Goal: Task Accomplishment & Management: Use online tool/utility

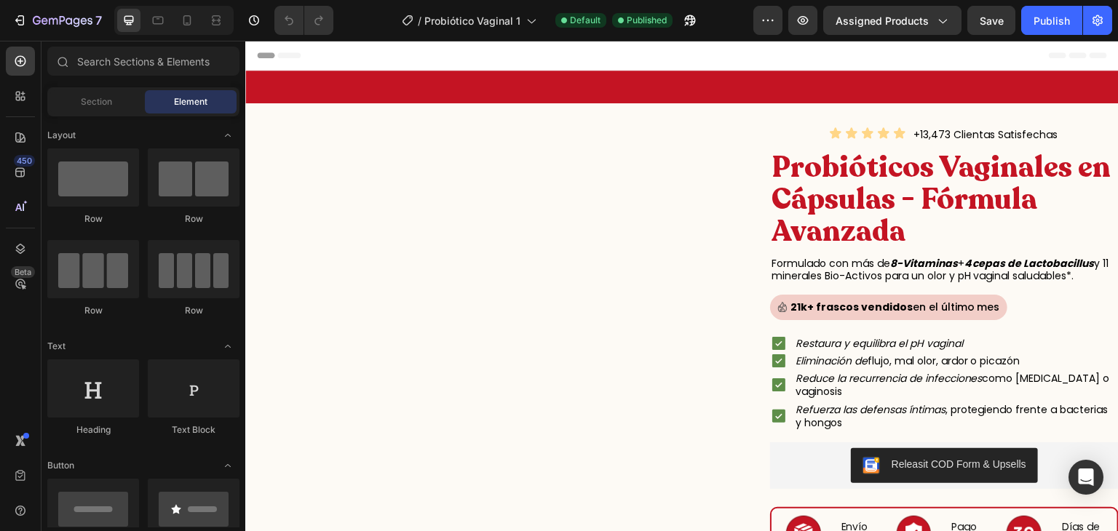
scroll to position [154, 0]
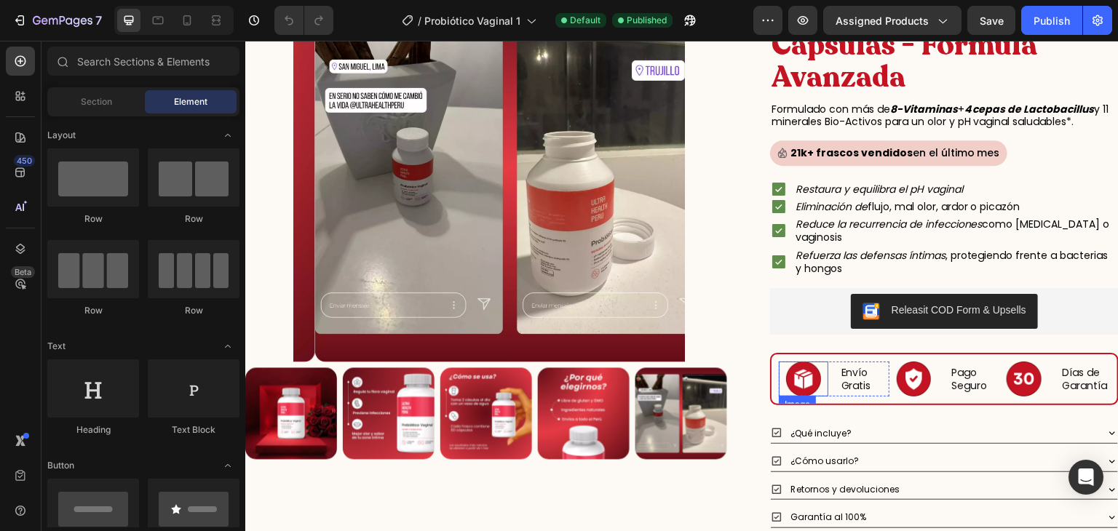
click at [803, 379] on img at bounding box center [803, 379] width 35 height 35
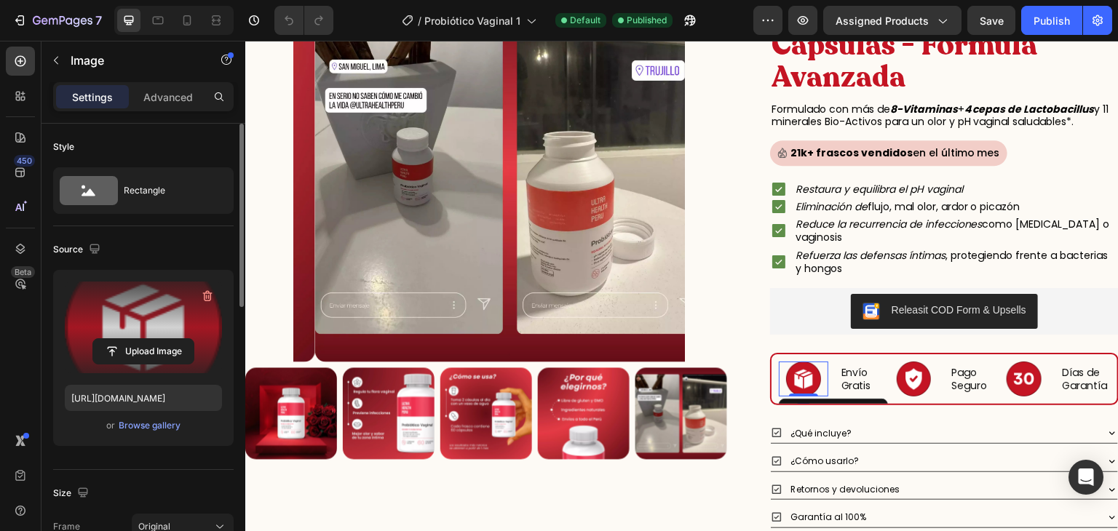
click at [176, 312] on label at bounding box center [143, 328] width 157 height 92
click at [176, 339] on input "file" at bounding box center [143, 351] width 100 height 25
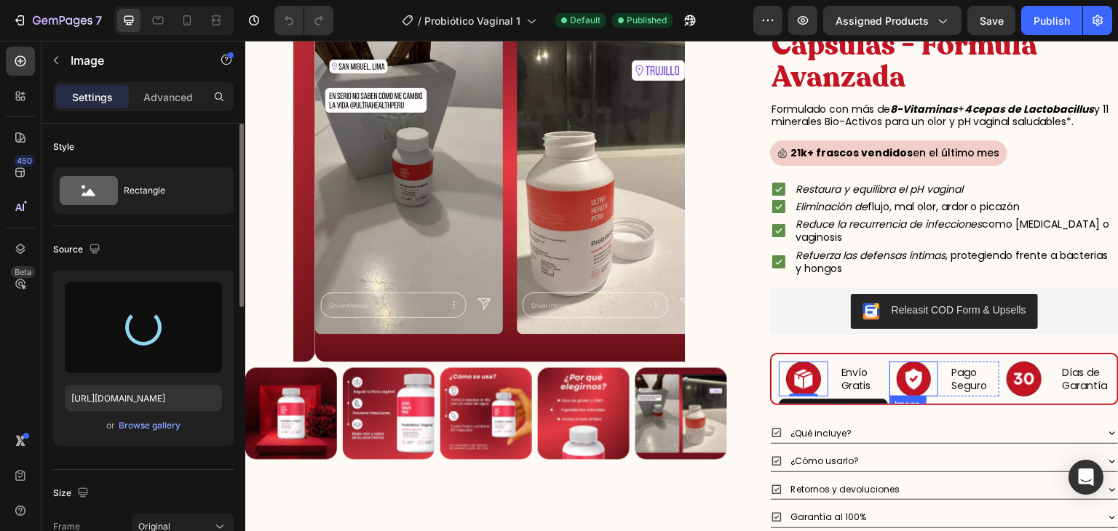
type input "https://cdn.shopify.com/s/files/1/0620/9001/8910/files/gempages_572761375839880…"
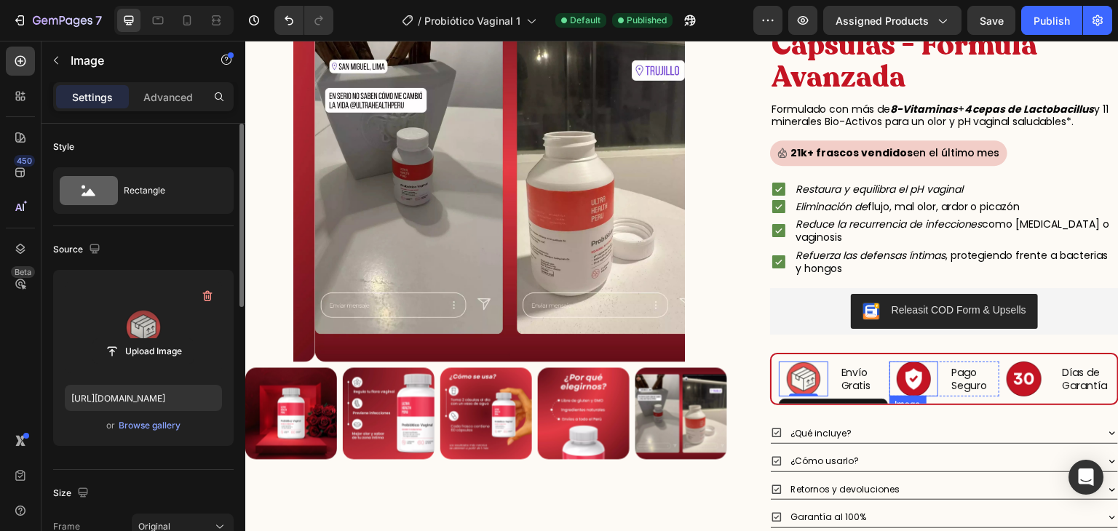
click at [897, 370] on img at bounding box center [914, 379] width 35 height 35
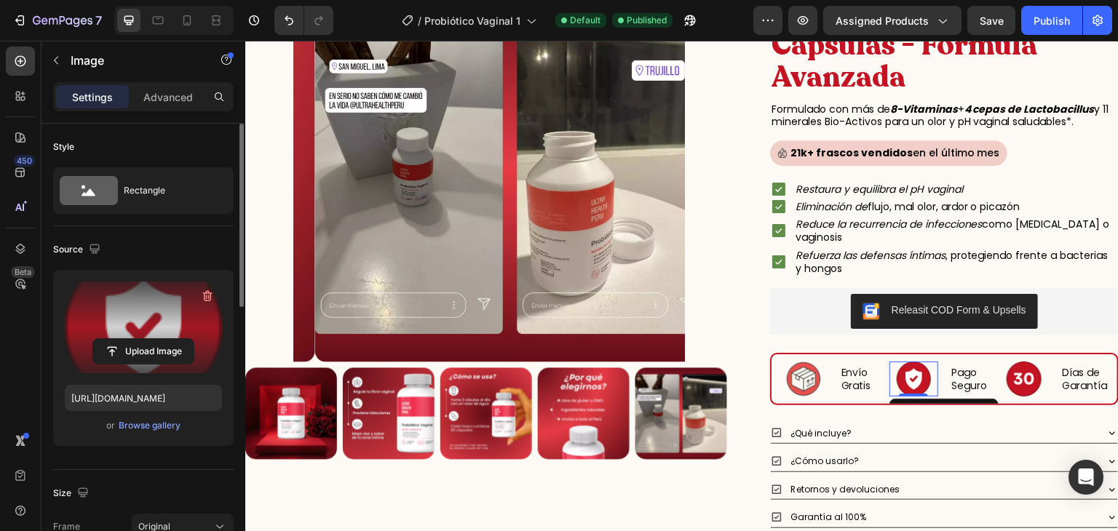
click at [147, 312] on label at bounding box center [143, 328] width 157 height 92
click at [147, 339] on input "file" at bounding box center [143, 351] width 100 height 25
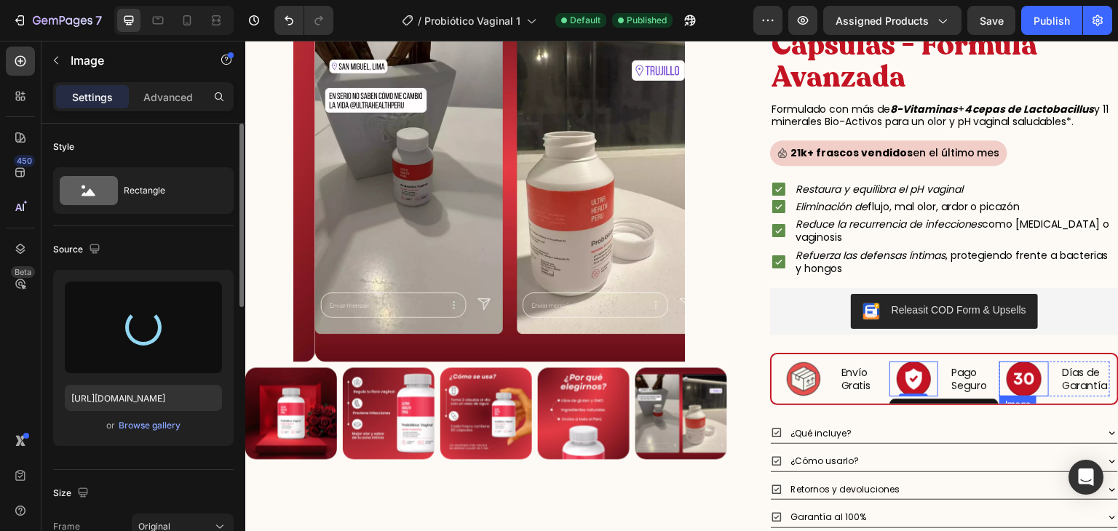
click at [1014, 374] on img at bounding box center [1024, 379] width 35 height 35
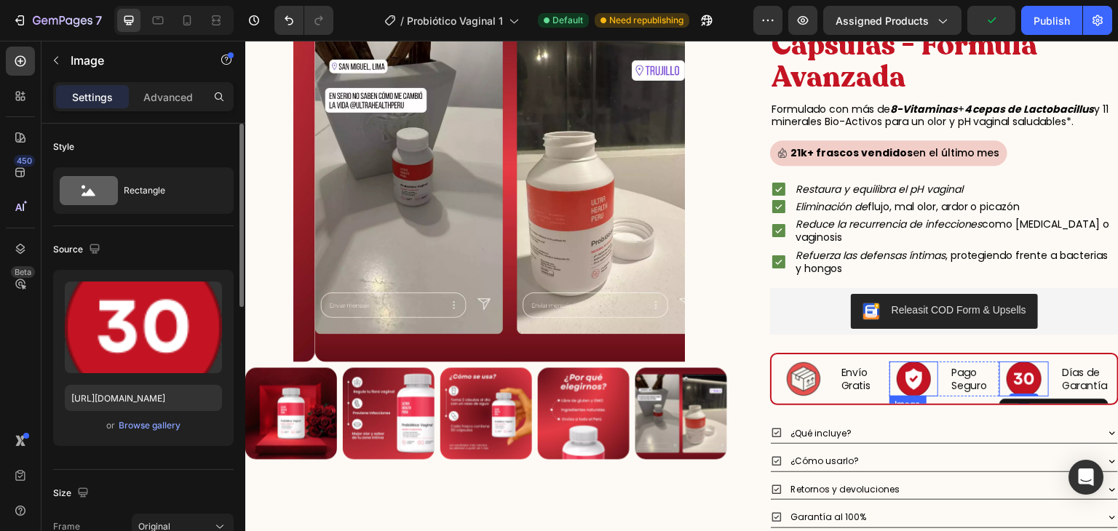
click at [907, 378] on img at bounding box center [914, 379] width 35 height 35
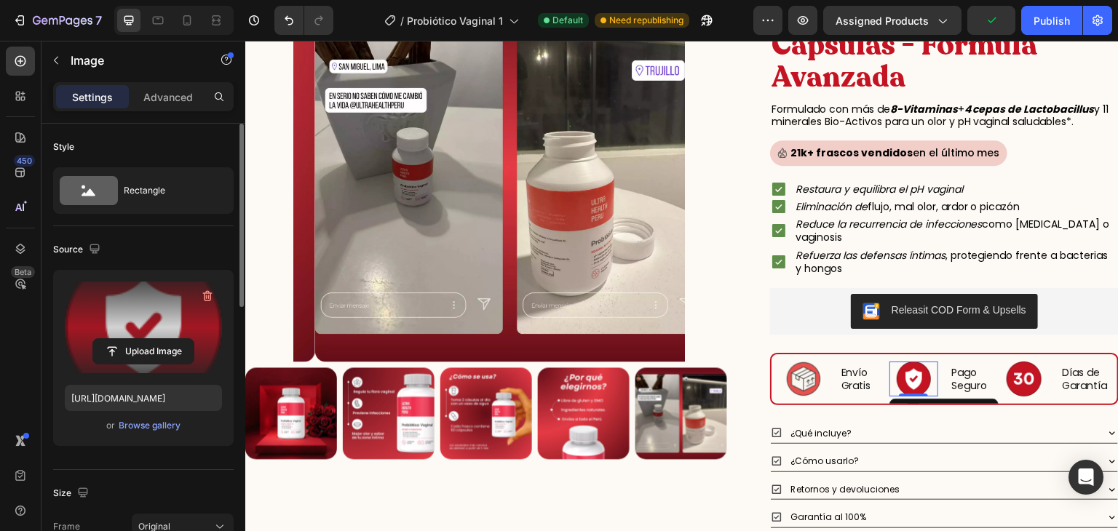
click at [158, 308] on label at bounding box center [143, 328] width 157 height 92
click at [158, 339] on input "file" at bounding box center [143, 351] width 100 height 25
type input "https://cdn.shopify.com/s/files/1/0620/9001/8910/files/gempages_572761375839880…"
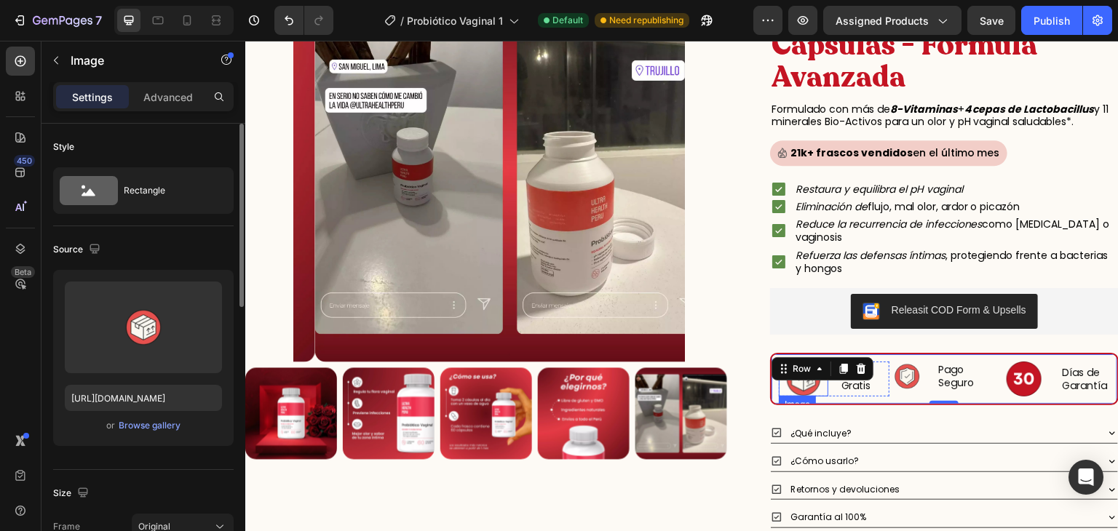
click at [798, 386] on img at bounding box center [803, 379] width 35 height 35
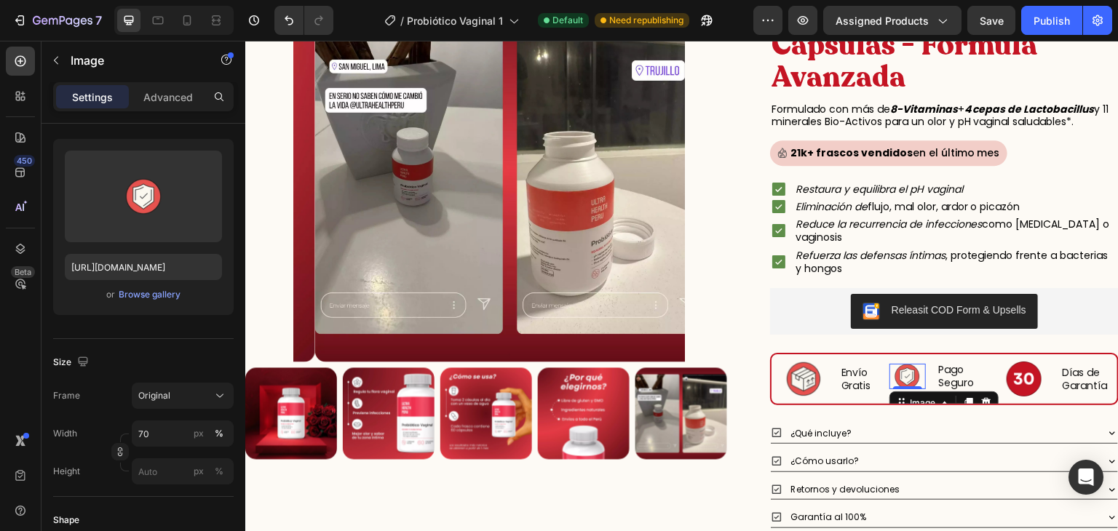
scroll to position [131, 0]
click at [162, 435] on input "70" at bounding box center [183, 434] width 102 height 26
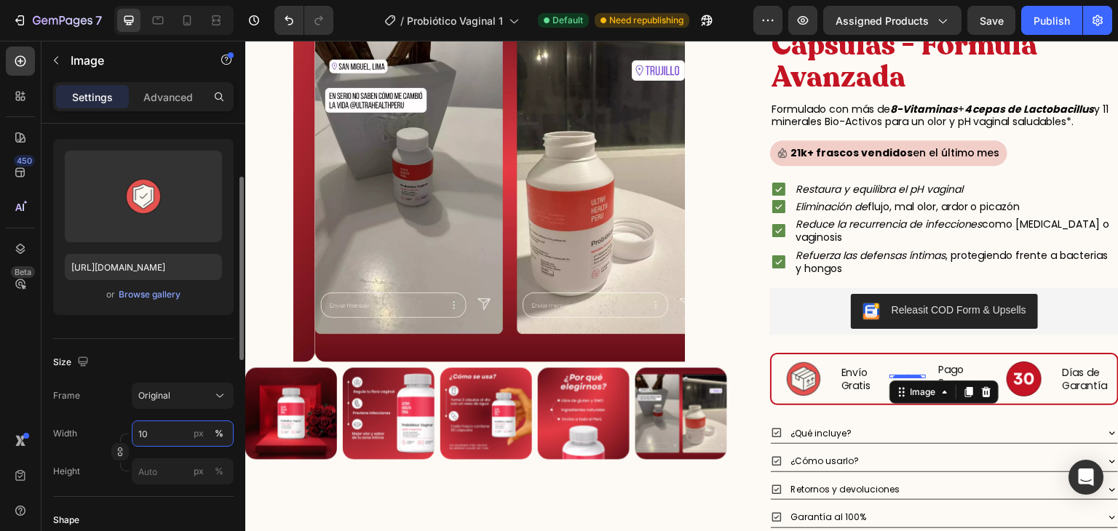
type input "1"
type input "70"
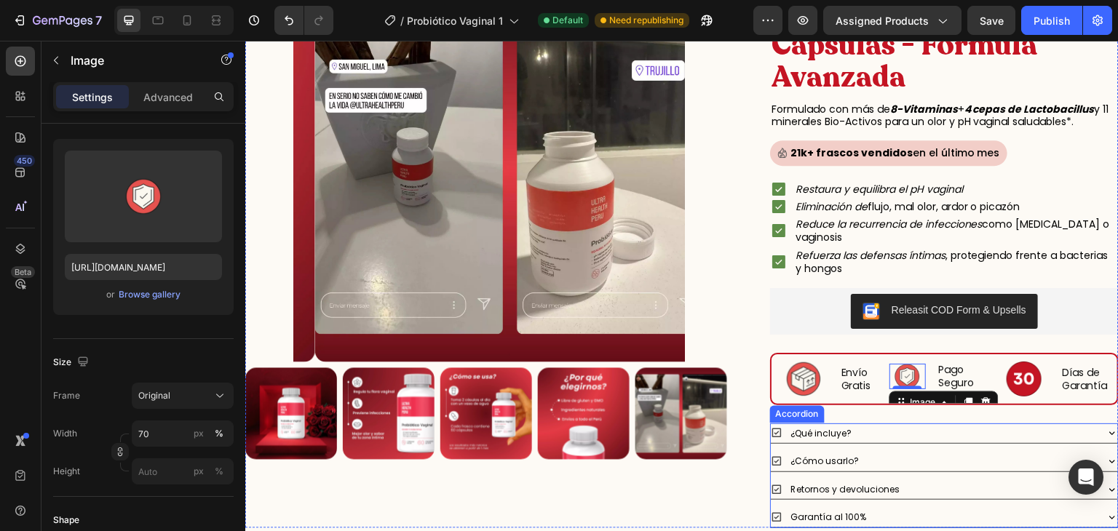
click at [871, 466] on div "¿Cómo usarlo?" at bounding box center [933, 461] width 324 height 20
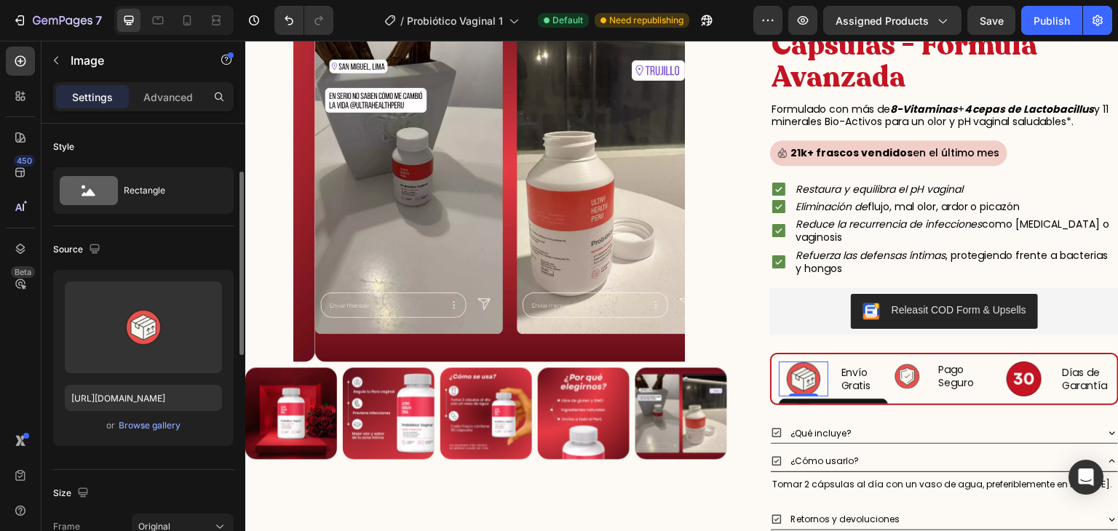
scroll to position [110, 0]
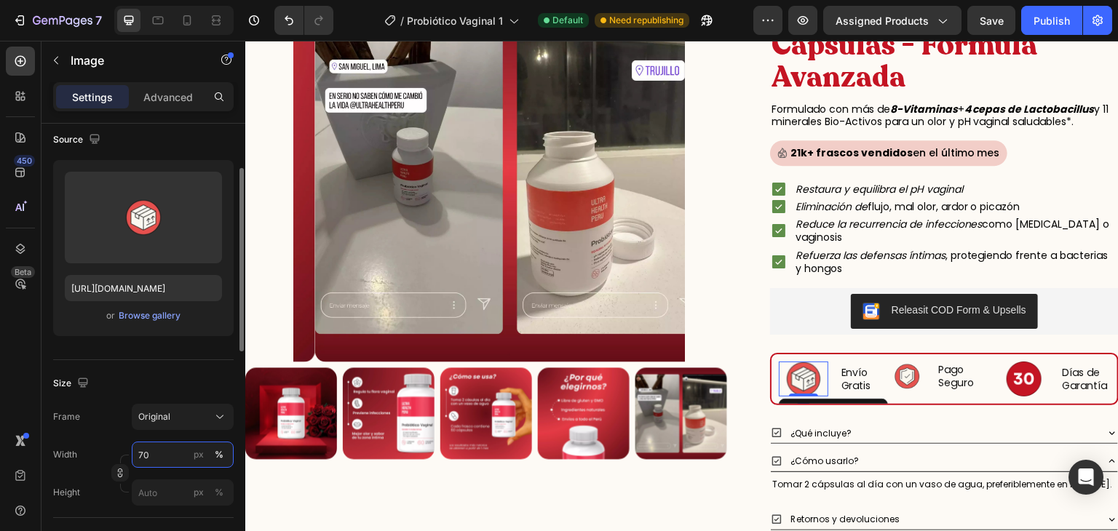
click at [161, 460] on input "70" at bounding box center [183, 455] width 102 height 26
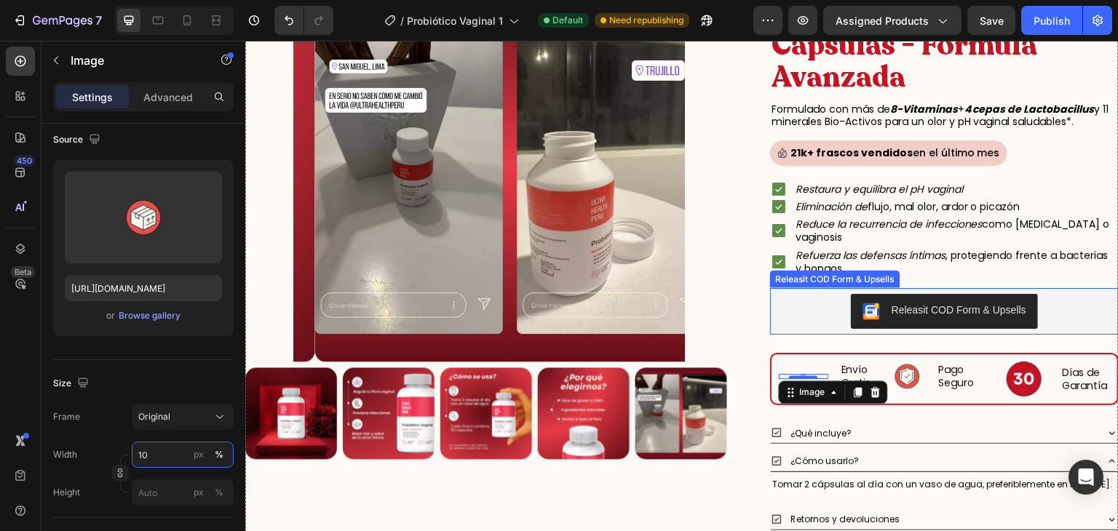
type input "1"
type input "70"
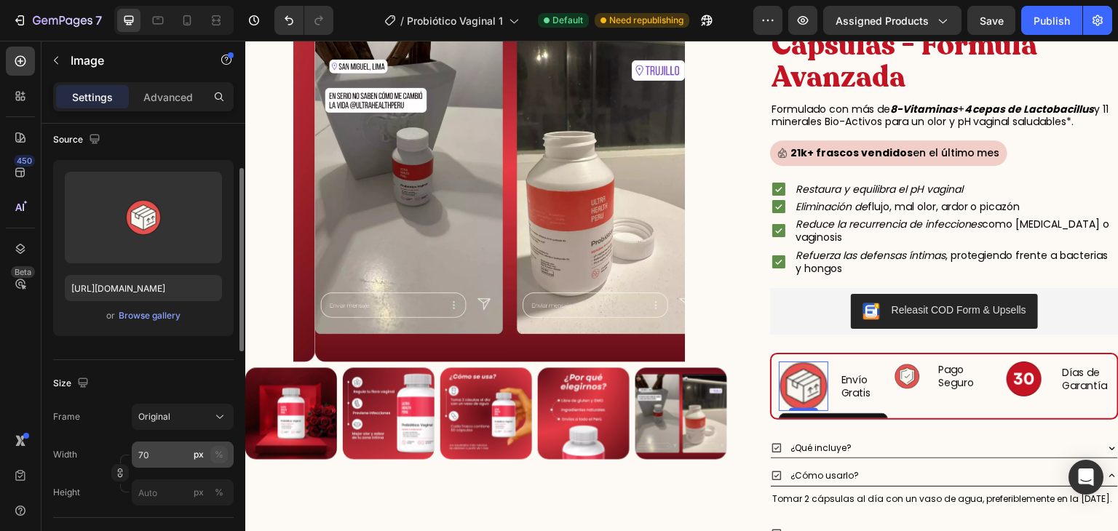
click at [222, 456] on div "%" at bounding box center [219, 454] width 9 height 13
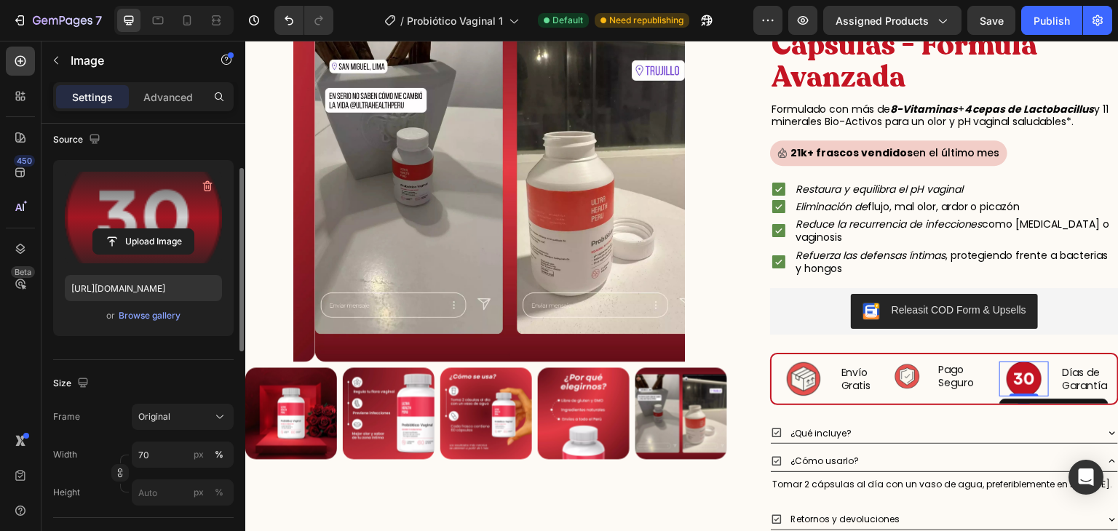
click at [119, 202] on label at bounding box center [143, 218] width 157 height 92
click at [119, 229] on input "file" at bounding box center [143, 241] width 100 height 25
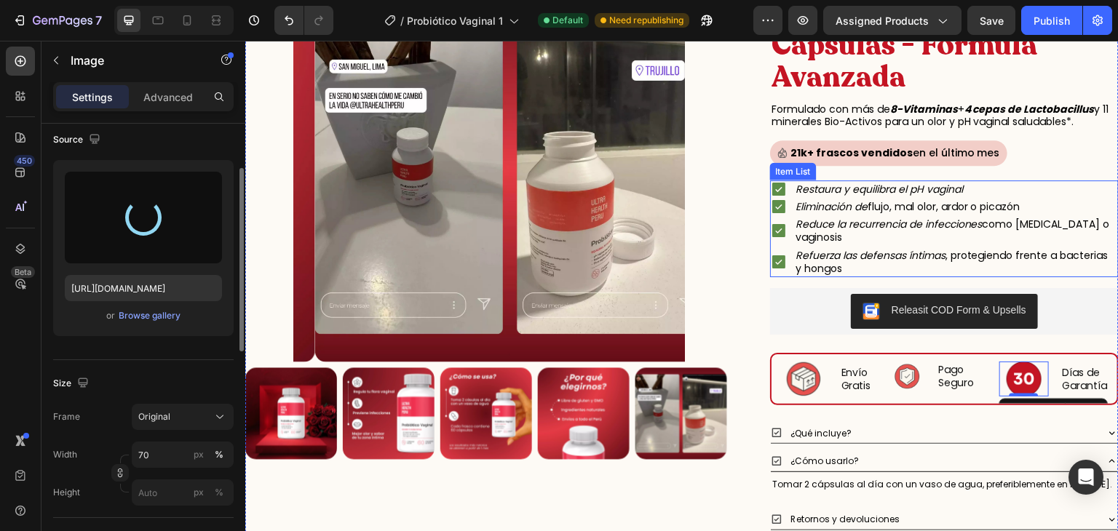
type input "https://cdn.shopify.com/s/files/1/0620/9001/8910/files/gempages_572761375839880…"
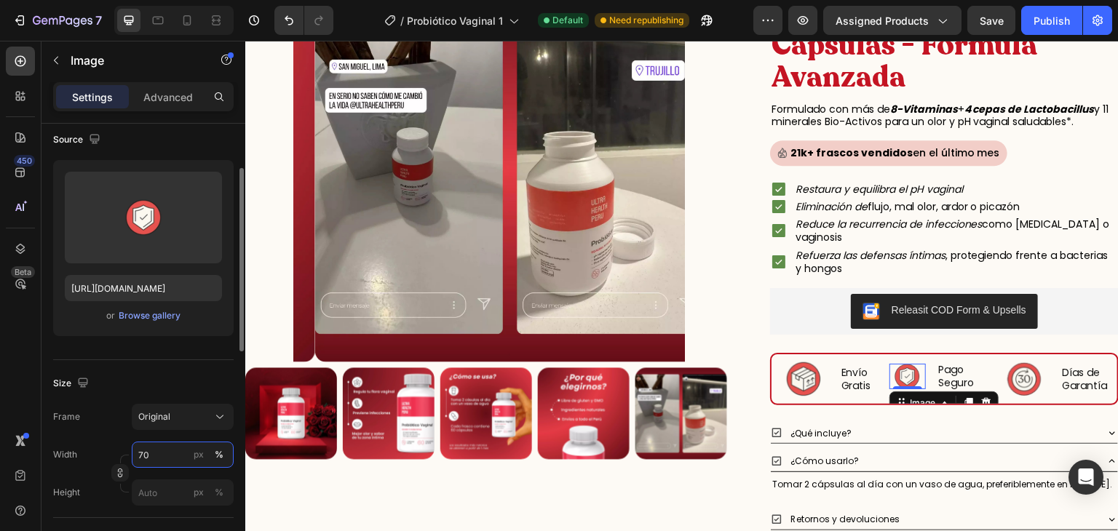
click at [165, 452] on input "70" at bounding box center [183, 455] width 102 height 26
type input "100"
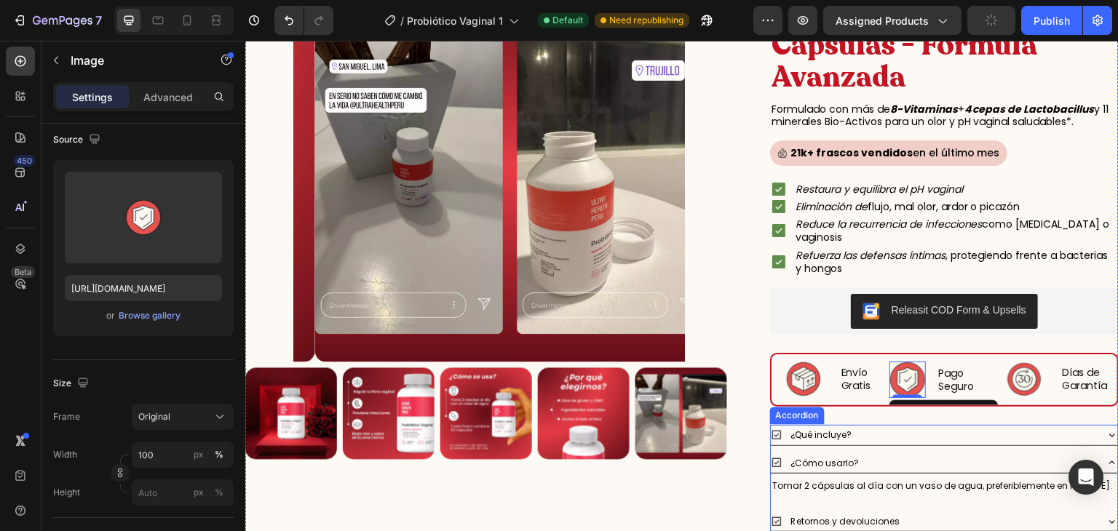
click at [1037, 445] on div "¿Qué incluye? ¿Cómo usarlo? Tomar 2 cápsulas al día con un vaso de agua, prefer…" at bounding box center [944, 492] width 349 height 135
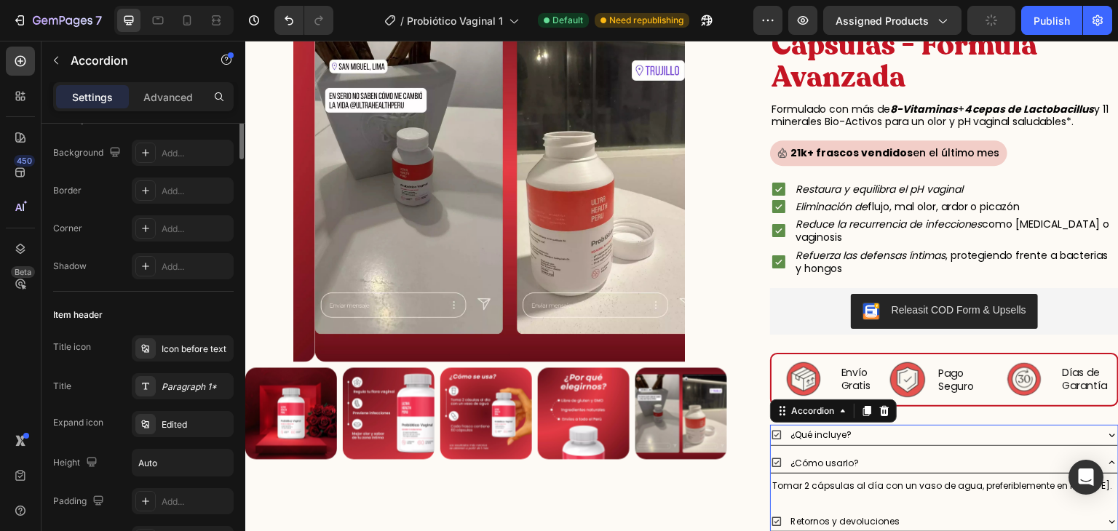
scroll to position [0, 0]
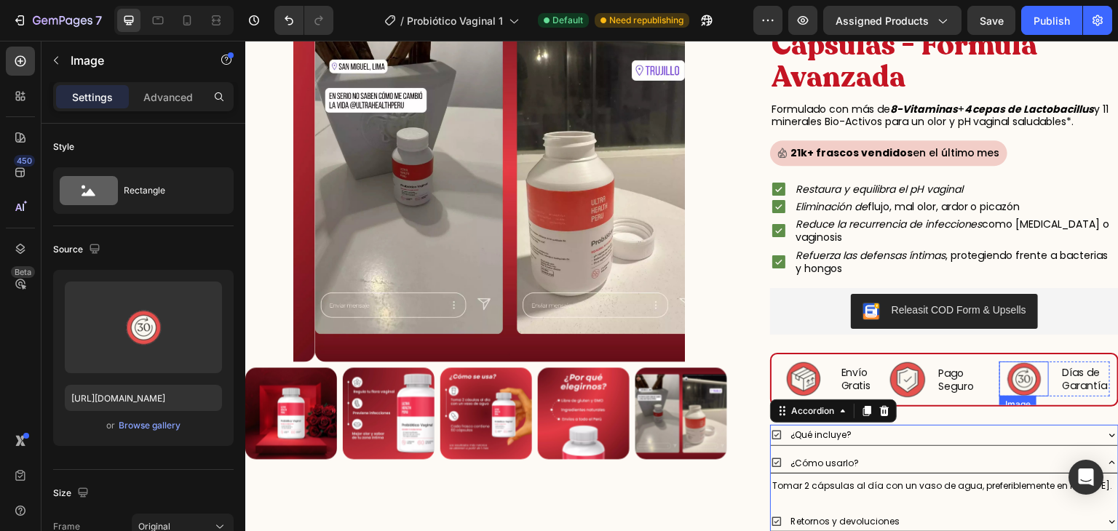
click at [1007, 377] on img at bounding box center [1024, 379] width 35 height 35
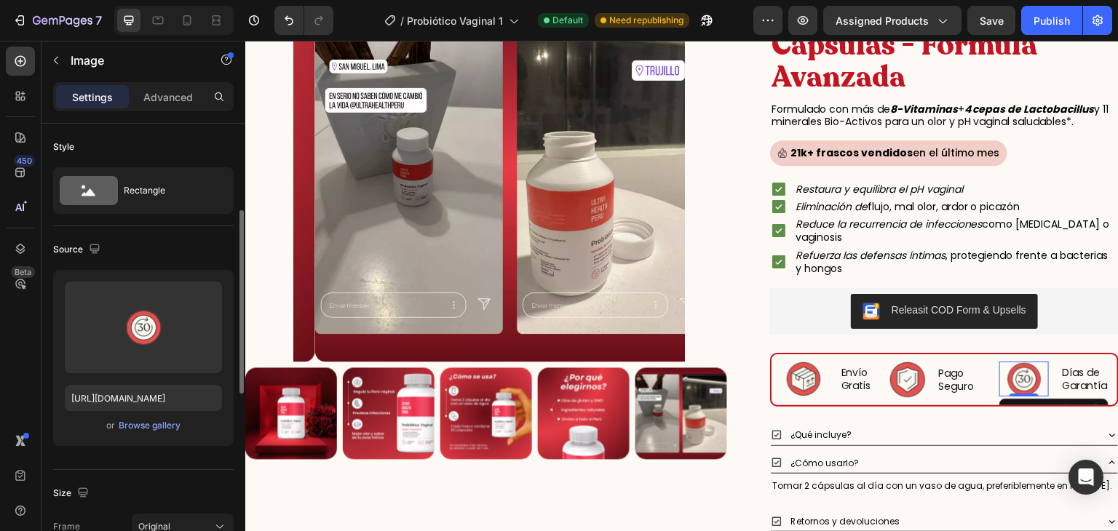
scroll to position [71, 0]
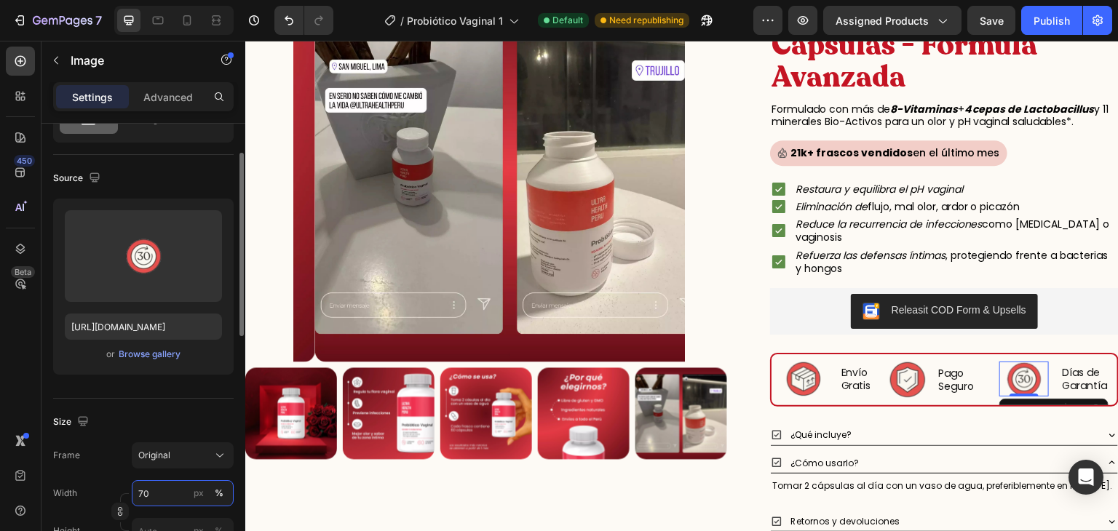
click at [166, 489] on input "70" at bounding box center [183, 493] width 102 height 26
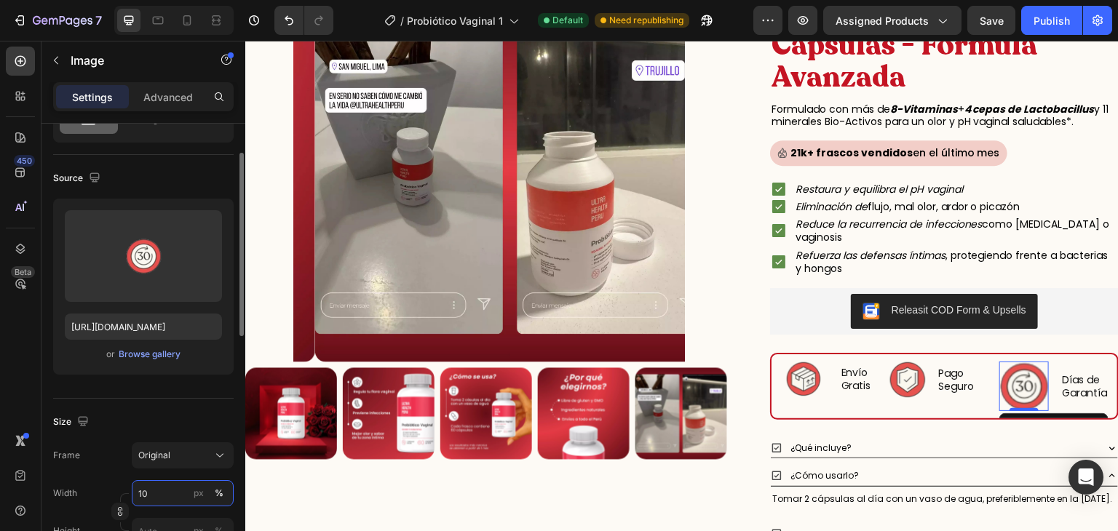
type input "1"
type input "7"
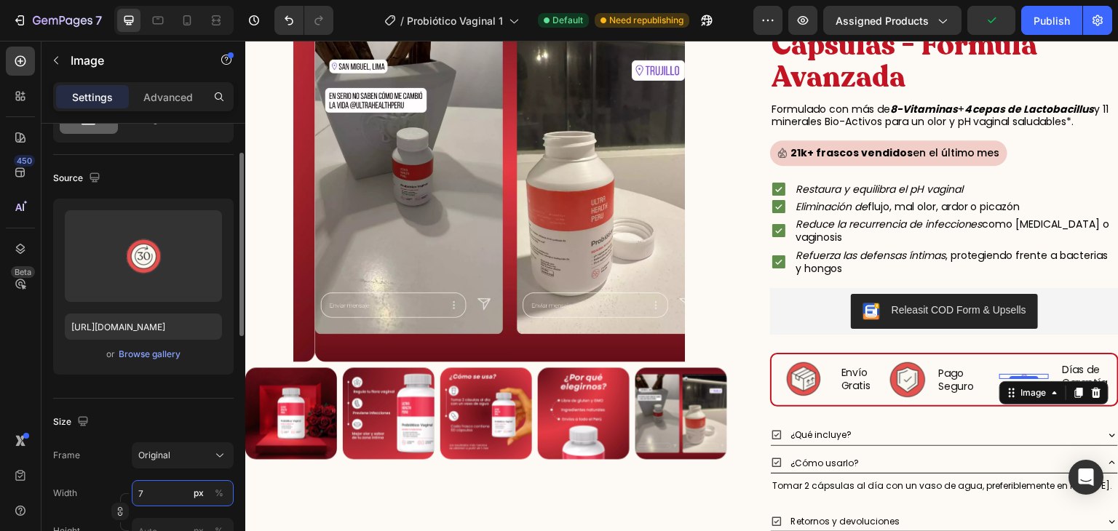
type input "70"
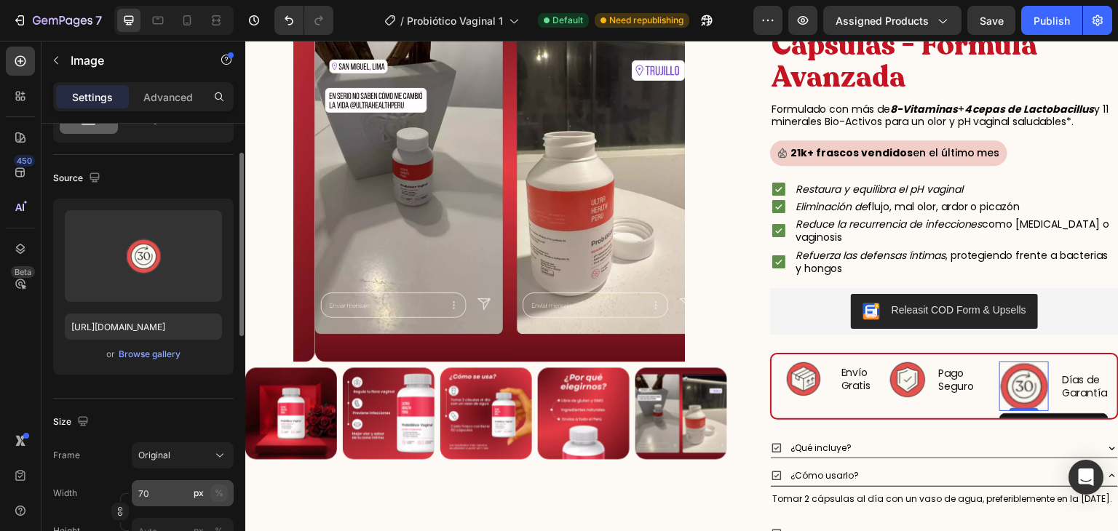
click at [215, 488] on div "%" at bounding box center [219, 493] width 9 height 13
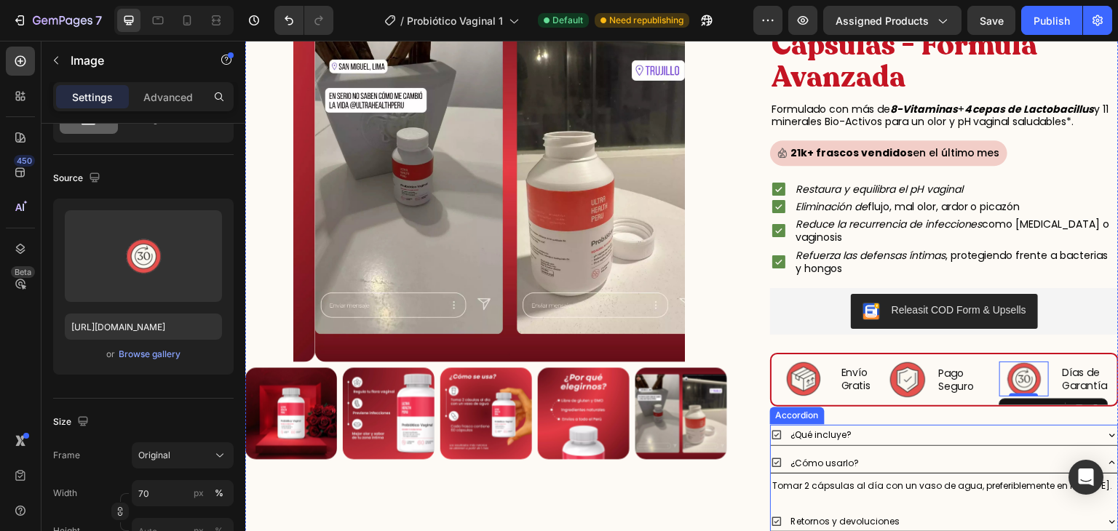
click at [1023, 459] on div "¿Cómo usarlo?" at bounding box center [933, 463] width 324 height 20
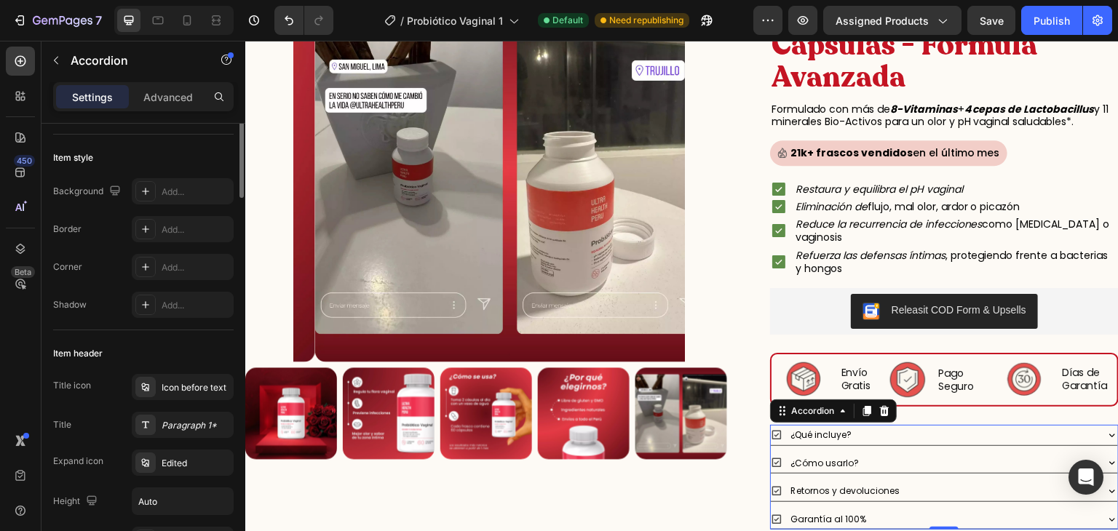
scroll to position [0, 0]
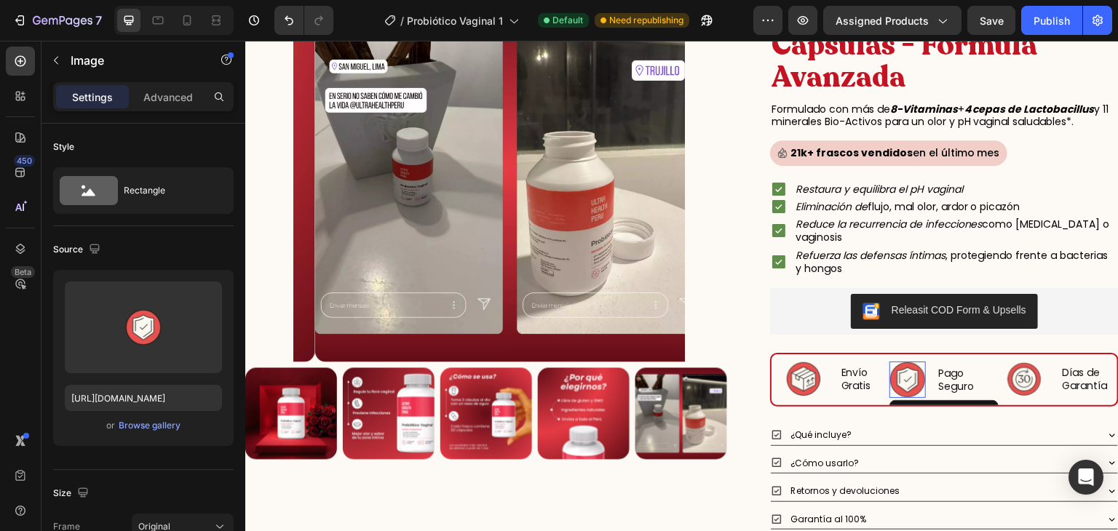
click at [890, 376] on img at bounding box center [907, 380] width 36 height 36
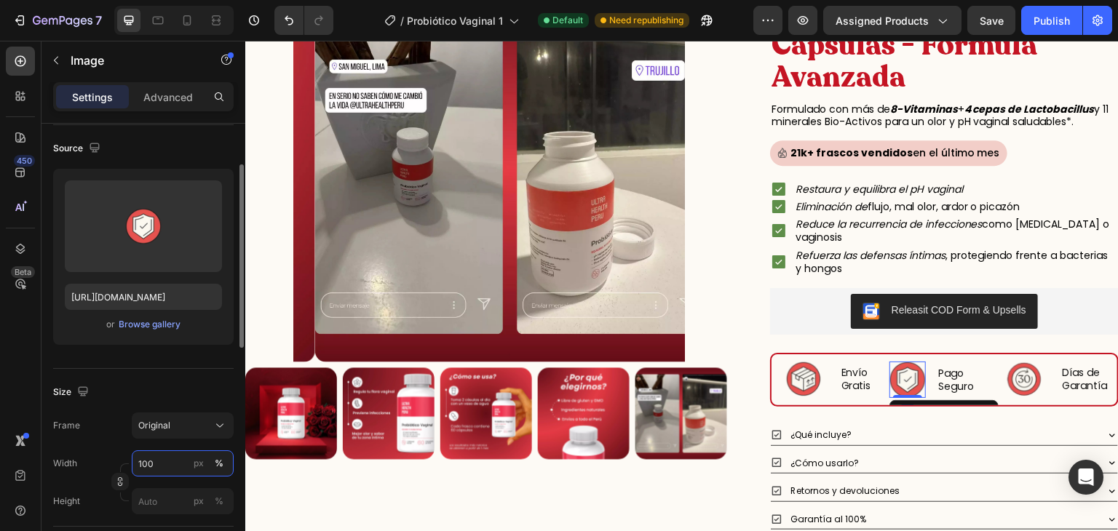
click at [178, 467] on input "100" at bounding box center [183, 464] width 102 height 26
type input "90"
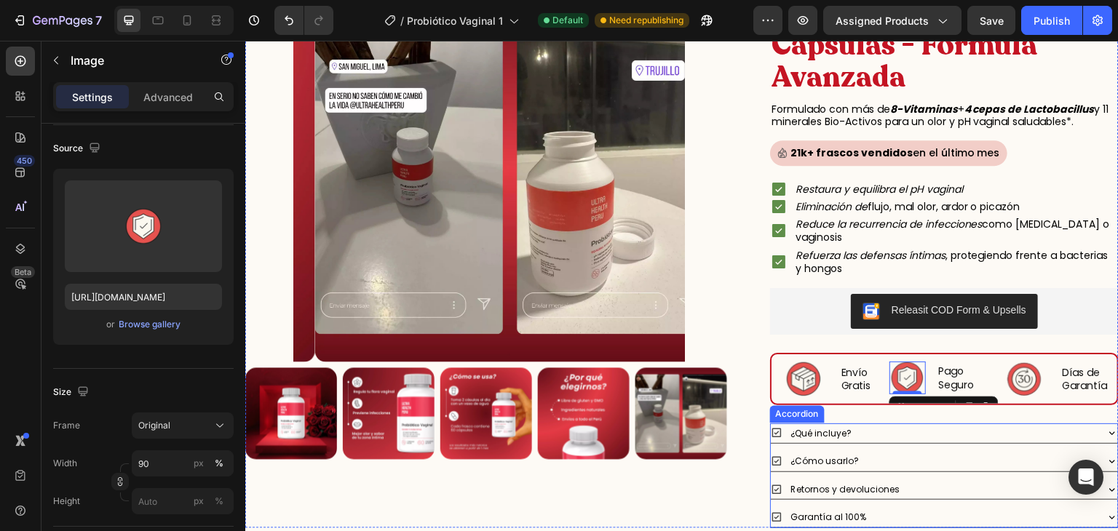
click at [896, 492] on div "Retornos y devoluciones" at bounding box center [933, 490] width 324 height 20
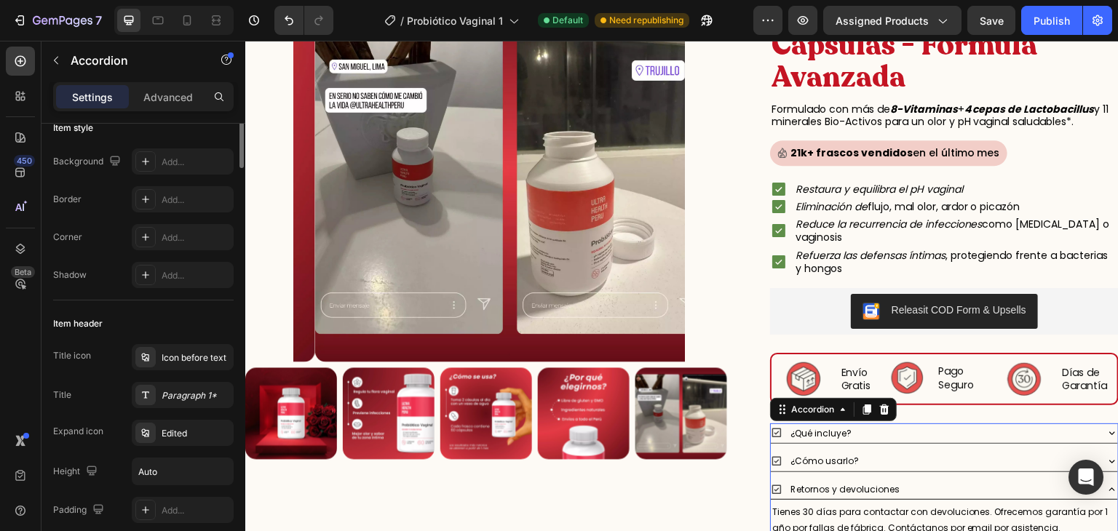
scroll to position [0, 0]
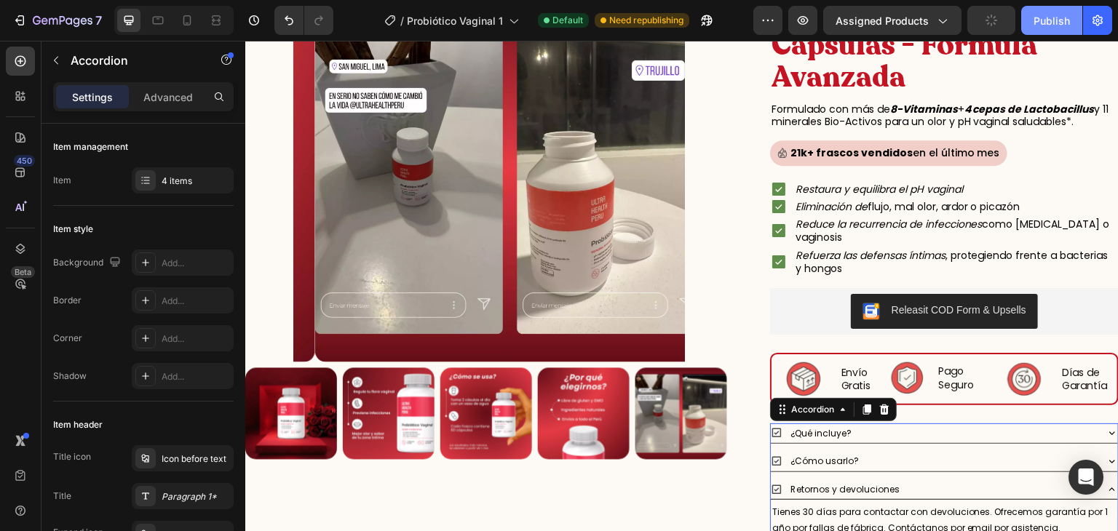
click at [1055, 21] on div "Publish" at bounding box center [1052, 20] width 36 height 15
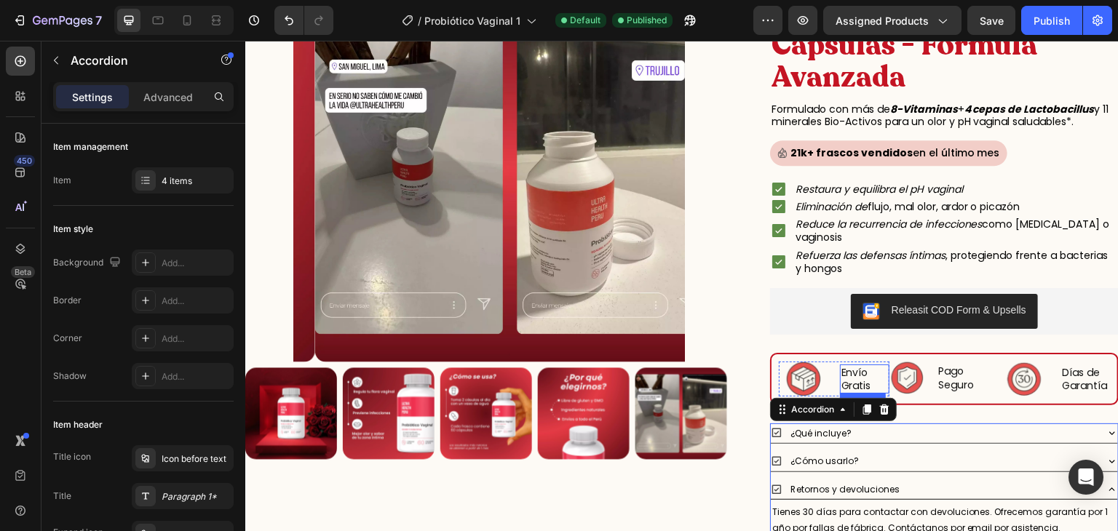
click at [849, 374] on h2 "Envío Gratis" at bounding box center [864, 379] width 49 height 29
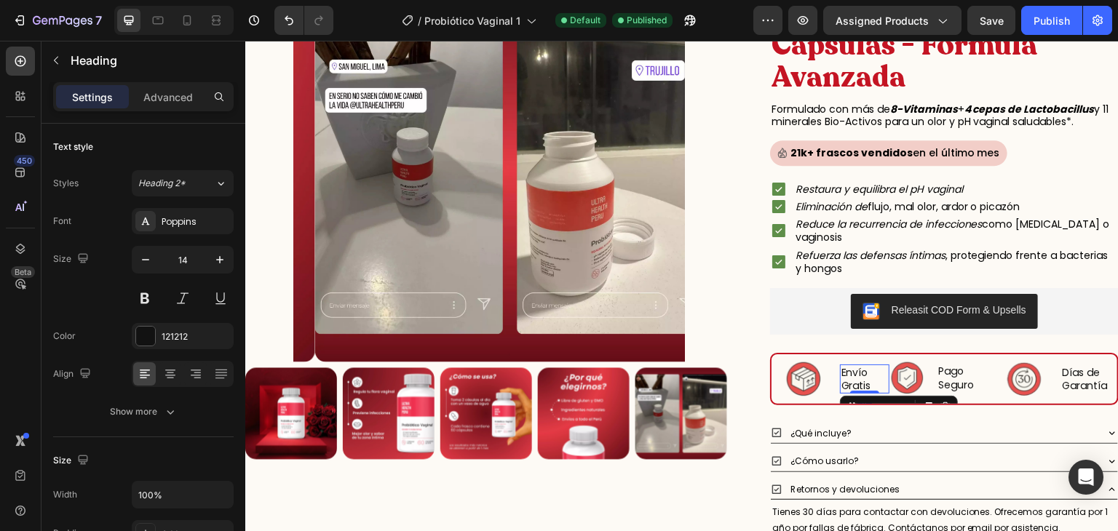
click at [864, 377] on h2 "Envío Gratis" at bounding box center [864, 379] width 49 height 29
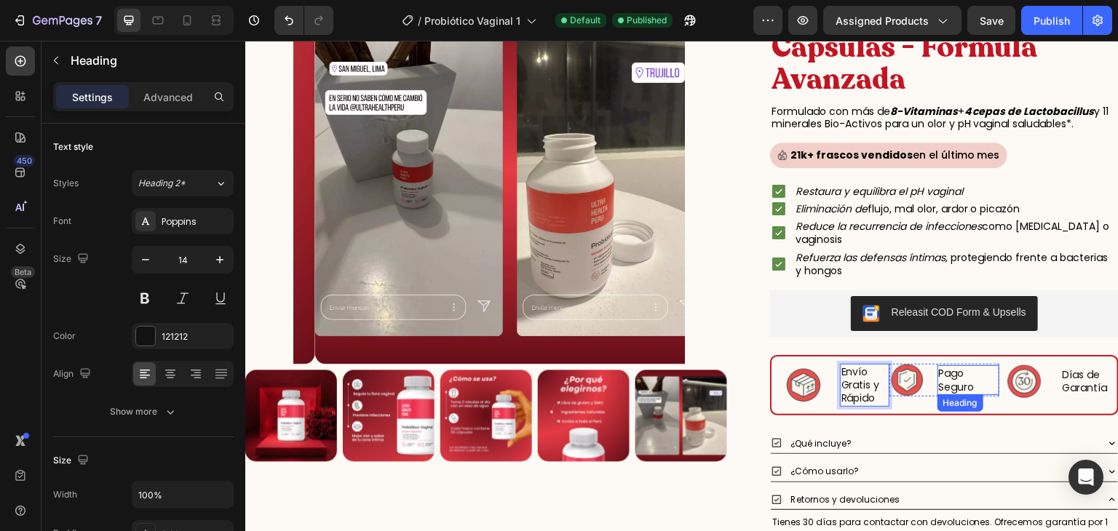
click at [937, 385] on h2 "Pago Seguro" at bounding box center [968, 379] width 63 height 29
click at [964, 381] on h2 "Pago Seguro" at bounding box center [968, 379] width 63 height 29
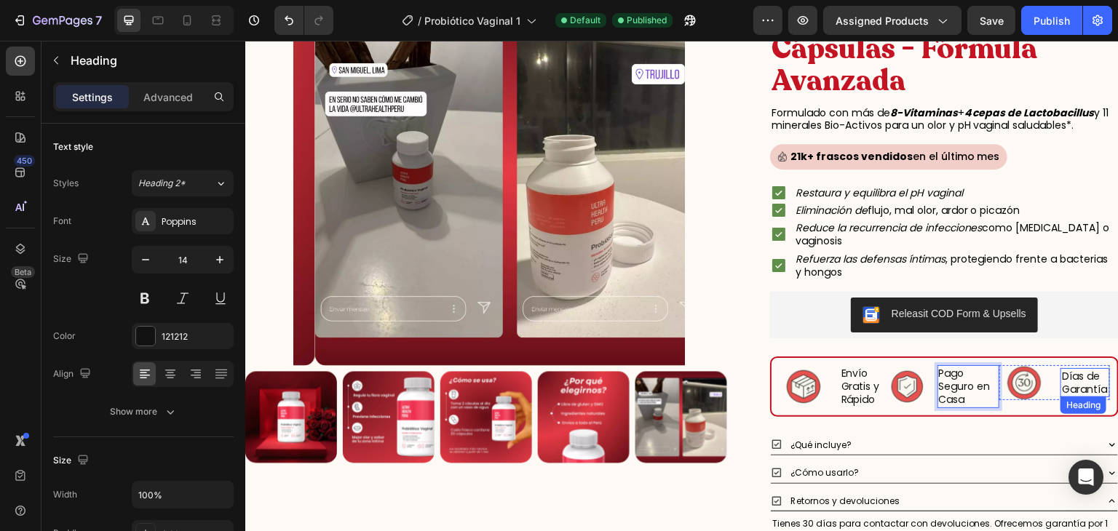
click at [1060, 372] on h2 "Días de Garantía" at bounding box center [1084, 382] width 49 height 29
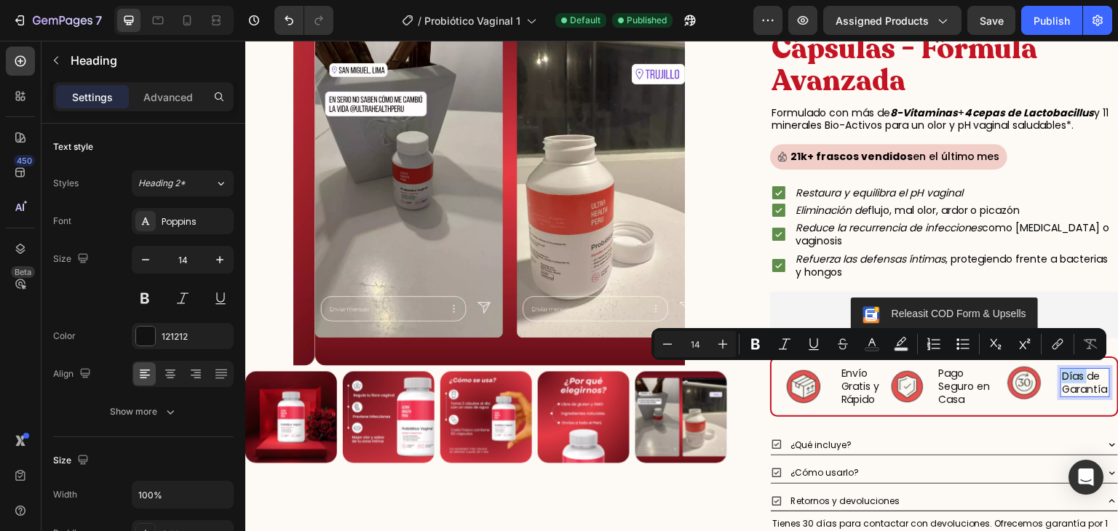
click at [1062, 373] on p "Días de Garantía" at bounding box center [1085, 383] width 47 height 26
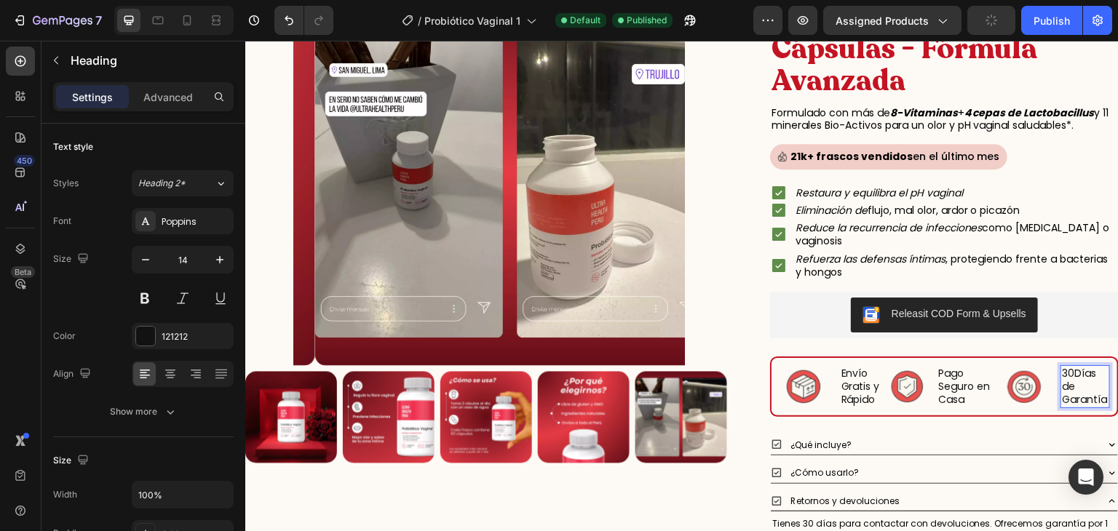
scroll to position [148, 0]
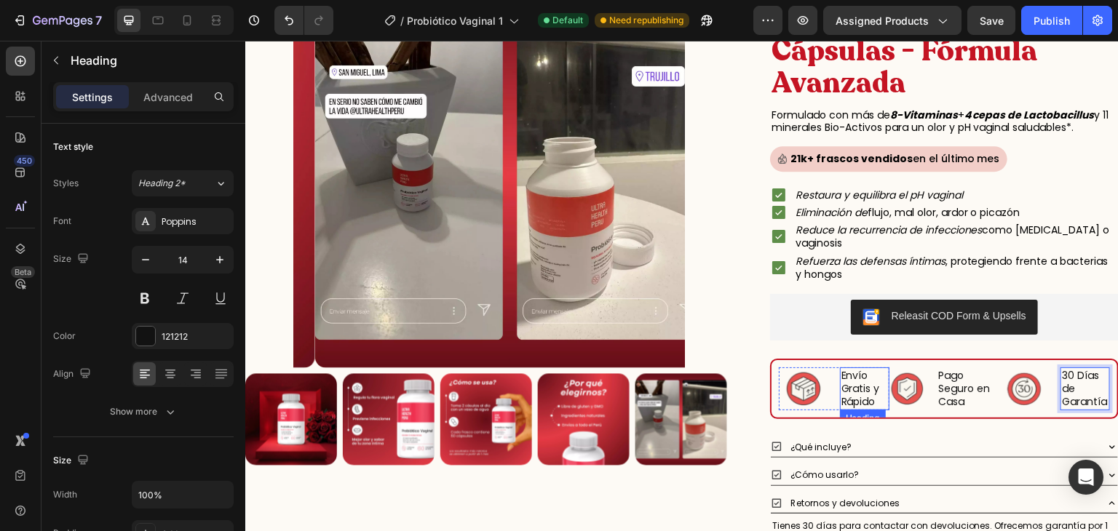
click at [854, 389] on p "Envío Gratis y Rápido" at bounding box center [864, 389] width 47 height 40
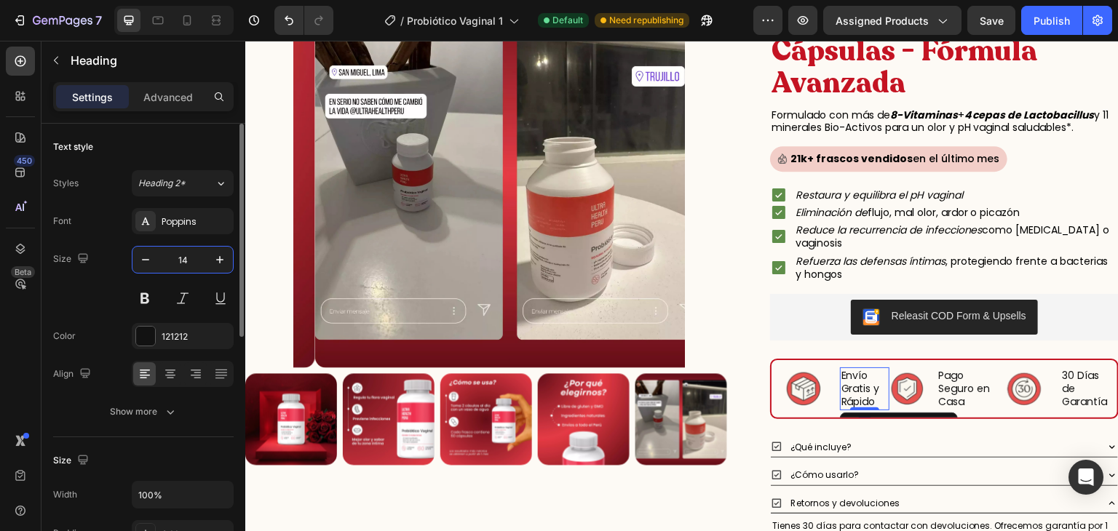
click at [175, 263] on input "14" at bounding box center [183, 260] width 48 height 26
type input "12"
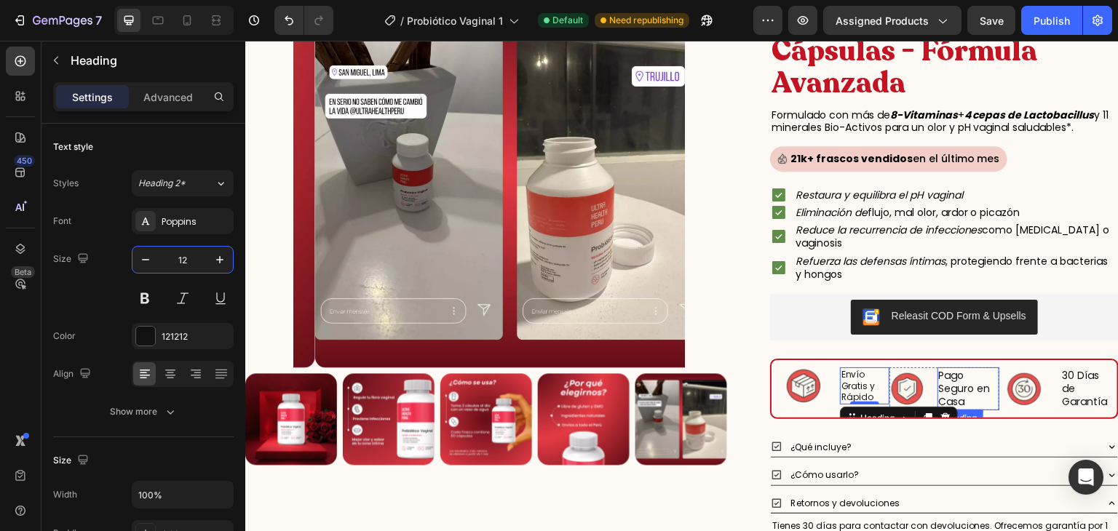
click at [940, 382] on p "Pago Seguro en Casa" at bounding box center [969, 389] width 60 height 40
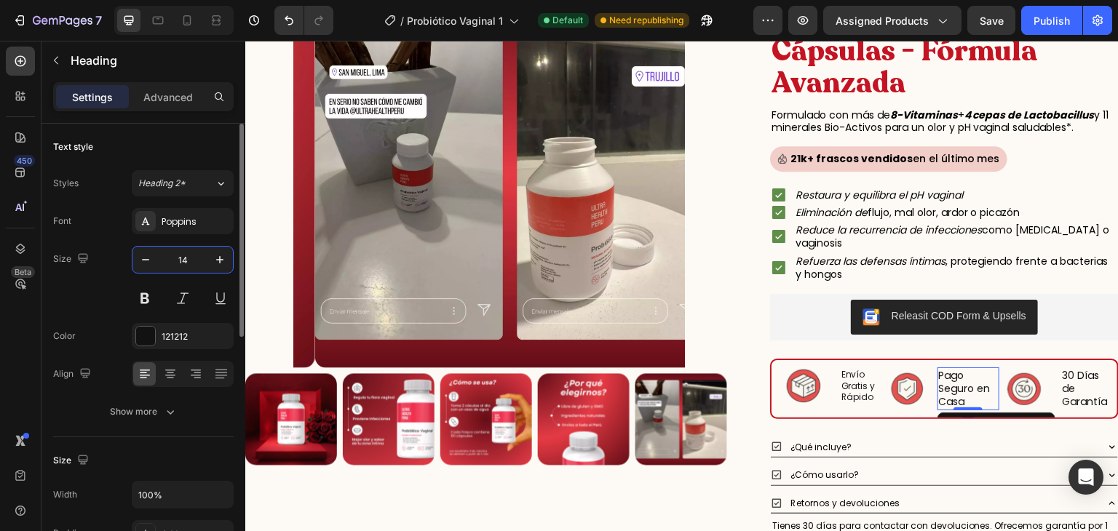
click at [183, 261] on input "14" at bounding box center [183, 260] width 48 height 26
type input "12"
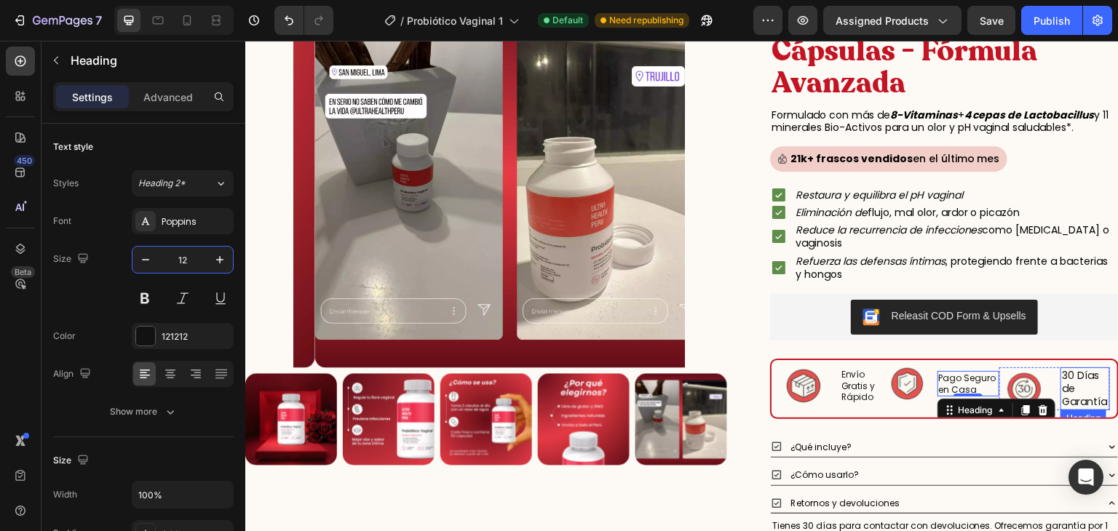
click at [1071, 380] on p "30 Días de Garantía" at bounding box center [1085, 389] width 47 height 40
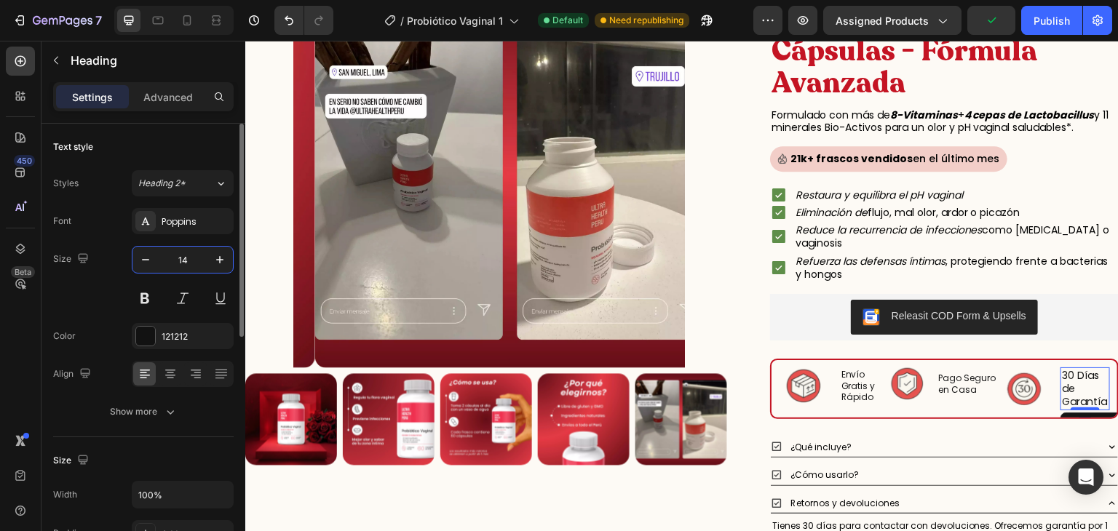
click at [198, 253] on input "14" at bounding box center [183, 260] width 48 height 26
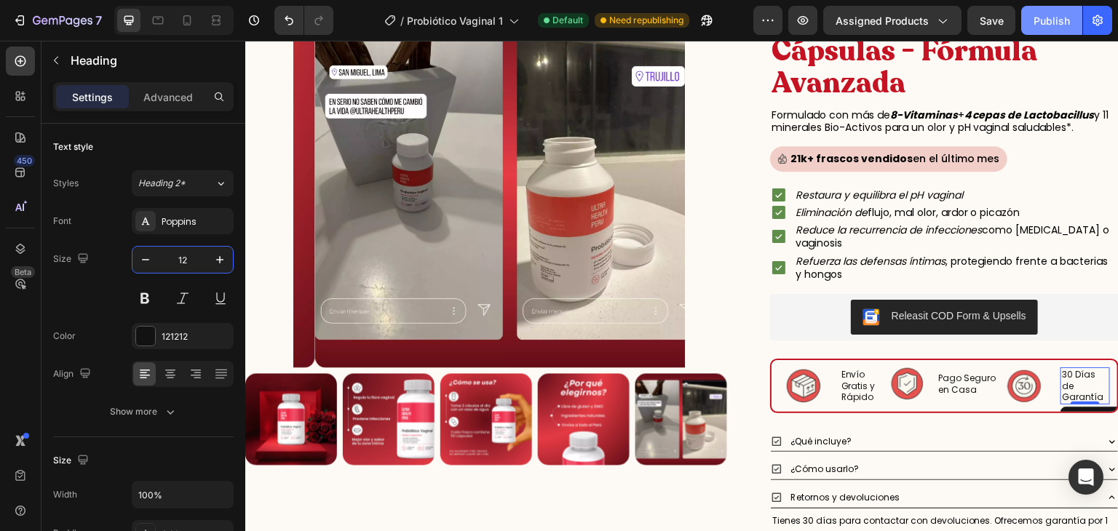
type input "12"
click at [1050, 25] on div "Publish" at bounding box center [1052, 20] width 36 height 15
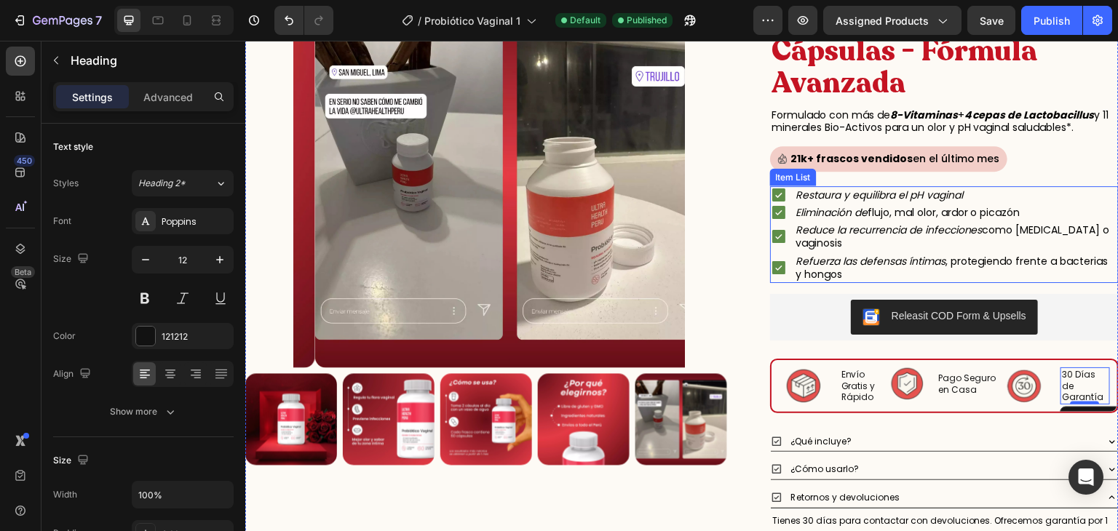
scroll to position [0, 0]
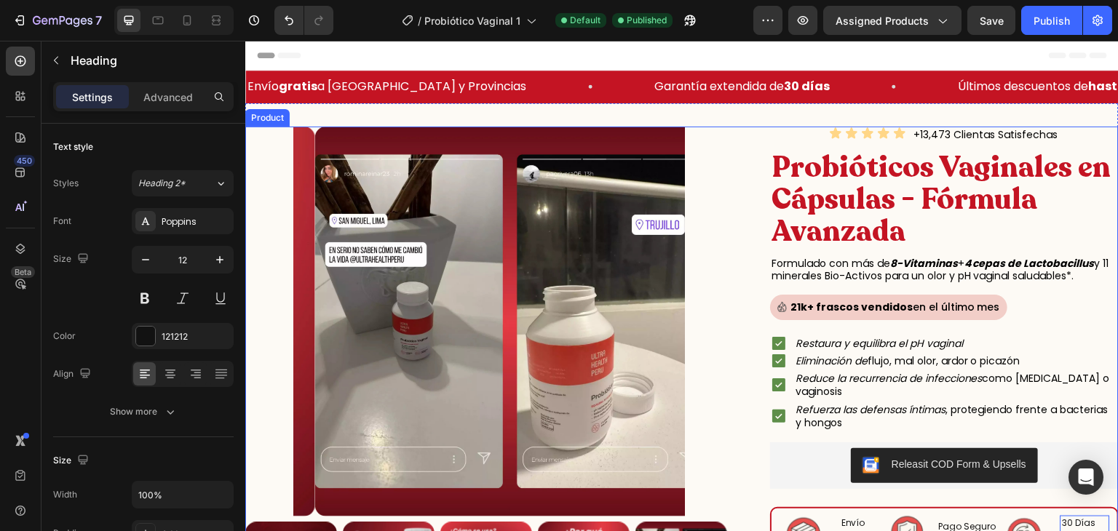
click at [741, 134] on div "Product Images Icon Icon Icon Icon Icon Icon List +13,473 Clientas Satisfechas …" at bounding box center [681, 429] width 873 height 605
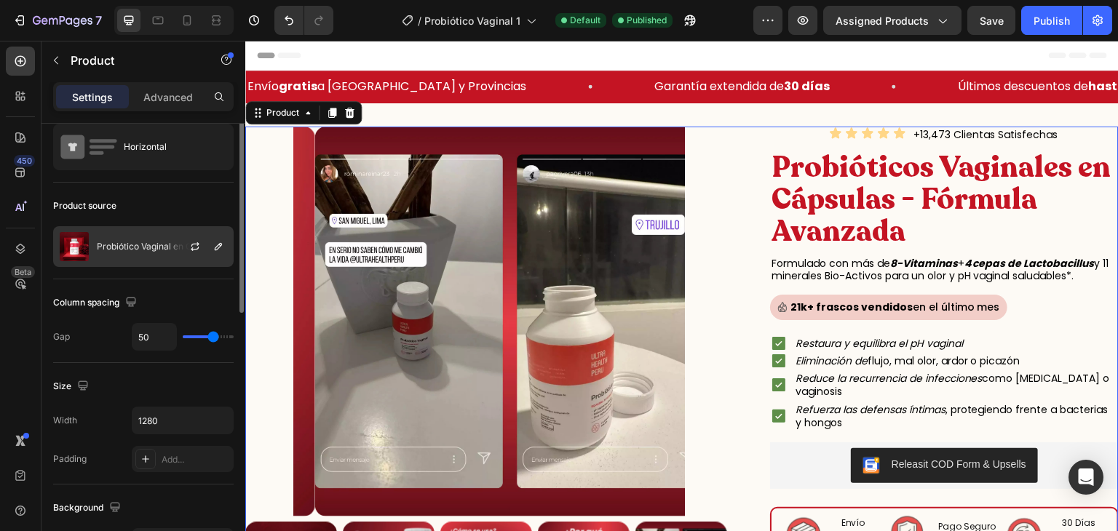
scroll to position [1, 0]
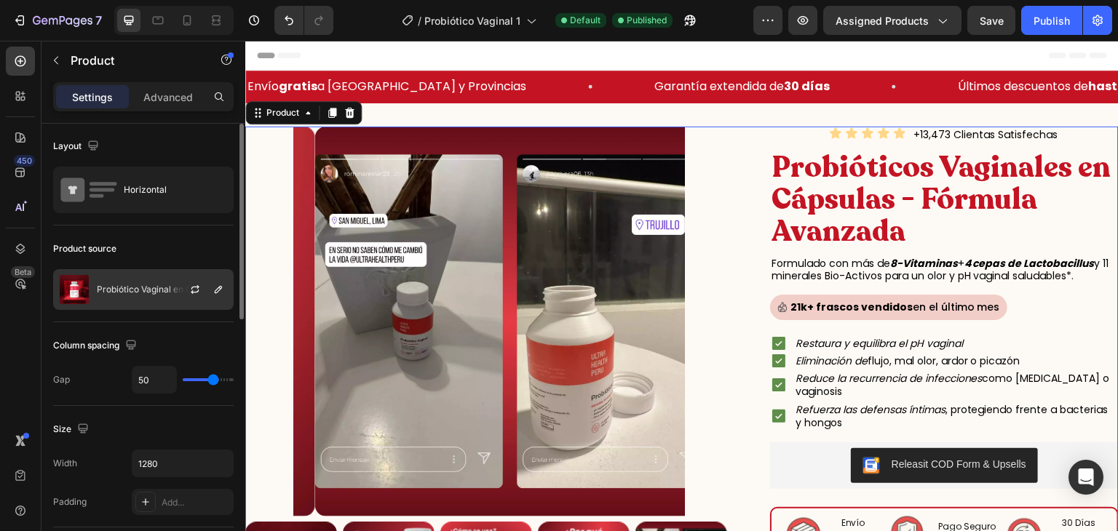
click at [163, 287] on p "Probiótico Vaginal en Cápsulas" at bounding box center [160, 290] width 127 height 10
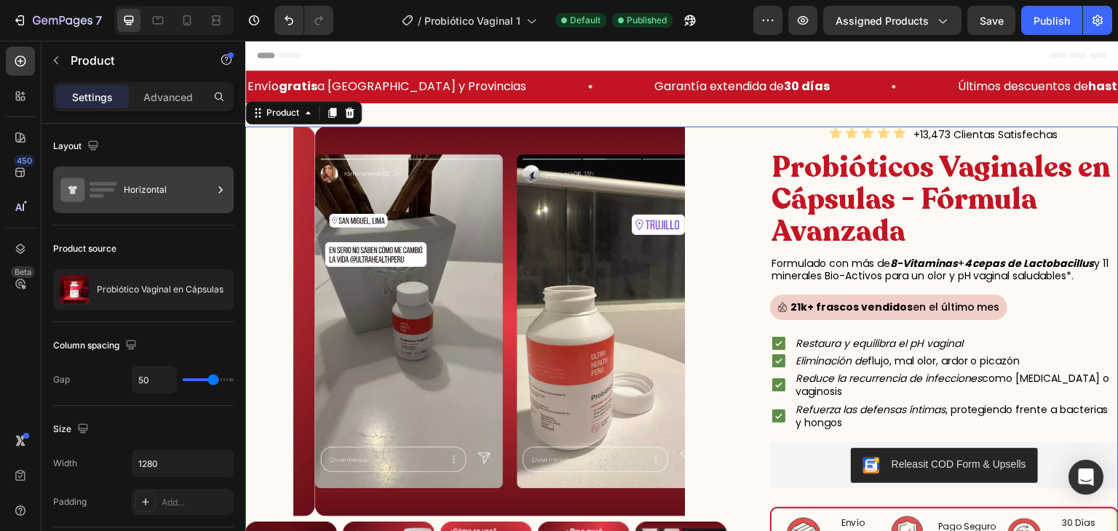
click at [167, 199] on div "Horizontal" at bounding box center [168, 189] width 89 height 33
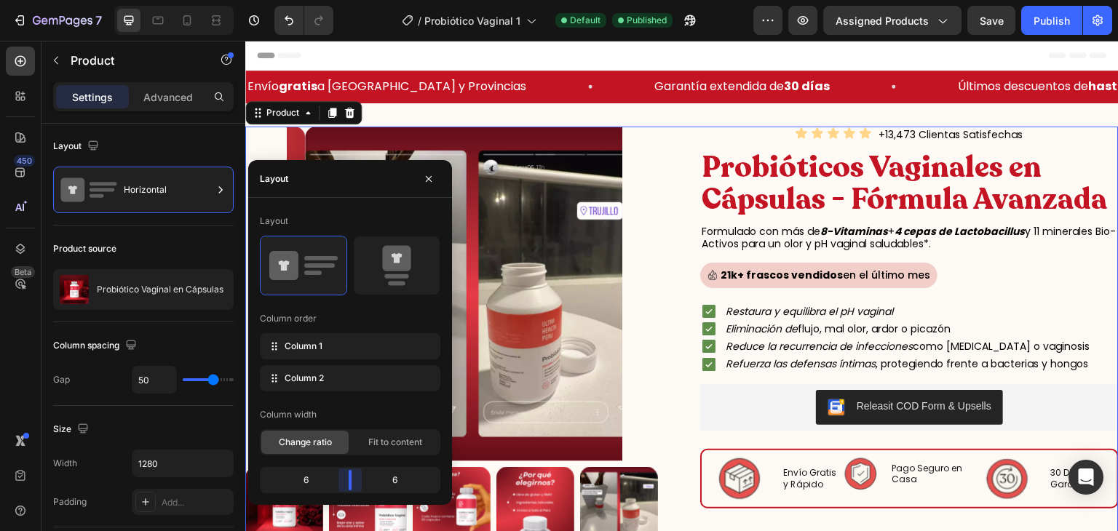
drag, startPoint x: 367, startPoint y: 484, endPoint x: 638, endPoint y: 144, distance: 434.6
click at [356, 0] on body "7 Version history / Probiótico Vaginal 1 Default Published Preview Assigned Pro…" at bounding box center [559, 0] width 1118 height 0
drag, startPoint x: 349, startPoint y: 485, endPoint x: 357, endPoint y: 483, distance: 8.1
click at [357, 0] on body "7 Version history / Probiótico Vaginal 1 Default Published Preview Assigned Pro…" at bounding box center [559, 0] width 1118 height 0
click at [1031, 16] on button "Publish" at bounding box center [1051, 20] width 61 height 29
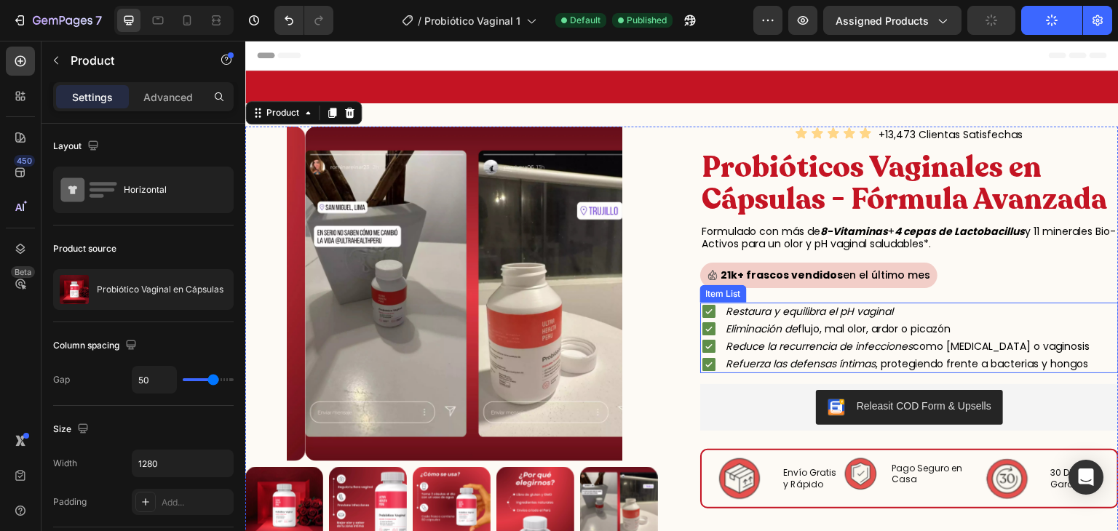
scroll to position [206, 0]
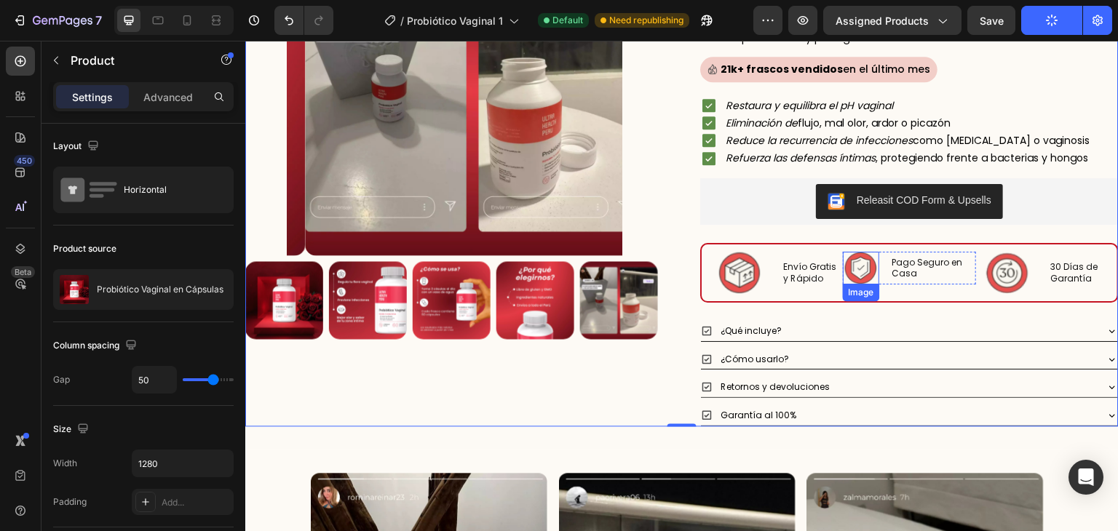
click at [852, 272] on img at bounding box center [860, 268] width 33 height 33
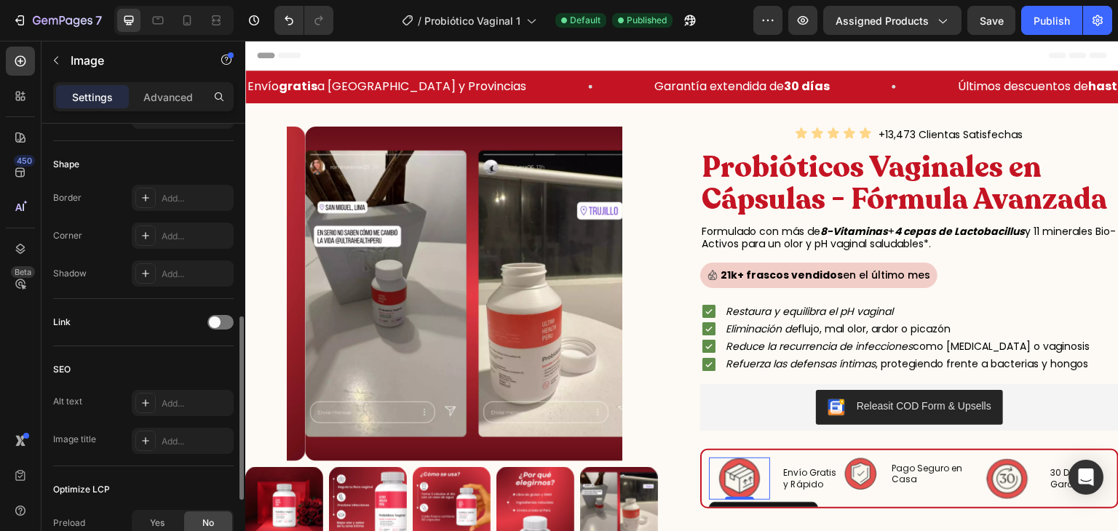
scroll to position [483, 0]
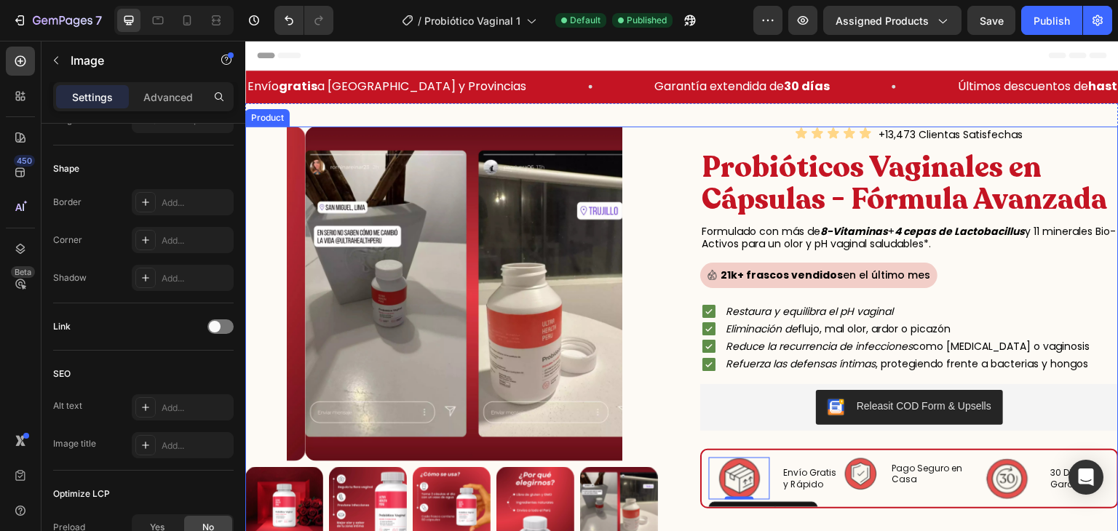
click at [665, 159] on div "Product Images Icon Icon Icon Icon Icon Icon List +13,473 Clientas Satisfechas …" at bounding box center [681, 380] width 873 height 506
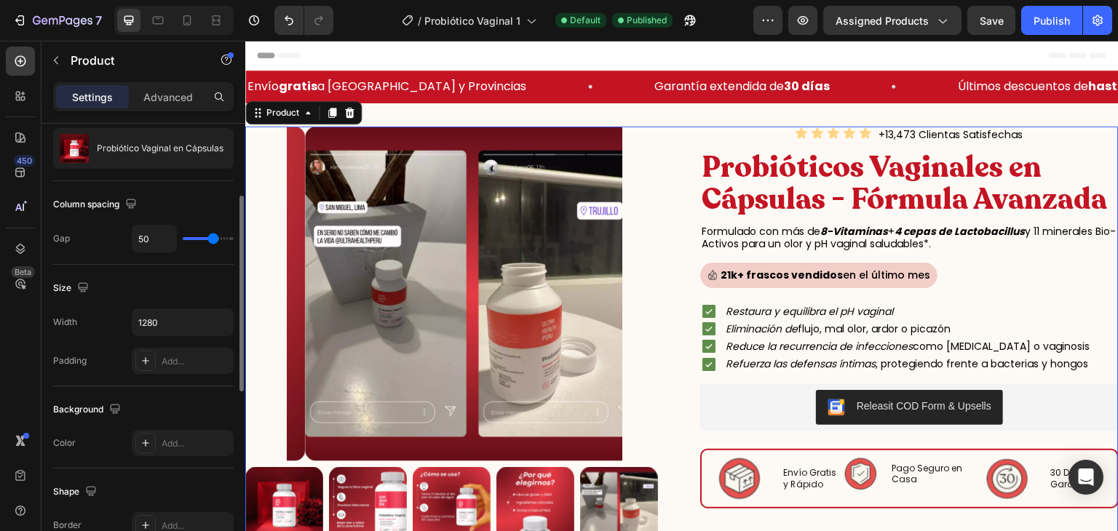
scroll to position [17, 0]
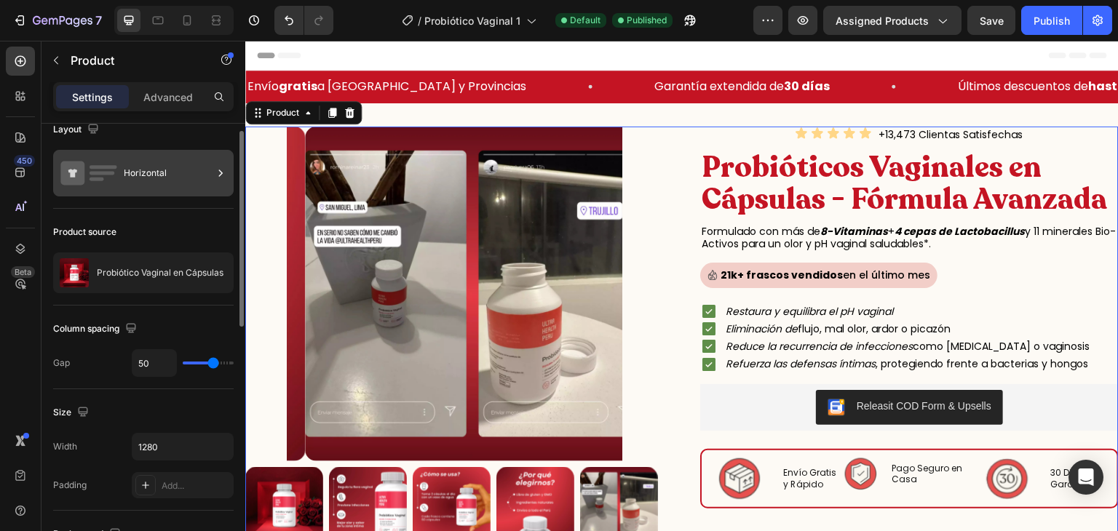
click at [176, 190] on div "Horizontal" at bounding box center [143, 173] width 181 height 47
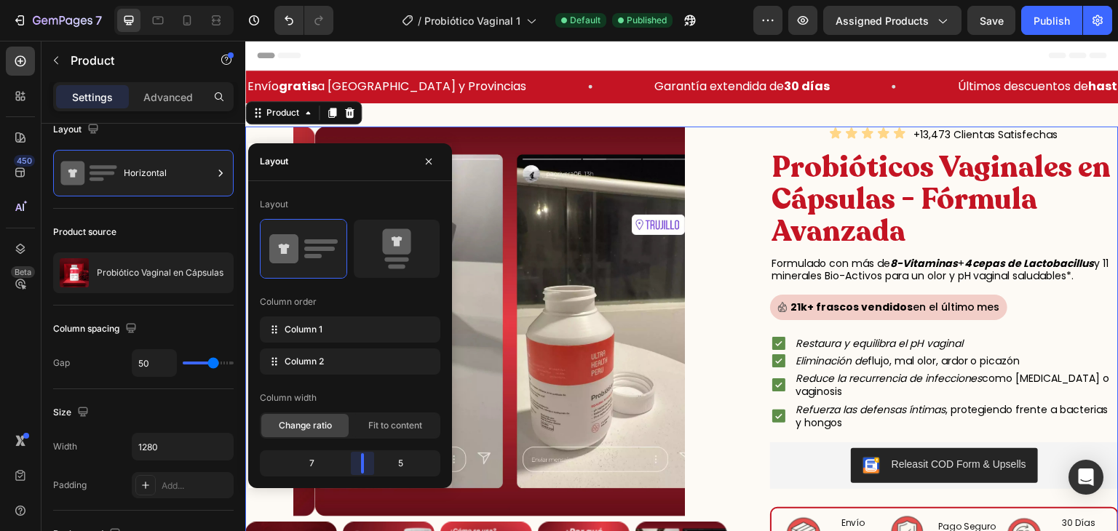
drag, startPoint x: 356, startPoint y: 459, endPoint x: 641, endPoint y: 129, distance: 436.1
click at [367, 0] on body "7 Version history / Probiótico Vaginal 1 Default Published Preview Assigned Pro…" at bounding box center [559, 0] width 1118 height 0
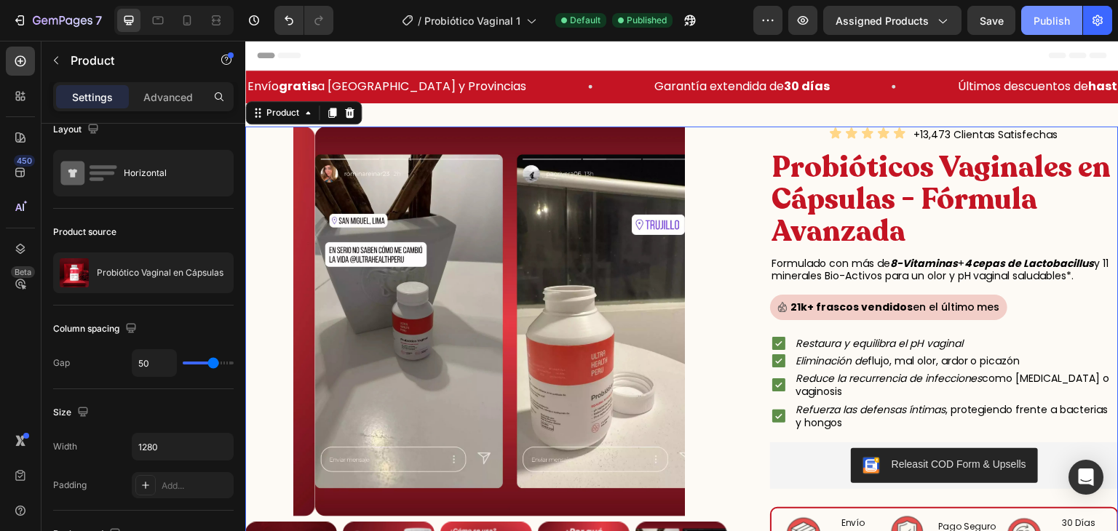
click at [1052, 17] on div "Publish" at bounding box center [1052, 20] width 36 height 15
click at [184, 26] on icon at bounding box center [187, 20] width 15 height 15
type input "0"
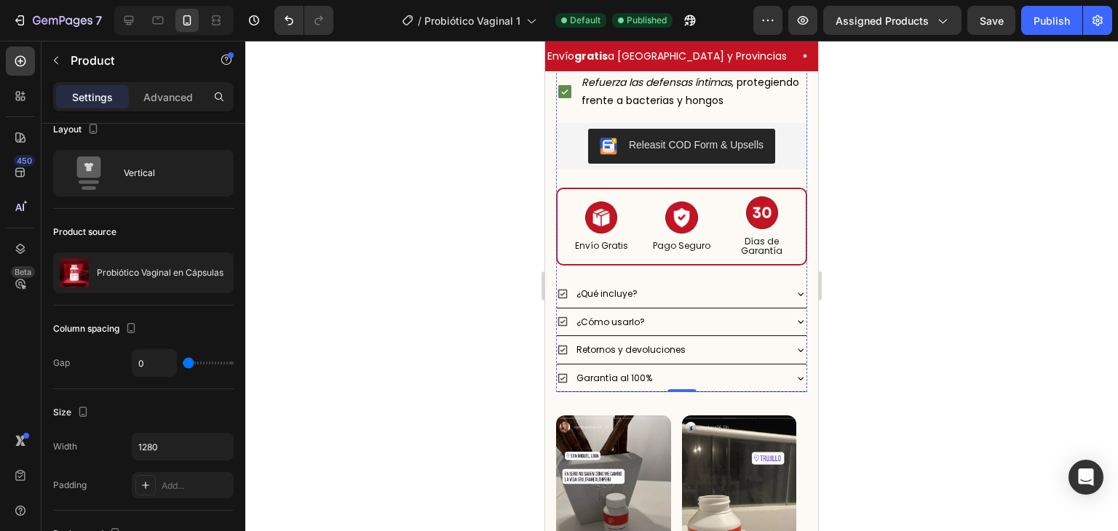
scroll to position [678, 0]
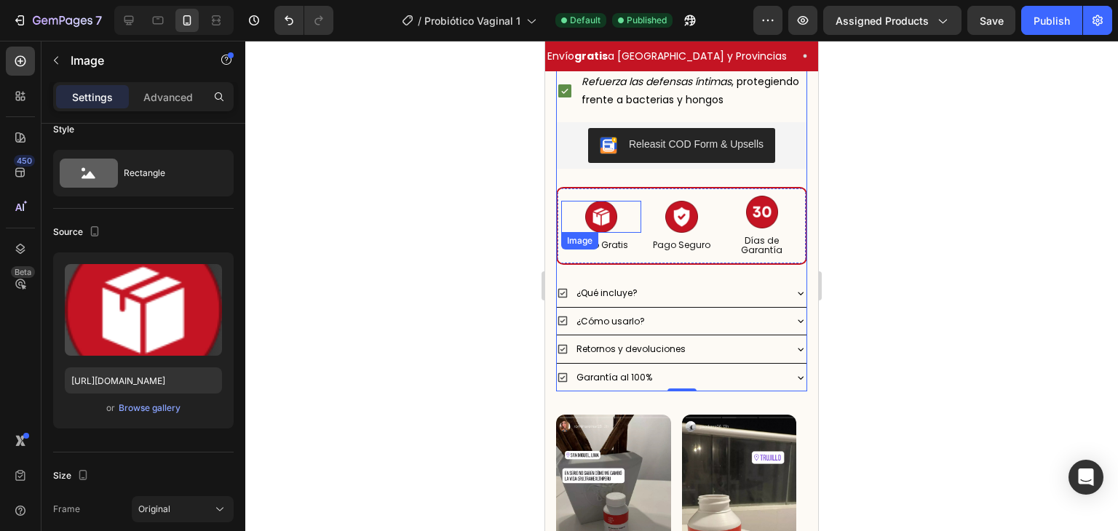
click at [610, 207] on img at bounding box center [601, 217] width 32 height 32
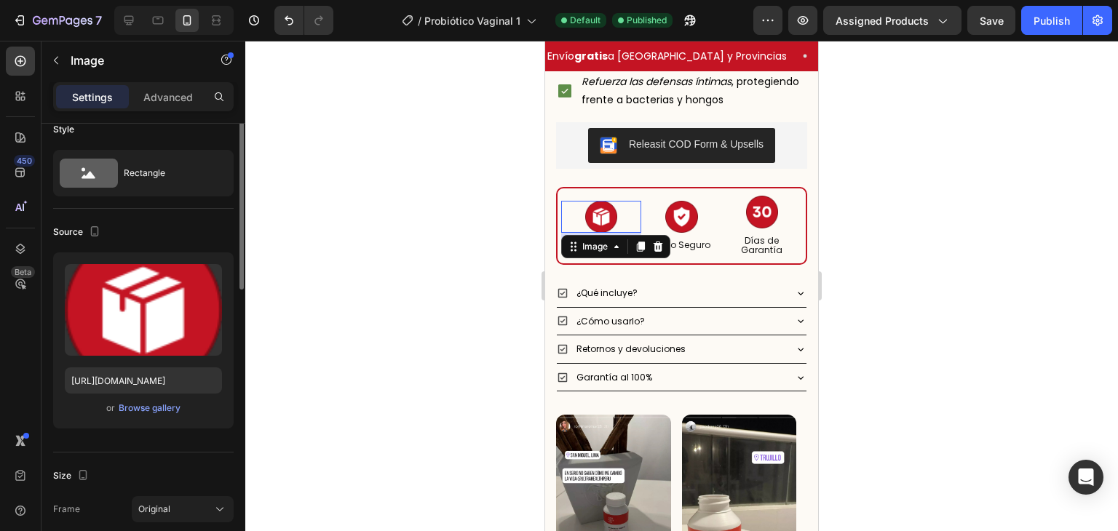
scroll to position [0, 0]
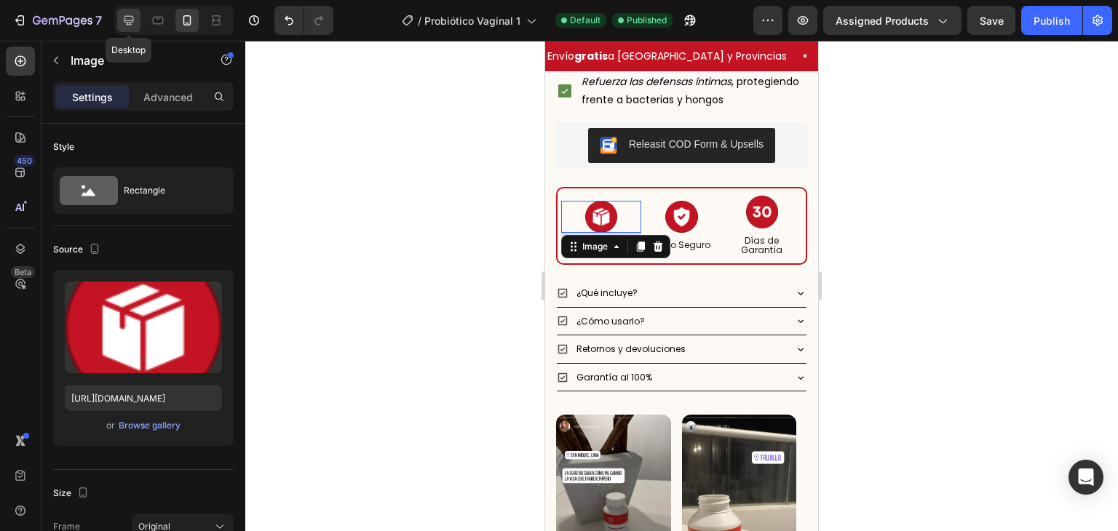
click at [138, 22] on div at bounding box center [128, 20] width 23 height 23
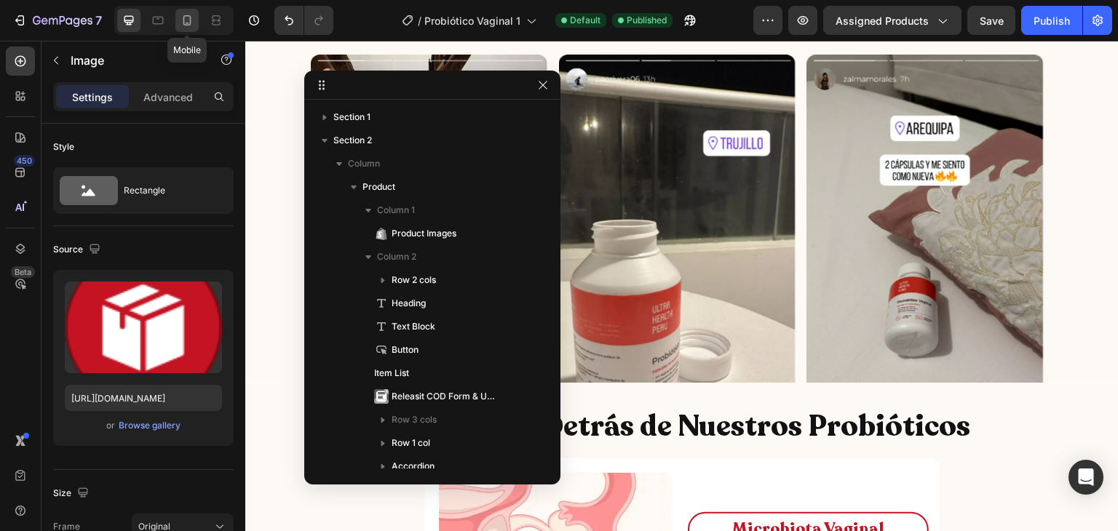
click at [190, 23] on icon at bounding box center [187, 20] width 8 height 10
type input "40"
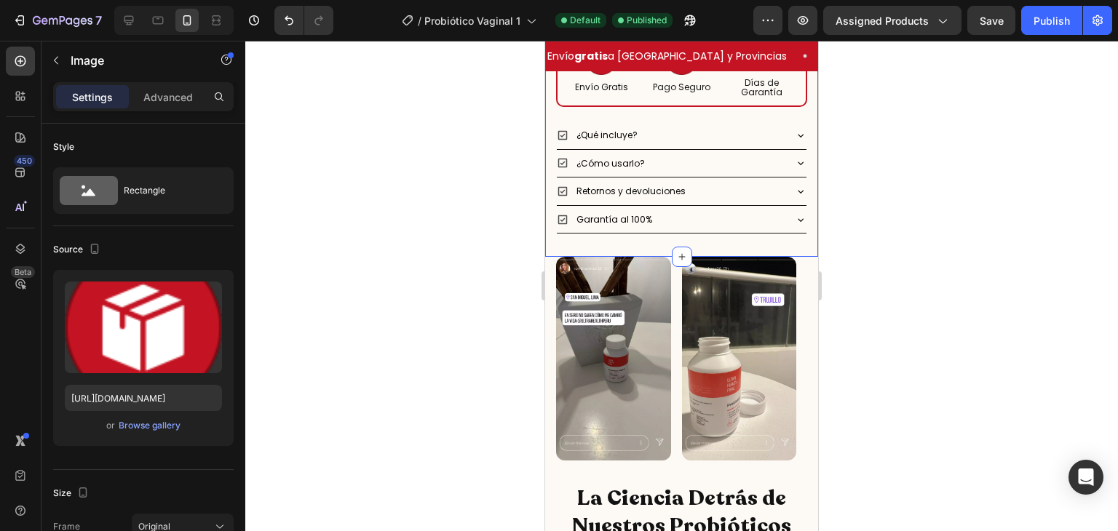
scroll to position [713, 0]
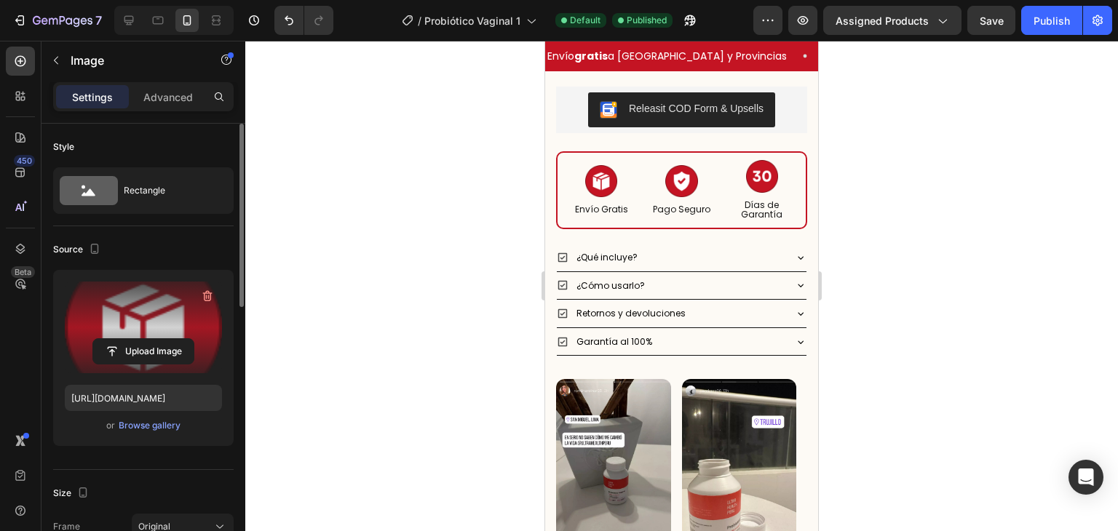
click at [163, 319] on label at bounding box center [143, 328] width 157 height 92
click at [163, 339] on input "file" at bounding box center [143, 351] width 100 height 25
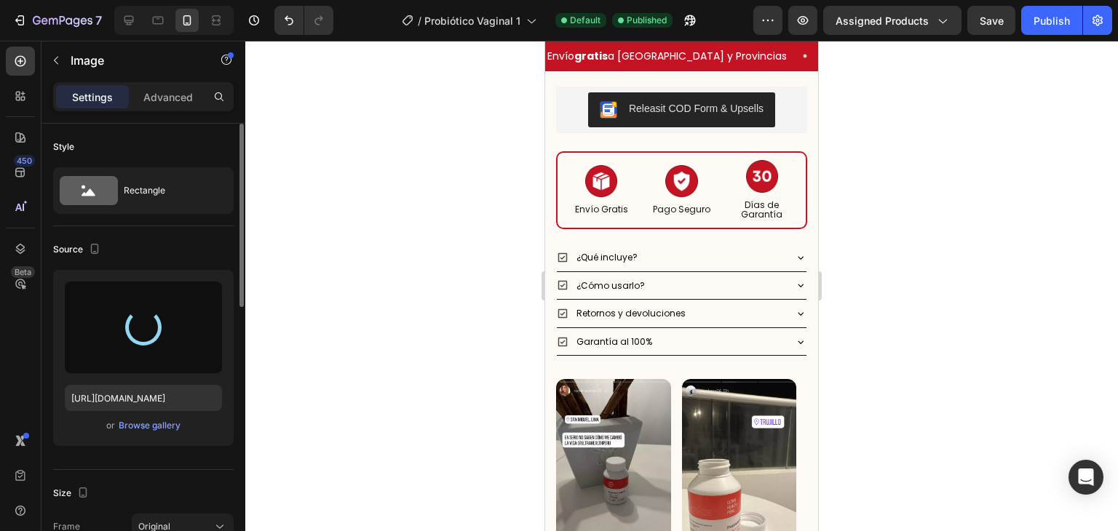
type input "https://cdn.shopify.com/s/files/1/0620/9001/8910/files/gempages_572761375839880…"
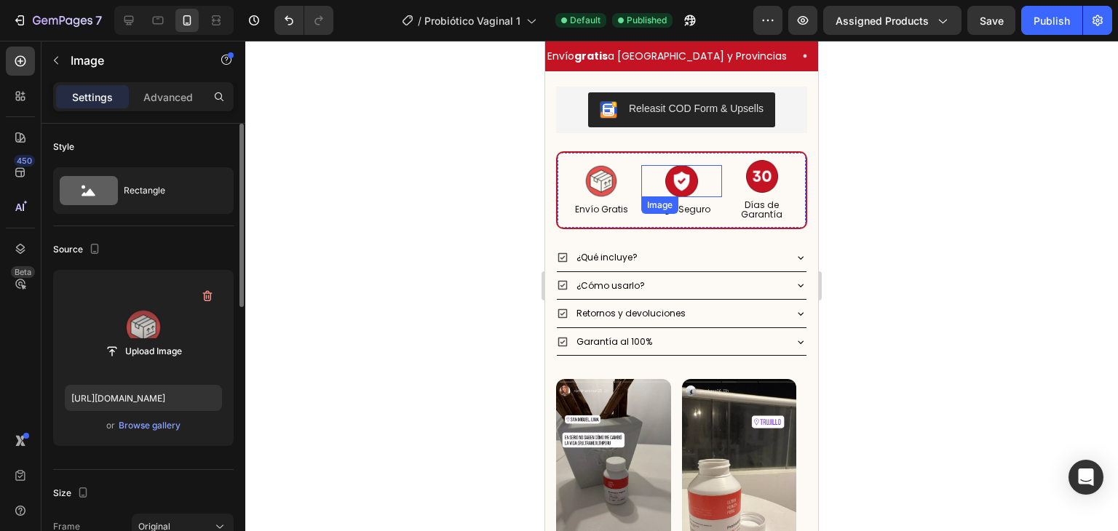
click at [673, 165] on img at bounding box center [681, 181] width 32 height 32
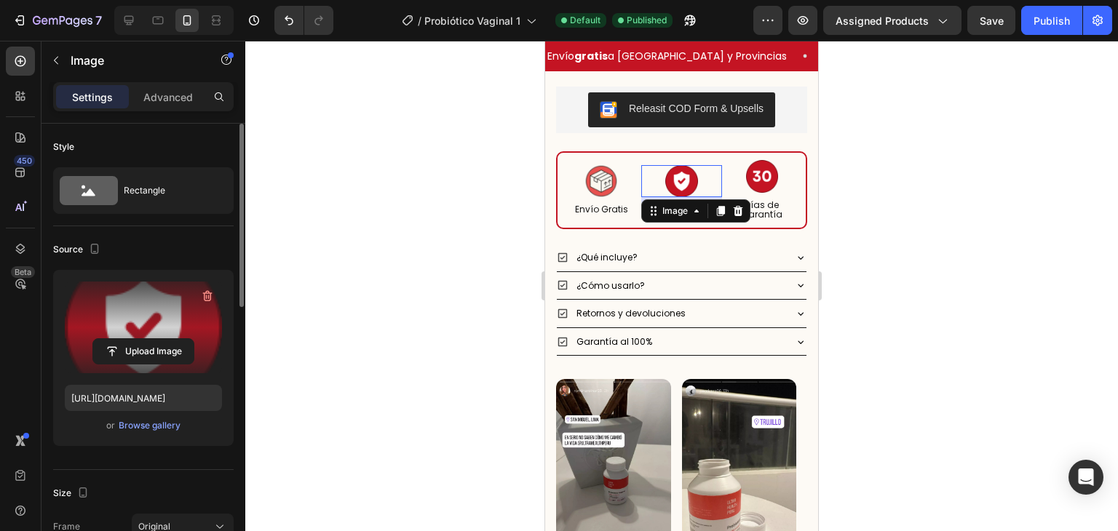
click at [148, 304] on label at bounding box center [143, 328] width 157 height 92
click at [148, 339] on input "file" at bounding box center [143, 351] width 100 height 25
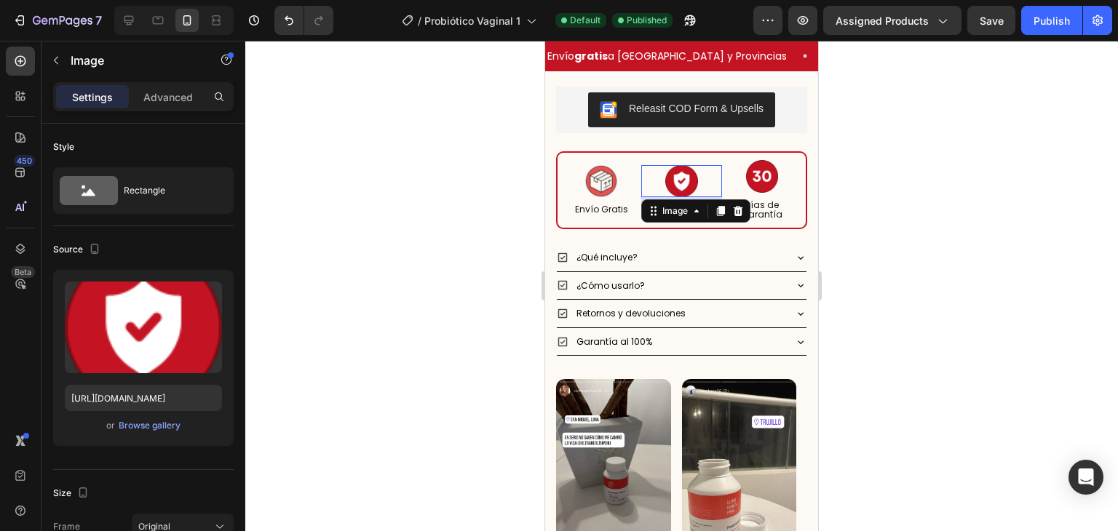
type input "https://cdn.shopify.com/s/files/1/0620/9001/8910/files/gempages_572761375839880…"
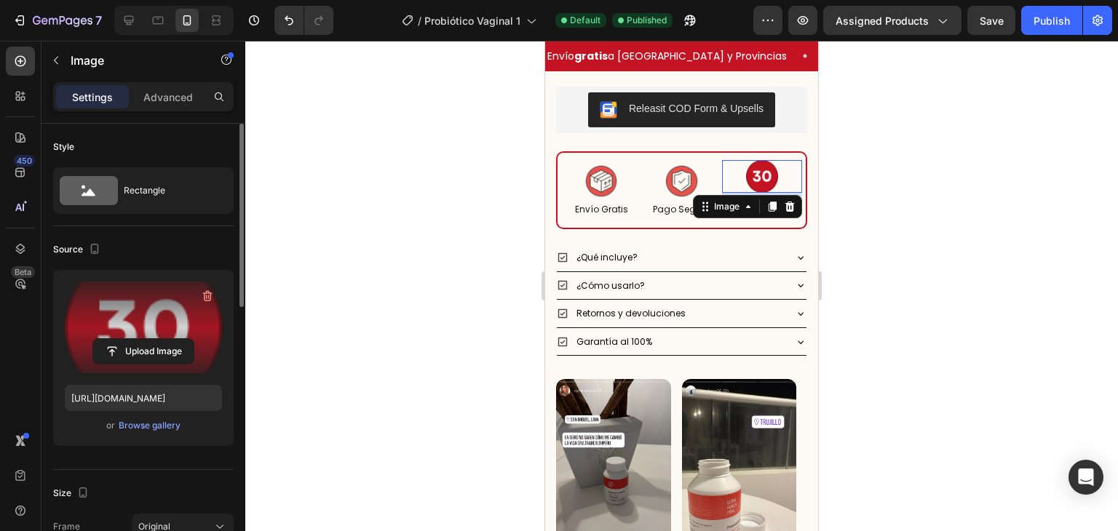
click at [172, 301] on label at bounding box center [143, 328] width 157 height 92
click at [172, 339] on input "file" at bounding box center [143, 351] width 100 height 25
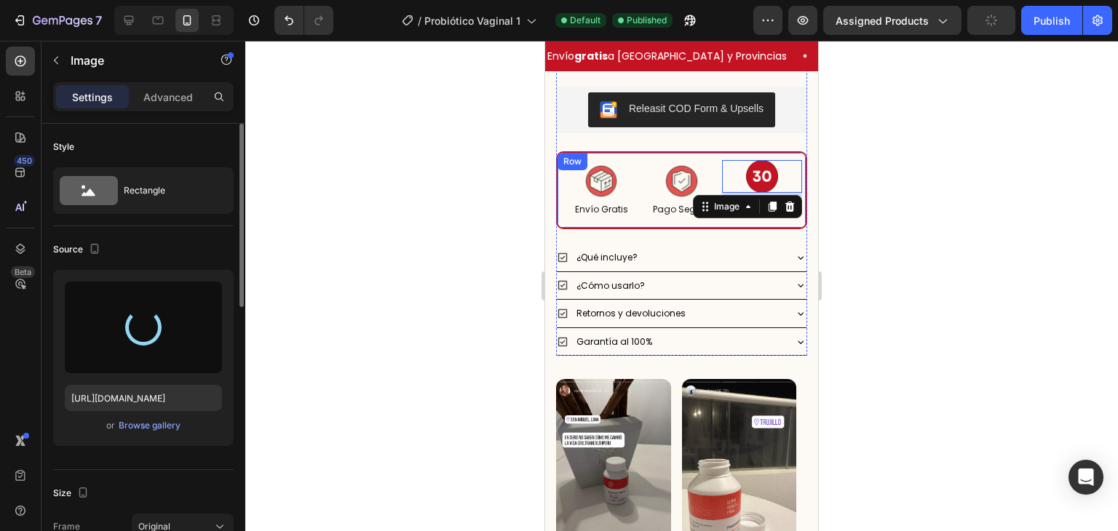
type input "https://cdn.shopify.com/s/files/1/0620/9001/8910/files/gempages_572761375839880…"
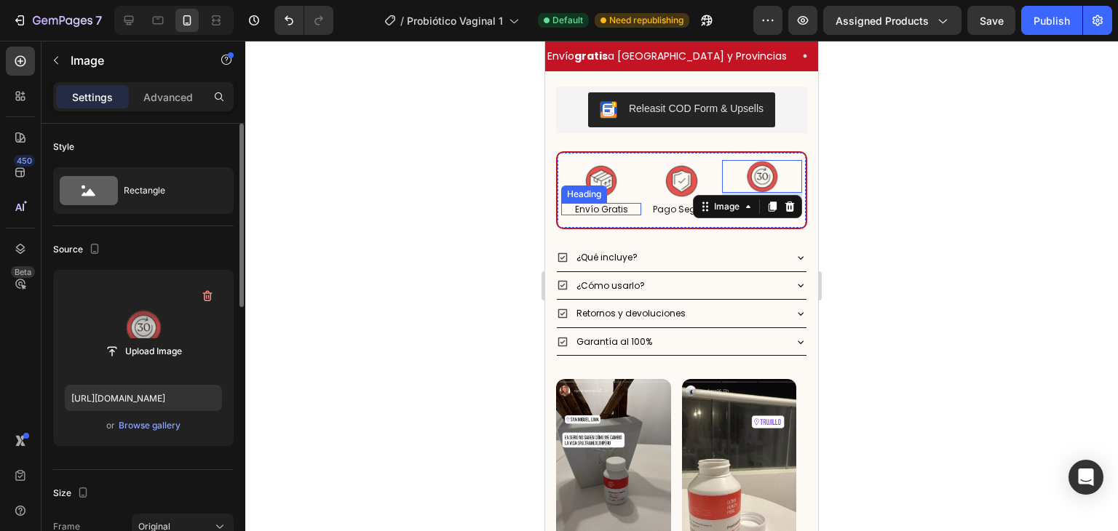
click at [600, 203] on h2 "Envío Gratis" at bounding box center [601, 209] width 80 height 12
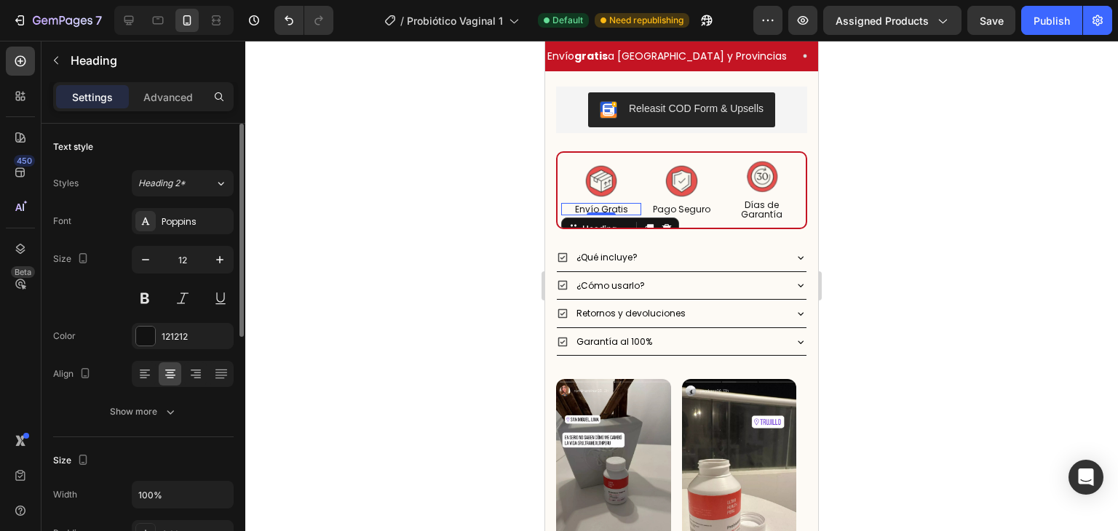
click at [626, 203] on h2 "Envío Gratis" at bounding box center [601, 209] width 80 height 12
click at [703, 203] on h2 "Pago Seguro" at bounding box center [681, 209] width 80 height 12
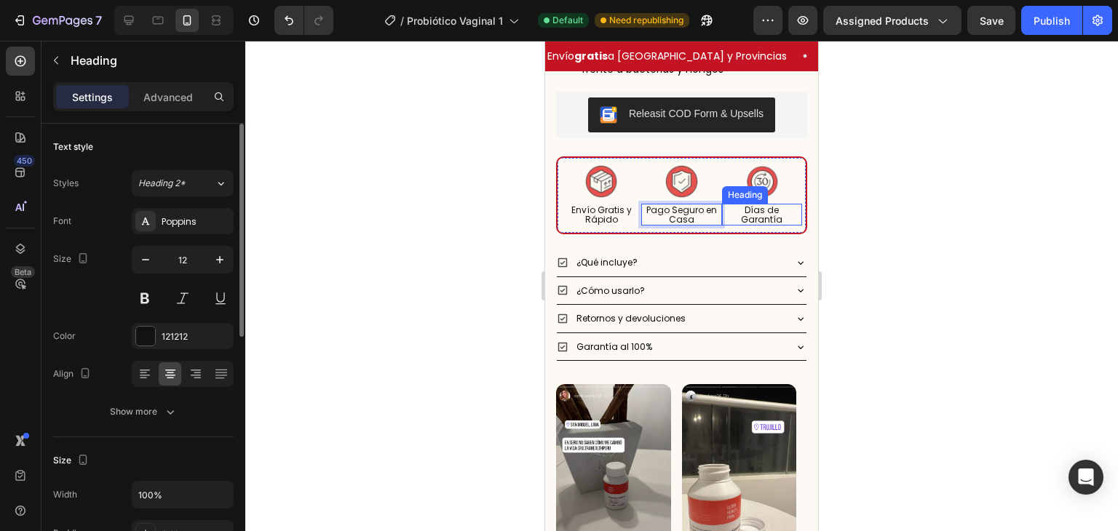
click at [722, 204] on h2 "Días de Garantía" at bounding box center [762, 215] width 80 height 22
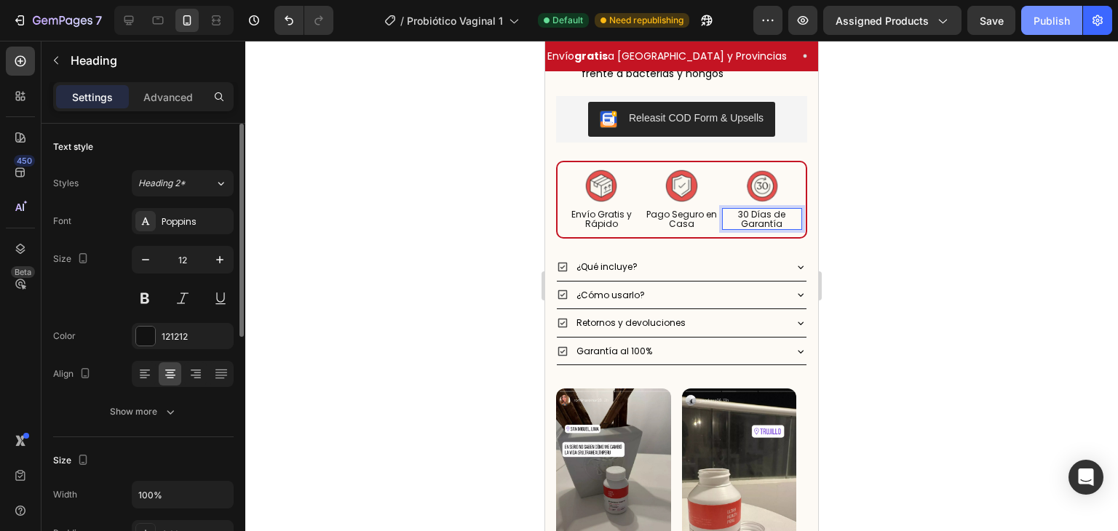
click at [1036, 27] on div "Publish" at bounding box center [1052, 20] width 36 height 15
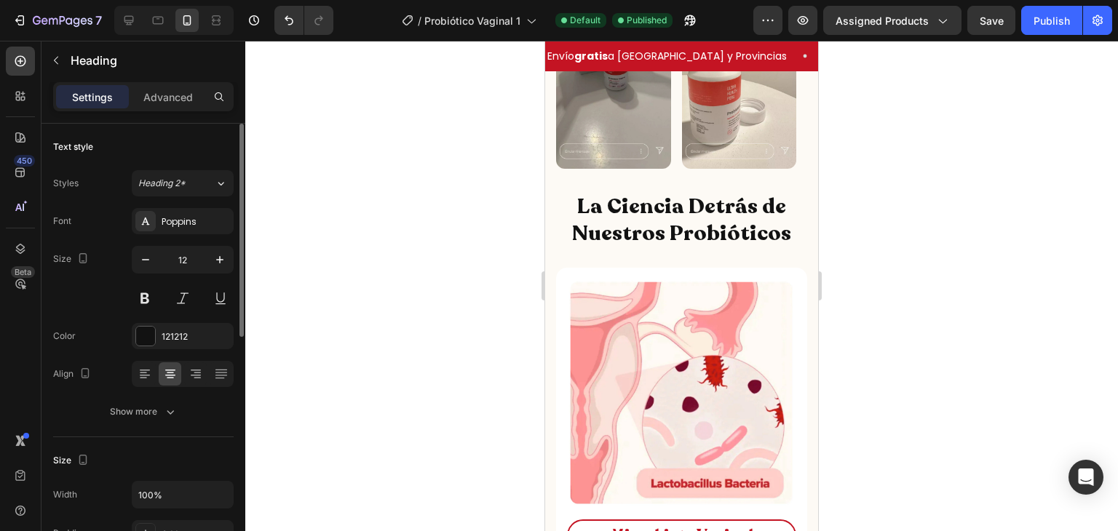
scroll to position [838, 0]
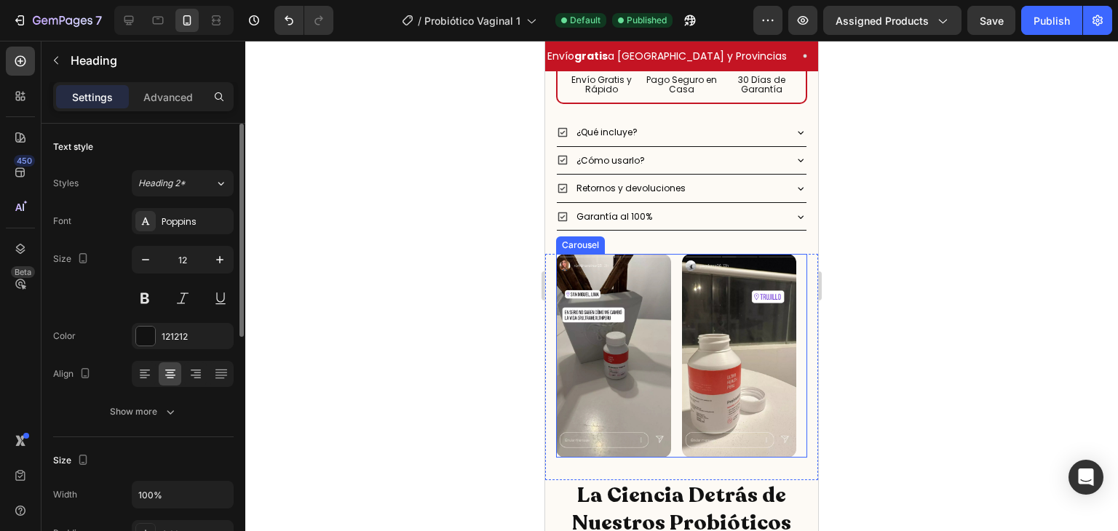
click at [676, 257] on div "Image Image Image Image Image" at bounding box center [681, 356] width 251 height 204
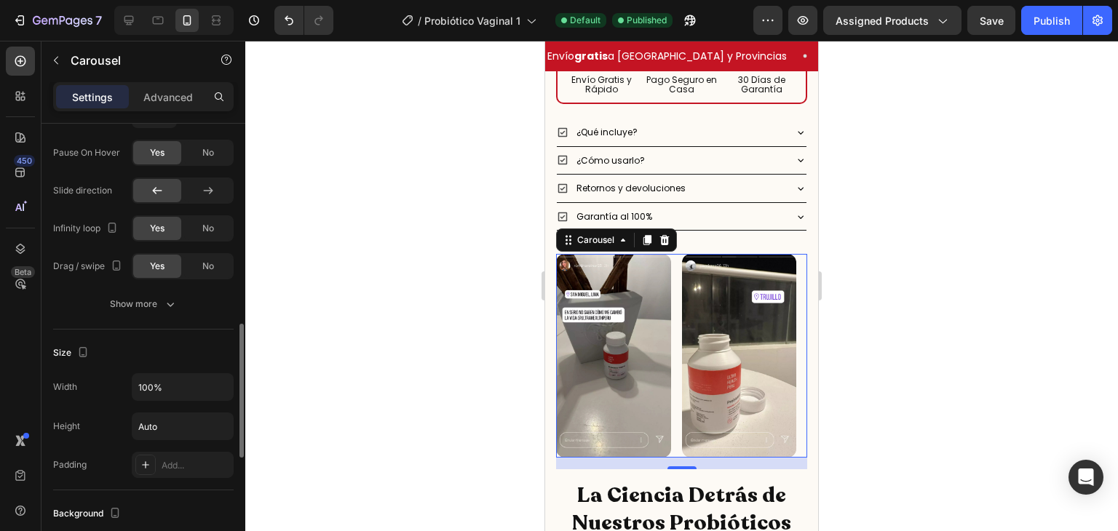
scroll to position [695, 0]
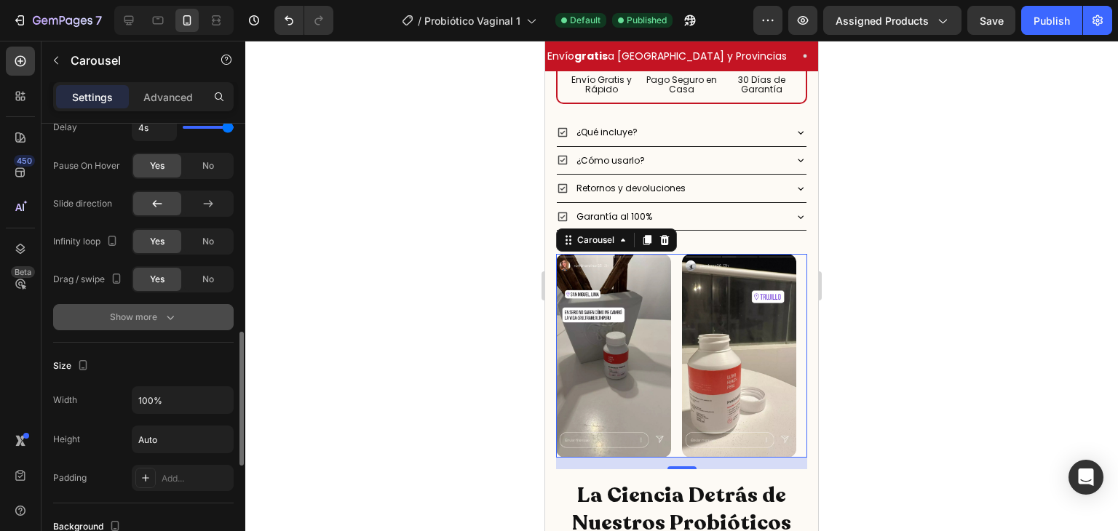
click at [169, 321] on icon "button" at bounding box center [170, 317] width 15 height 15
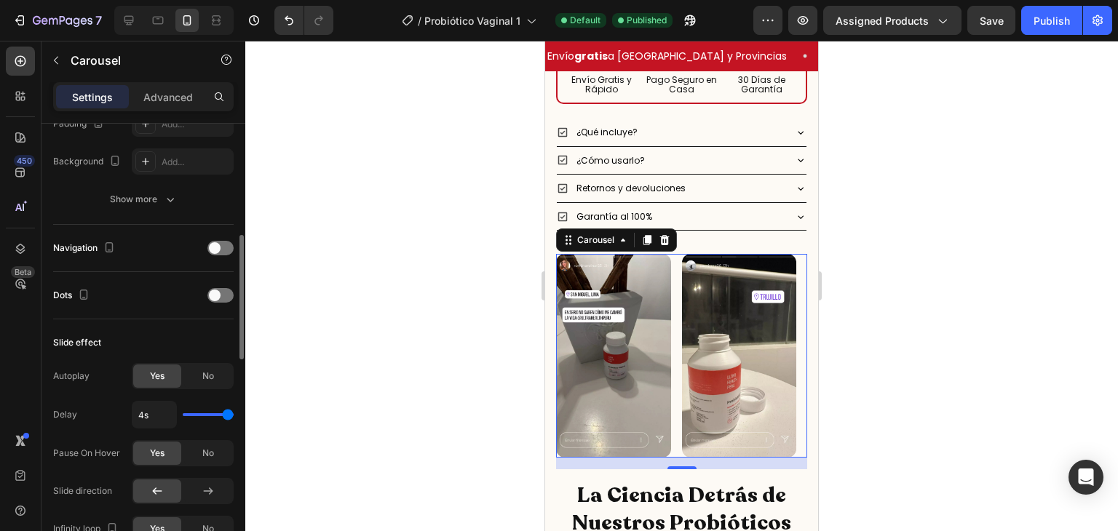
scroll to position [406, 0]
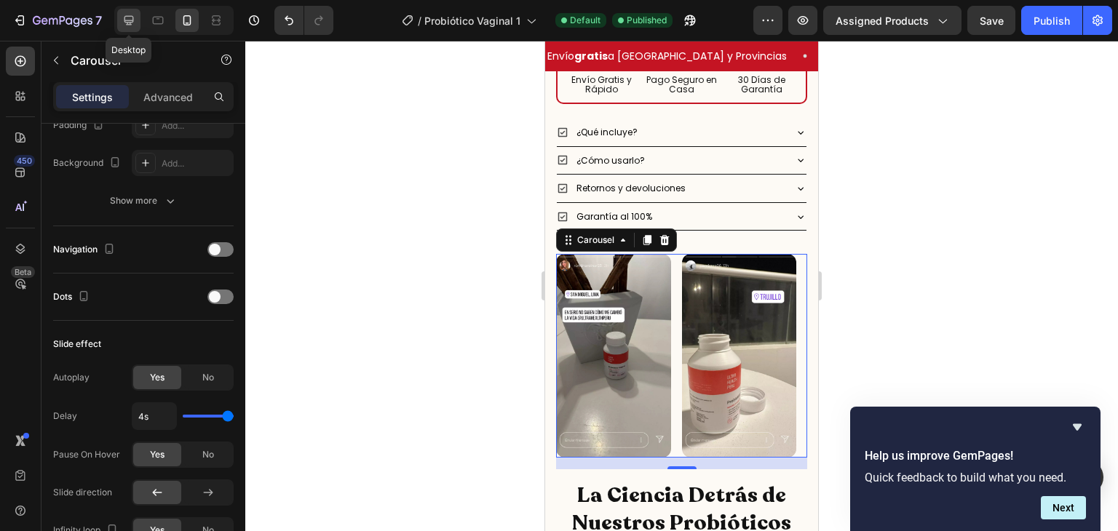
drag, startPoint x: 132, startPoint y: 19, endPoint x: 31, endPoint y: 151, distance: 167.1
click at [132, 19] on icon at bounding box center [128, 20] width 9 height 9
type input "85%"
type input "16"
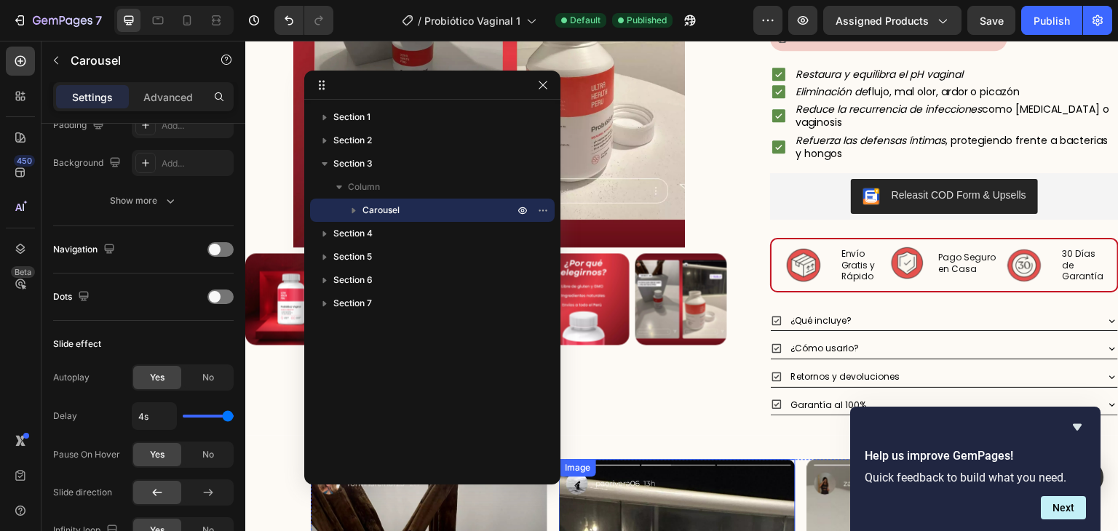
scroll to position [269, 0]
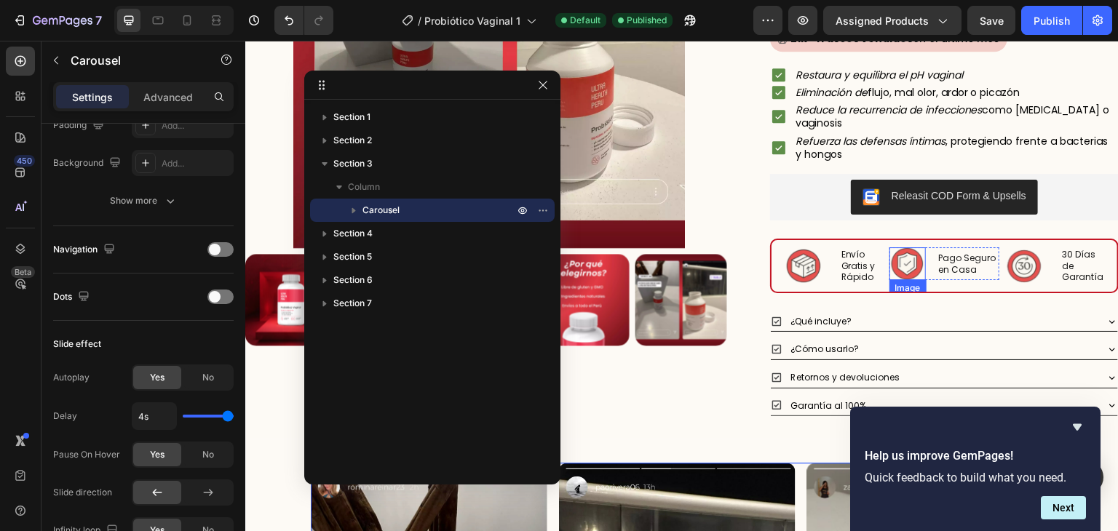
click at [901, 260] on img at bounding box center [907, 263] width 33 height 33
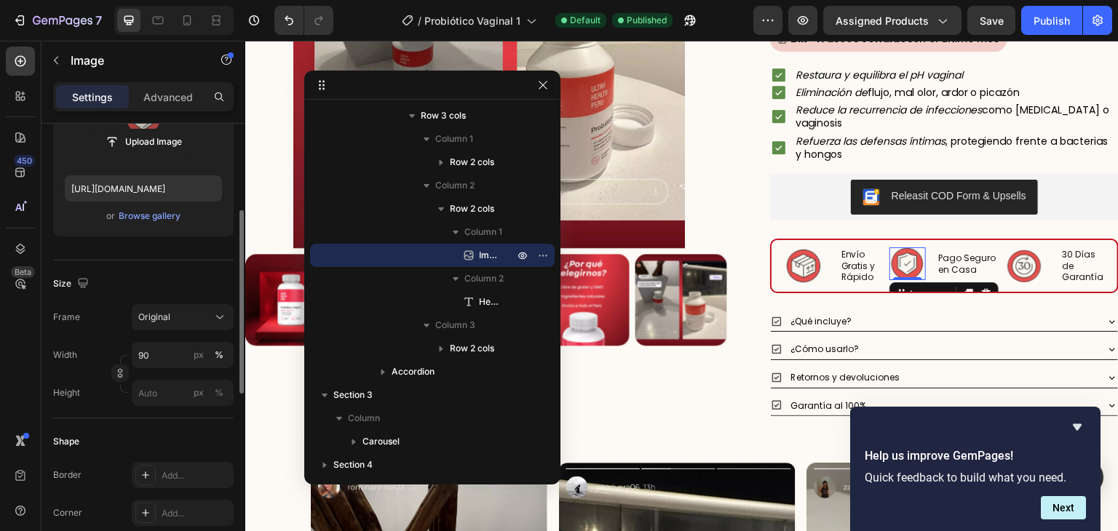
scroll to position [210, 0]
click at [162, 353] on input "90" at bounding box center [183, 355] width 102 height 26
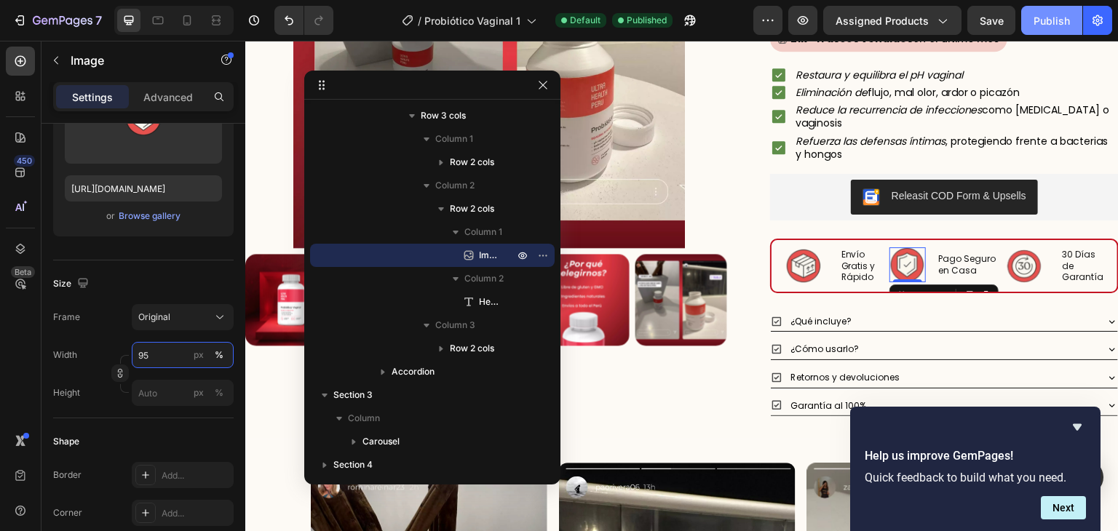
type input "95"
click at [1061, 18] on div "Publish" at bounding box center [1052, 20] width 36 height 15
click at [163, 28] on div at bounding box center [157, 20] width 23 height 23
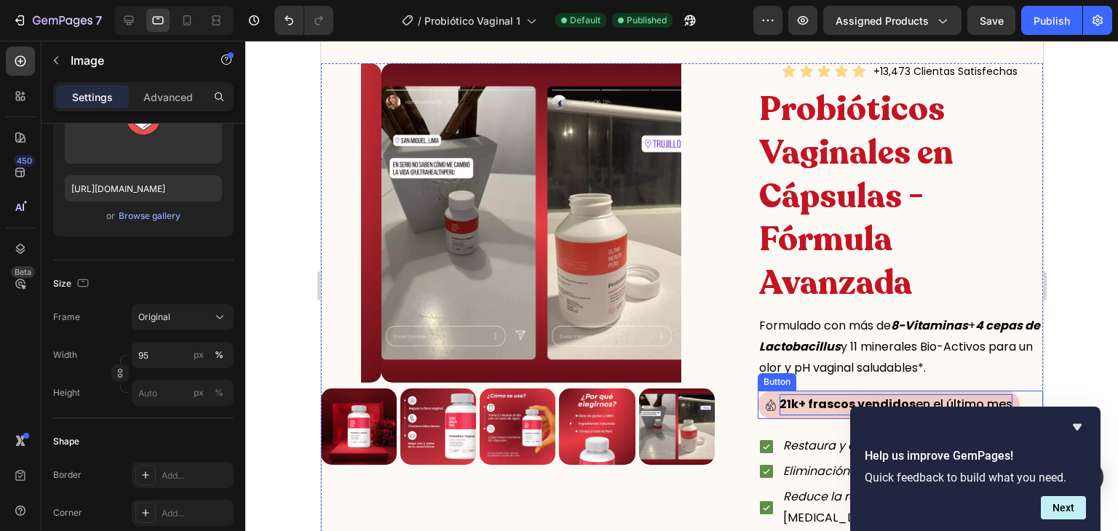
scroll to position [55, 0]
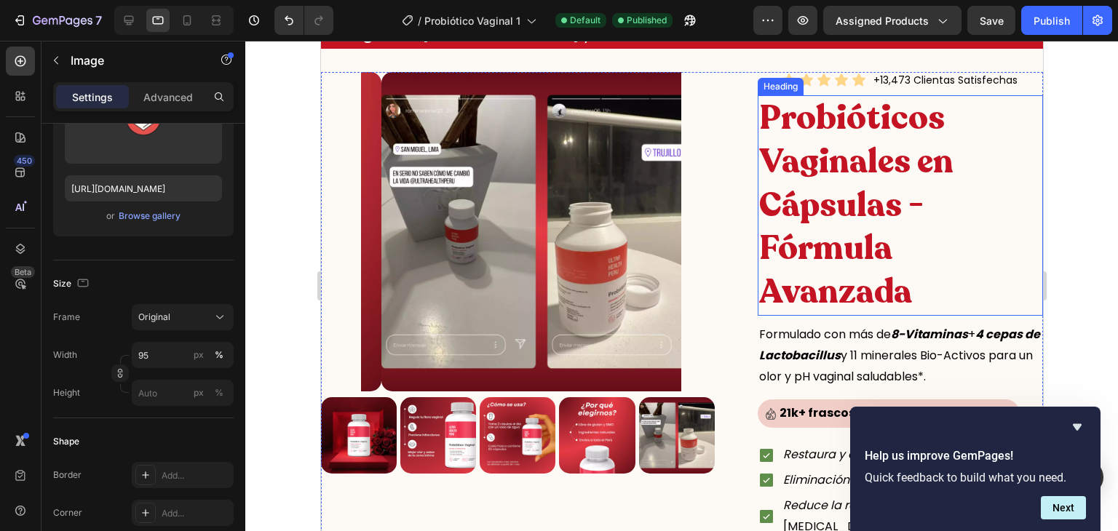
click at [839, 178] on h2 "Probióticos Vaginales en Cápsulas - Fórmula Avanzada" at bounding box center [900, 205] width 286 height 221
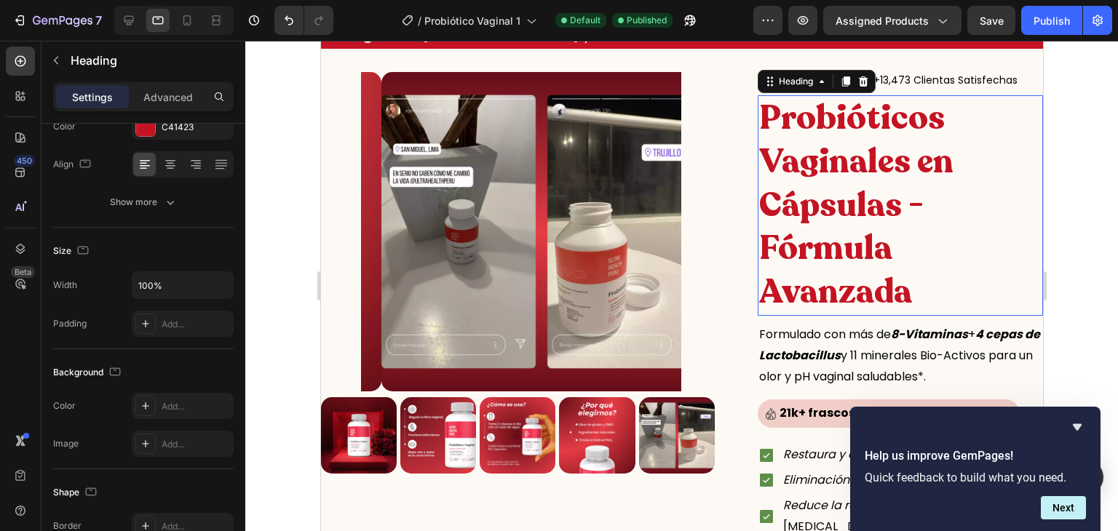
scroll to position [0, 0]
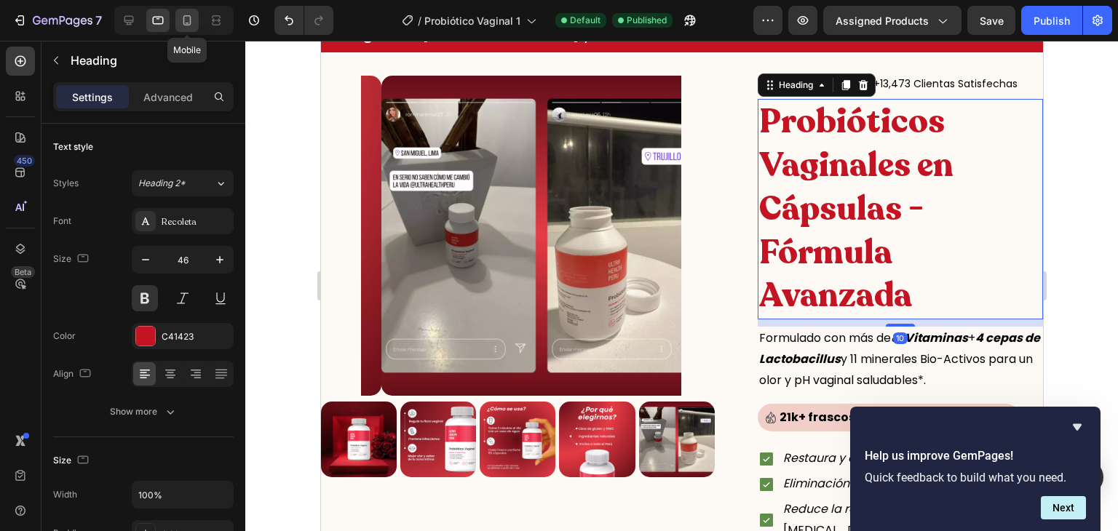
click at [186, 15] on icon at bounding box center [187, 20] width 15 height 15
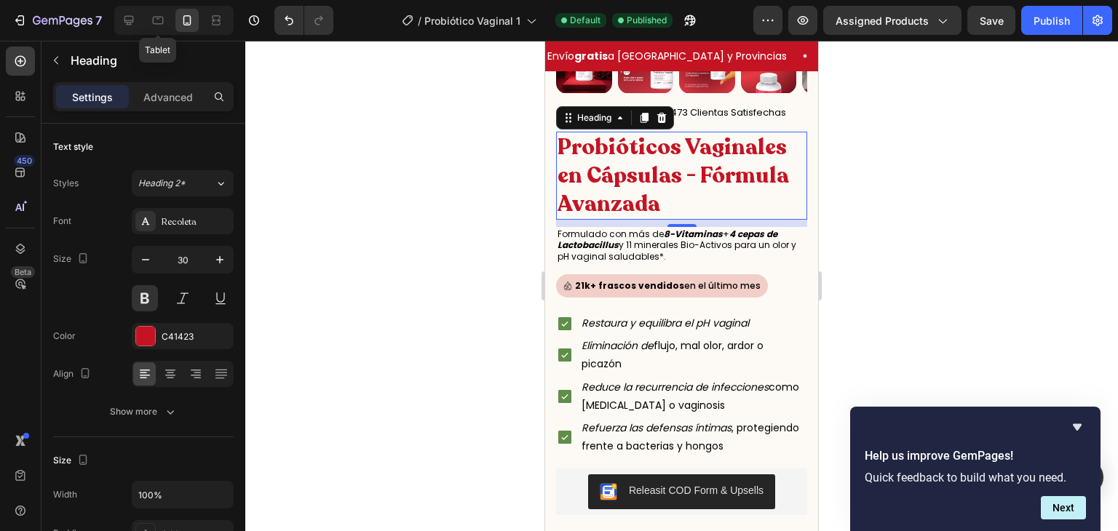
scroll to position [360, 0]
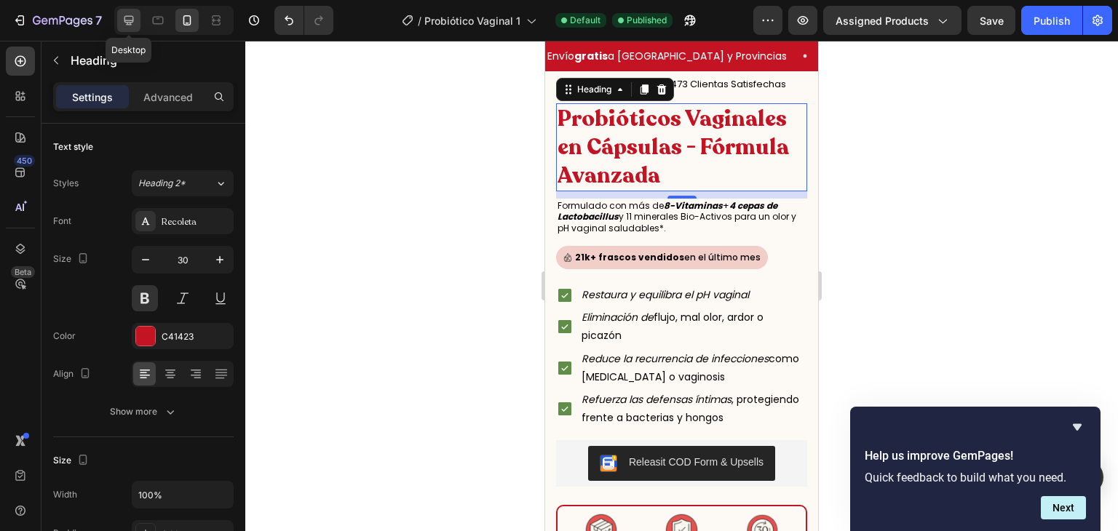
click at [139, 21] on div at bounding box center [128, 20] width 23 height 23
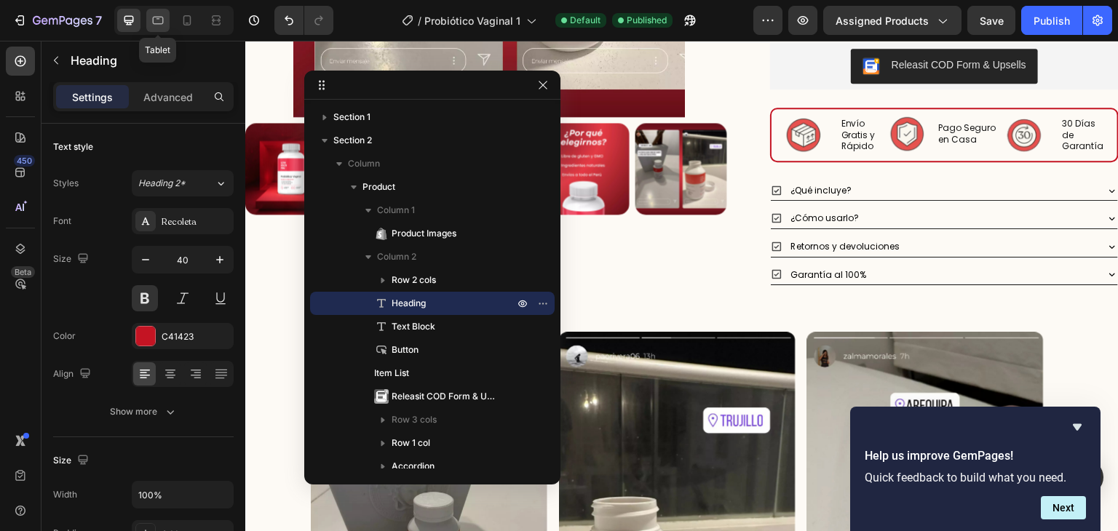
click at [154, 21] on icon at bounding box center [158, 20] width 15 height 15
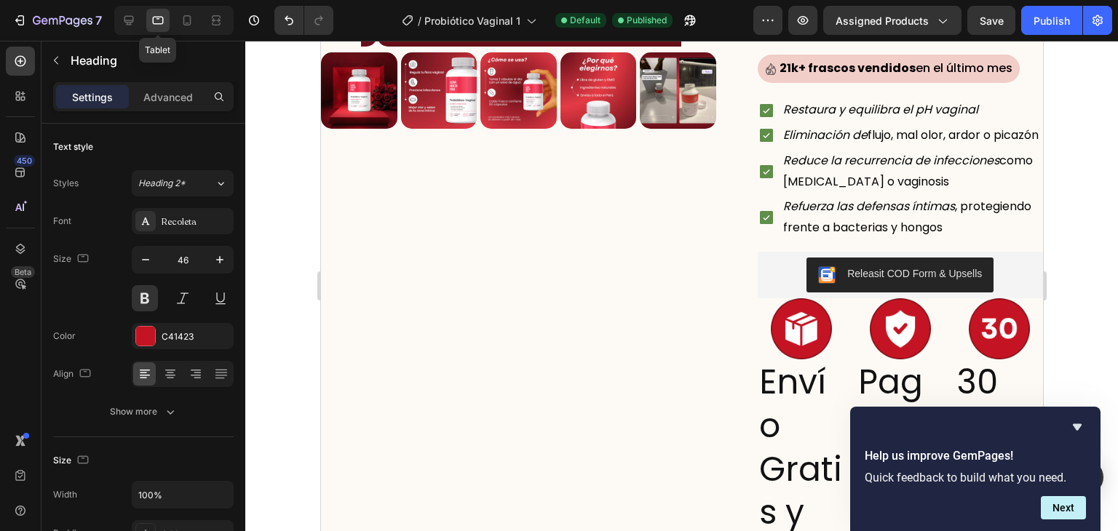
scroll to position [58, 0]
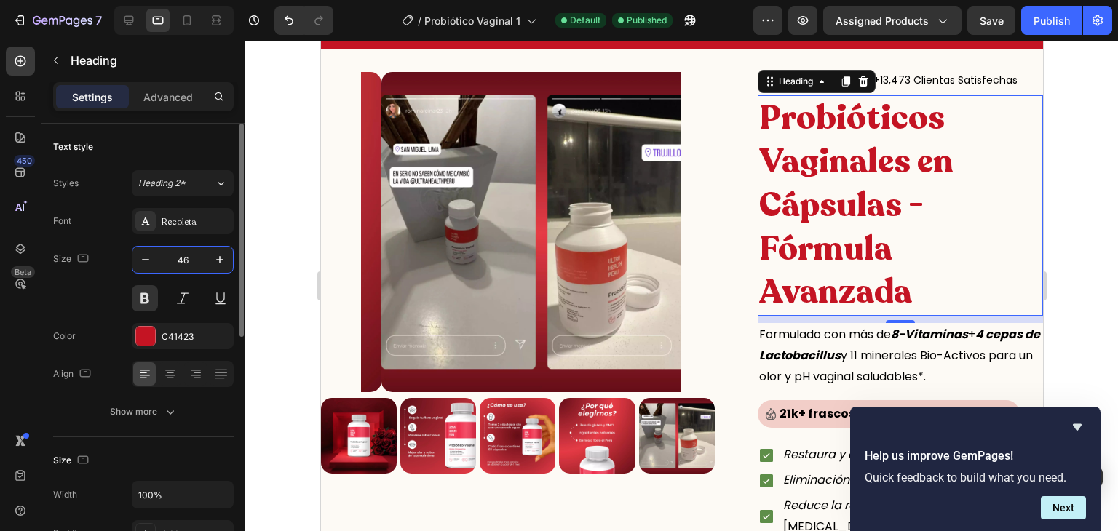
click at [183, 260] on input "46" at bounding box center [183, 260] width 48 height 26
type input "30"
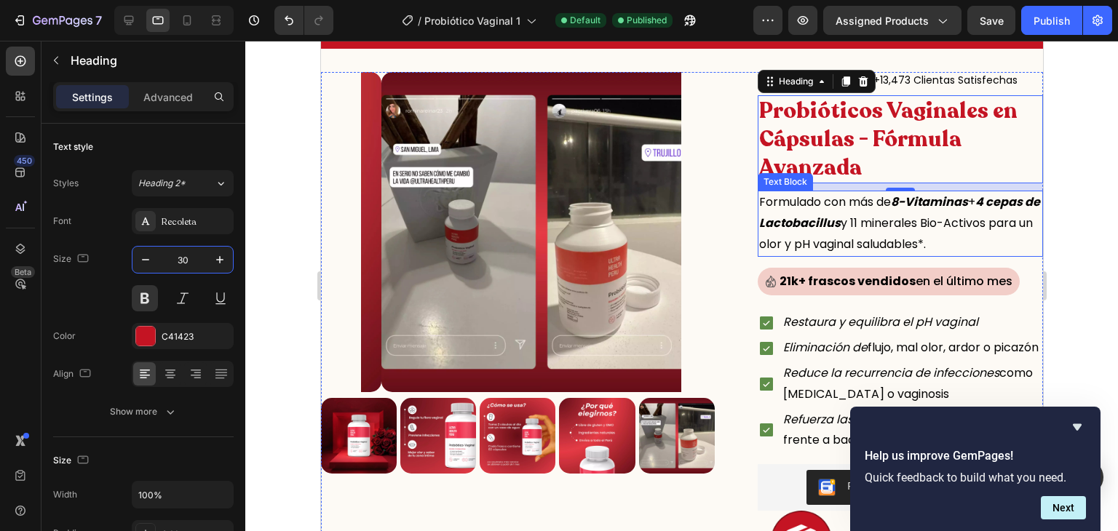
click at [810, 210] on p "Formulado con más de 8-Vitaminas + 4 cepas de Lactobacillus y 11 minerales Bio-…" at bounding box center [899, 223] width 283 height 63
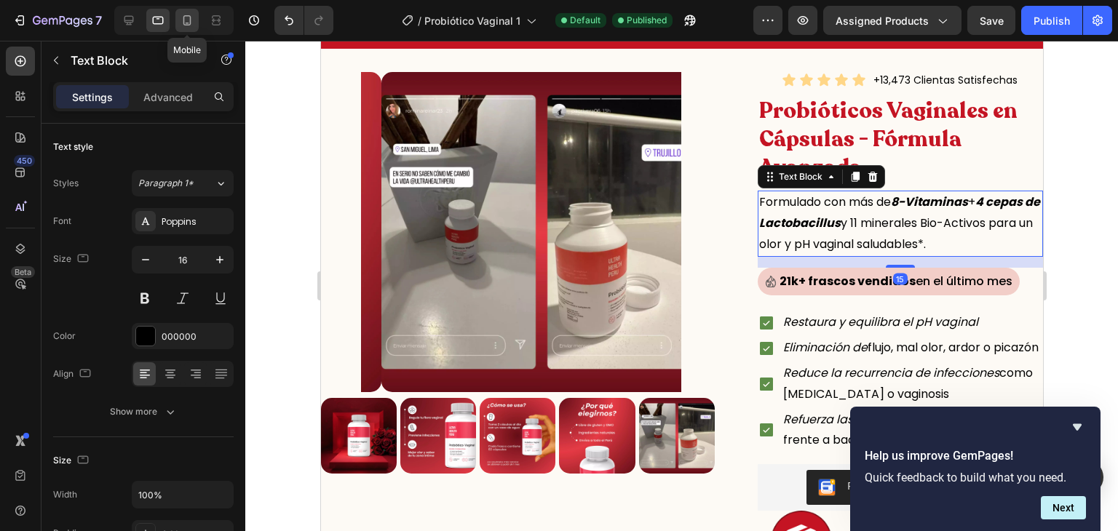
click at [189, 23] on icon at bounding box center [187, 20] width 15 height 15
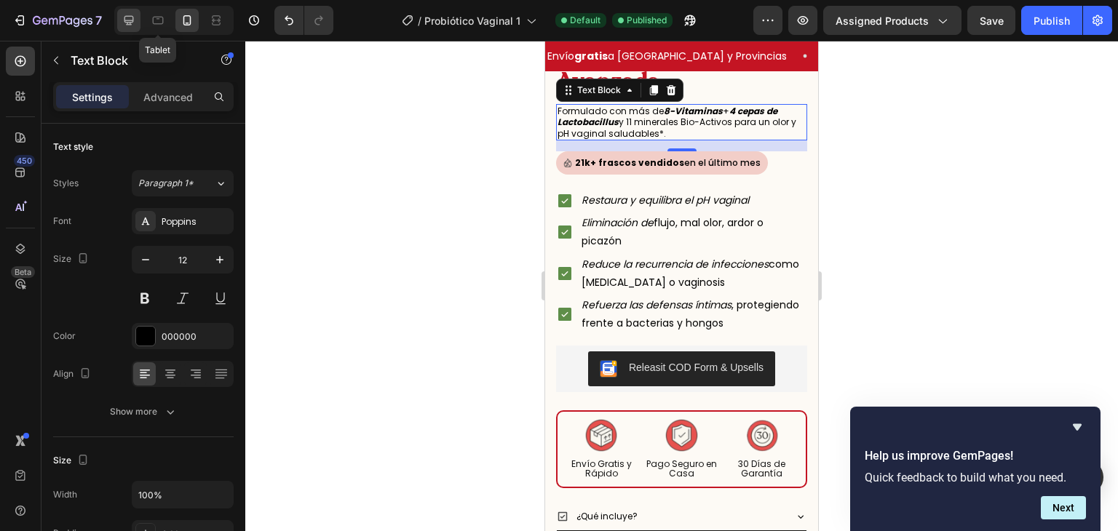
scroll to position [455, 0]
click at [137, 25] on div at bounding box center [128, 20] width 23 height 23
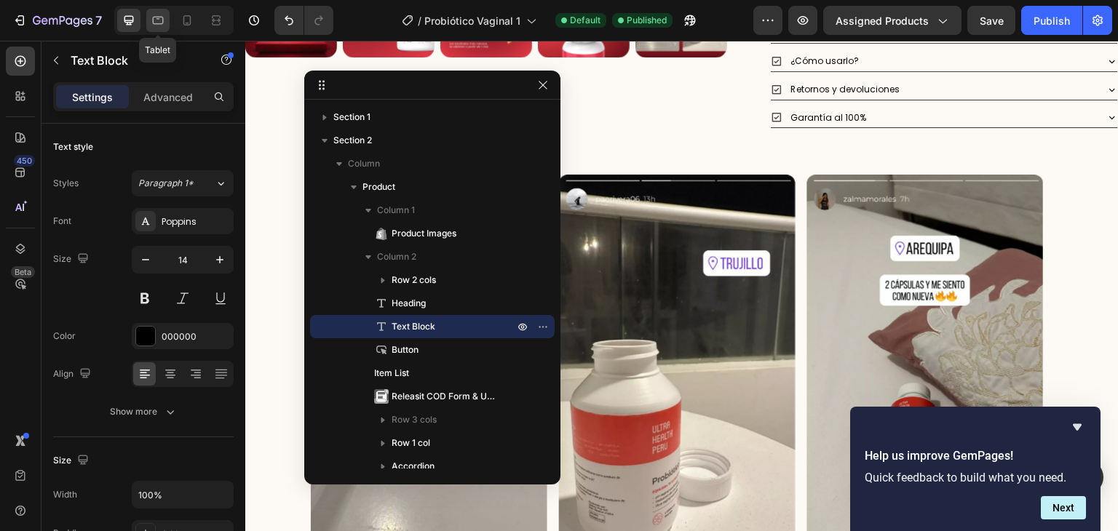
click at [160, 26] on icon at bounding box center [158, 20] width 15 height 15
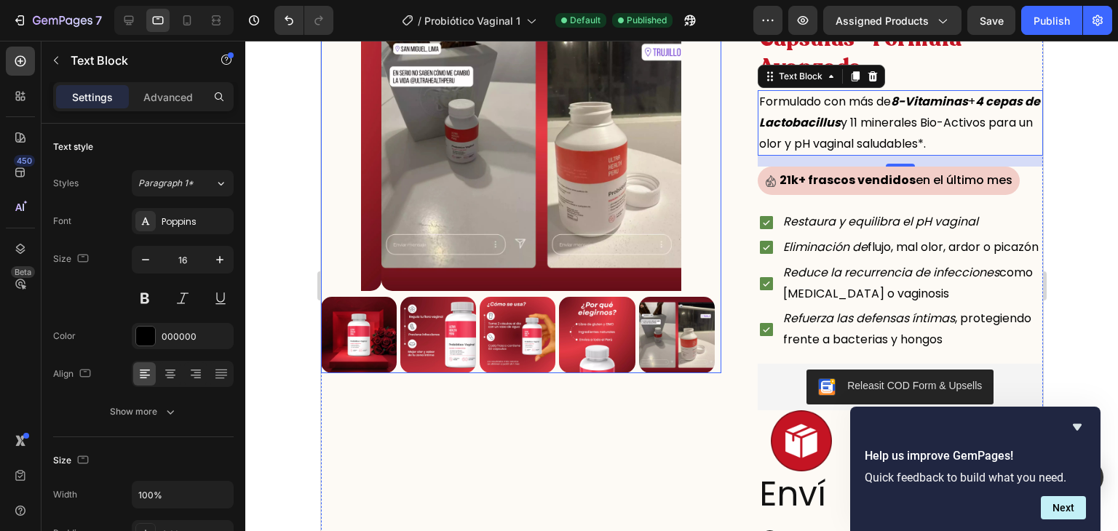
scroll to position [154, 0]
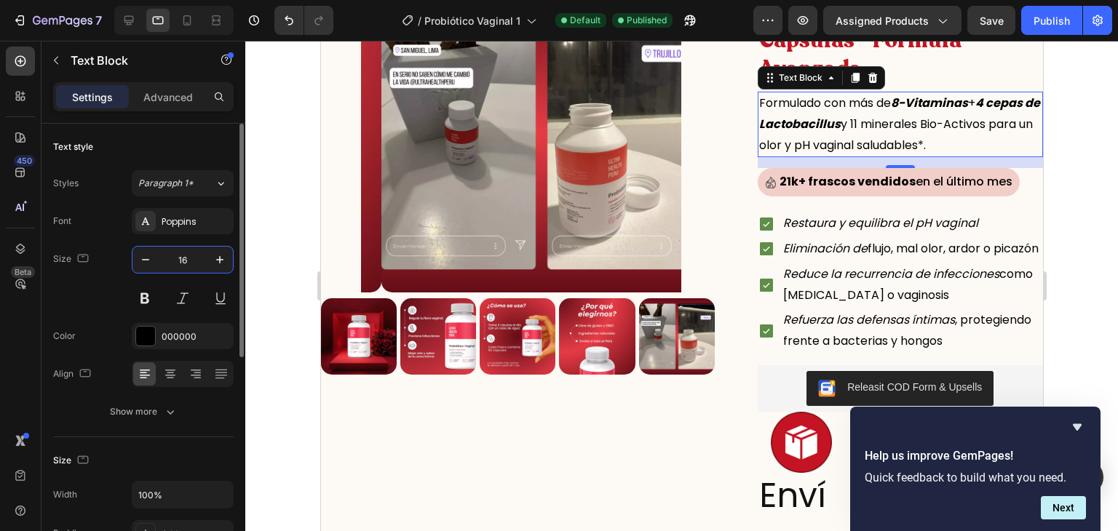
click at [175, 257] on input "16" at bounding box center [183, 260] width 48 height 26
type input "13"
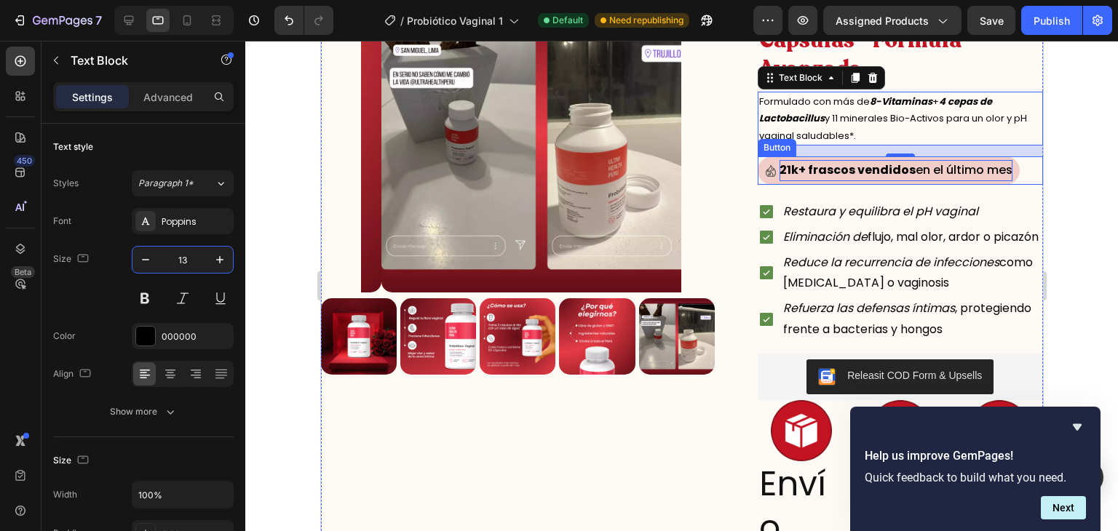
click at [792, 167] on strong "21k+ frascos vendidos" at bounding box center [847, 170] width 136 height 17
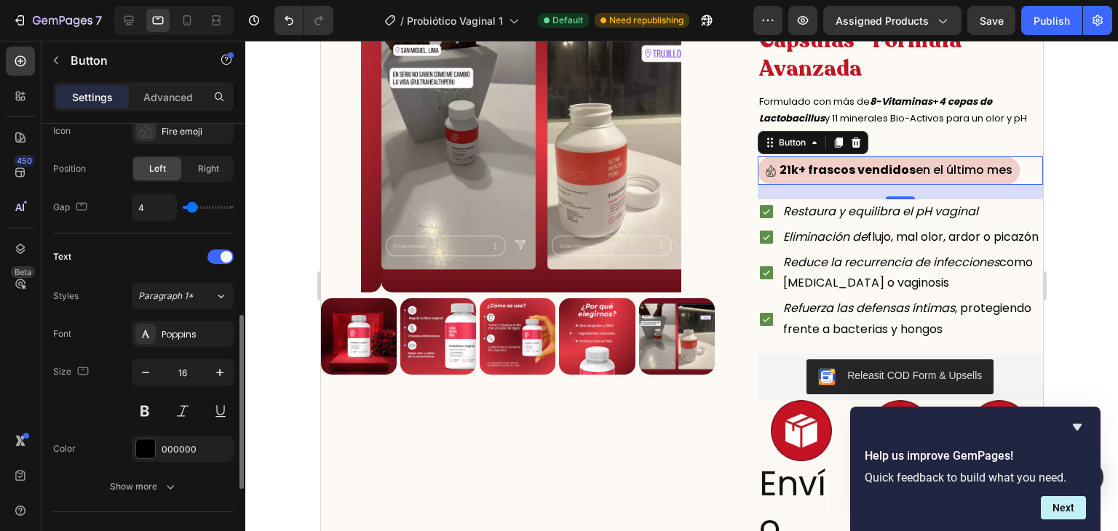
scroll to position [492, 0]
click at [183, 27] on icon at bounding box center [187, 20] width 15 height 15
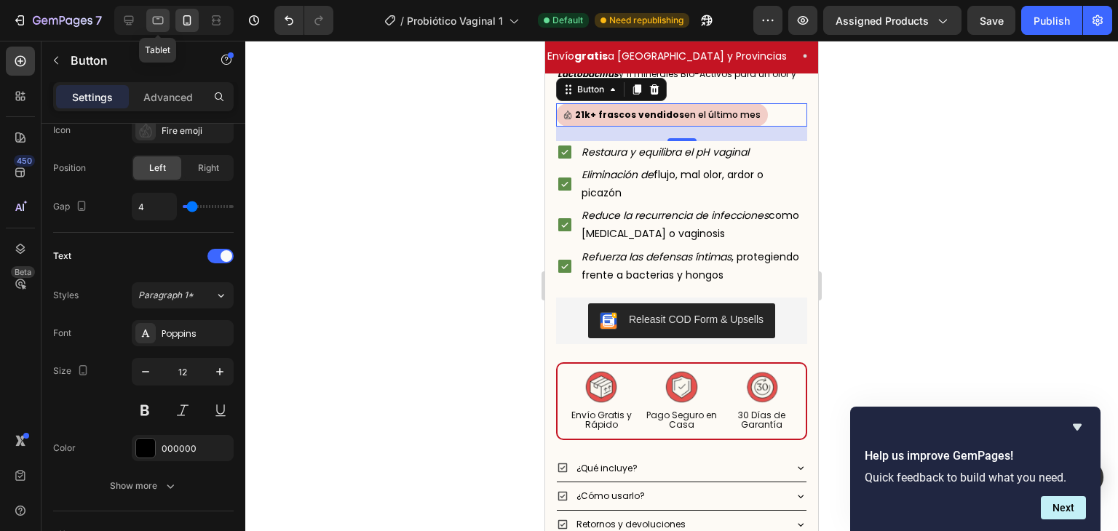
click at [162, 26] on icon at bounding box center [158, 20] width 15 height 15
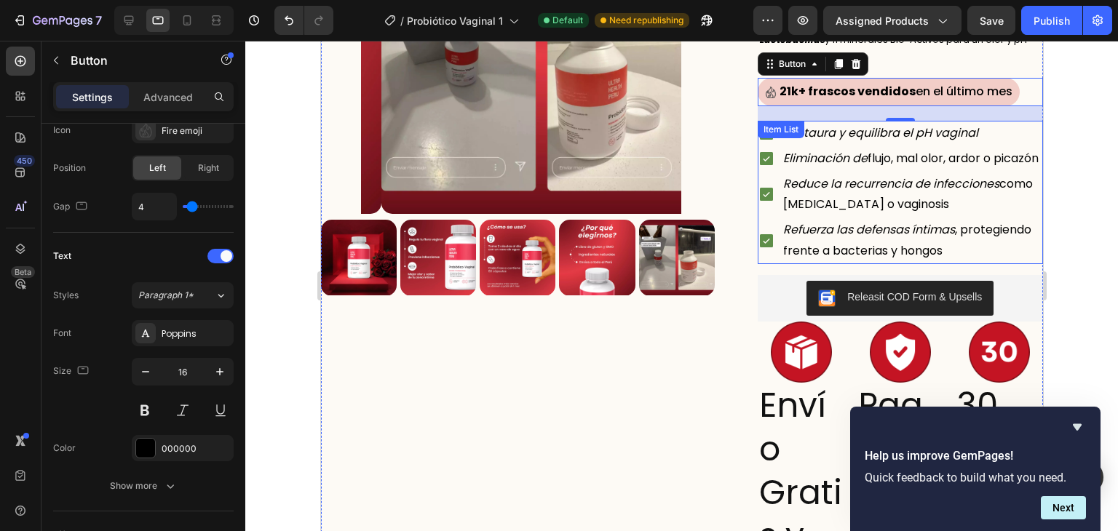
scroll to position [218, 0]
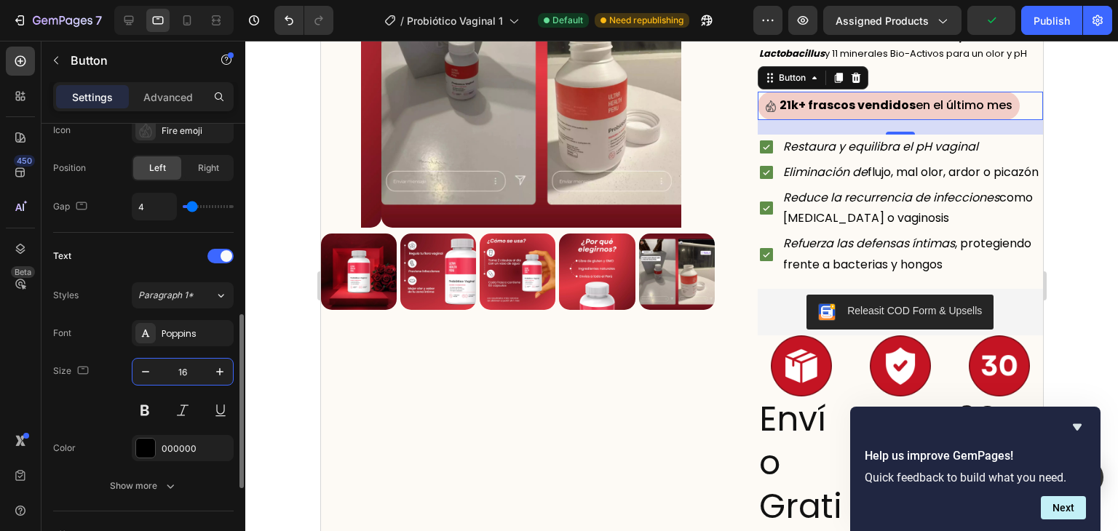
click at [188, 364] on input "16" at bounding box center [183, 372] width 48 height 26
type input "12"
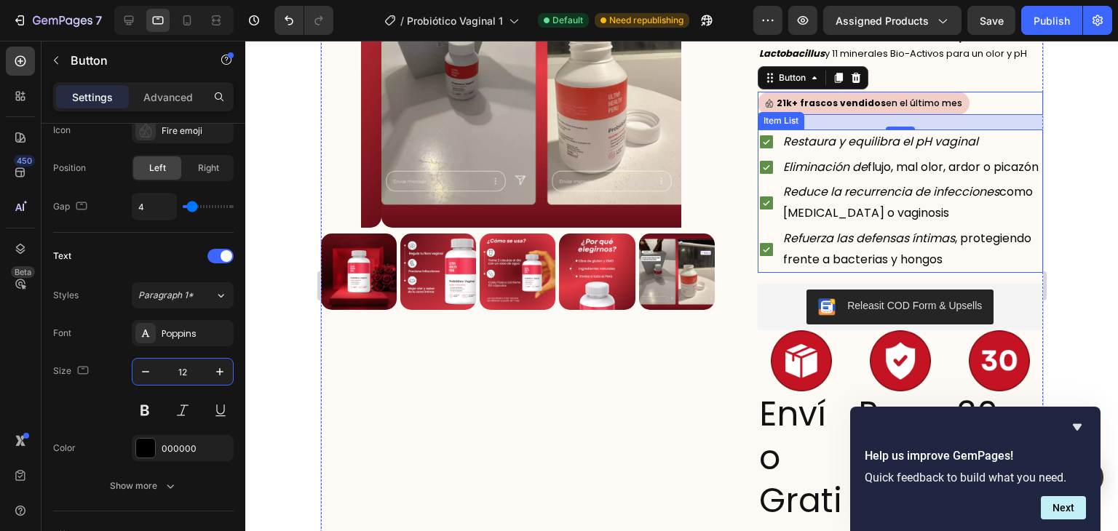
click at [804, 146] on icon "Restaura y equilibra el pH vaginal" at bounding box center [879, 141] width 195 height 17
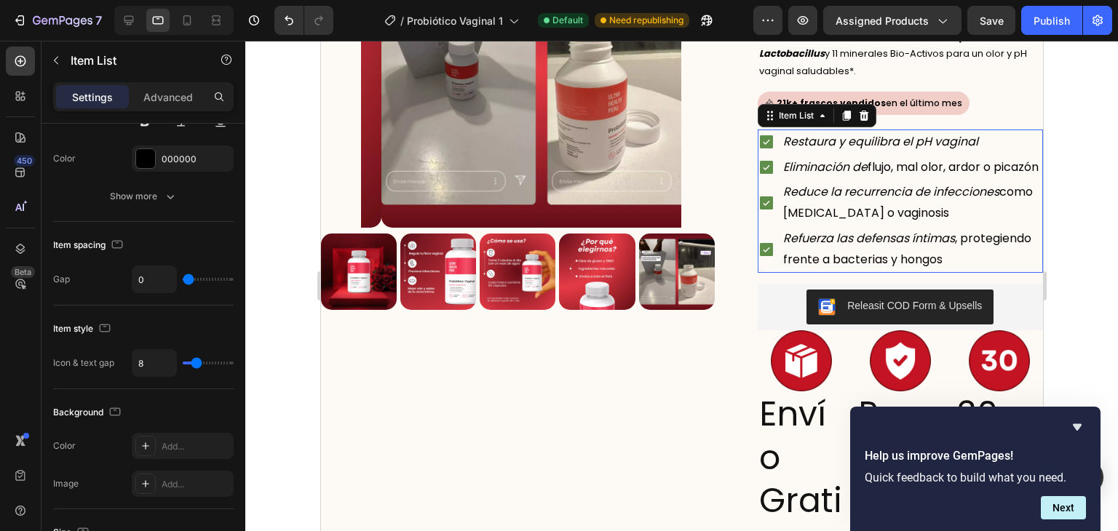
scroll to position [0, 0]
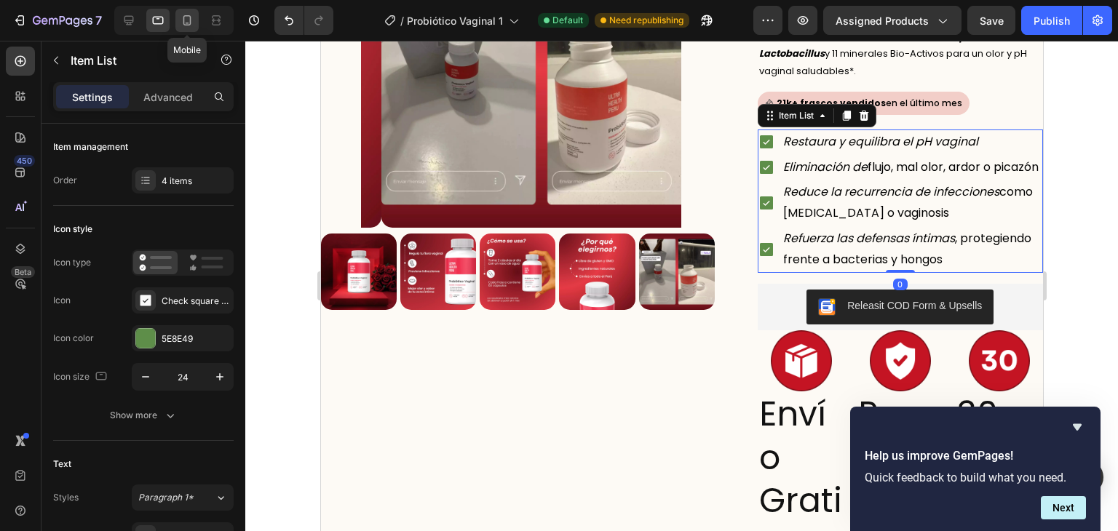
click at [189, 17] on icon at bounding box center [187, 20] width 15 height 15
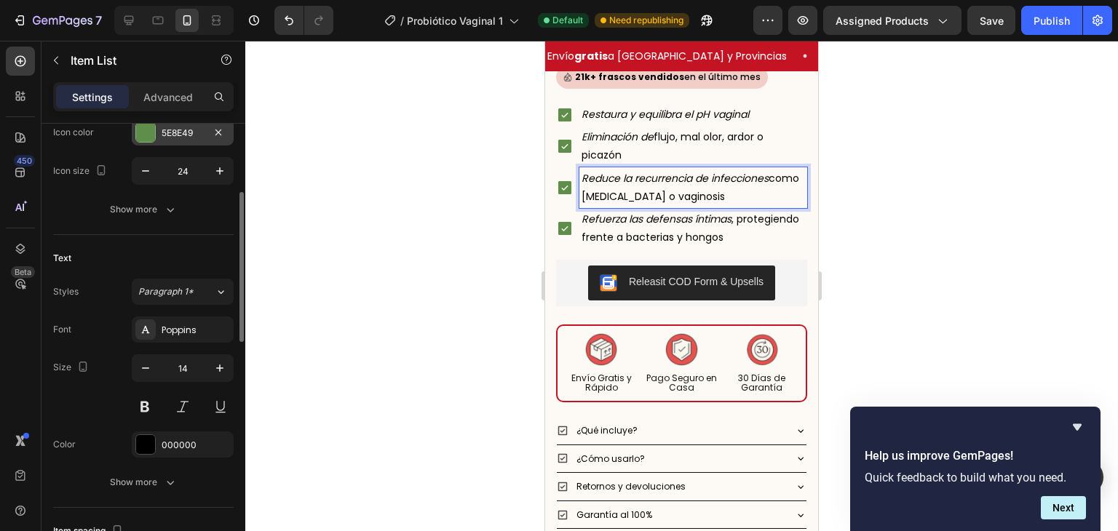
scroll to position [209, 0]
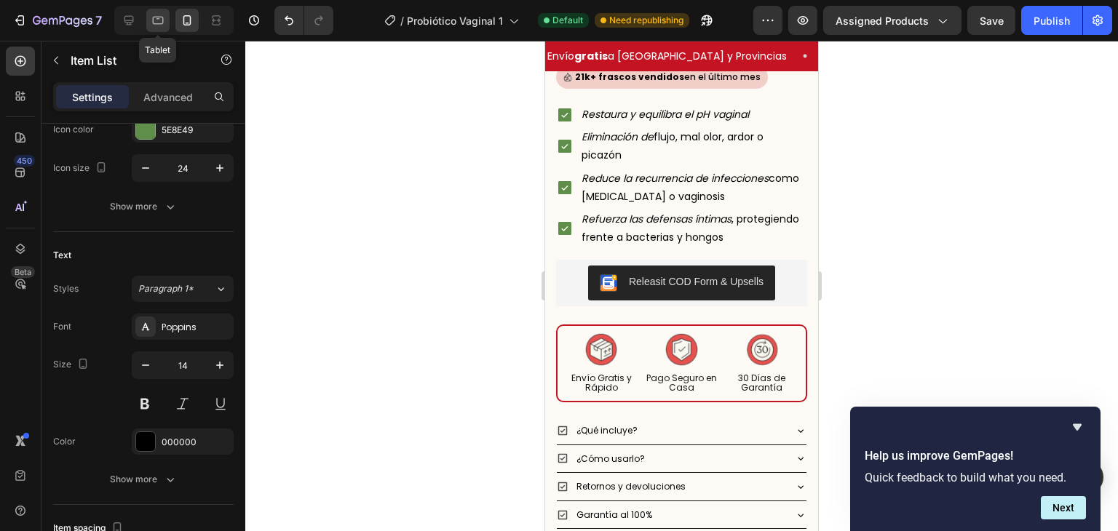
click at [162, 15] on icon at bounding box center [158, 20] width 15 height 15
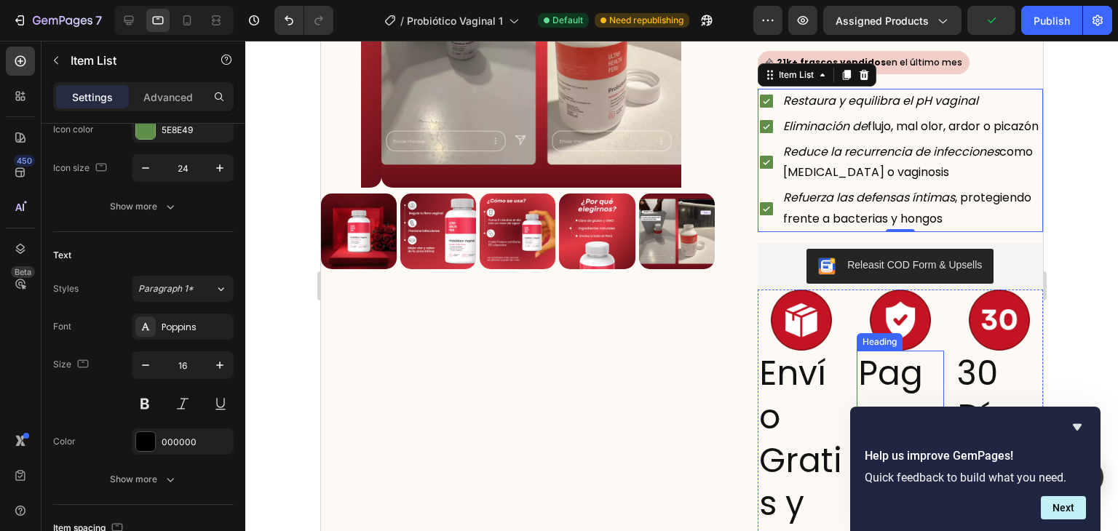
scroll to position [256, 0]
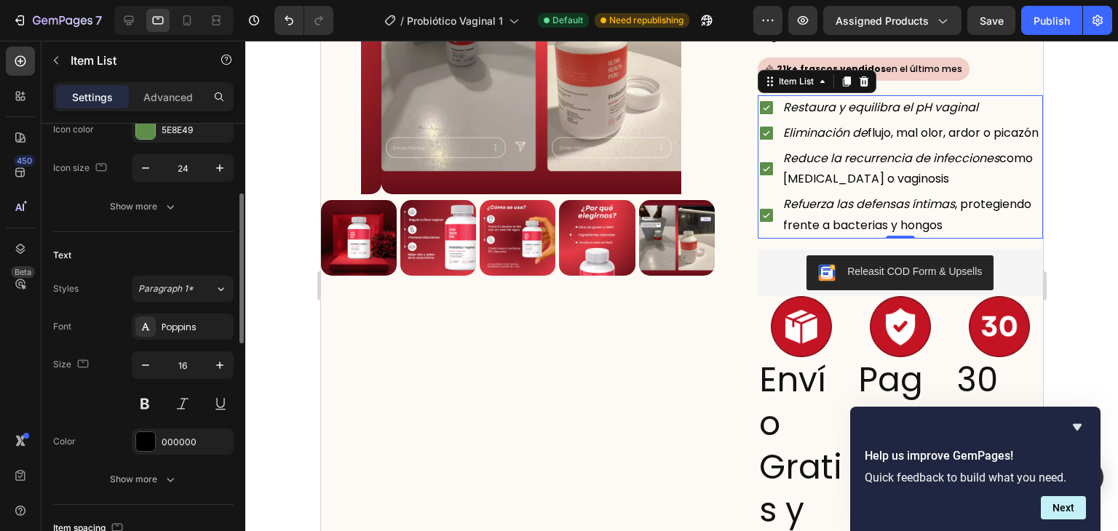
click at [181, 349] on div "Font Poppins Size 16 Color 000000 Show more" at bounding box center [143, 403] width 181 height 179
click at [181, 378] on div "16" at bounding box center [183, 385] width 102 height 66
click at [183, 369] on input "16" at bounding box center [183, 365] width 48 height 26
type input "14"
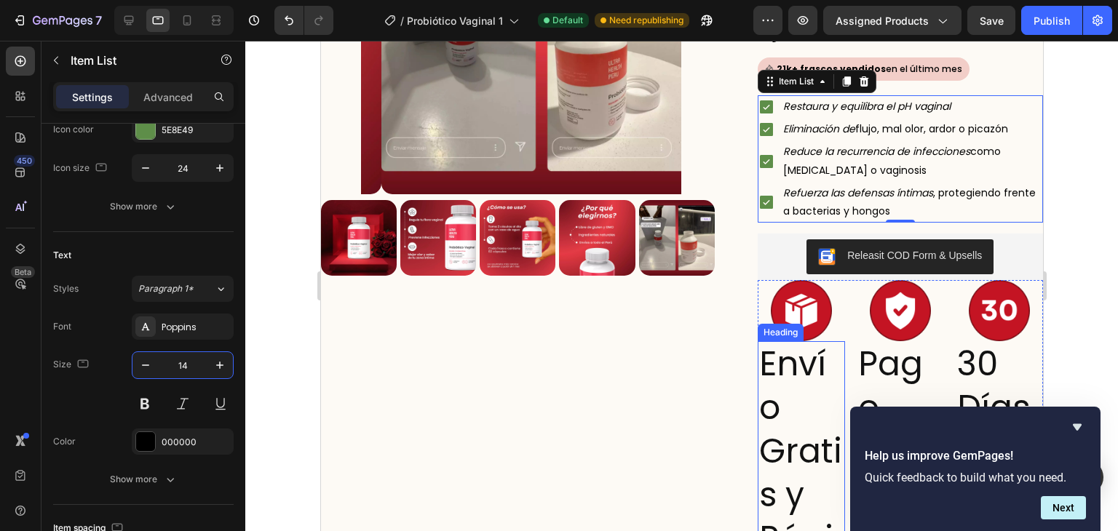
click at [788, 383] on h2 "Envío Gratis y Rápido" at bounding box center [800, 473] width 87 height 264
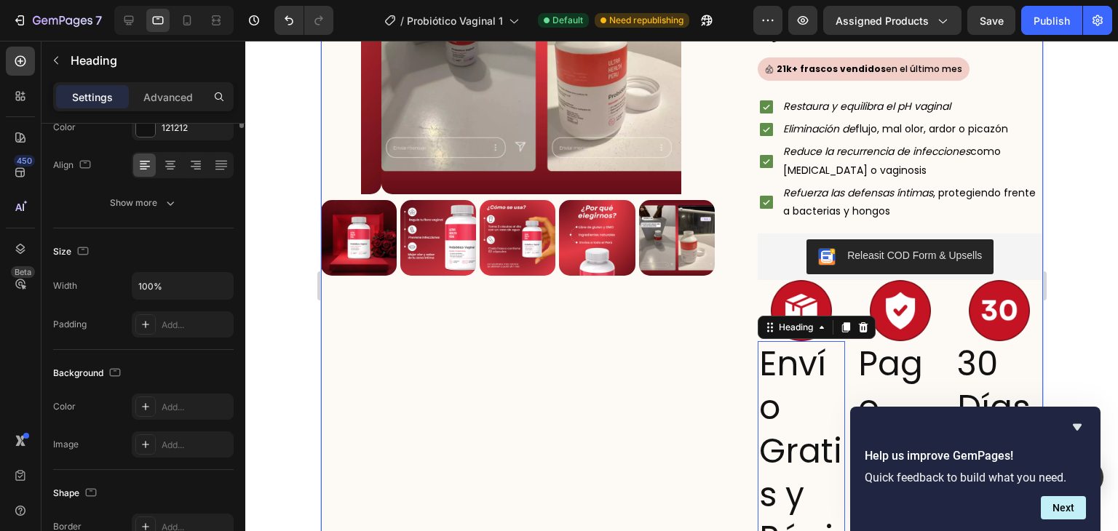
scroll to position [0, 0]
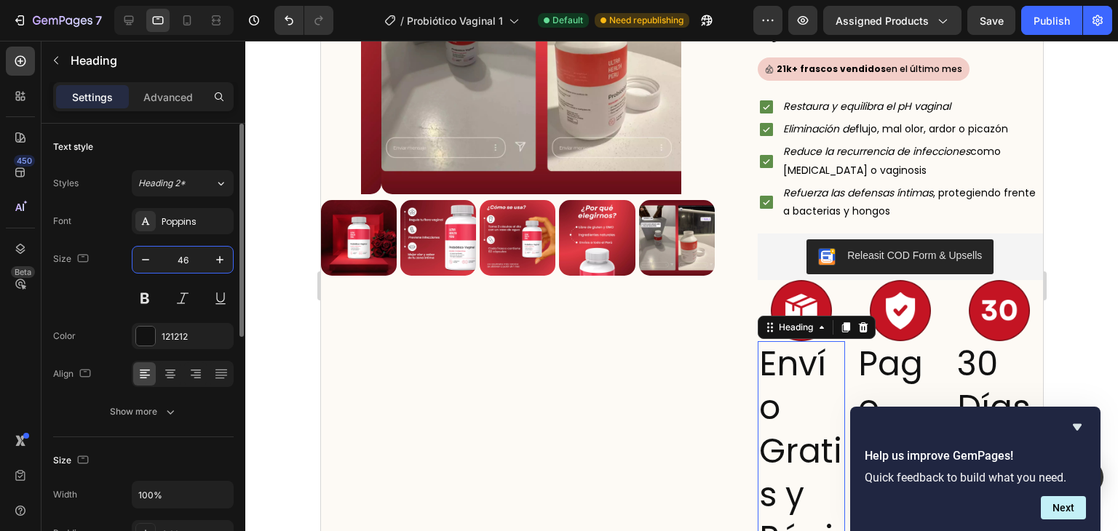
click at [186, 259] on input "46" at bounding box center [183, 260] width 48 height 26
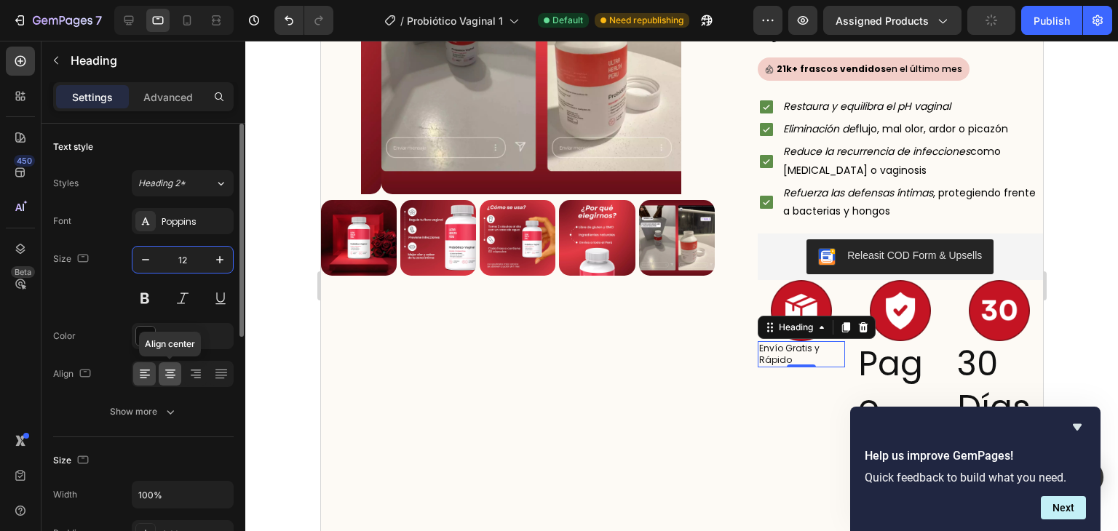
type input "12"
click at [172, 380] on icon at bounding box center [170, 374] width 15 height 15
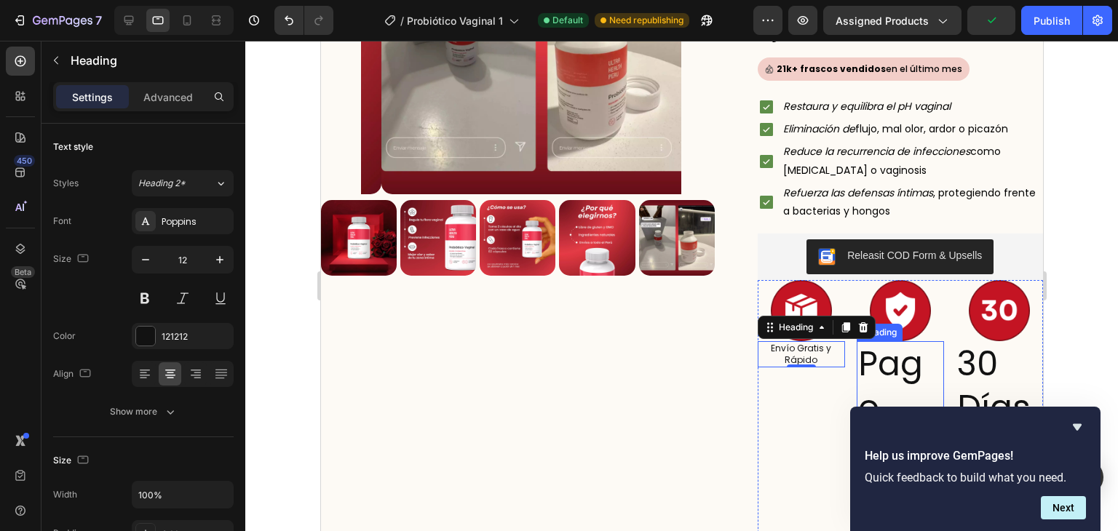
click at [869, 353] on h2 "Pago Seguro en Casa" at bounding box center [899, 495] width 87 height 308
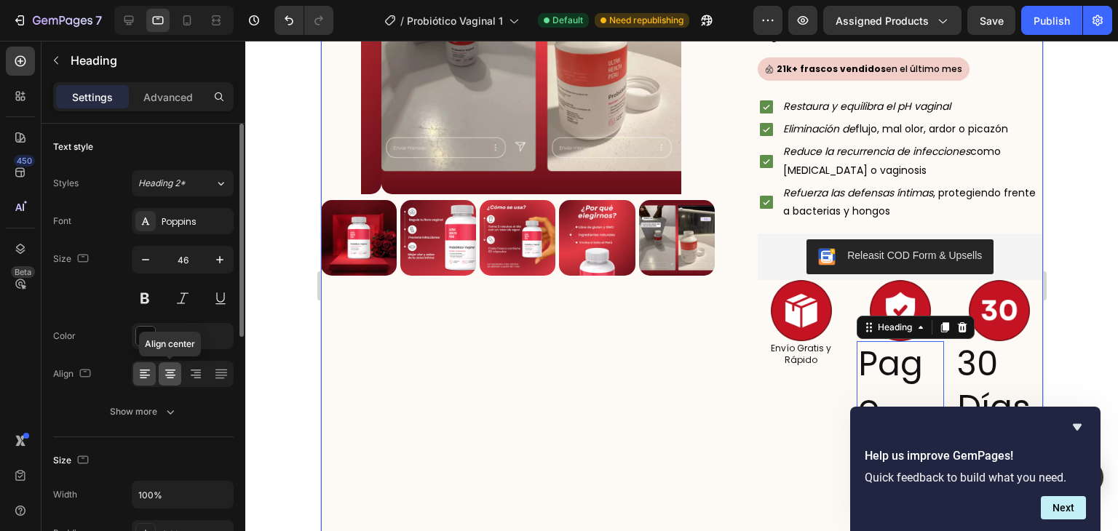
click at [177, 378] on icon at bounding box center [170, 374] width 15 height 15
click at [194, 263] on input "46" at bounding box center [183, 260] width 48 height 26
type input "12"
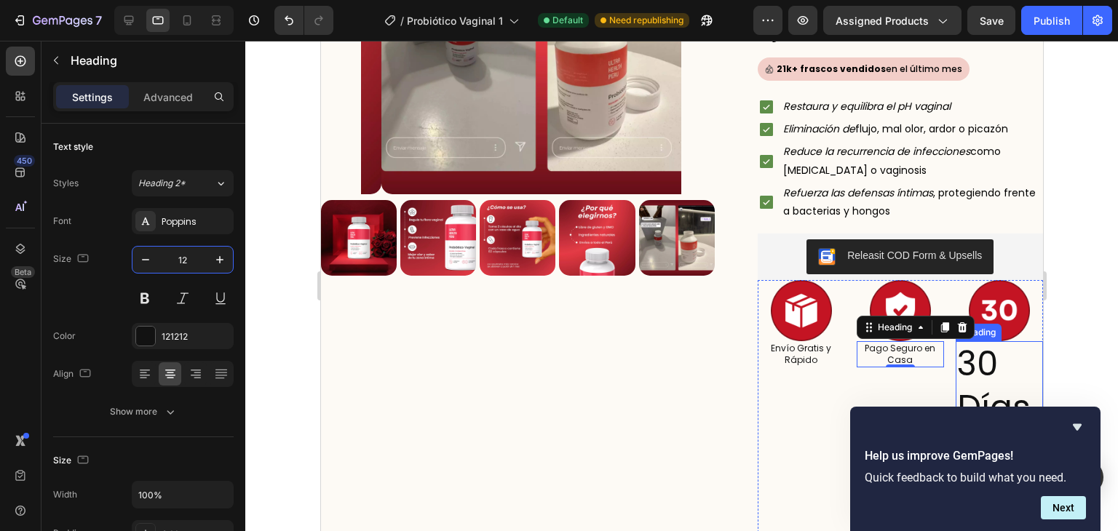
click at [955, 368] on h2 "30 Días de Garantía" at bounding box center [998, 451] width 87 height 221
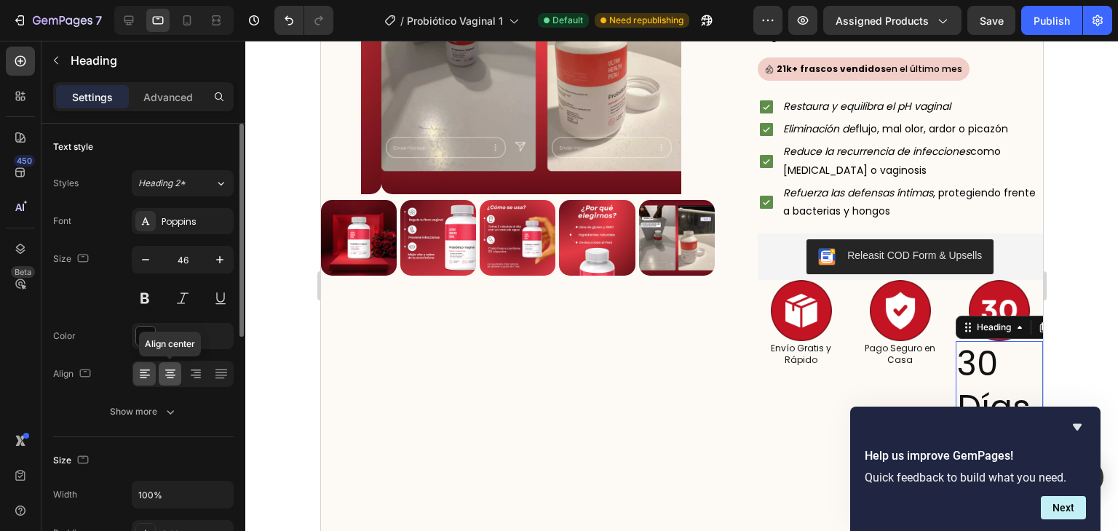
click at [171, 379] on icon at bounding box center [170, 374] width 15 height 15
click at [172, 261] on input "46" at bounding box center [183, 260] width 48 height 26
type input "12"
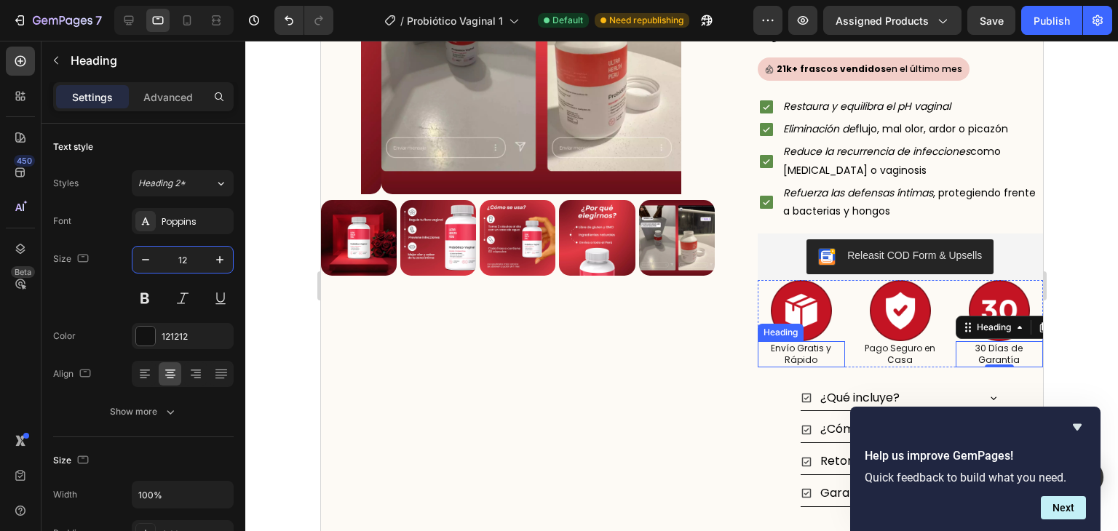
click at [790, 333] on div "Heading" at bounding box center [780, 332] width 46 height 17
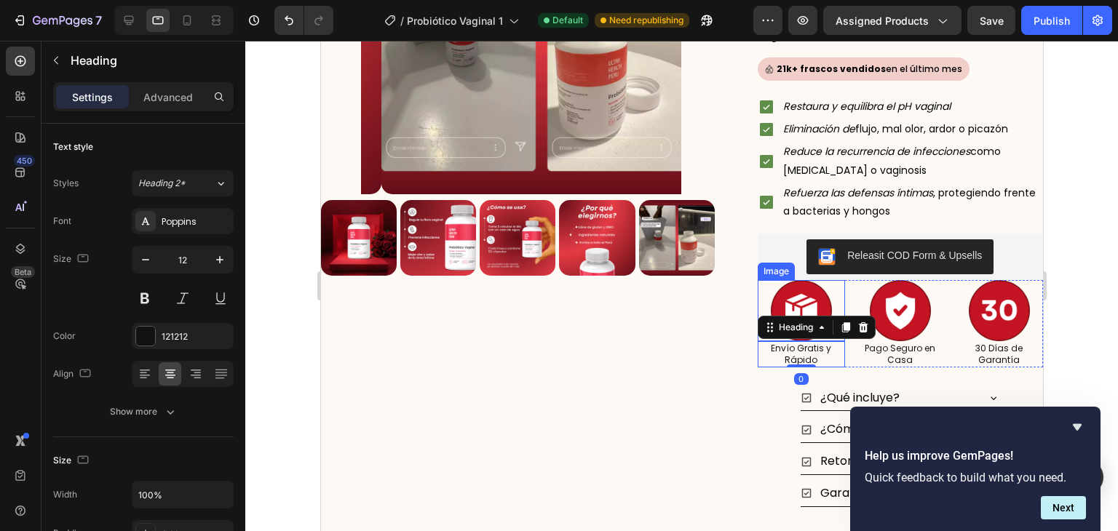
click at [795, 290] on img at bounding box center [800, 310] width 61 height 61
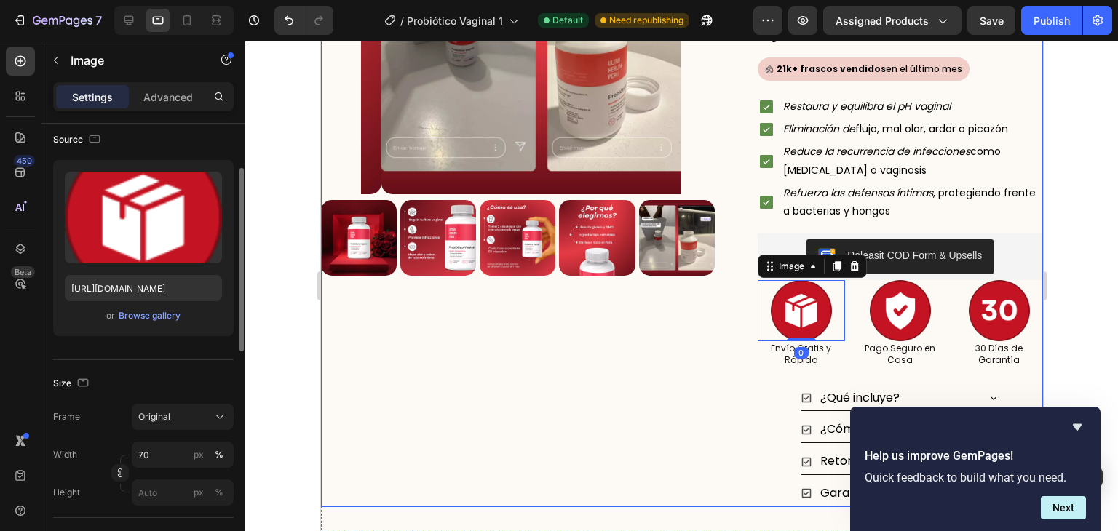
scroll to position [128, 0]
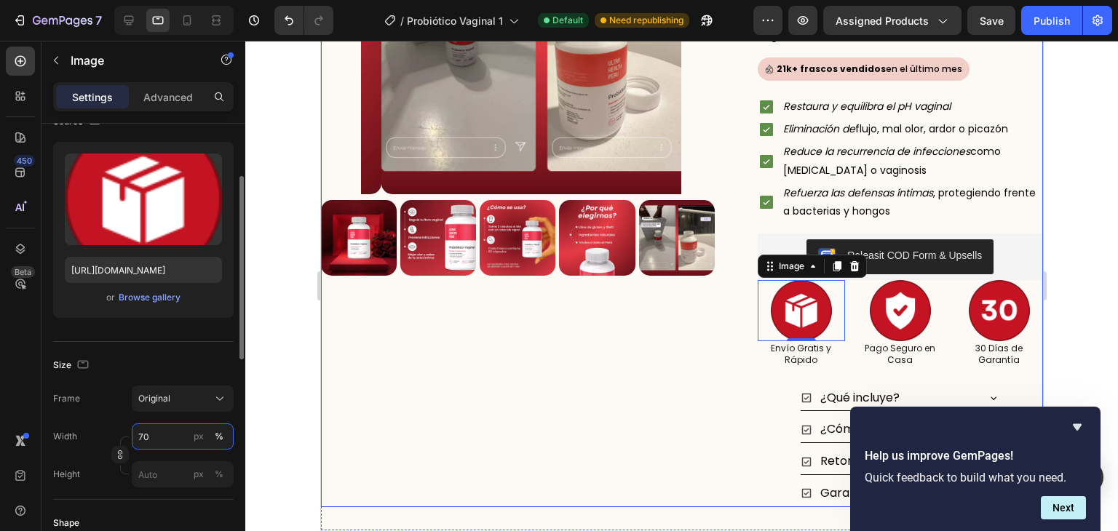
click at [152, 435] on input "70" at bounding box center [183, 437] width 102 height 26
type input "3"
type input "40"
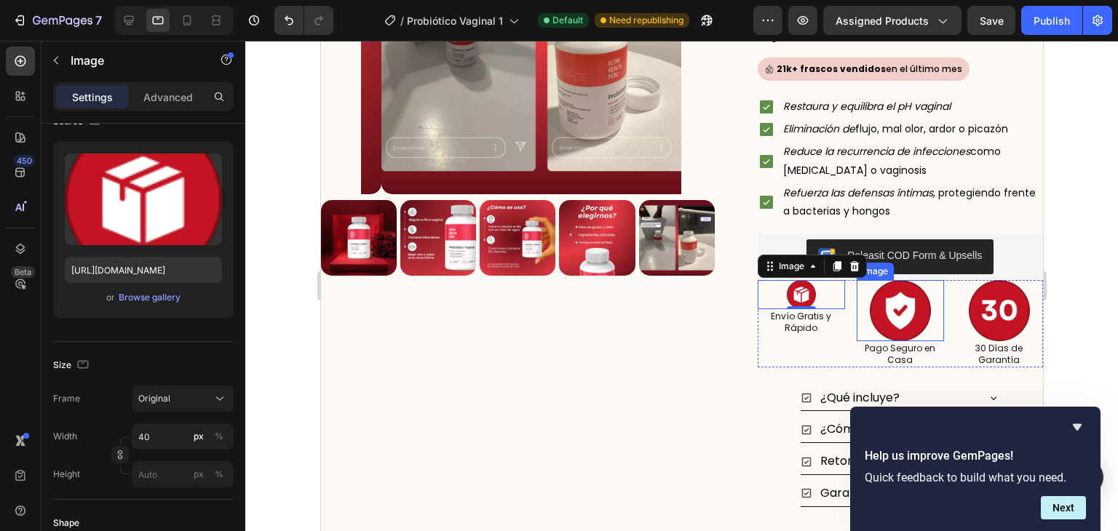
click at [891, 325] on img at bounding box center [899, 310] width 61 height 61
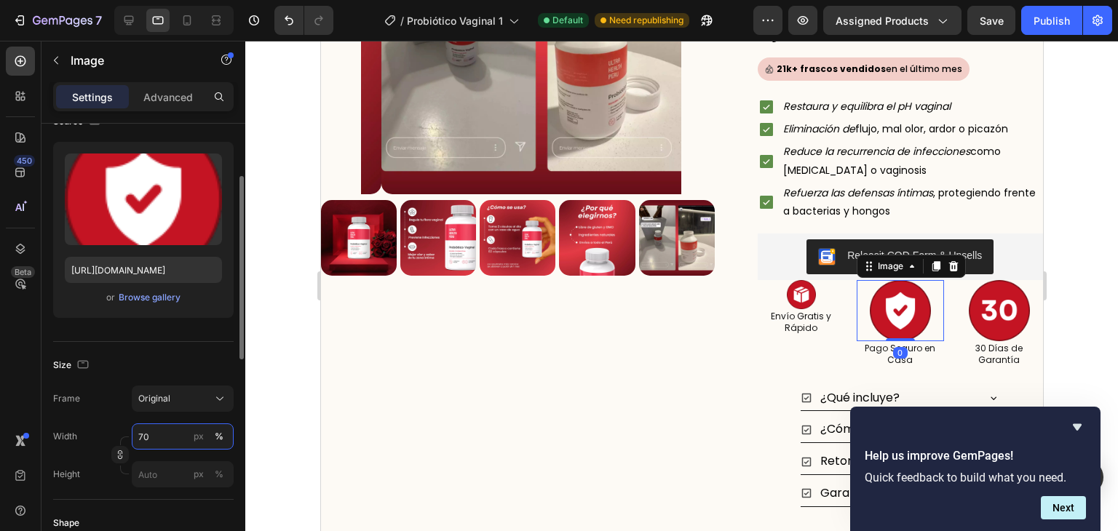
click at [151, 432] on input "70" at bounding box center [183, 437] width 102 height 26
type input "40"
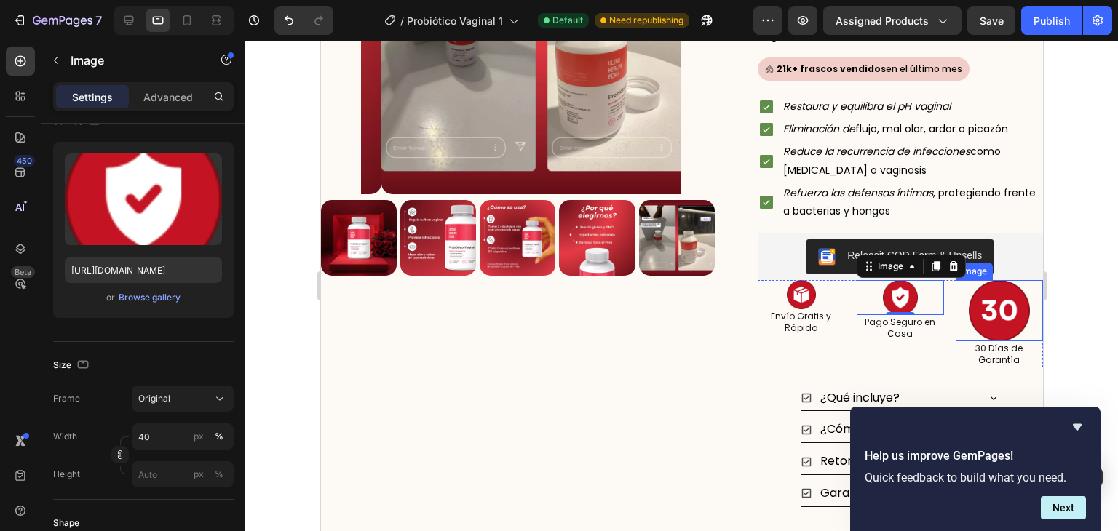
click at [1004, 318] on img at bounding box center [998, 310] width 61 height 61
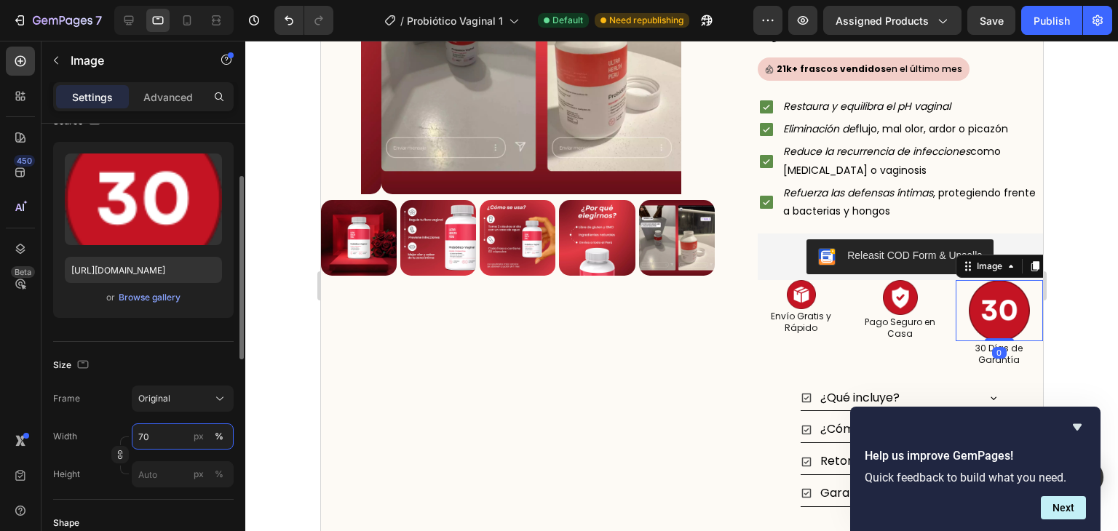
click at [157, 445] on input "70" at bounding box center [183, 437] width 102 height 26
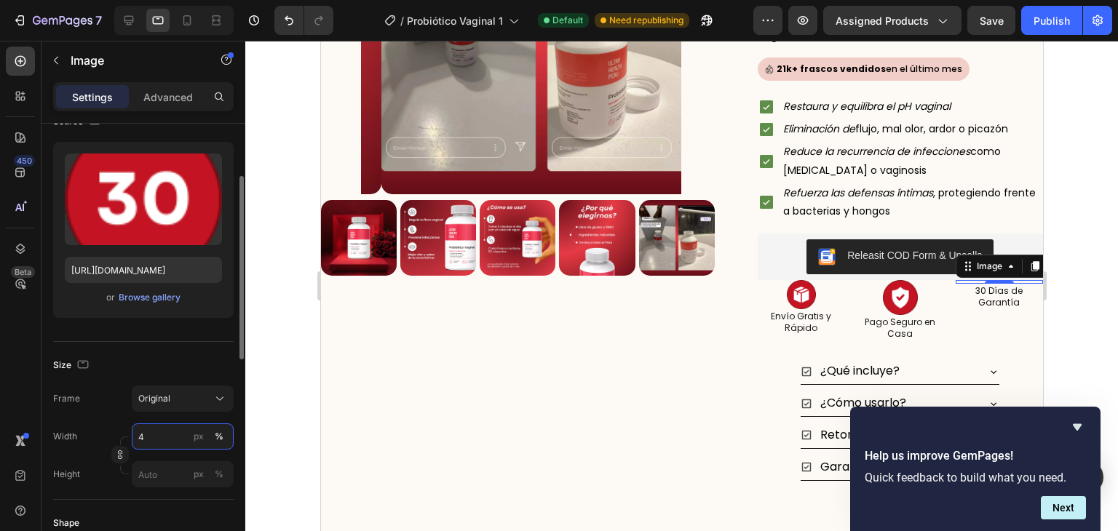
type input "40"
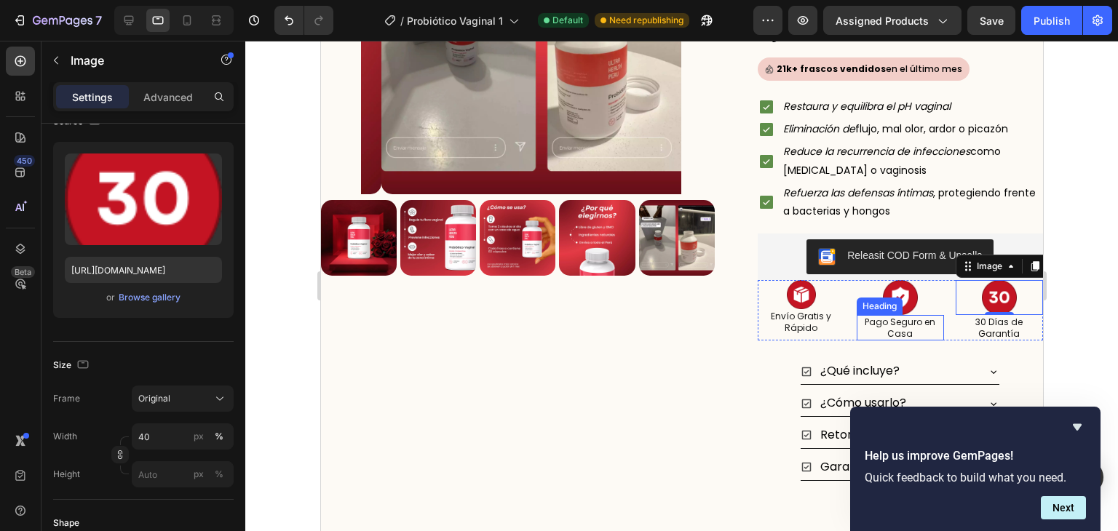
click at [918, 331] on h2 "Pago Seguro en Casa" at bounding box center [899, 327] width 87 height 25
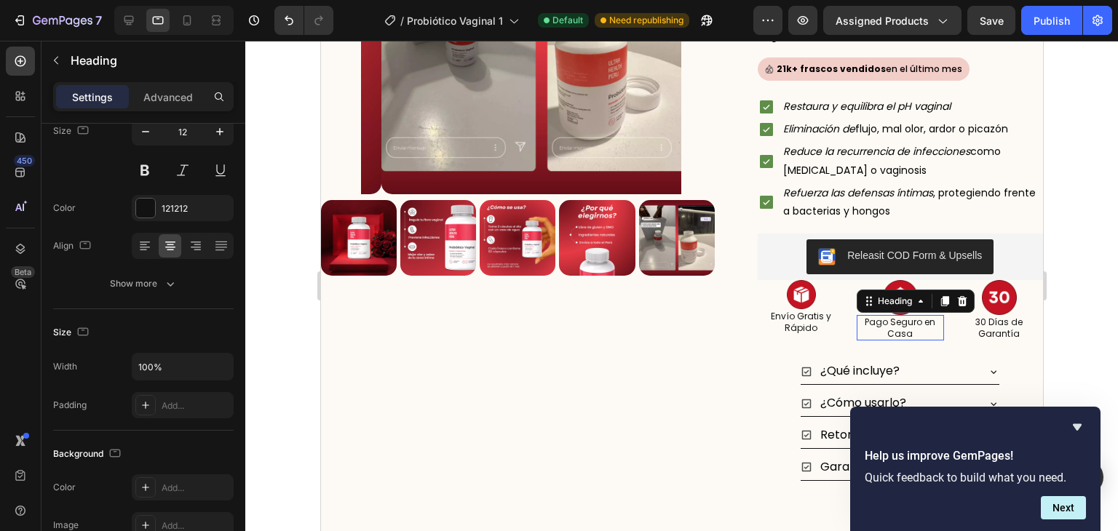
scroll to position [0, 0]
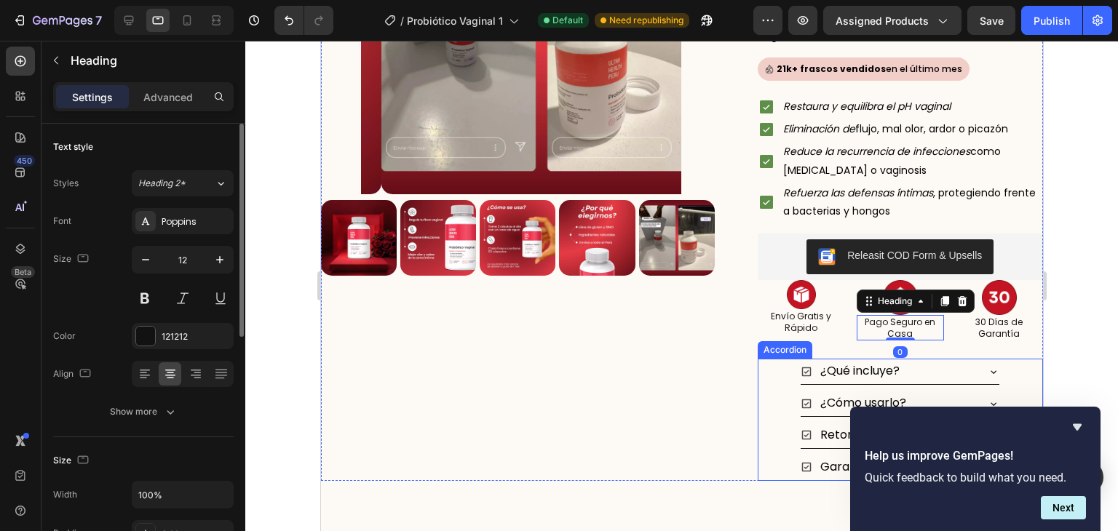
click at [966, 359] on div "¿Qué incluye?" at bounding box center [899, 372] width 199 height 26
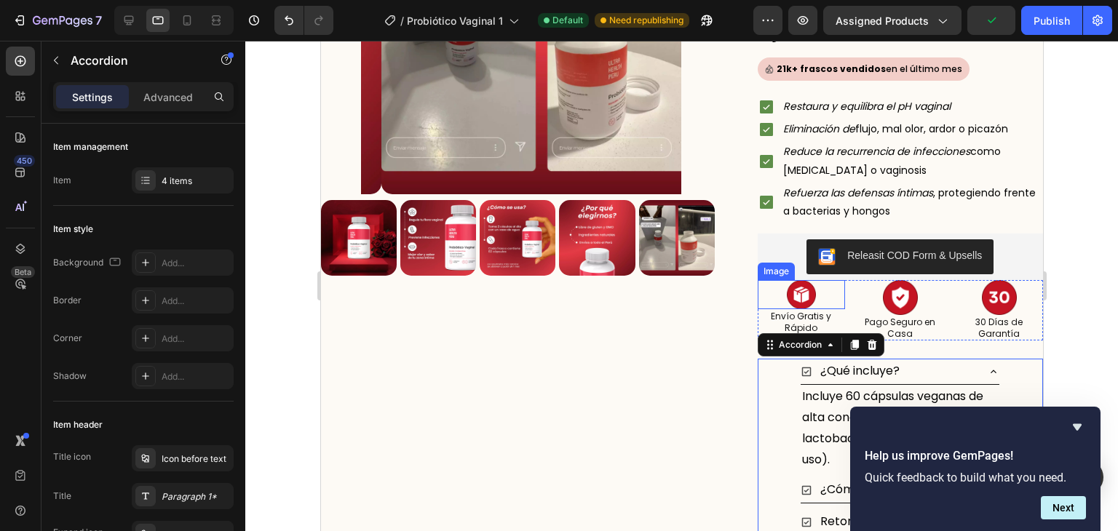
click at [808, 285] on div at bounding box center [800, 294] width 87 height 29
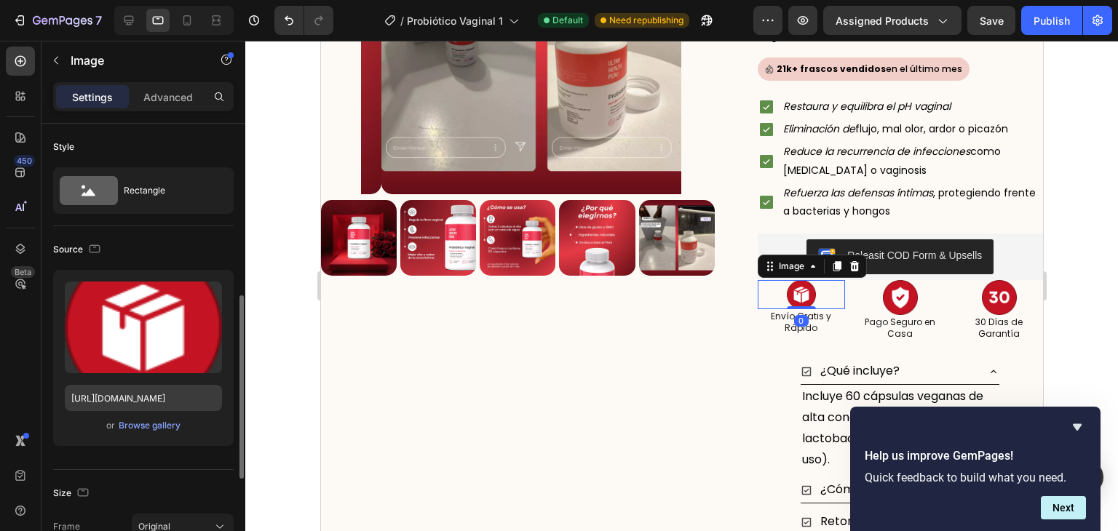
scroll to position [130, 0]
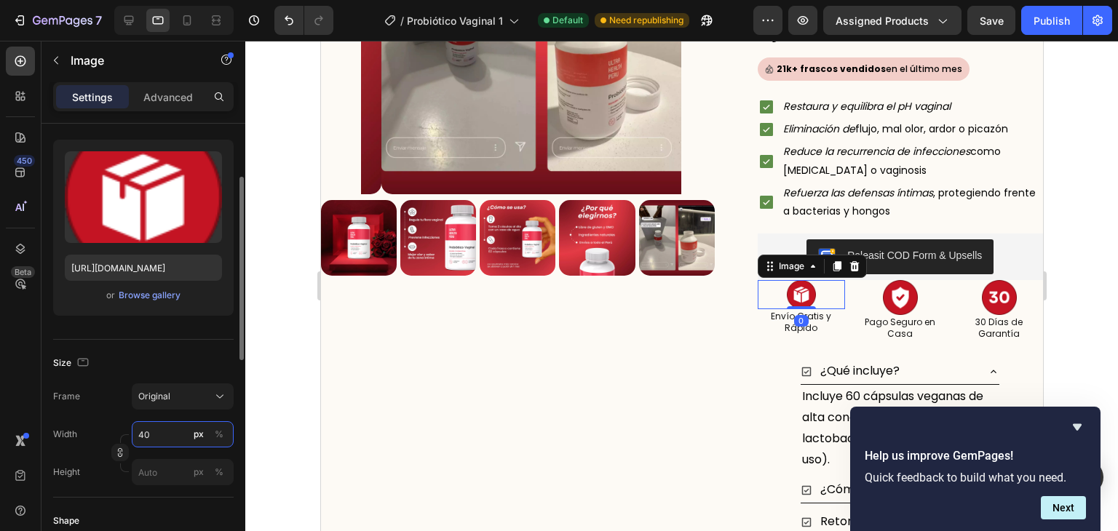
click at [151, 424] on input "40" at bounding box center [183, 434] width 102 height 26
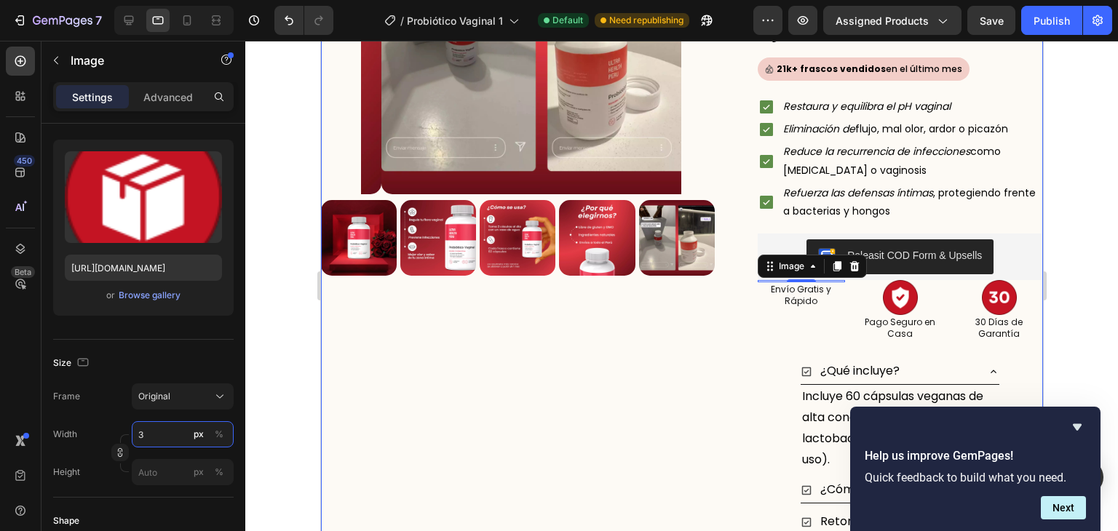
type input "35"
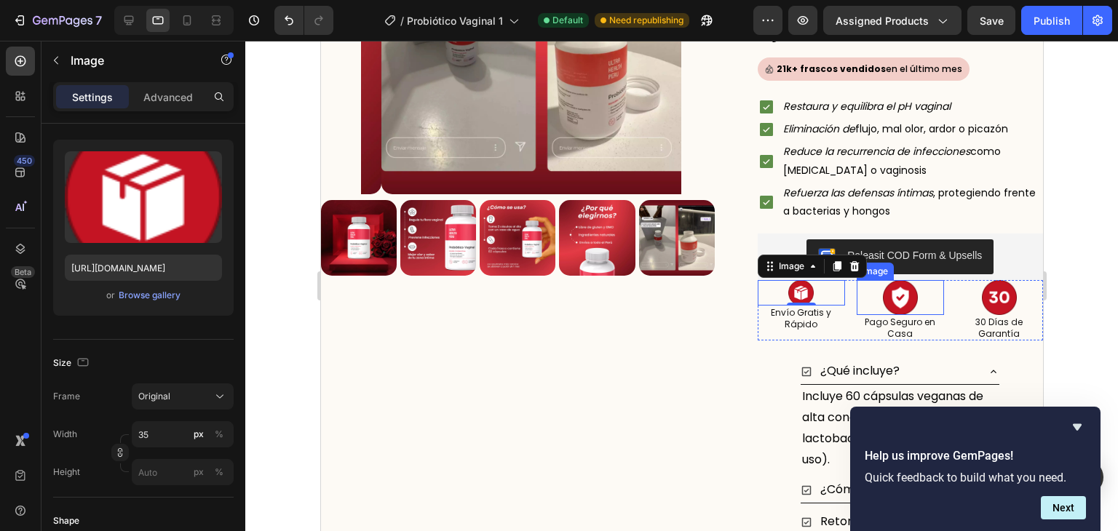
click at [882, 306] on img at bounding box center [899, 297] width 35 height 35
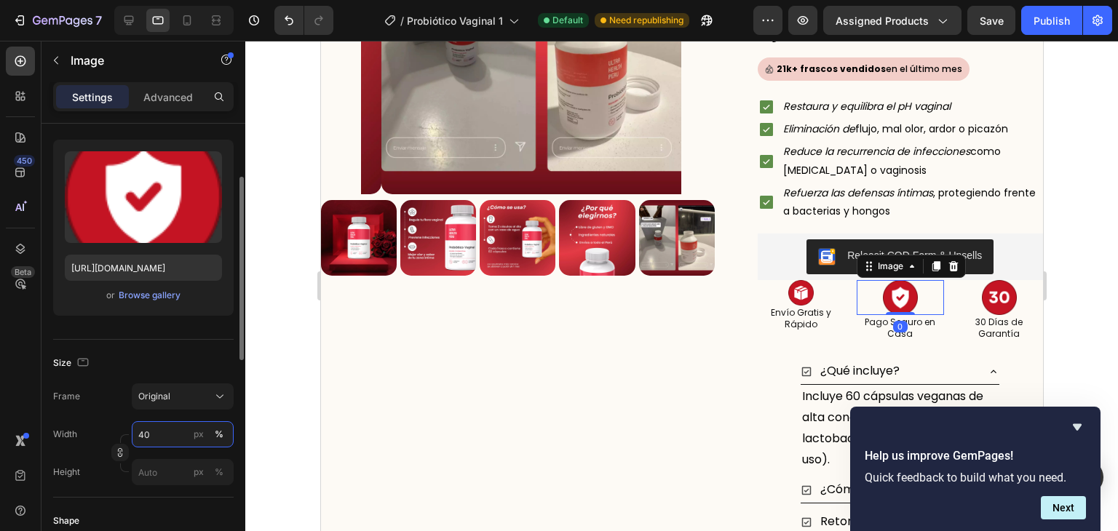
click at [167, 432] on input "40" at bounding box center [183, 434] width 102 height 26
type input "35"
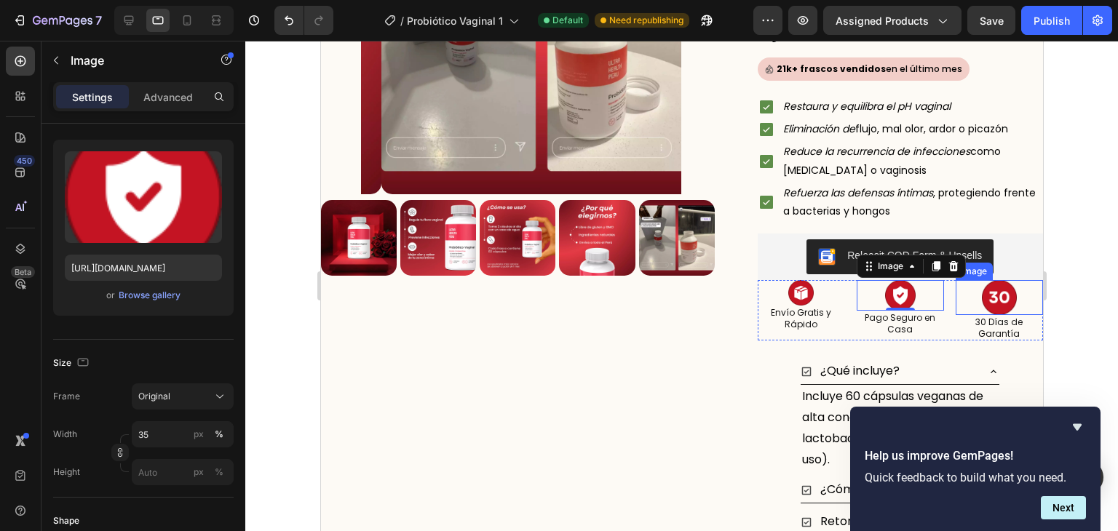
click at [986, 286] on img at bounding box center [998, 297] width 35 height 35
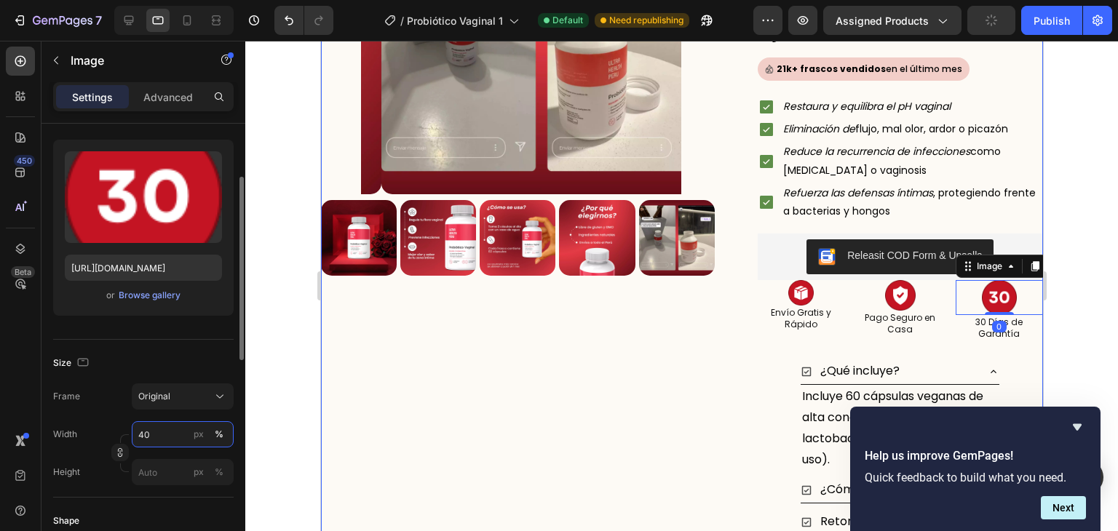
click at [149, 429] on input "40" at bounding box center [183, 434] width 102 height 26
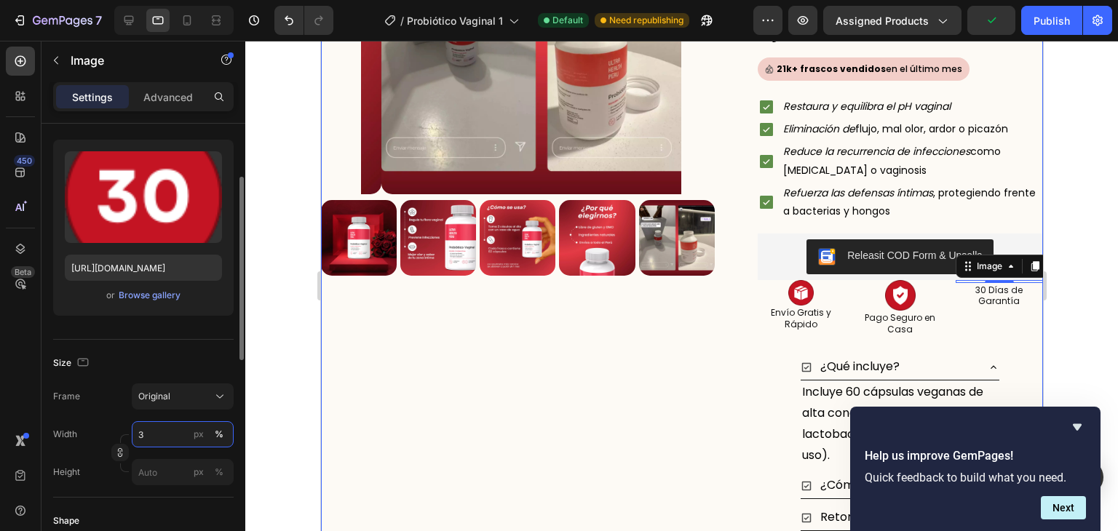
type input "35"
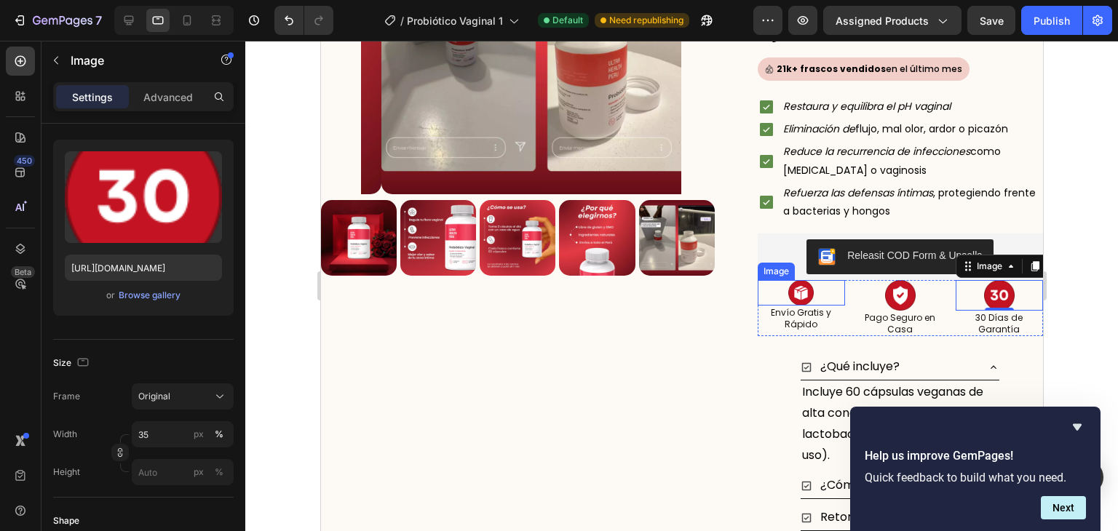
click at [792, 283] on img at bounding box center [800, 292] width 25 height 25
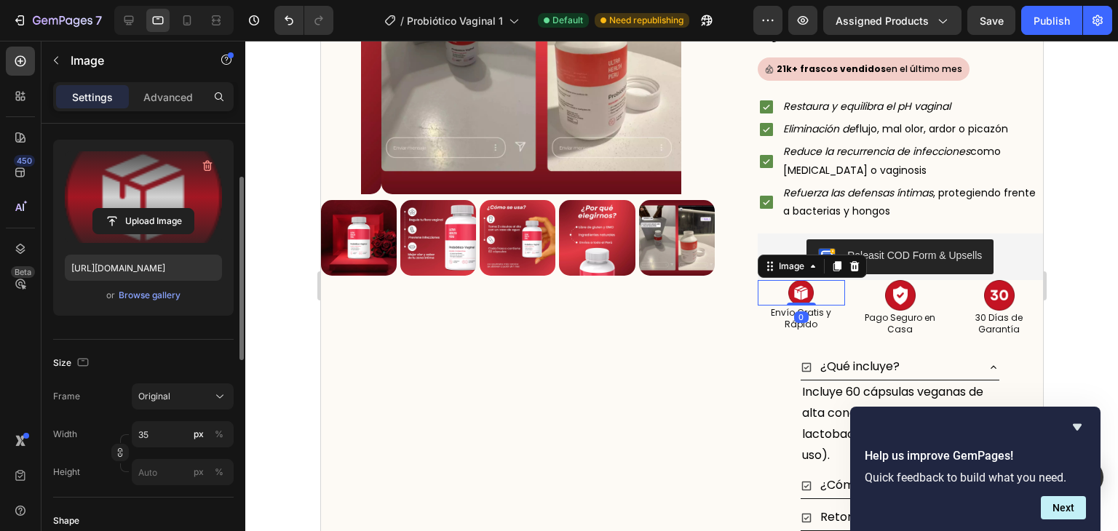
click at [166, 178] on label at bounding box center [143, 197] width 157 height 92
click at [166, 209] on input "file" at bounding box center [143, 221] width 100 height 25
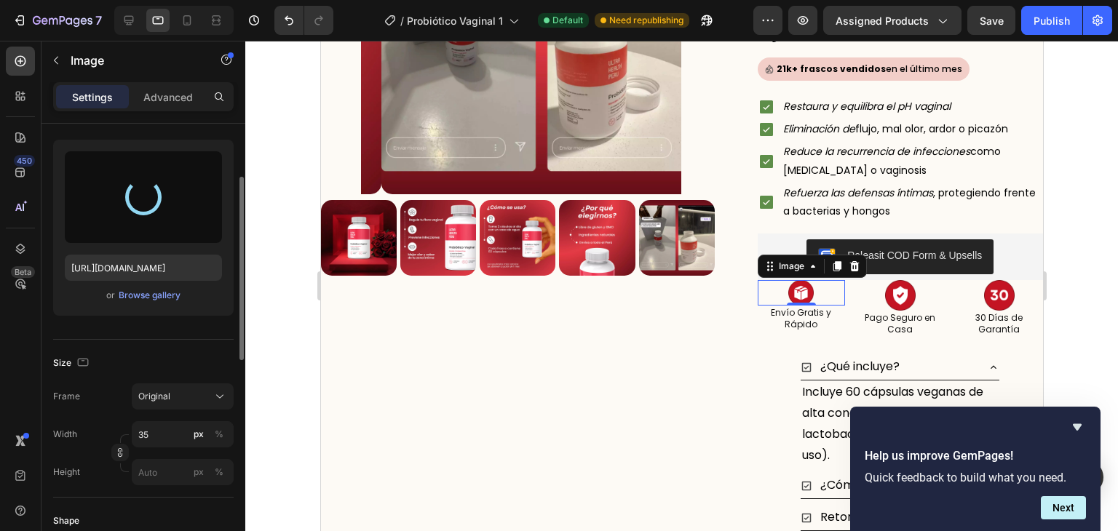
type input "https://cdn.shopify.com/s/files/1/0620/9001/8910/files/gempages_572761375839880…"
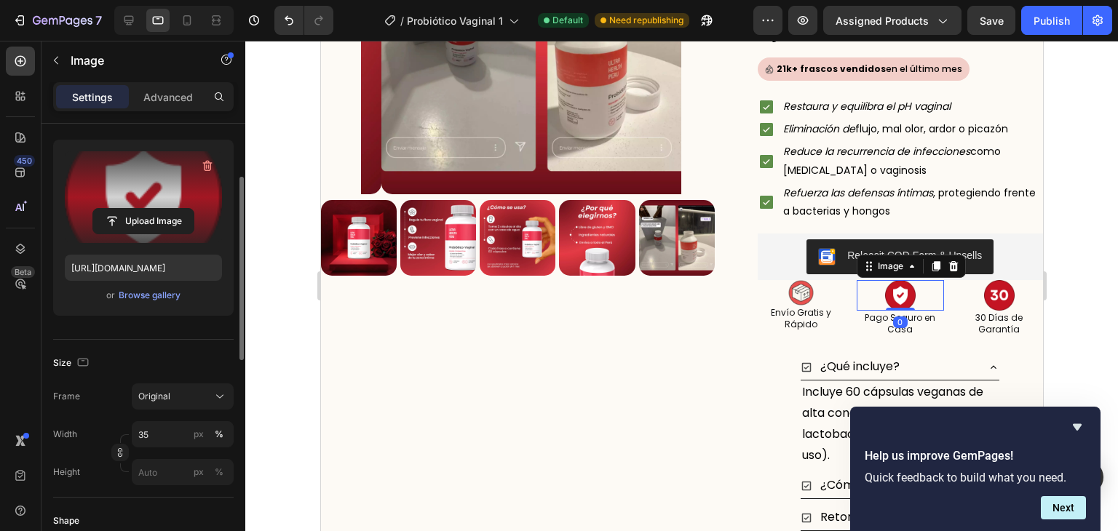
click at [151, 178] on label at bounding box center [143, 197] width 157 height 92
click at [151, 209] on input "file" at bounding box center [143, 221] width 100 height 25
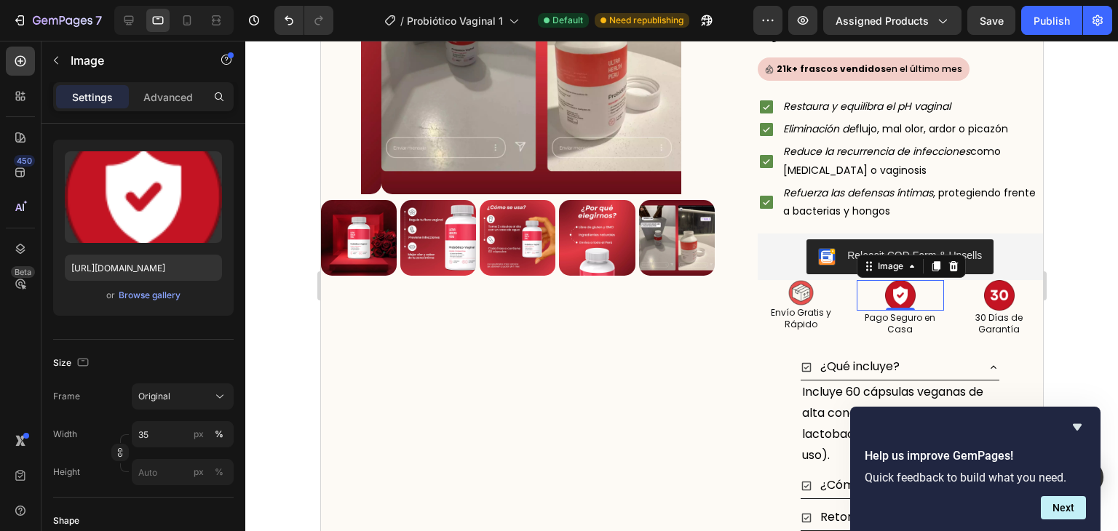
type input "https://cdn.shopify.com/s/files/1/0620/9001/8910/files/gempages_572761375839880…"
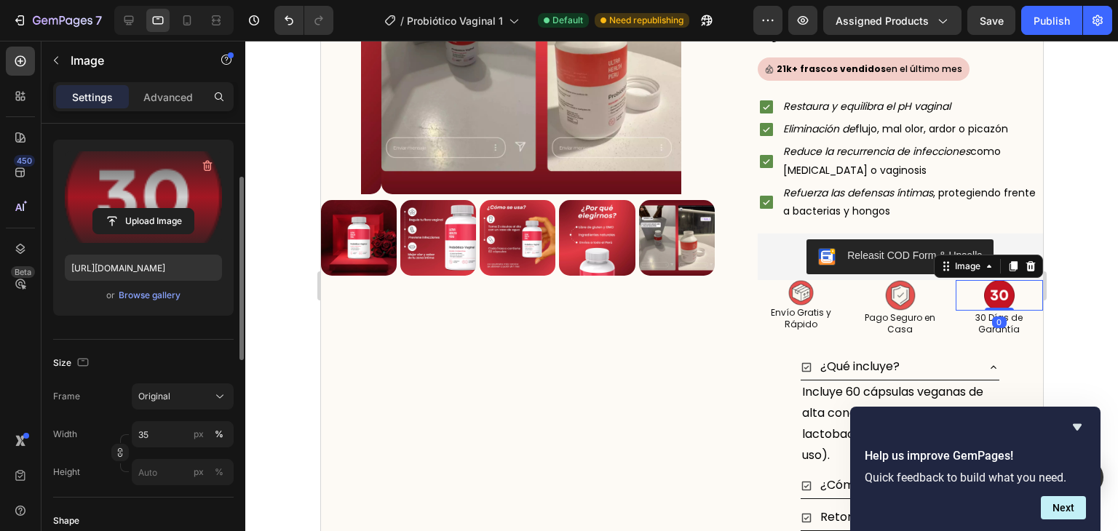
click at [138, 167] on label at bounding box center [143, 197] width 157 height 92
click at [138, 209] on input "file" at bounding box center [143, 221] width 100 height 25
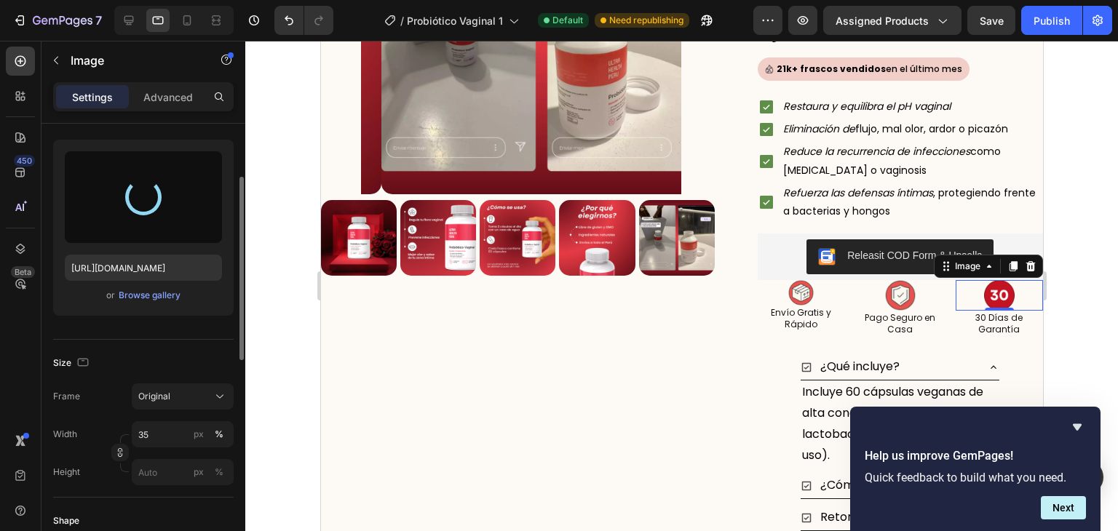
type input "https://cdn.shopify.com/s/files/1/0620/9001/8910/files/gempages_572761375839880…"
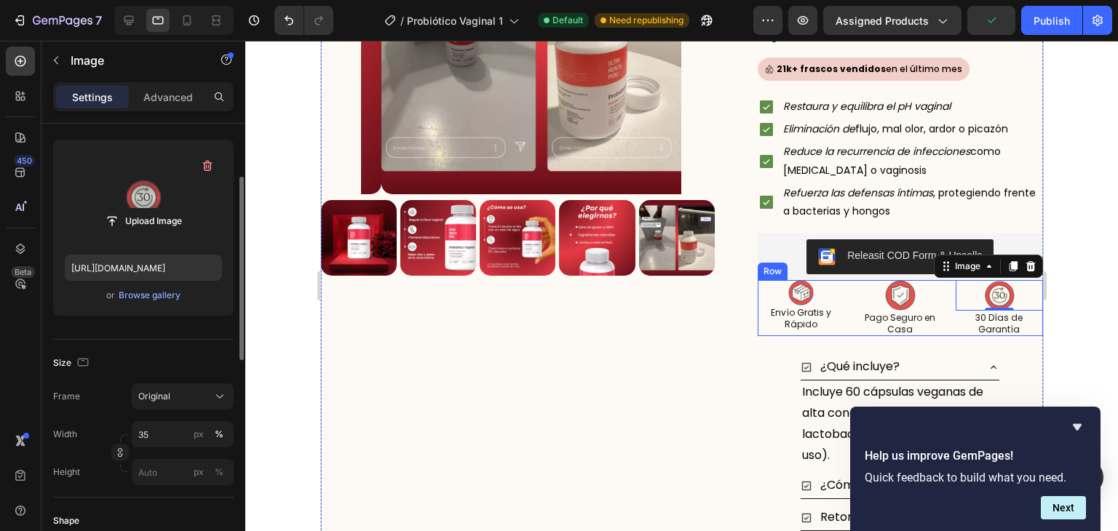
click at [843, 283] on div "Image Envío Gratis y Rápido Heading Image Pago Seguro en Casa Heading Image 0 3…" at bounding box center [900, 308] width 286 height 56
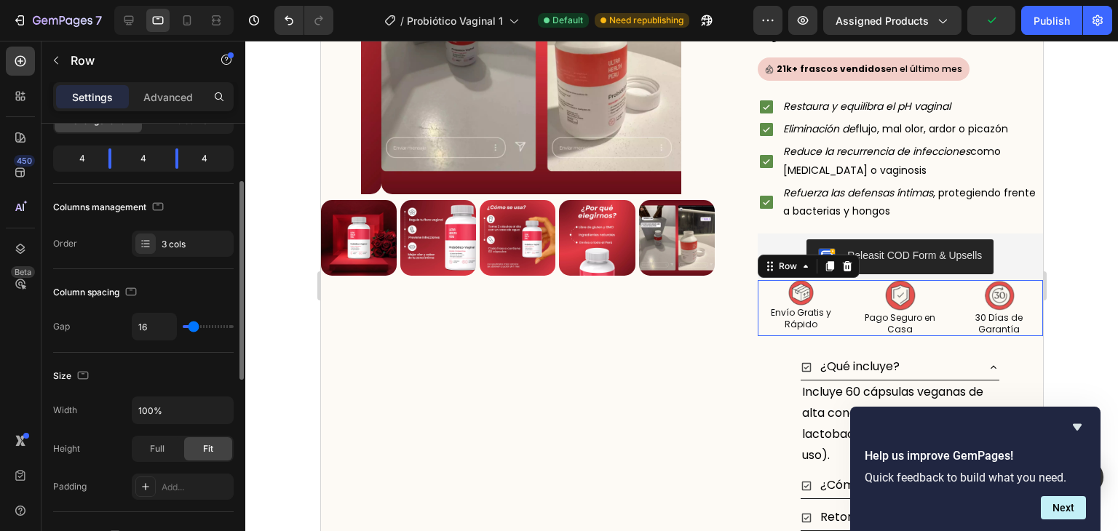
scroll to position [0, 0]
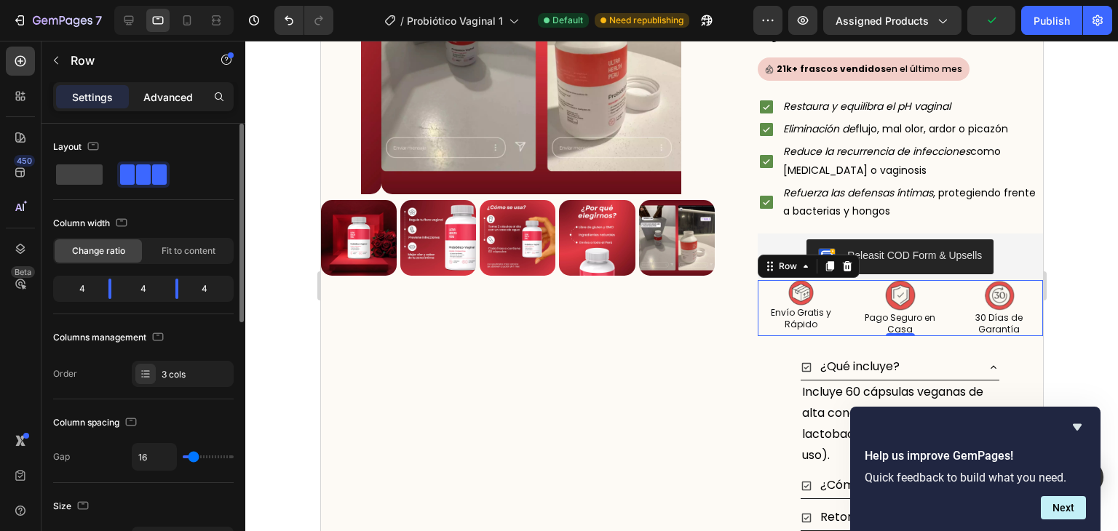
click at [166, 94] on p "Advanced" at bounding box center [167, 97] width 49 height 15
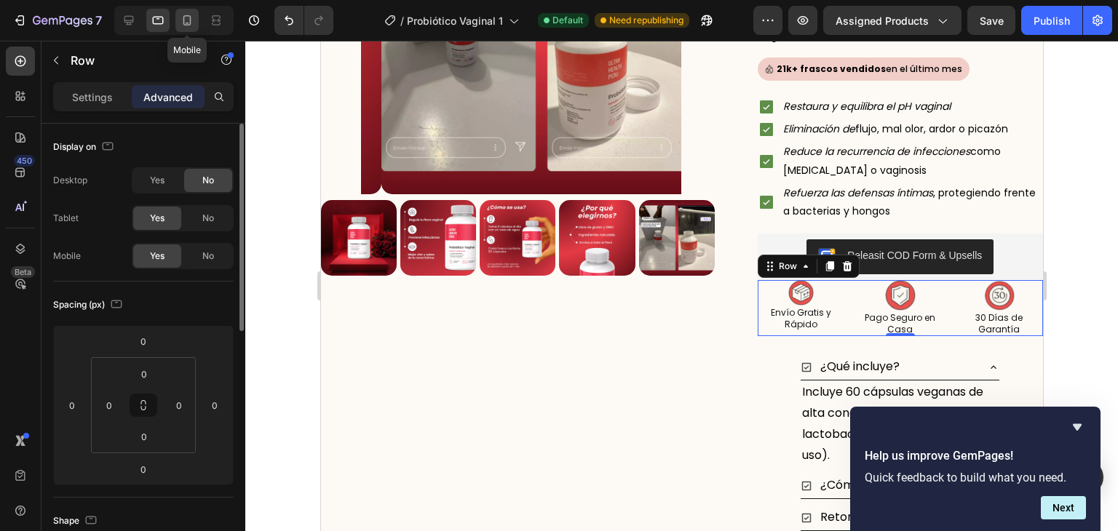
click at [191, 23] on icon at bounding box center [187, 20] width 15 height 15
type input "25"
type input "10"
type input "5"
type input "10"
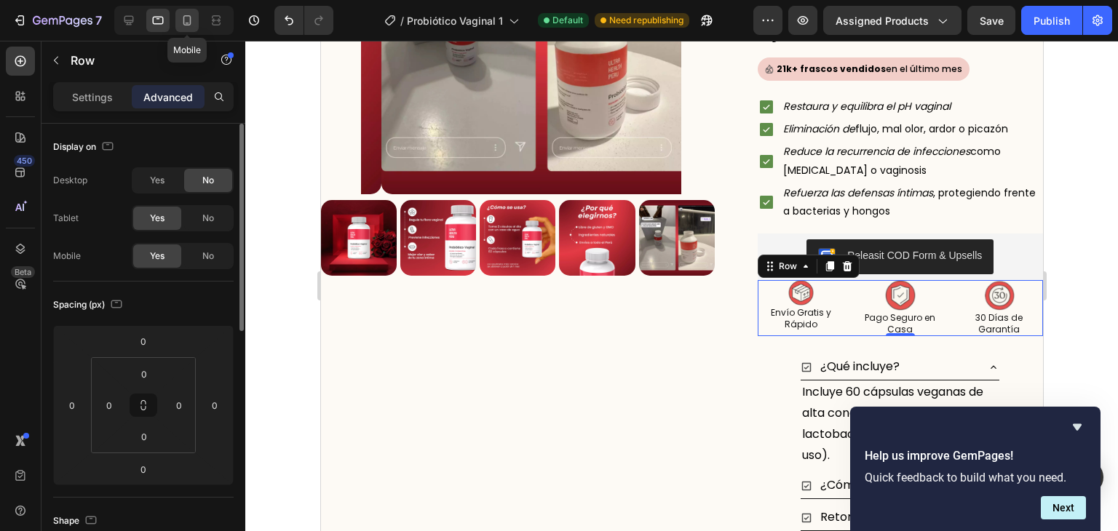
type input "5"
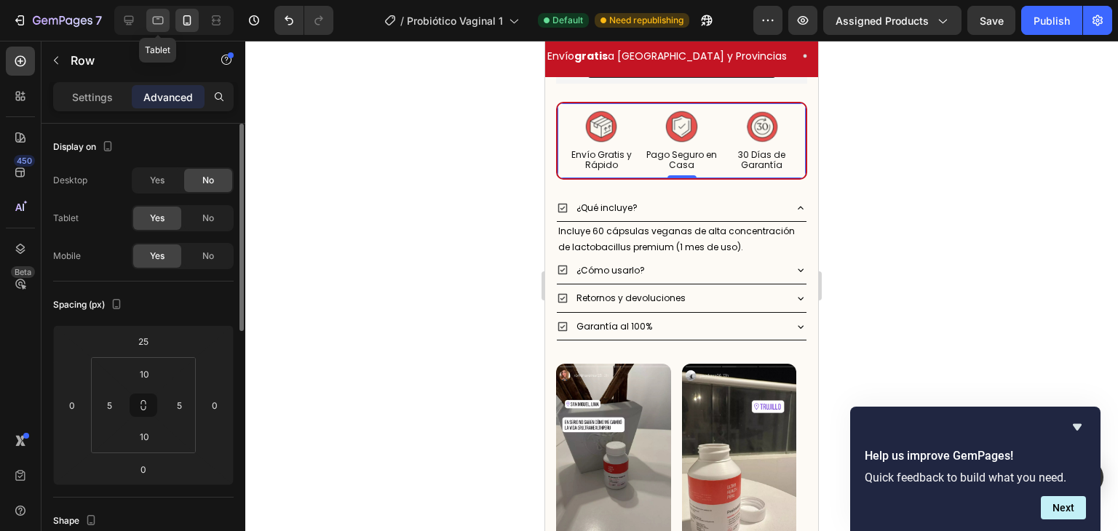
scroll to position [763, 0]
click at [157, 26] on icon at bounding box center [158, 20] width 15 height 15
type input "0"
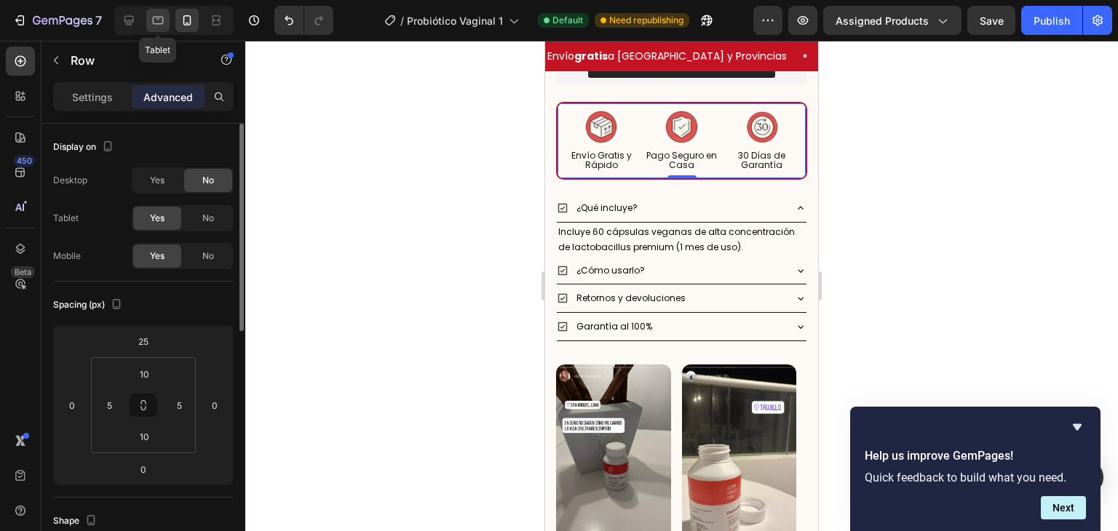
type input "0"
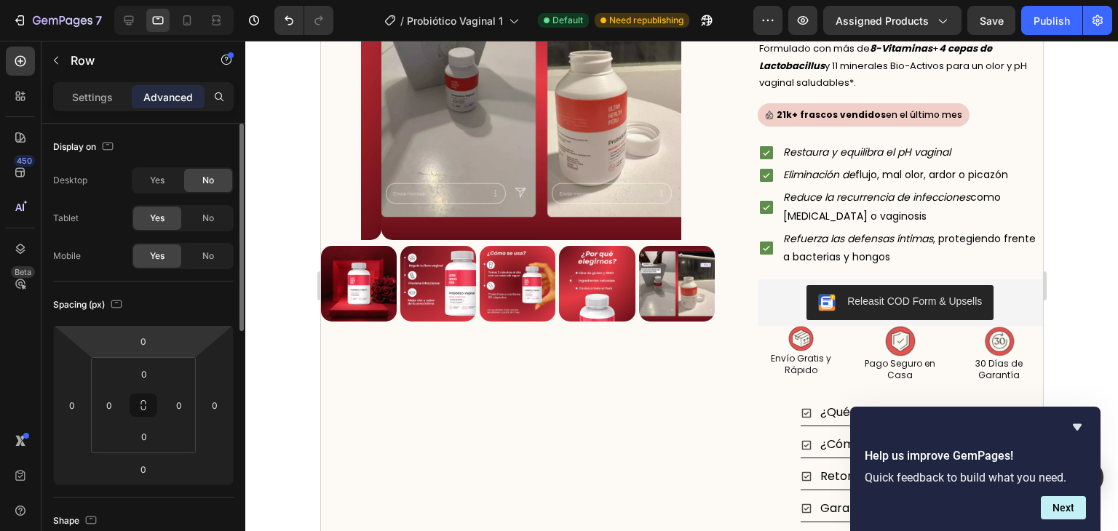
scroll to position [207, 0]
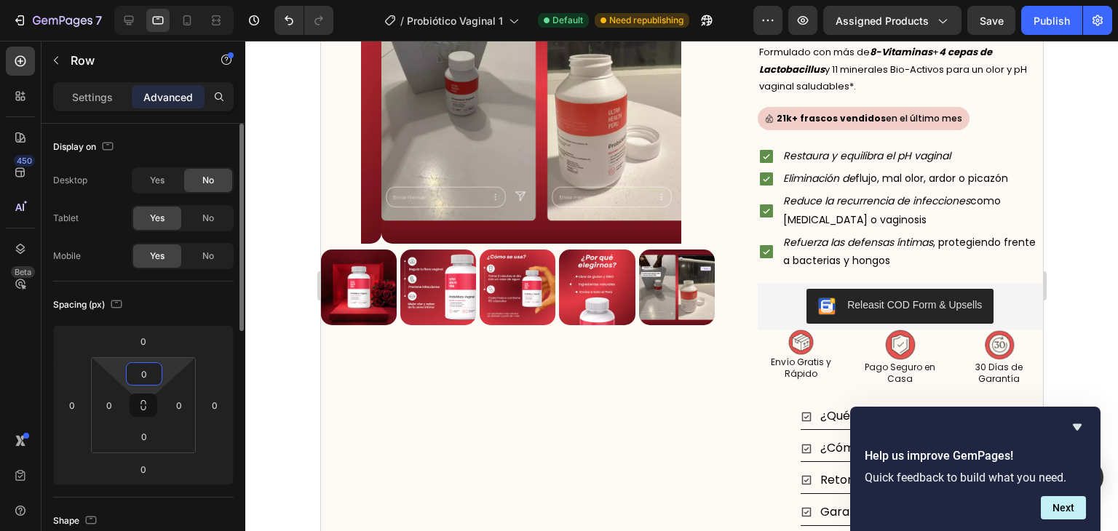
click at [136, 373] on input "0" at bounding box center [144, 374] width 29 height 22
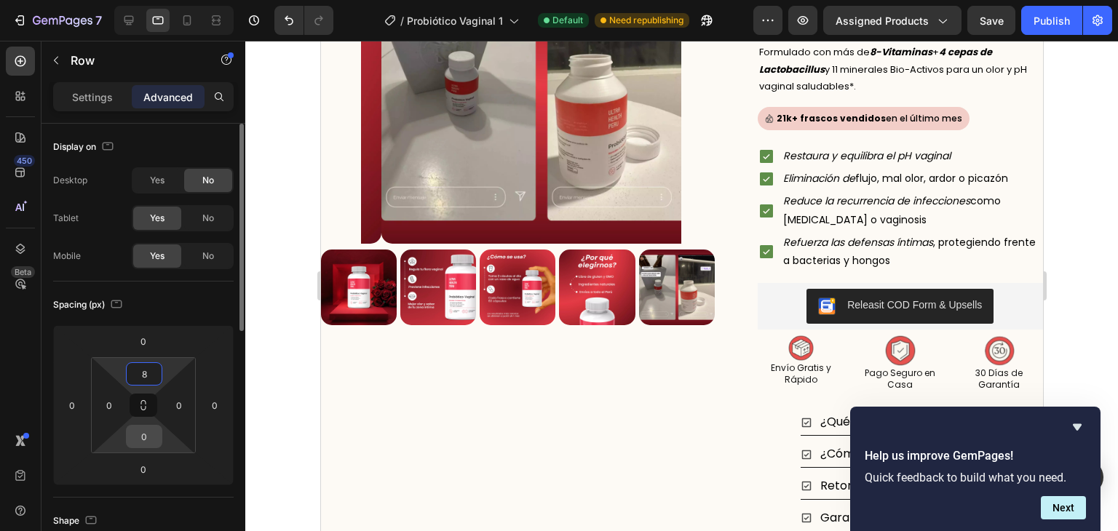
type input "8"
click at [141, 432] on input "0" at bounding box center [144, 437] width 29 height 22
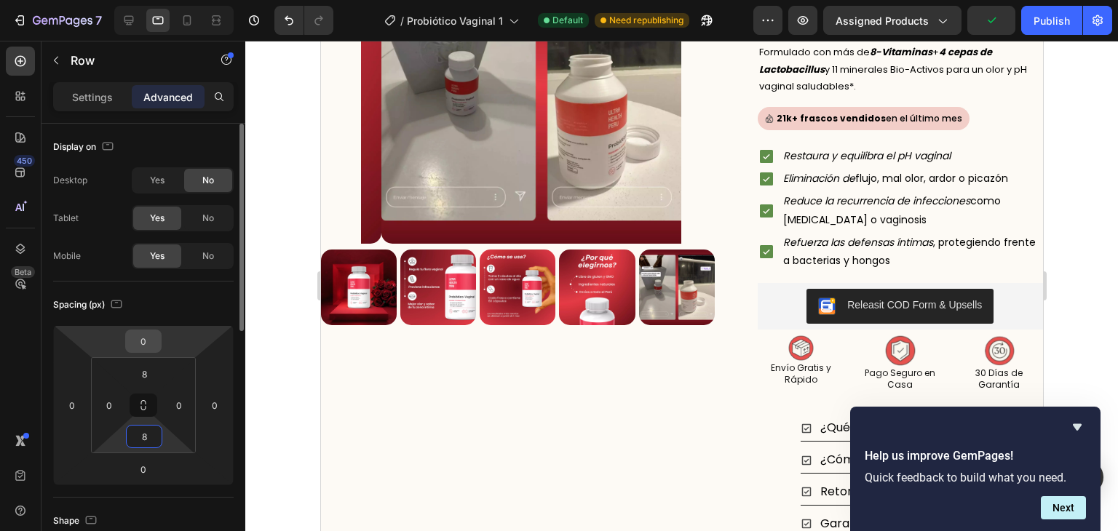
type input "8"
click at [148, 351] on input "0" at bounding box center [143, 341] width 29 height 22
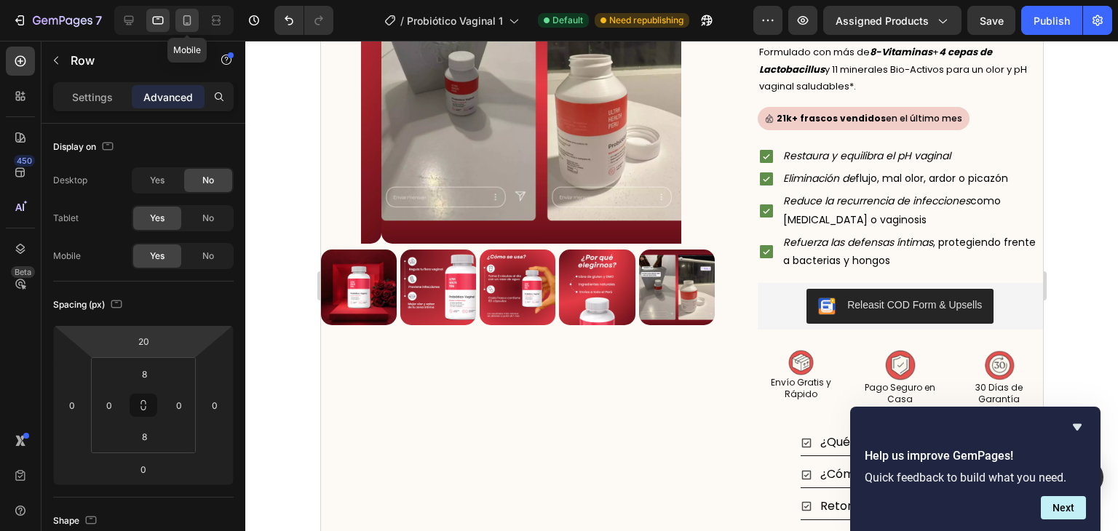
click at [192, 9] on div at bounding box center [186, 20] width 23 height 23
type input "25"
type input "10"
type input "5"
type input "10"
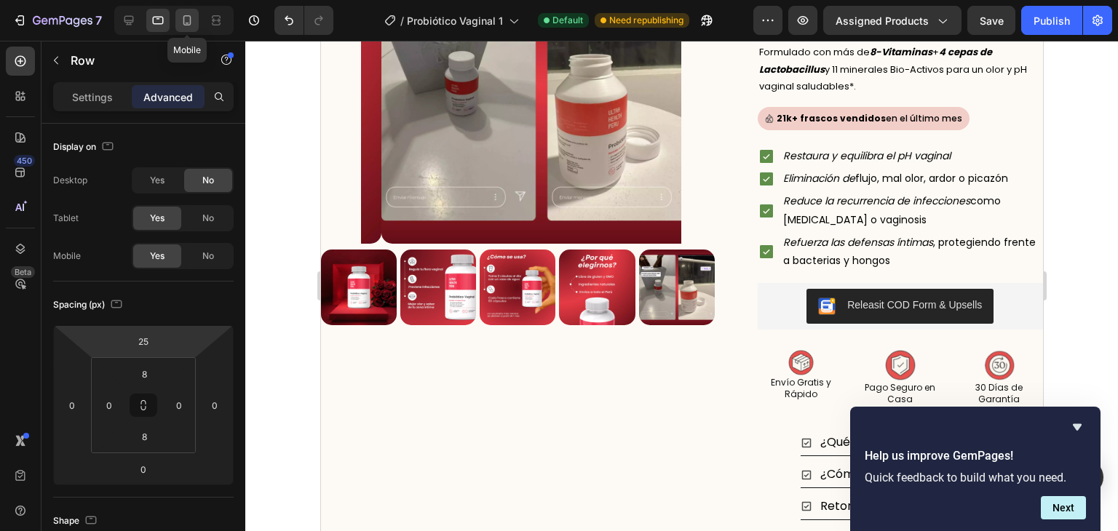
type input "5"
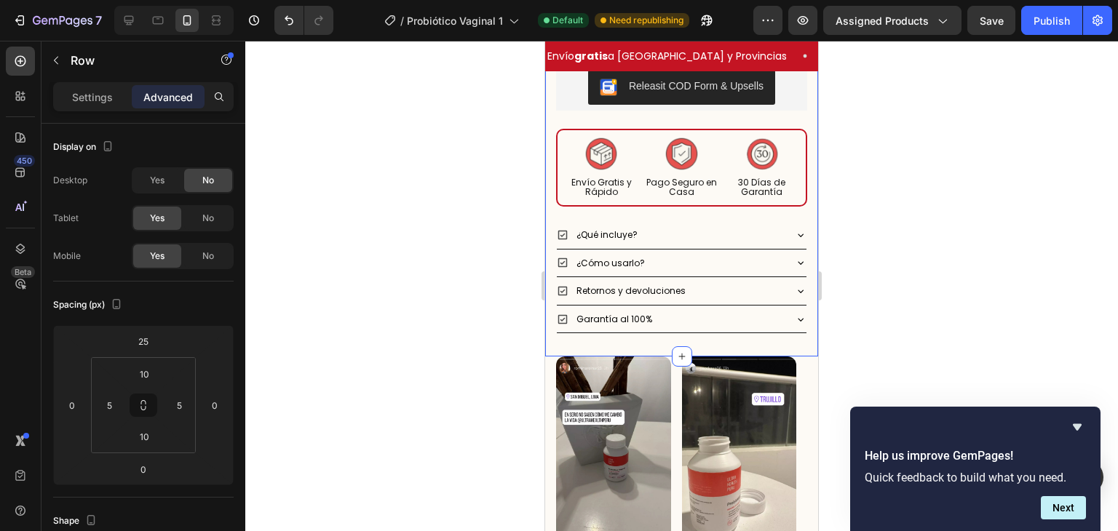
scroll to position [726, 0]
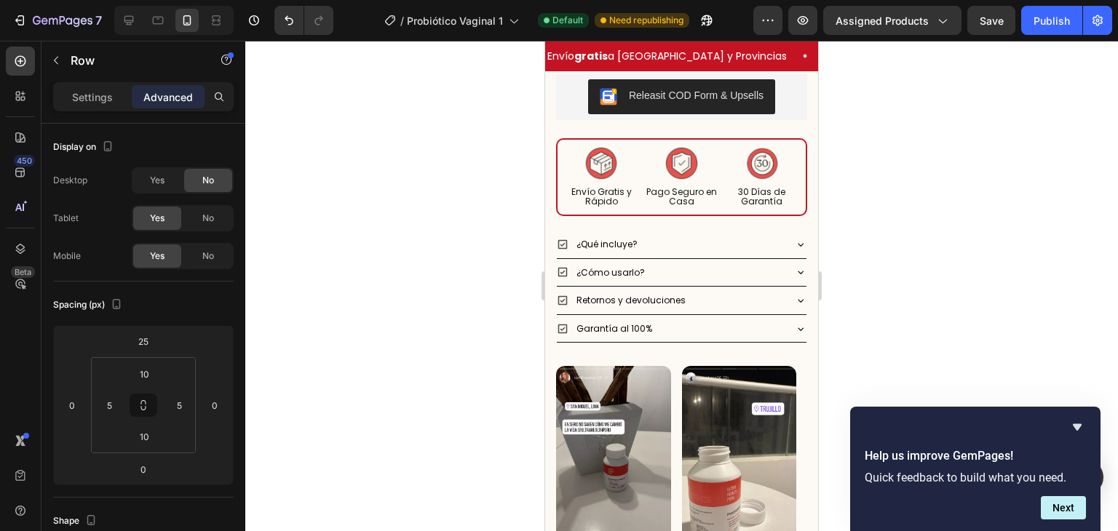
click at [633, 197] on div "Image Envío Gratis y Rápido Heading Image Pago Seguro en Casa Heading Image 30 …" at bounding box center [681, 177] width 251 height 78
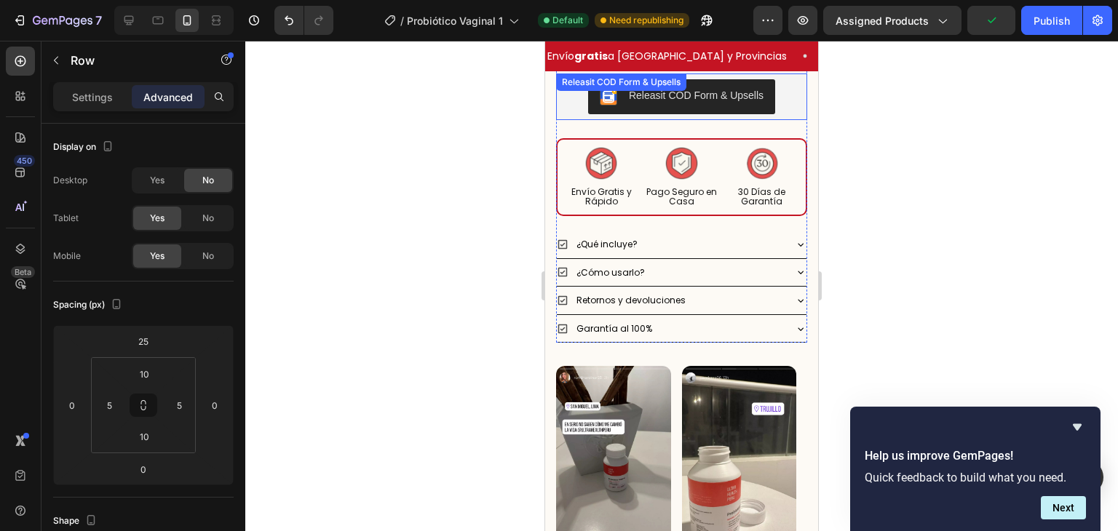
click at [617, 100] on button "Releasit COD Form & Upsells" at bounding box center [681, 96] width 187 height 35
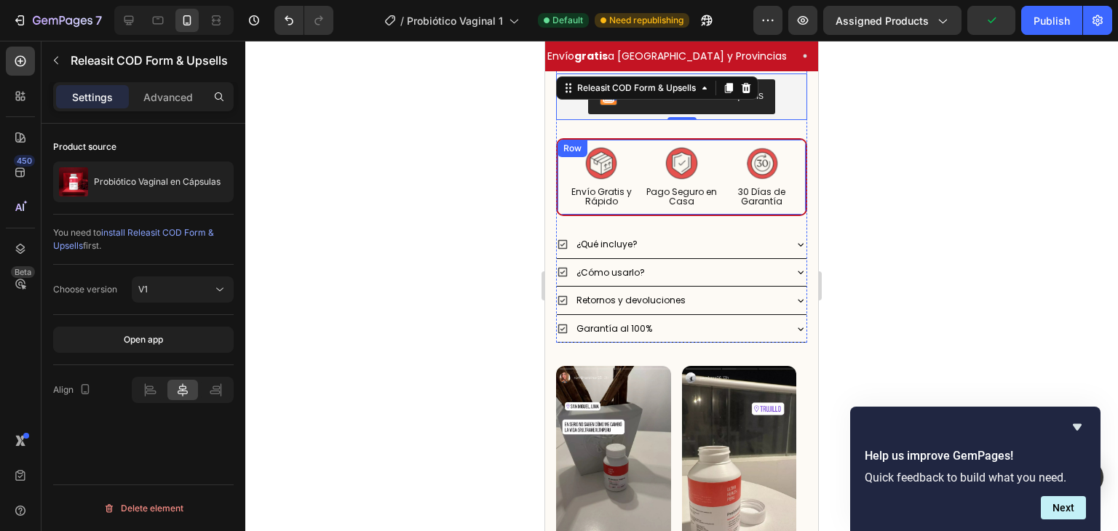
click at [622, 138] on div "Image Envío Gratis y Rápido Heading Image Pago Seguro en Casa Heading Image 30 …" at bounding box center [681, 177] width 251 height 78
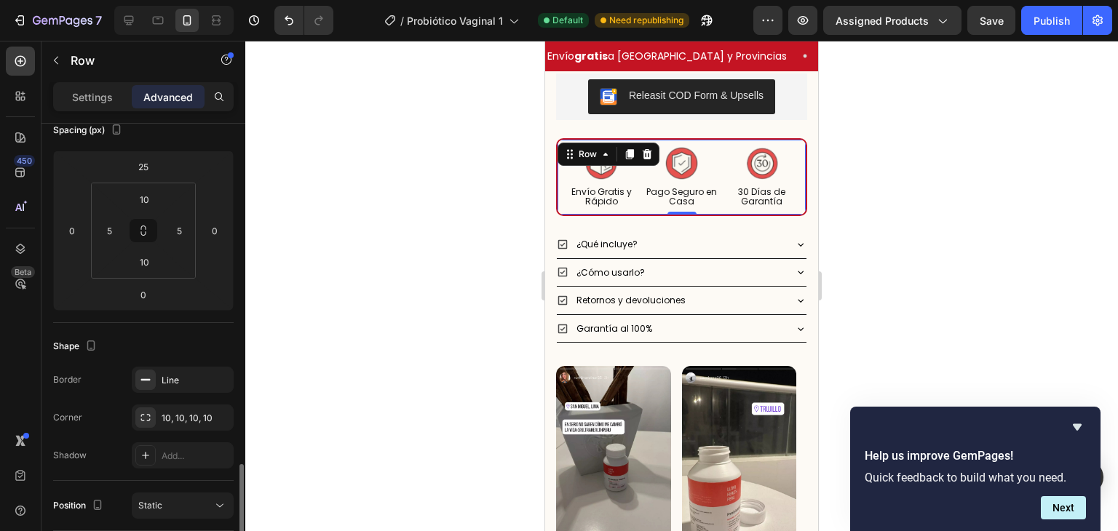
scroll to position [352, 0]
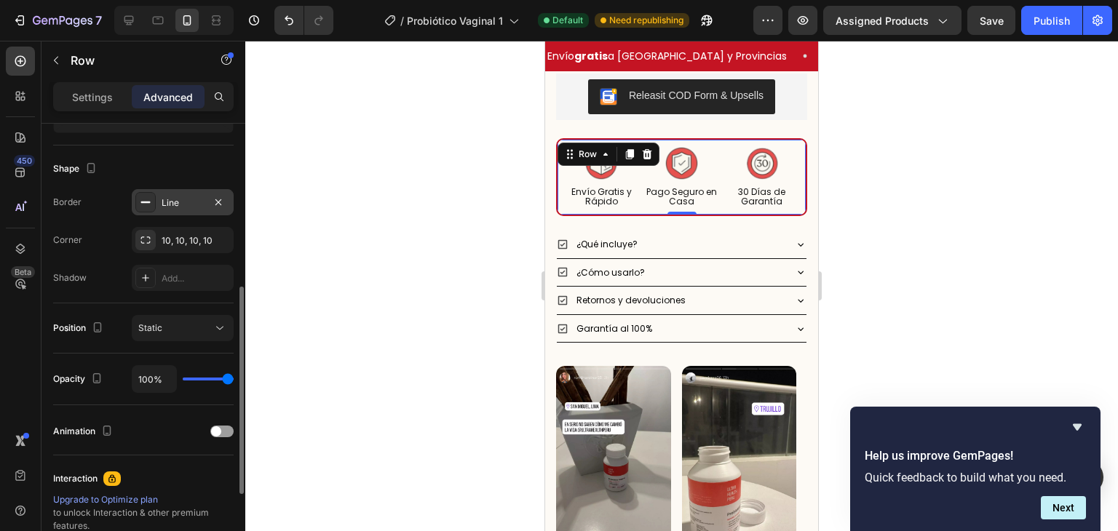
click at [181, 209] on div "Line" at bounding box center [183, 202] width 102 height 26
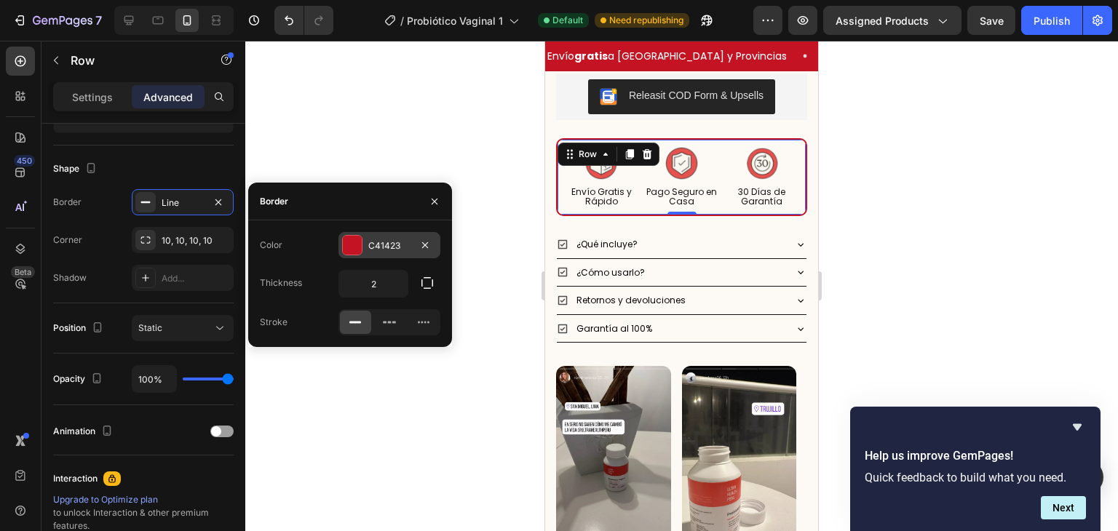
click at [394, 254] on div "C41423" at bounding box center [389, 245] width 102 height 26
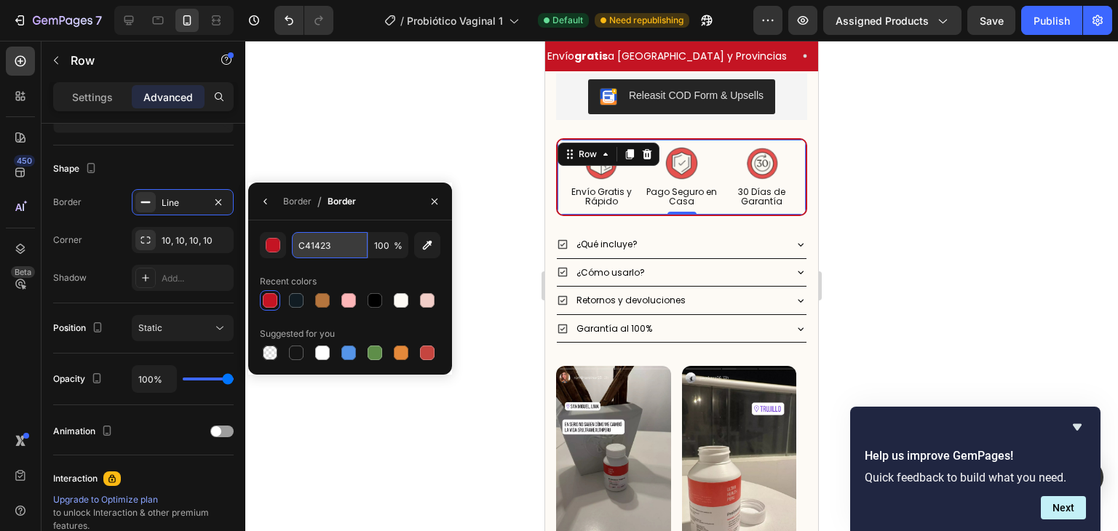
click at [328, 241] on input "C41423" at bounding box center [330, 245] width 76 height 26
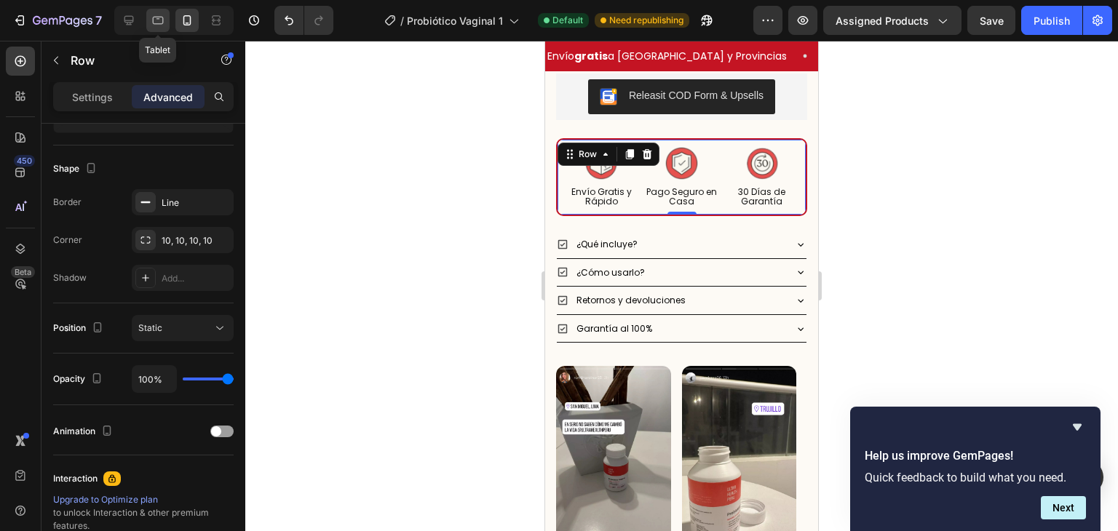
drag, startPoint x: 158, startPoint y: 27, endPoint x: 143, endPoint y: 63, distance: 38.5
click at [158, 27] on icon at bounding box center [158, 20] width 15 height 15
type input "20"
type input "8"
type input "0"
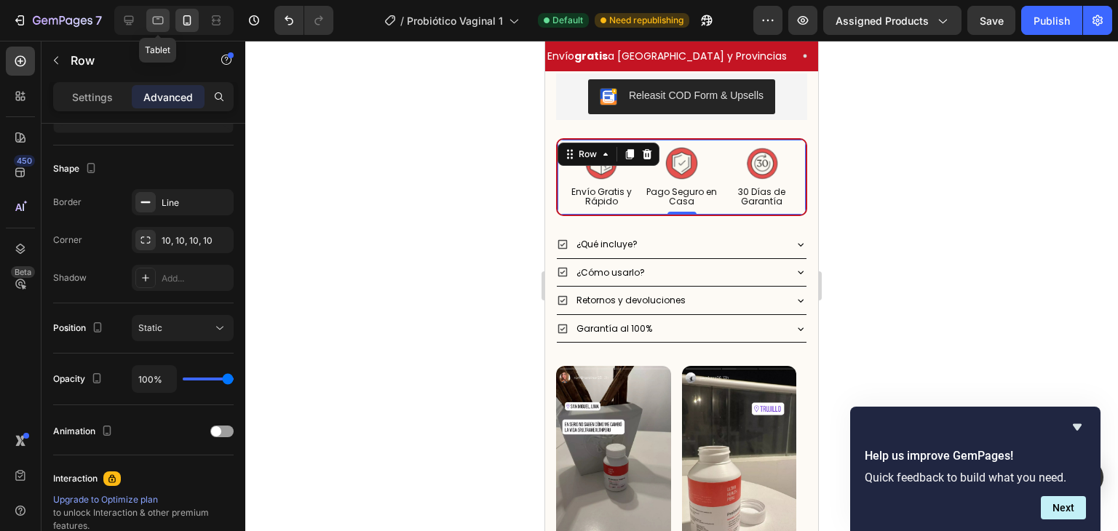
type input "8"
type input "0"
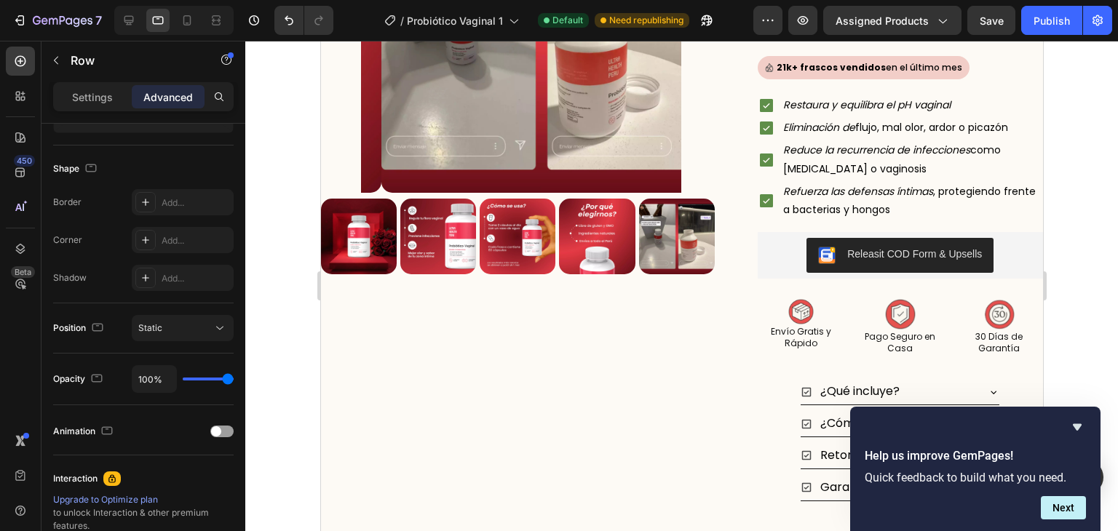
scroll to position [256, 0]
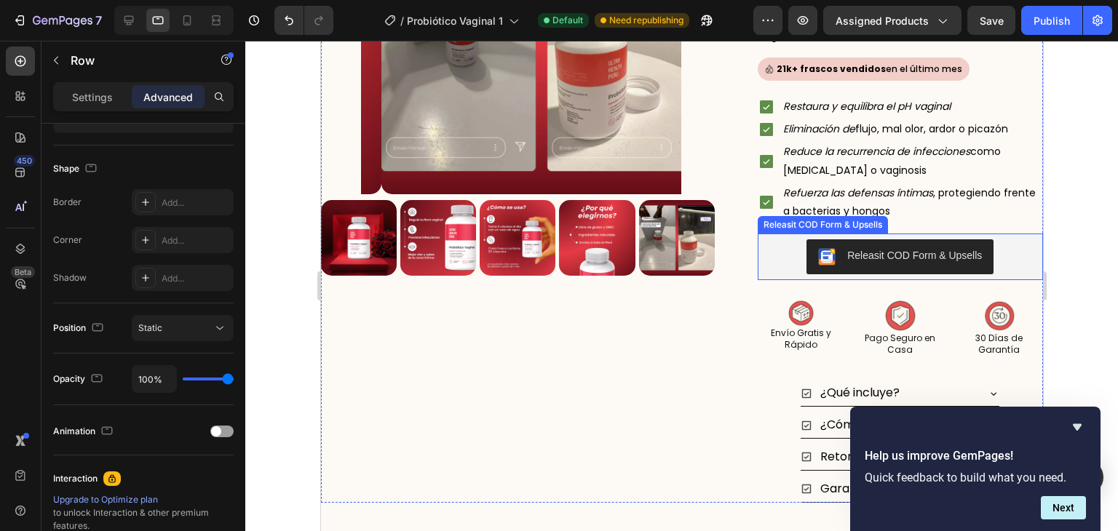
click at [883, 266] on button "Releasit COD Form & Upsells" at bounding box center [899, 256] width 187 height 35
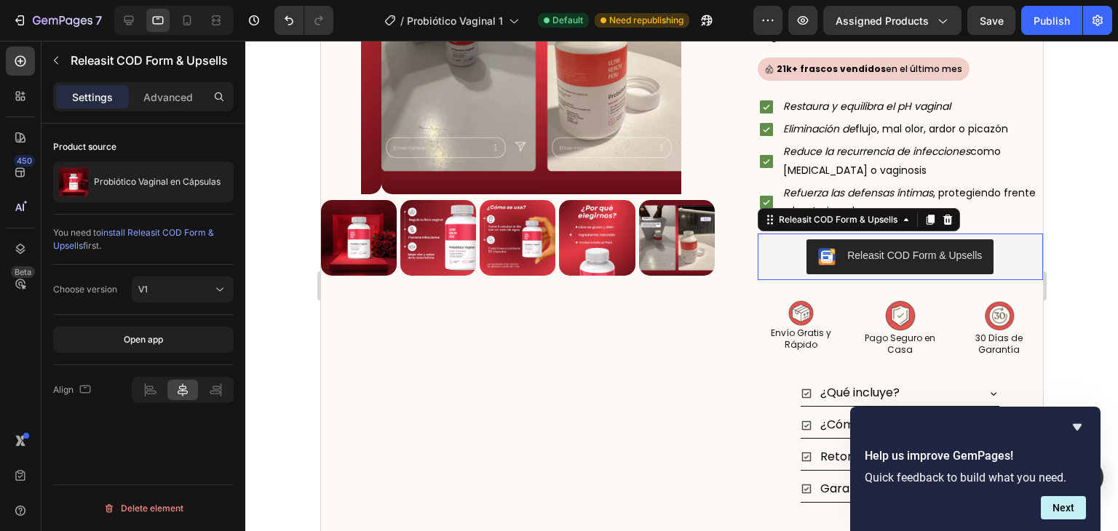
scroll to position [0, 0]
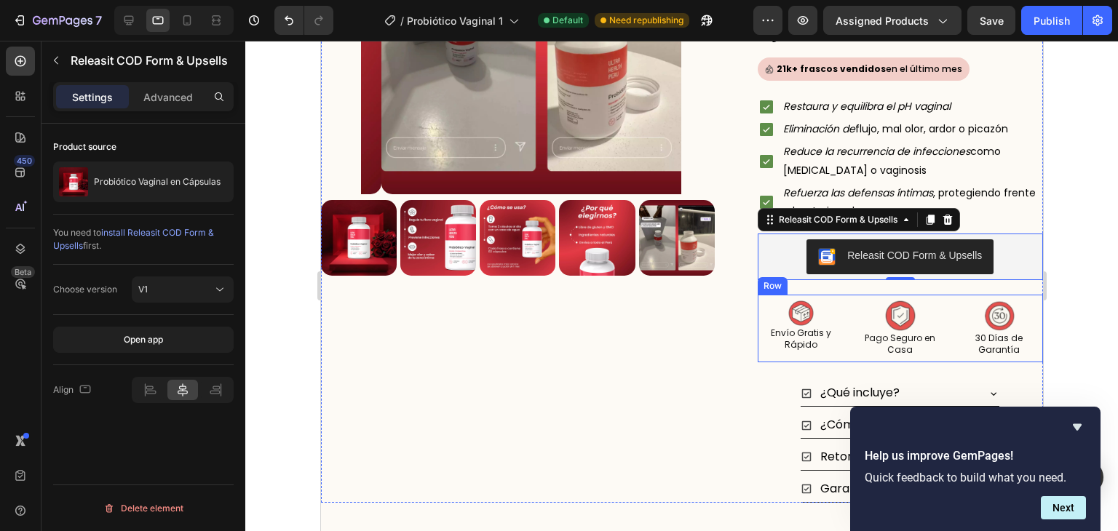
click at [846, 302] on div "Image Envío Gratis y Rápido Heading Image Pago Seguro en Casa Heading Image 30 …" at bounding box center [900, 329] width 286 height 68
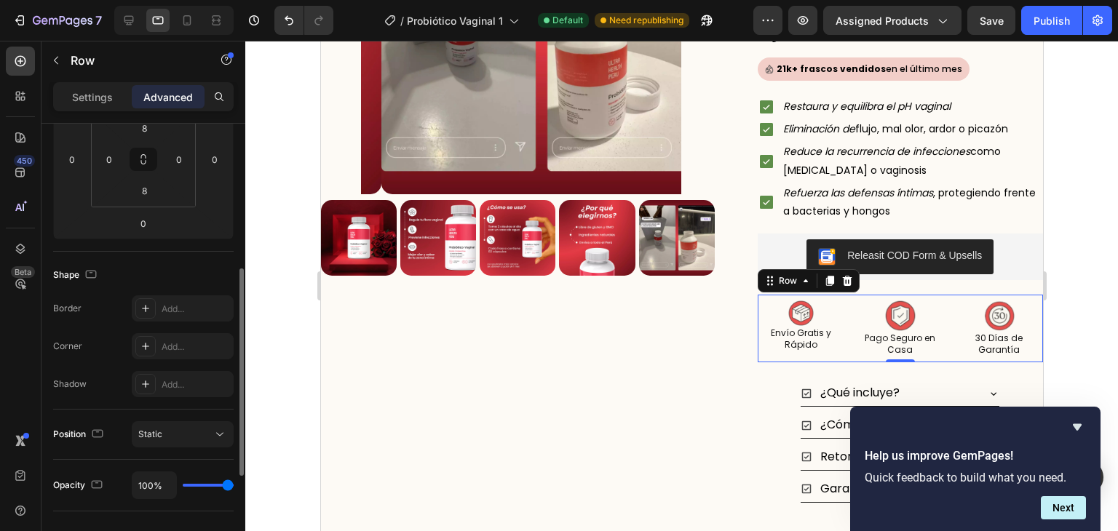
scroll to position [267, 0]
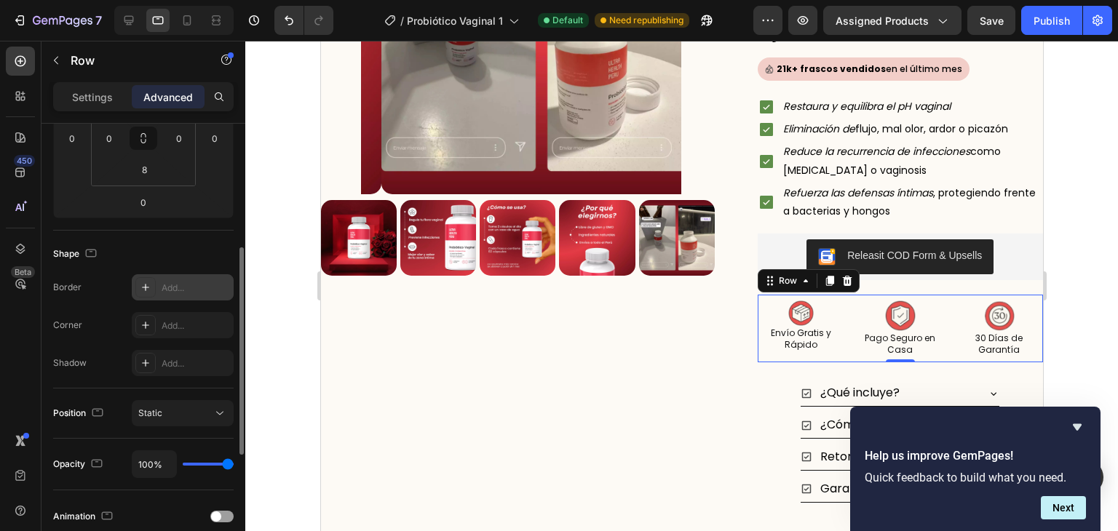
click at [183, 287] on div "Add..." at bounding box center [196, 288] width 68 height 13
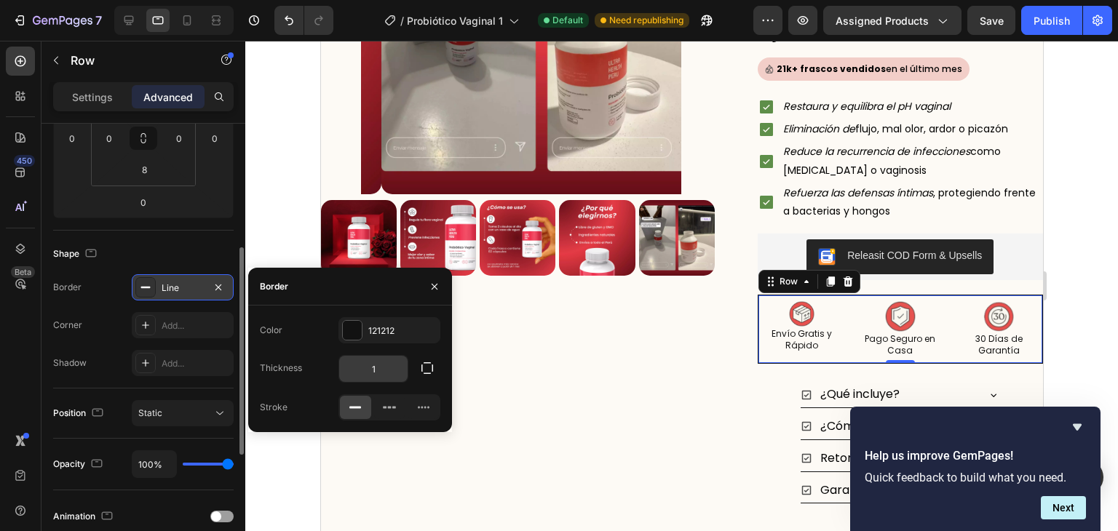
click at [382, 365] on input "1" at bounding box center [373, 369] width 68 height 26
type input "2"
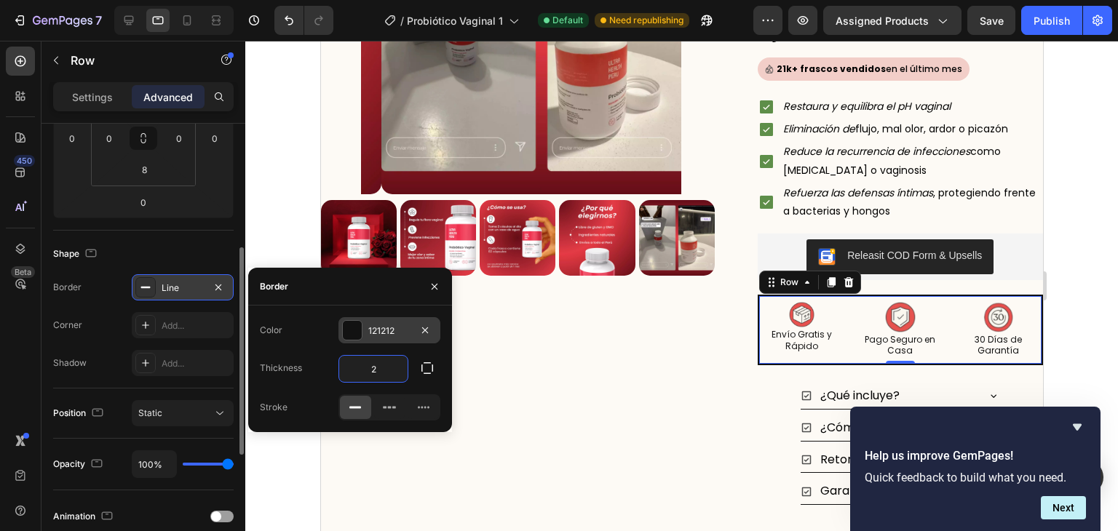
click at [365, 333] on div "121212" at bounding box center [389, 330] width 102 height 26
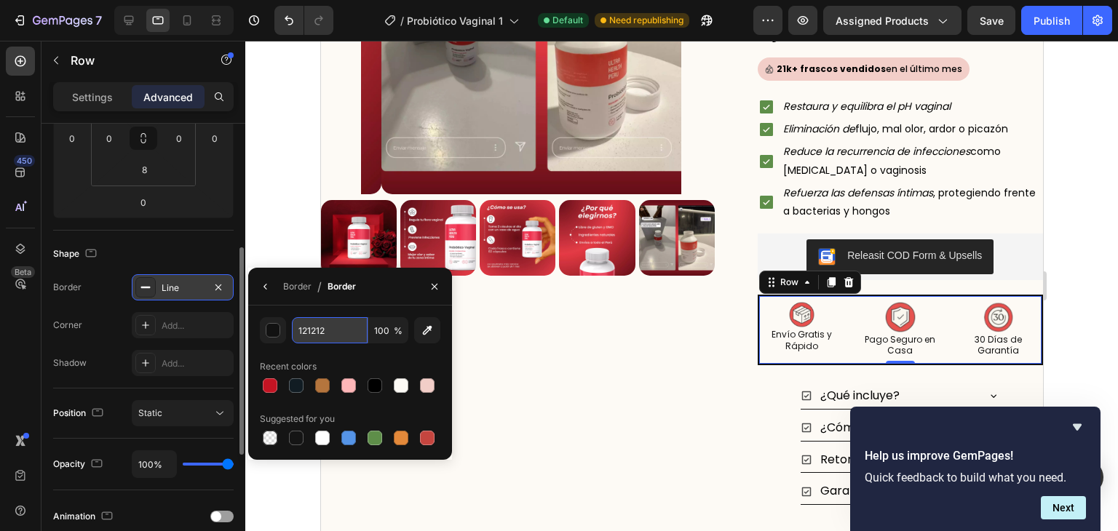
click at [333, 330] on input "121212" at bounding box center [330, 330] width 76 height 26
paste input "C41423"
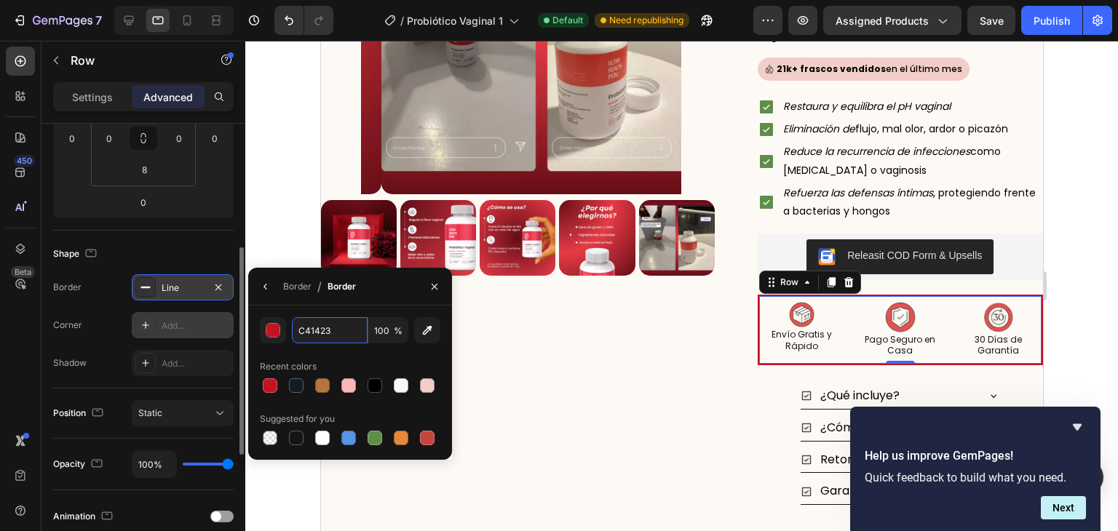
type input "C41423"
click at [186, 320] on div "Add..." at bounding box center [196, 326] width 68 height 13
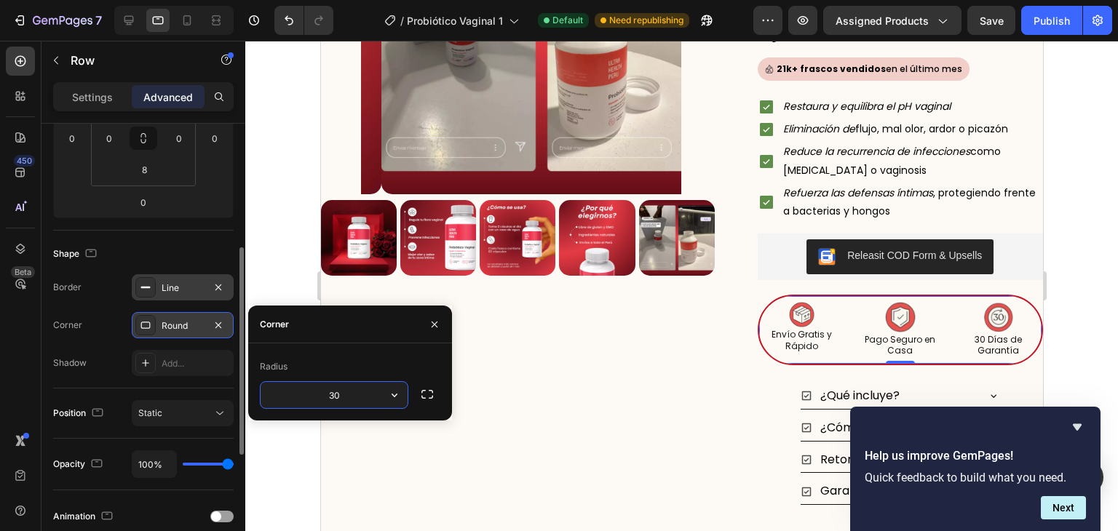
type input "3"
click at [187, 15] on icon at bounding box center [187, 20] width 15 height 15
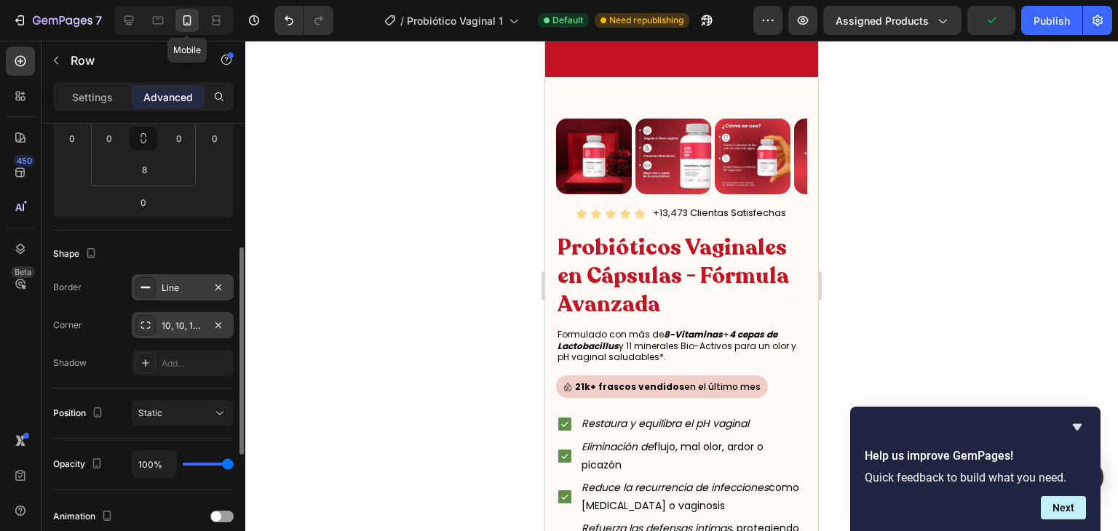
type input "25"
type input "10"
type input "5"
type input "10"
type input "5"
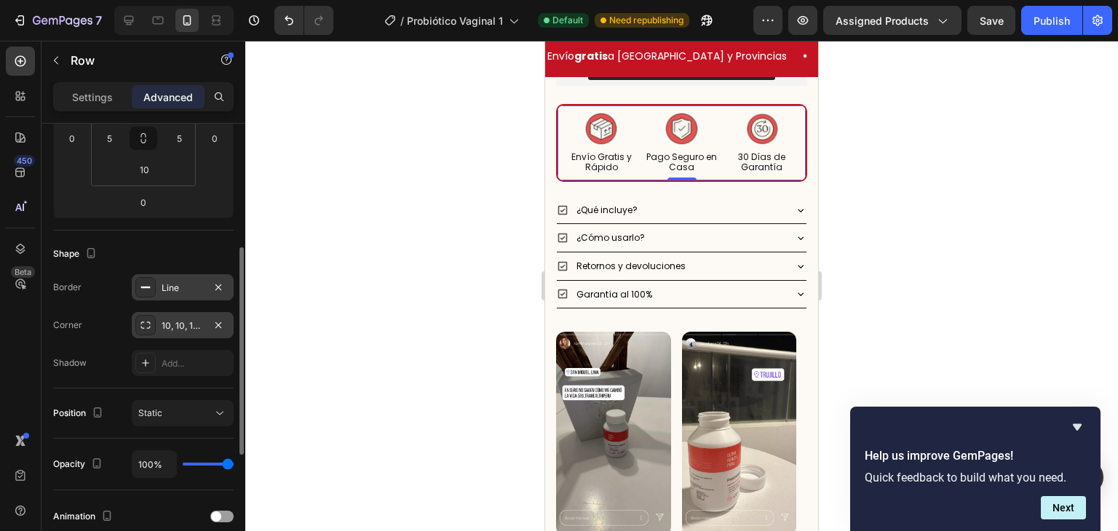
click at [172, 316] on div "10, 10, 10, 10" at bounding box center [183, 325] width 102 height 26
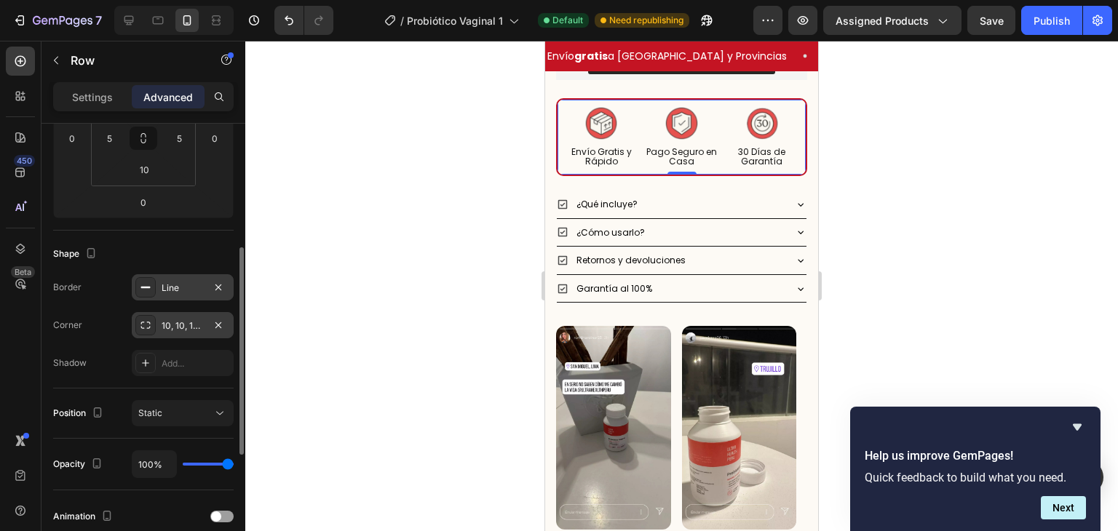
scroll to position [761, 0]
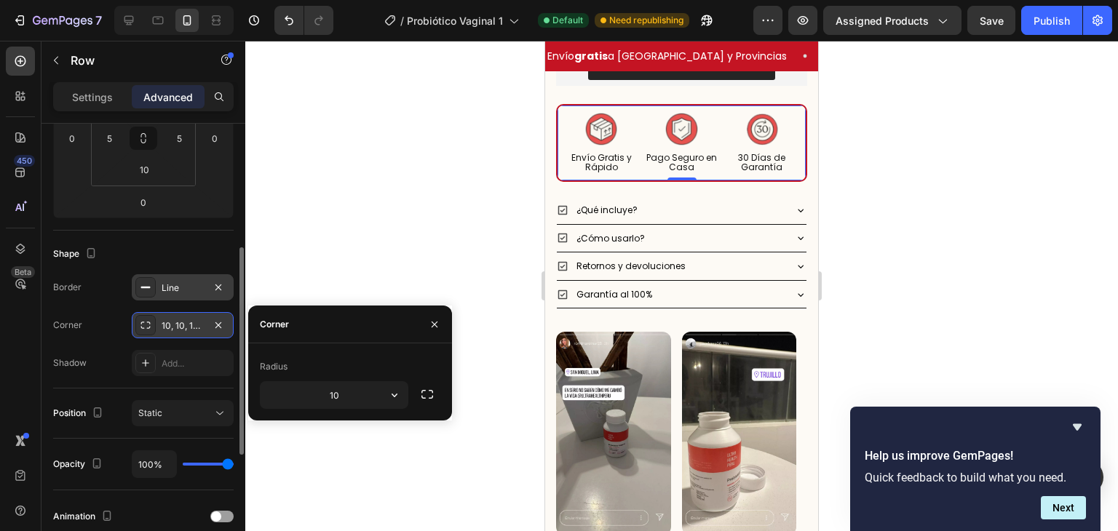
click at [172, 316] on div "10, 10, 10, 10" at bounding box center [183, 325] width 102 height 26
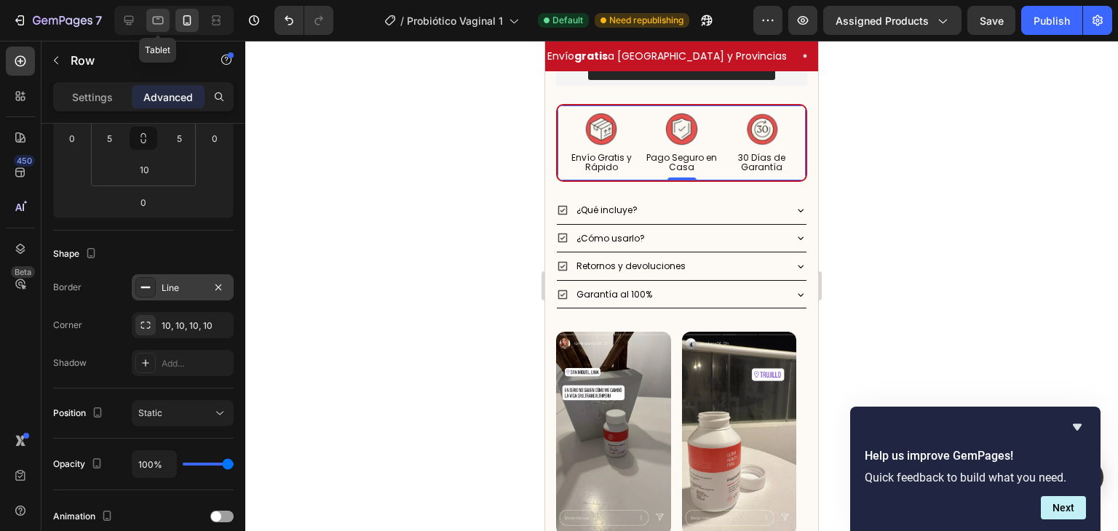
click at [154, 18] on icon at bounding box center [158, 20] width 15 height 15
type input "20"
type input "8"
type input "0"
type input "8"
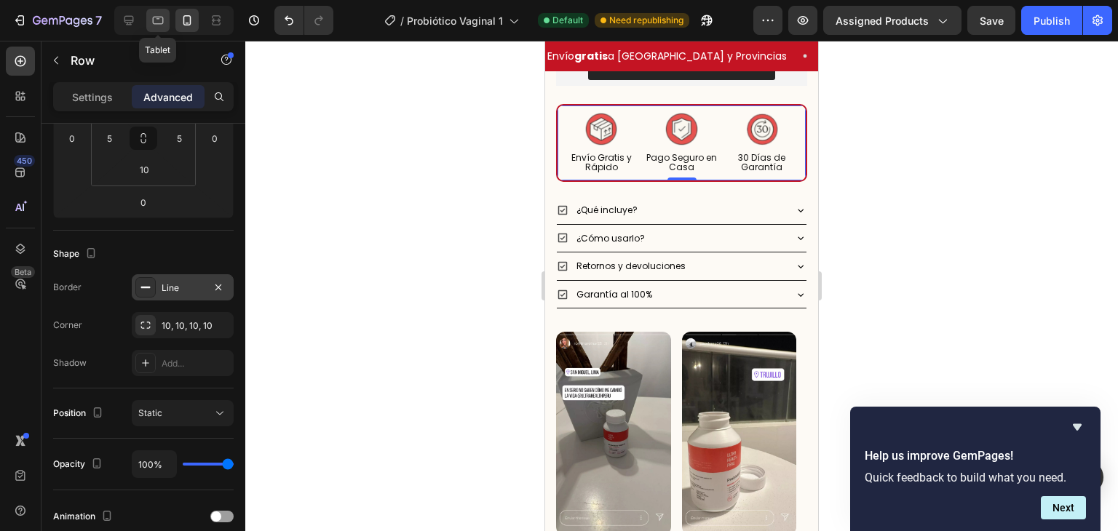
type input "0"
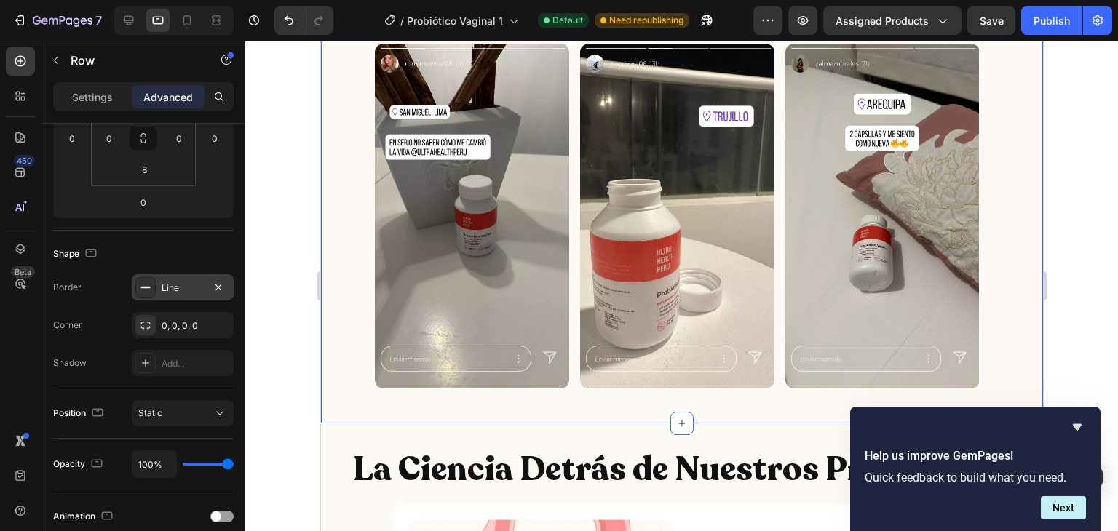
scroll to position [827, 0]
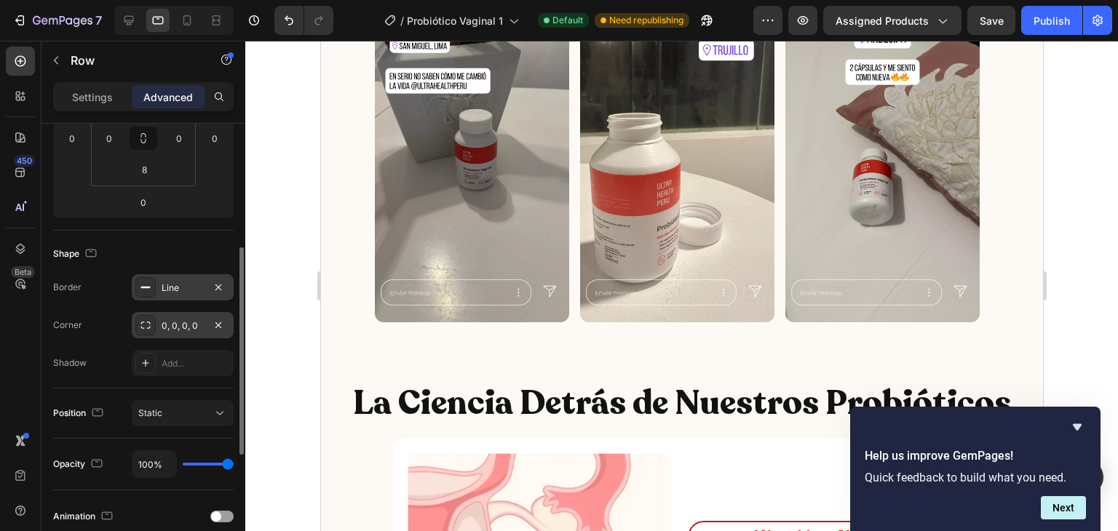
click at [191, 333] on div "0, 0, 0, 0" at bounding box center [183, 325] width 102 height 26
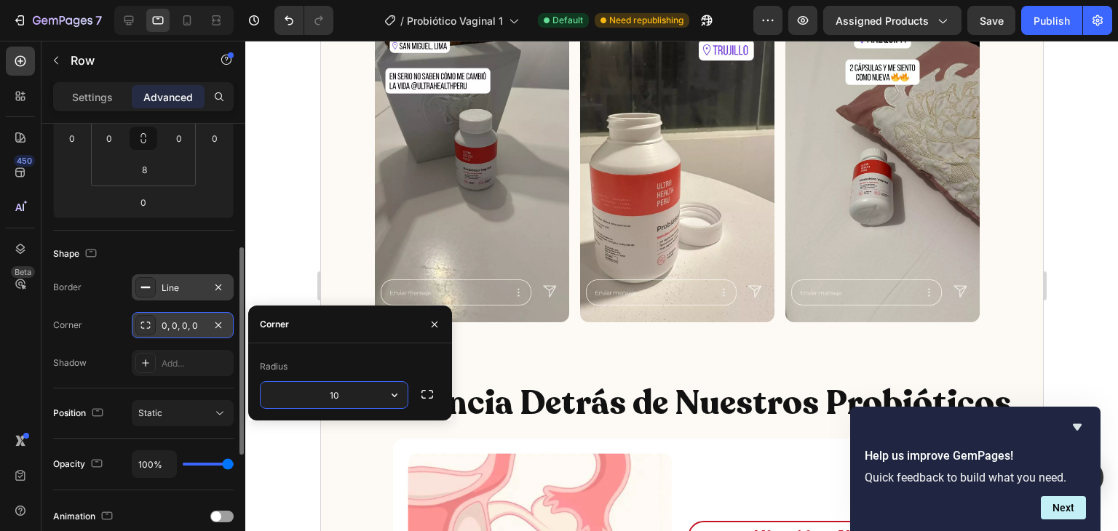
type input "10"
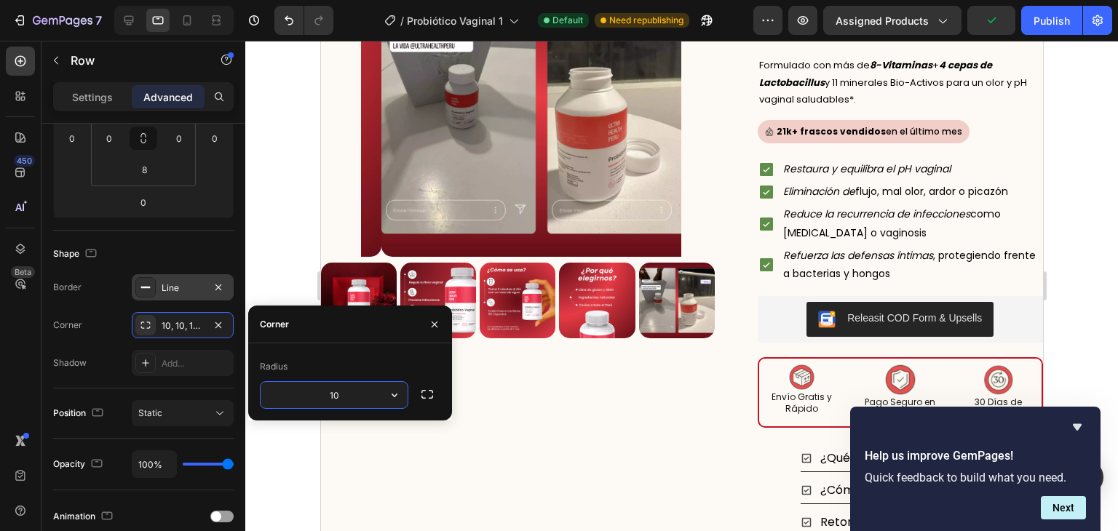
scroll to position [285, 0]
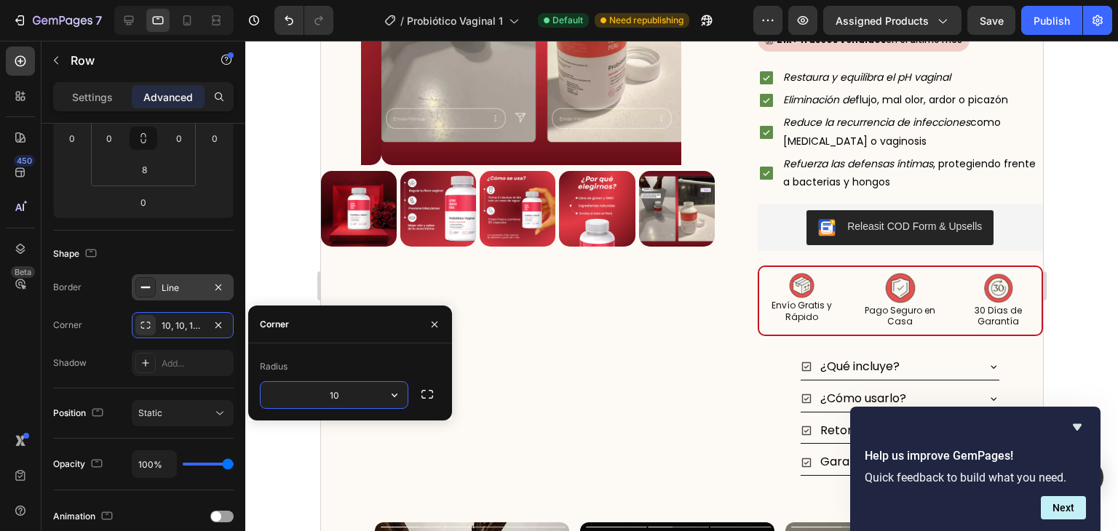
click at [764, 267] on div "Image Envío Gratis y Rápido Heading Image Pago Seguro en Casa Heading Image 30 …" at bounding box center [900, 301] width 286 height 71
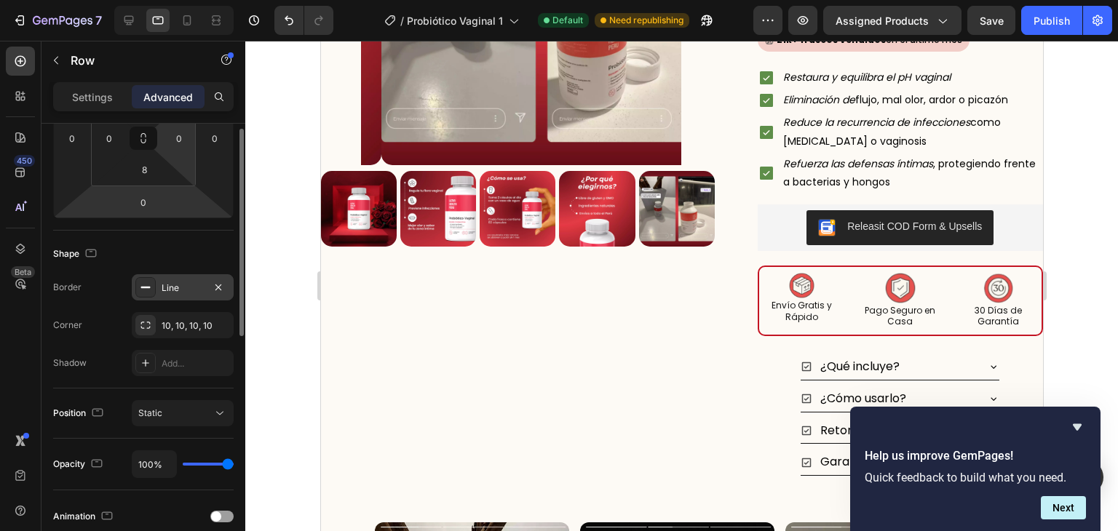
scroll to position [186, 0]
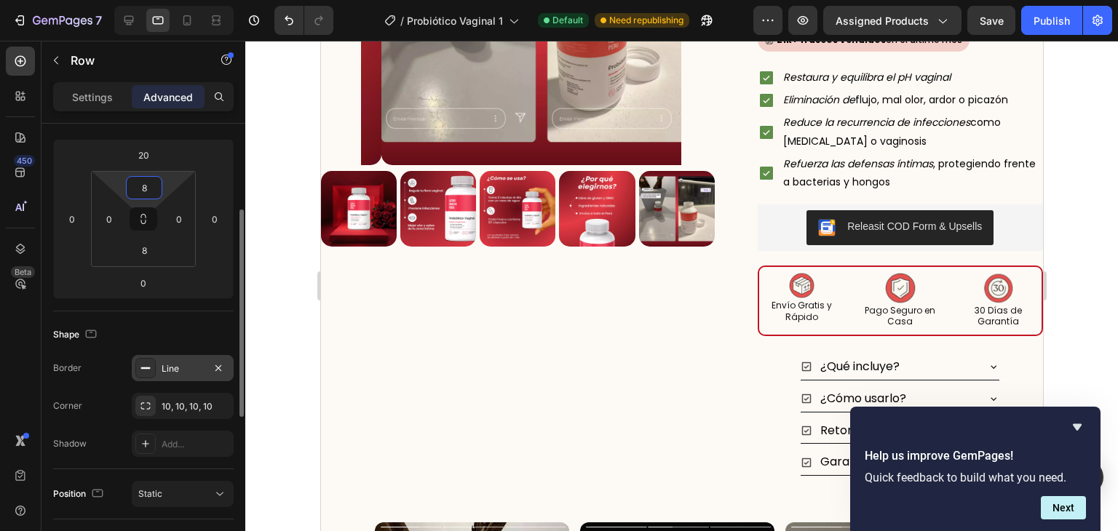
click at [145, 181] on input "8" at bounding box center [144, 188] width 29 height 22
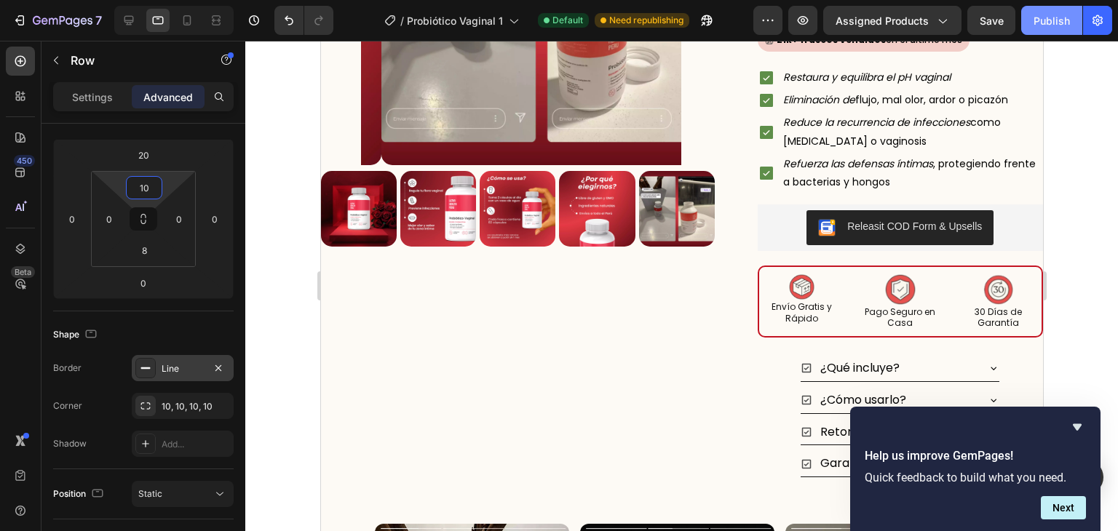
type input "10"
click at [1055, 18] on div "Publish" at bounding box center [1052, 20] width 36 height 15
click at [892, 292] on img at bounding box center [899, 289] width 31 height 31
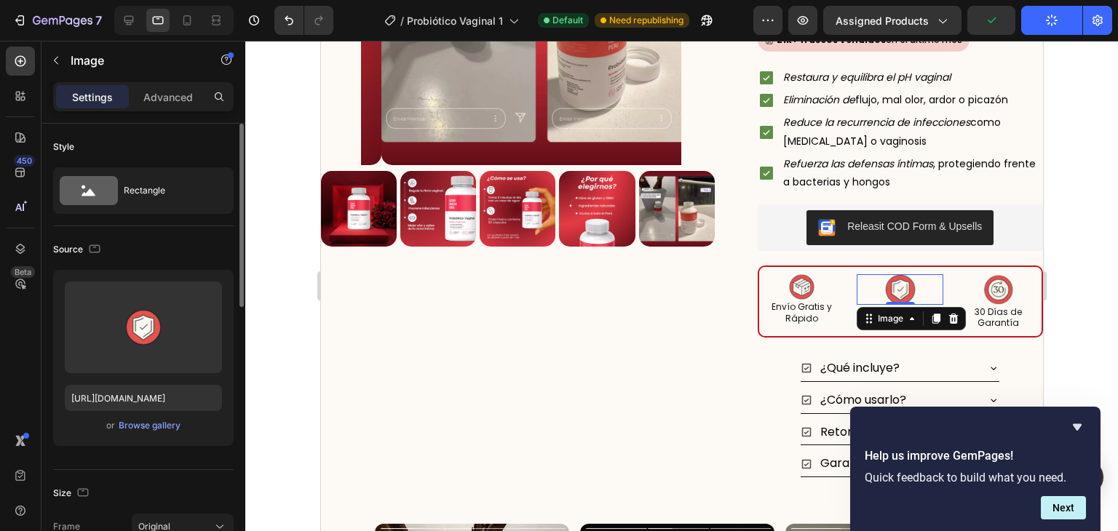
scroll to position [90, 0]
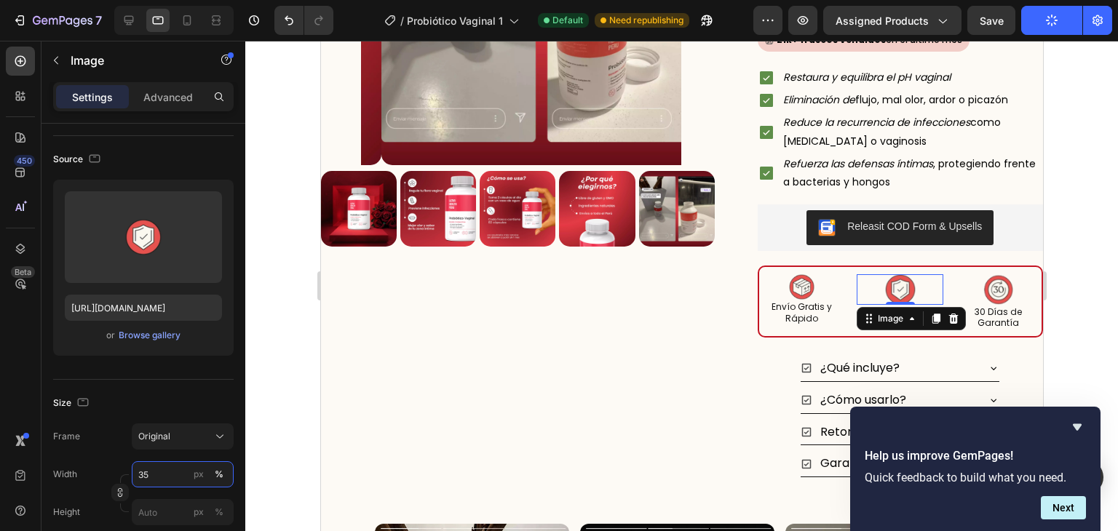
click at [163, 462] on input "35" at bounding box center [183, 474] width 102 height 26
type input "30"
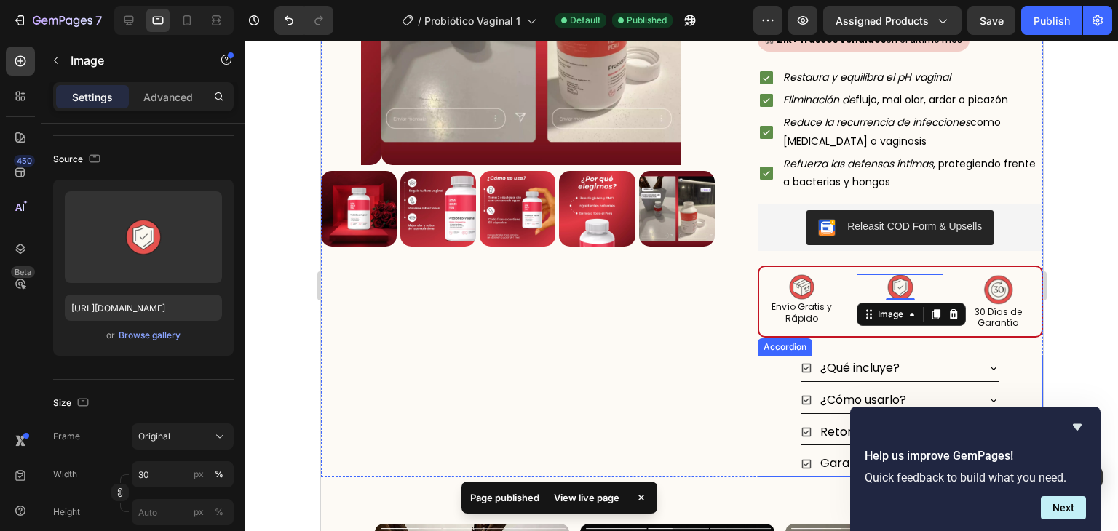
click at [790, 420] on div "Retornos y devoluciones" at bounding box center [900, 433] width 285 height 26
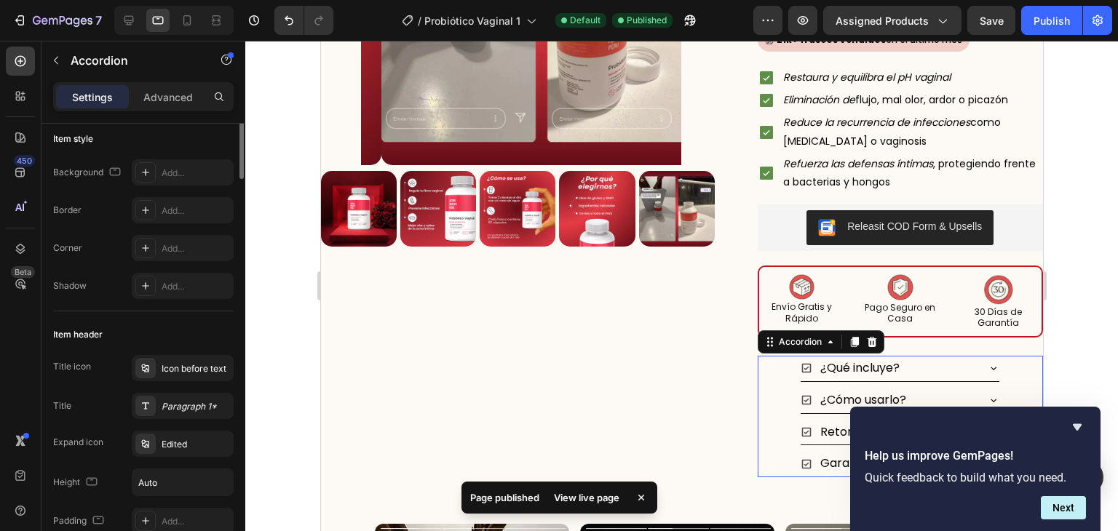
scroll to position [0, 0]
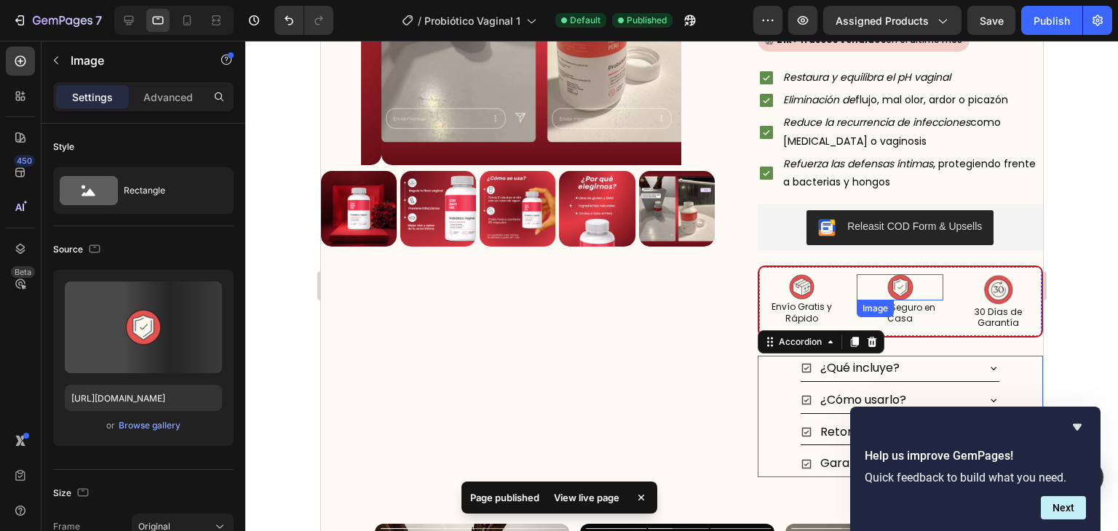
click at [895, 285] on img at bounding box center [900, 287] width 26 height 26
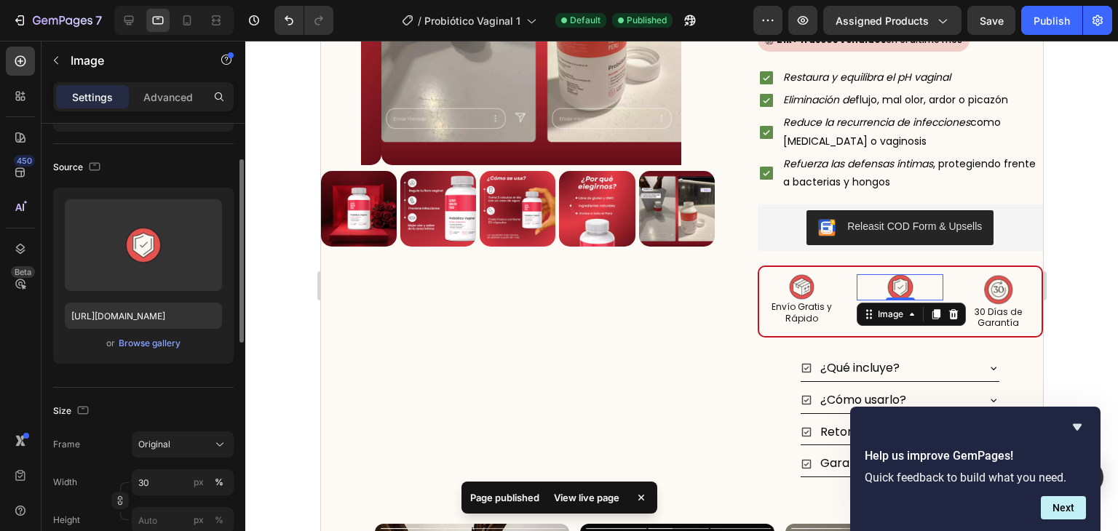
scroll to position [84, 0]
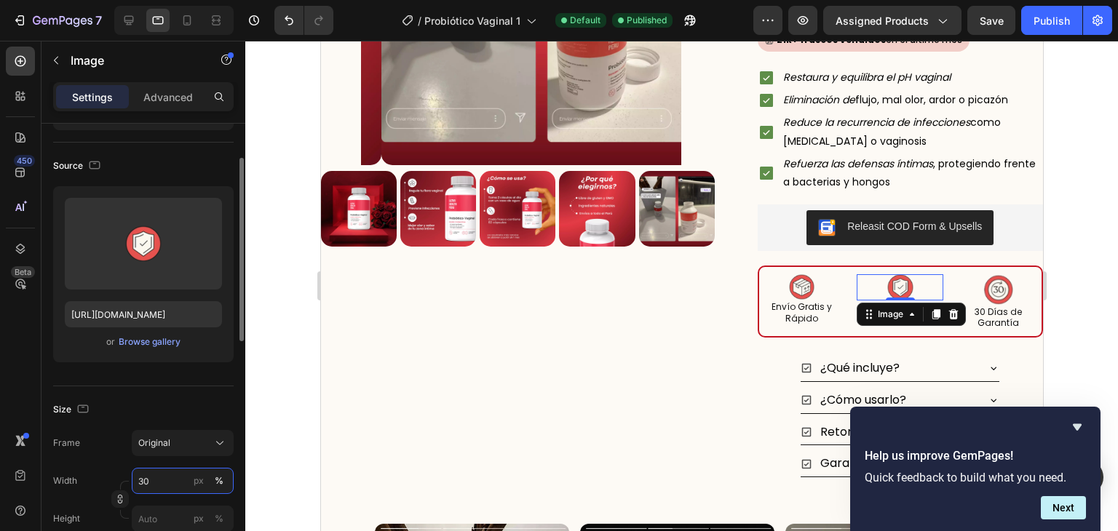
click at [163, 479] on input "30" at bounding box center [183, 481] width 102 height 26
type input "32"
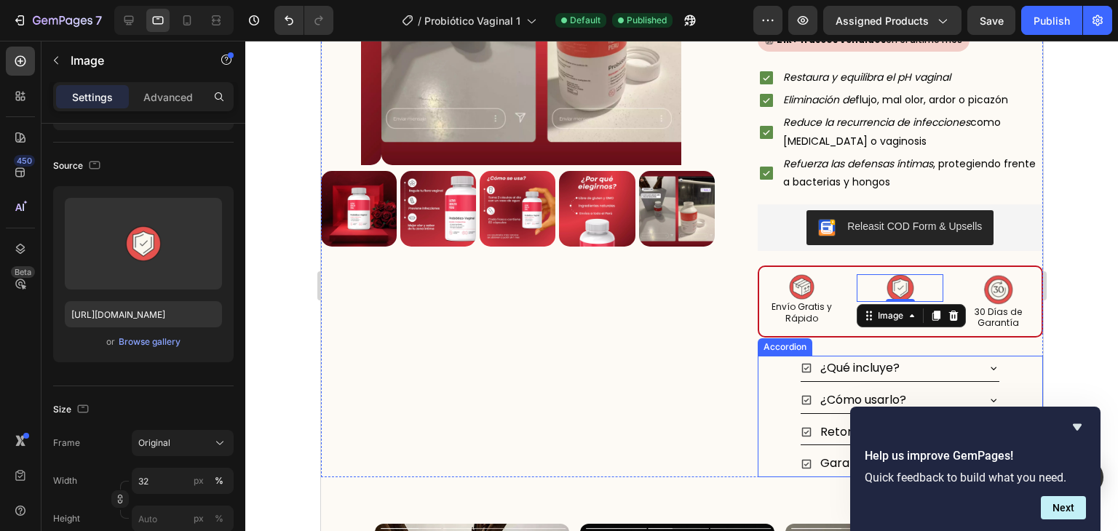
click at [820, 376] on p "¿Qué incluye?" at bounding box center [859, 368] width 79 height 21
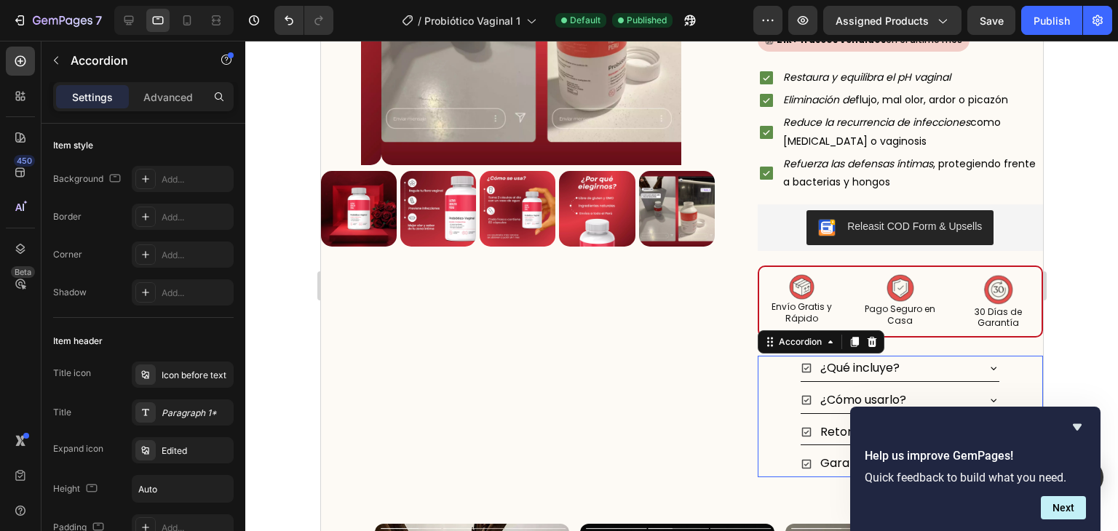
scroll to position [0, 0]
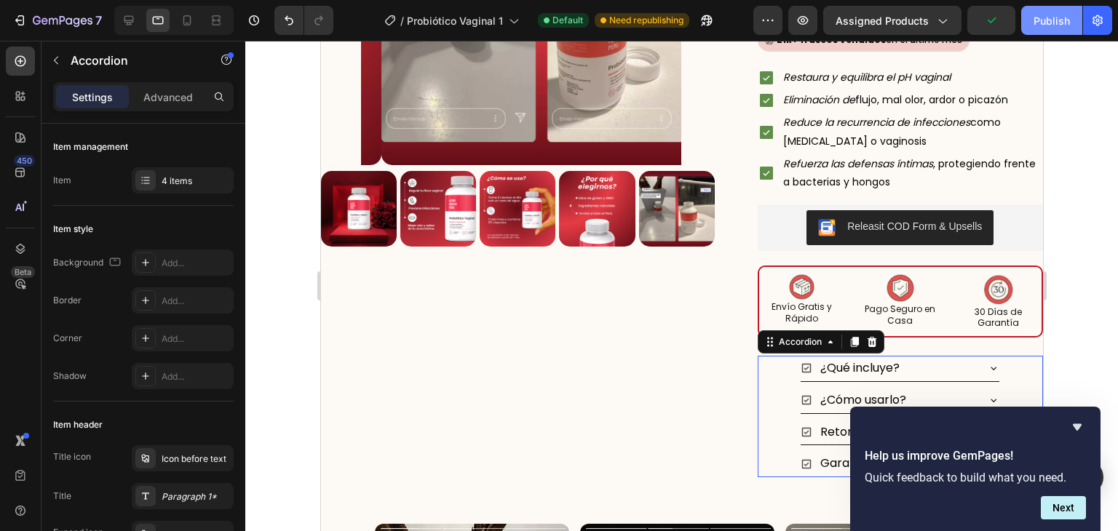
click at [1047, 22] on div "Publish" at bounding box center [1052, 20] width 36 height 15
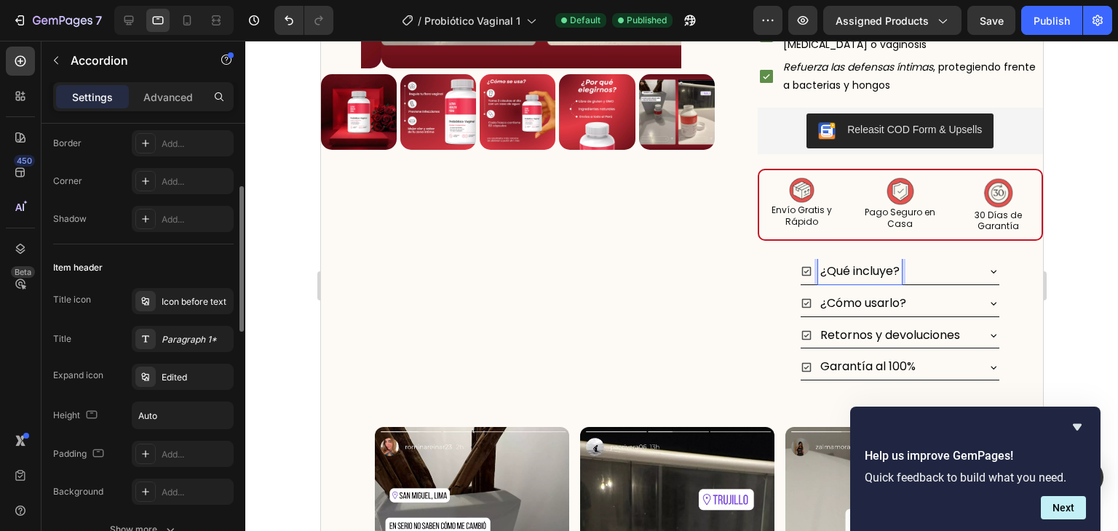
scroll to position [166, 0]
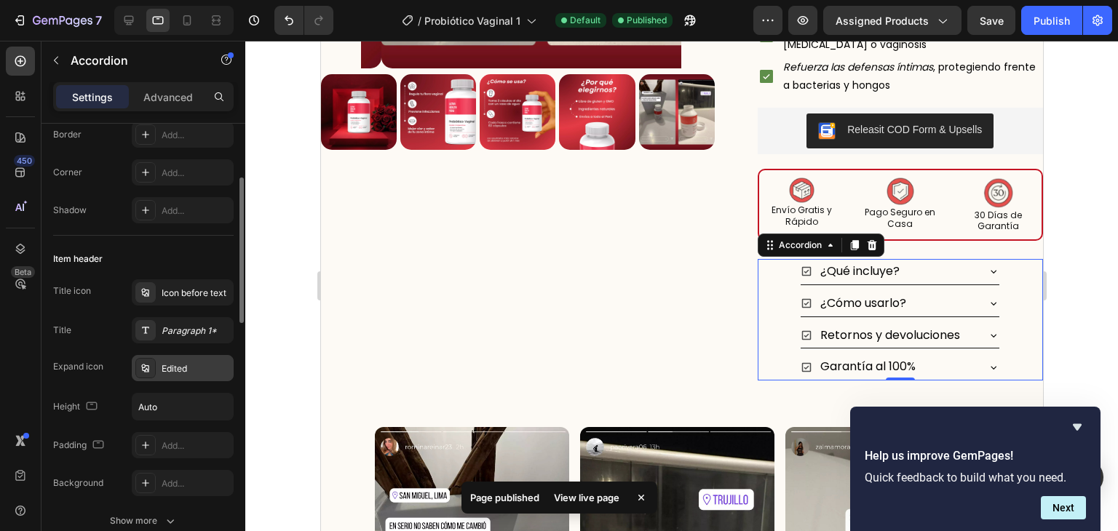
click at [189, 374] on div "Edited" at bounding box center [196, 368] width 68 height 13
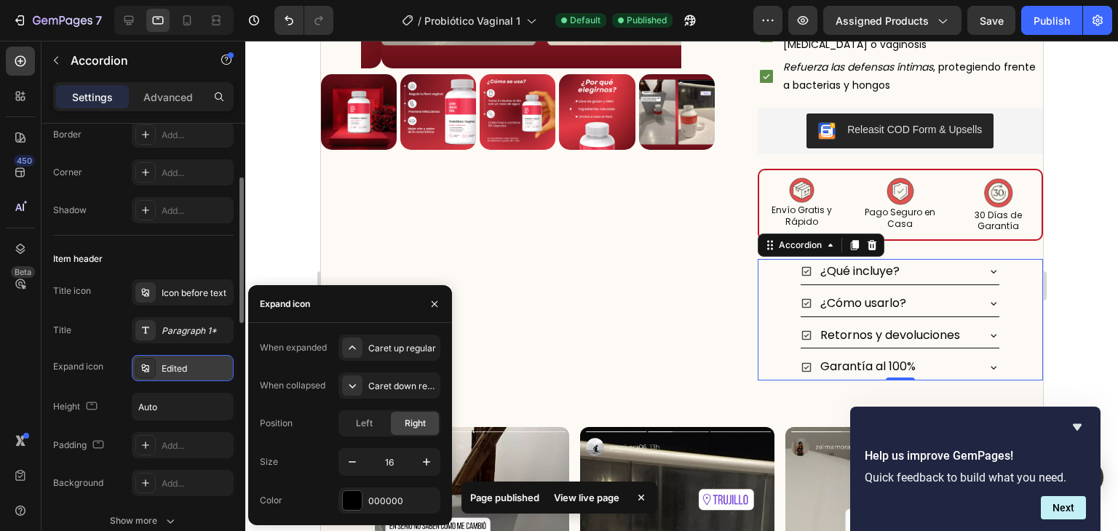
click at [189, 374] on div "Edited" at bounding box center [196, 368] width 68 height 13
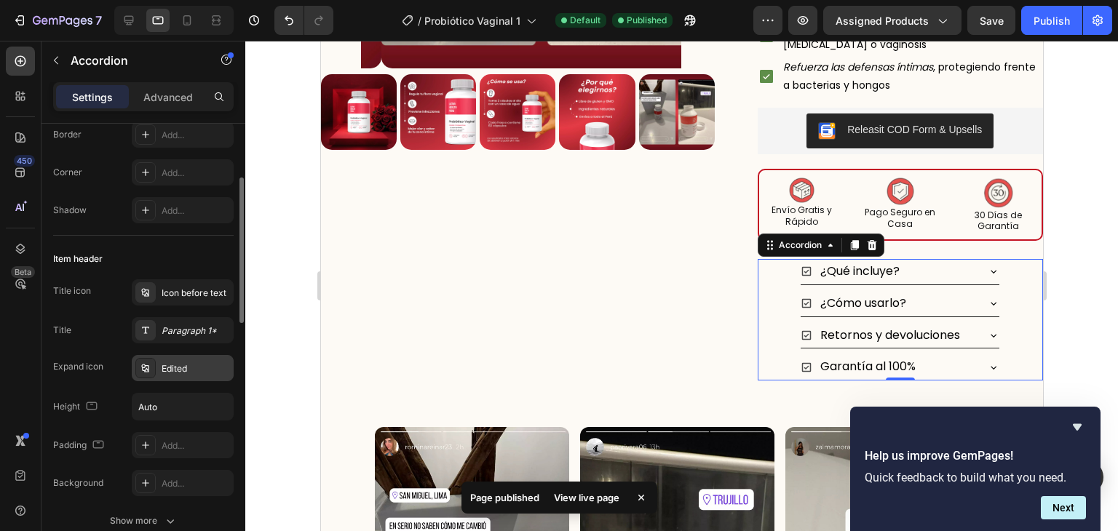
click at [187, 366] on div "Edited" at bounding box center [196, 368] width 68 height 13
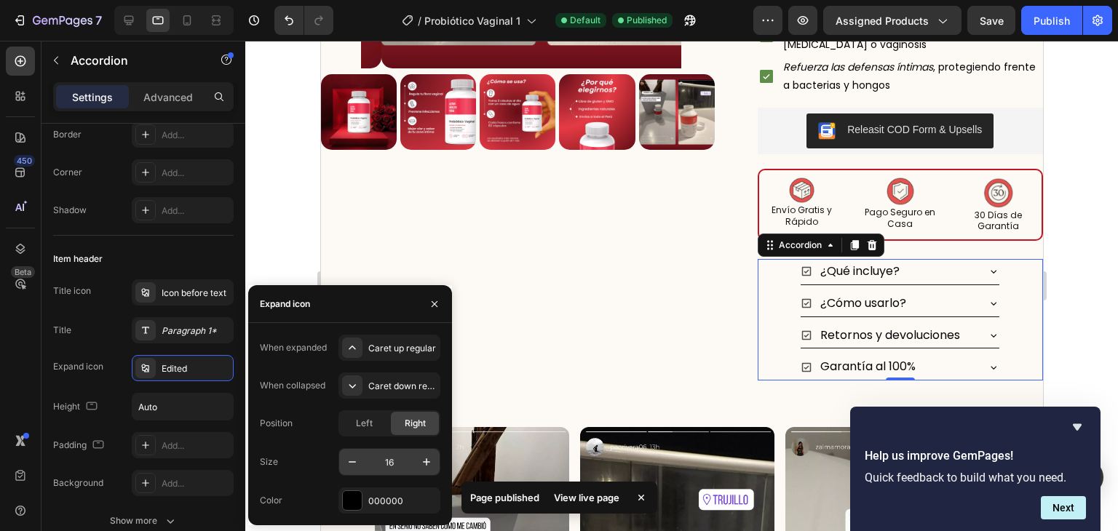
click at [378, 452] on input "16" at bounding box center [389, 462] width 48 height 26
type input "12"
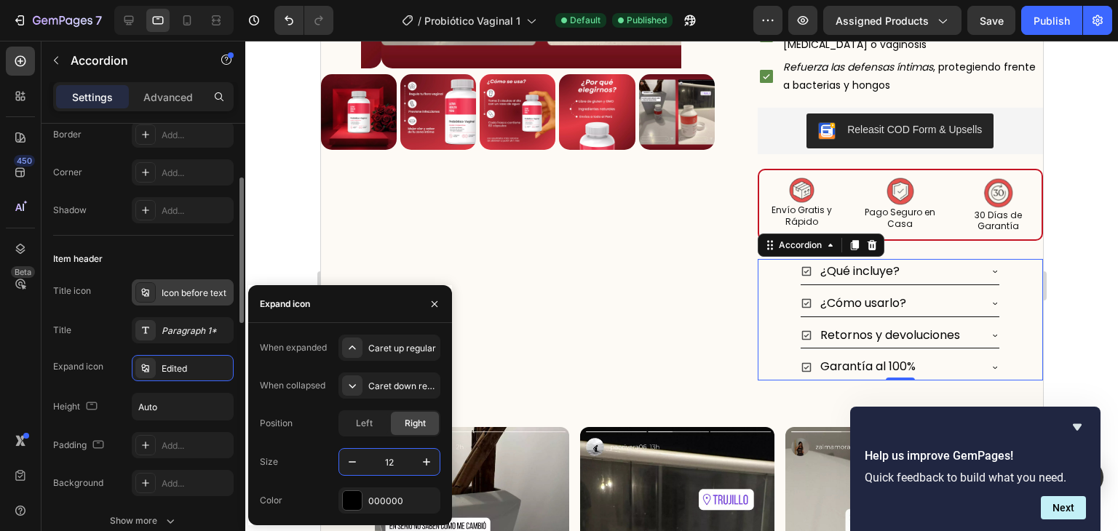
click at [172, 298] on div "Icon before text" at bounding box center [196, 293] width 68 height 13
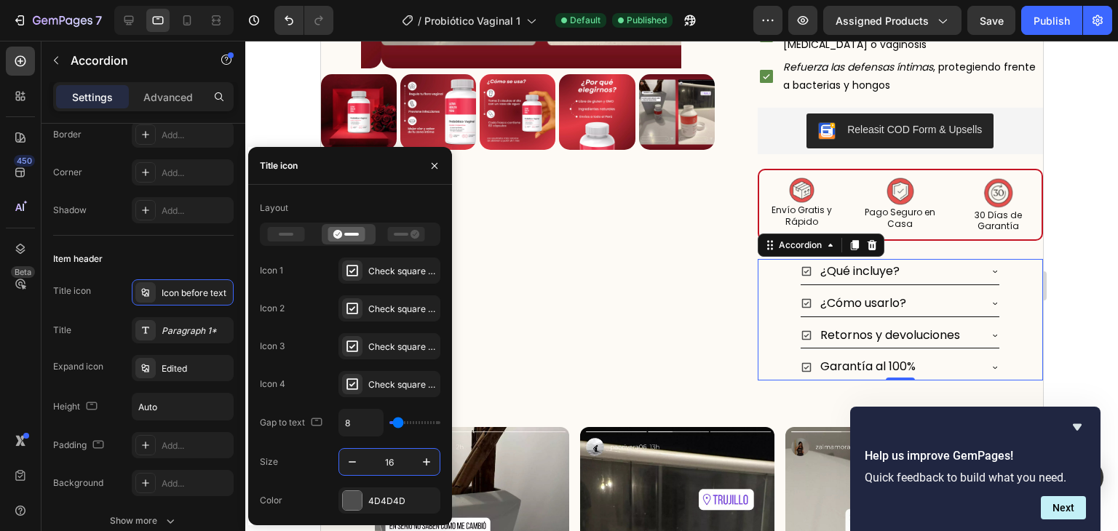
click at [390, 472] on input "16" at bounding box center [389, 462] width 48 height 26
type input "12"
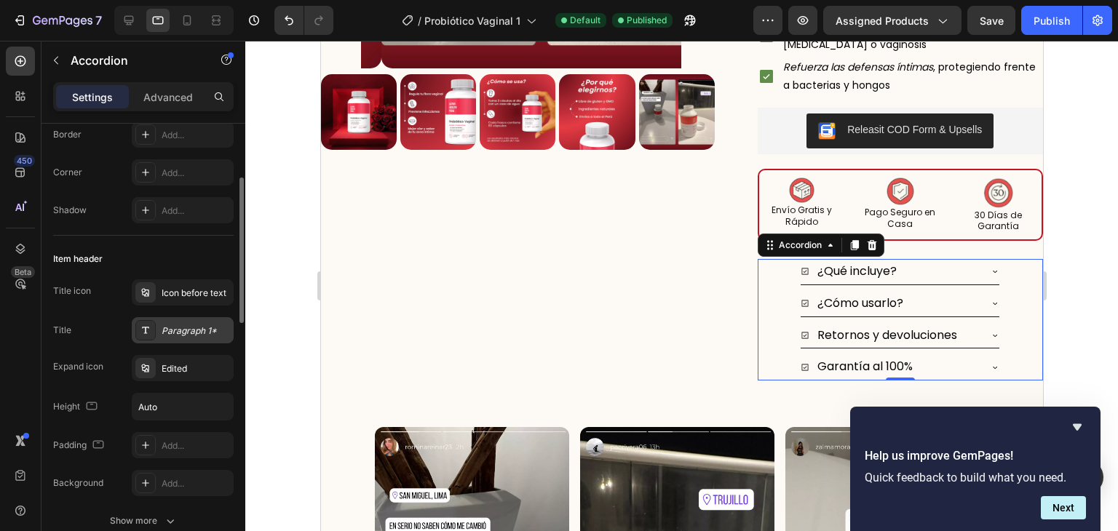
click at [192, 337] on div "Paragraph 1*" at bounding box center [183, 330] width 102 height 26
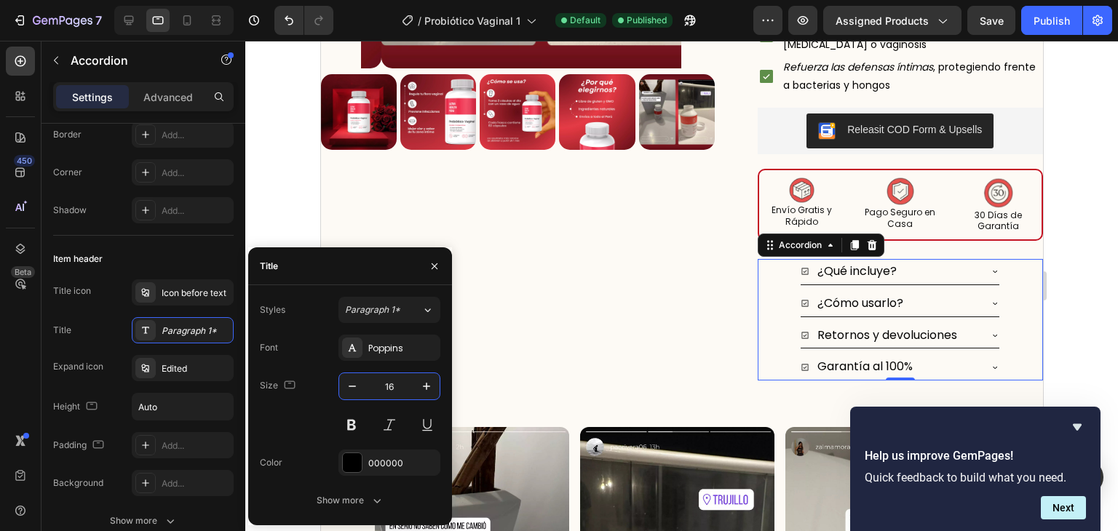
click at [385, 384] on input "16" at bounding box center [389, 386] width 48 height 26
type input "12"
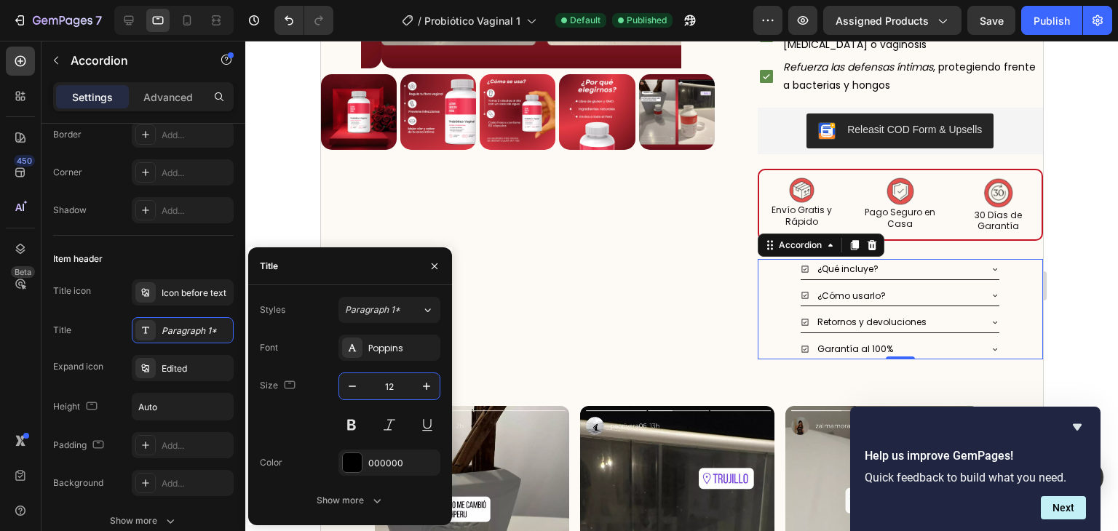
click at [990, 269] on icon at bounding box center [994, 269] width 9 height 9
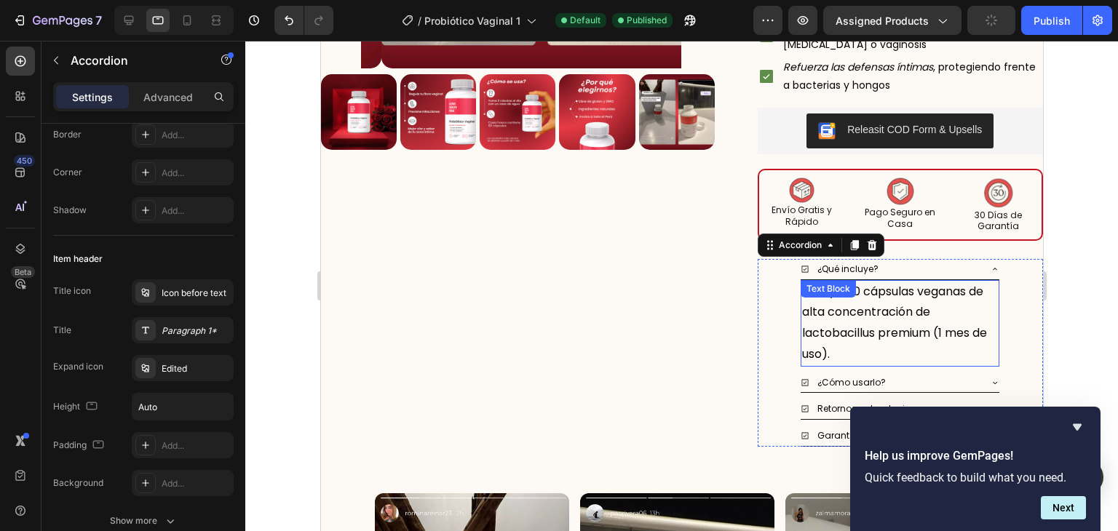
click at [908, 306] on p "Incluye 60 cápsulas veganas de alta concentración de lactobacillus premium (1 m…" at bounding box center [899, 324] width 196 height 84
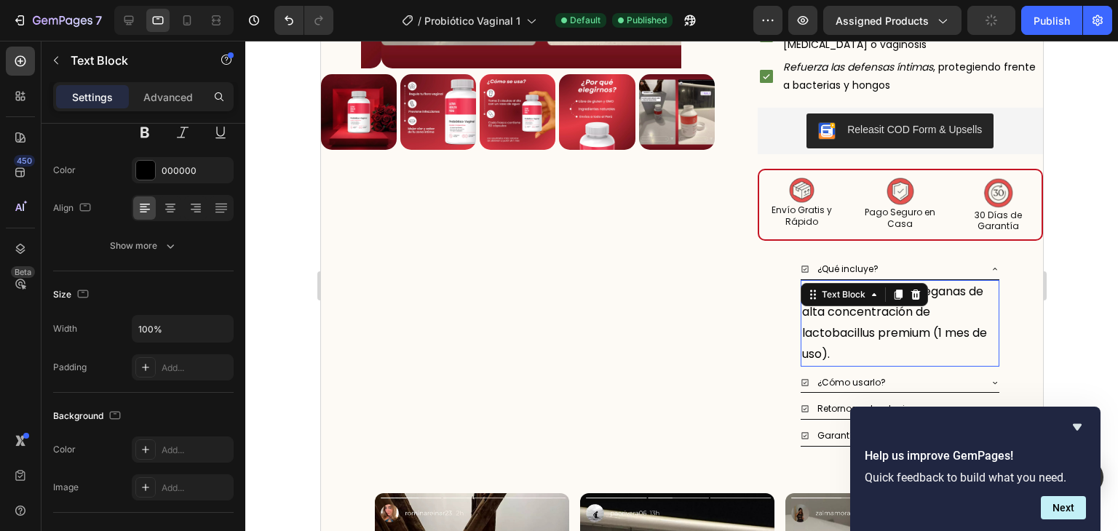
scroll to position [0, 0]
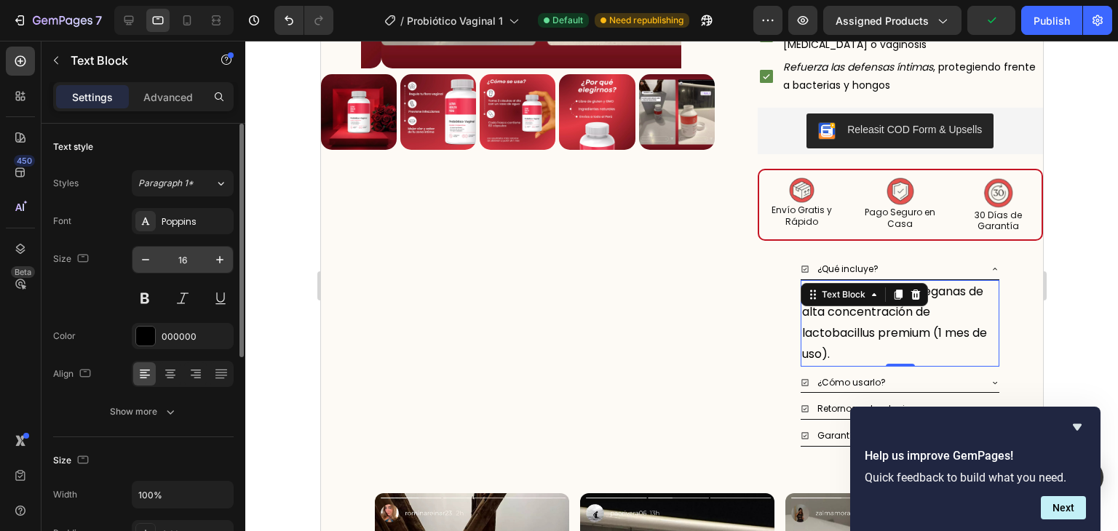
click at [183, 260] on input "16" at bounding box center [183, 260] width 48 height 26
type input "12"
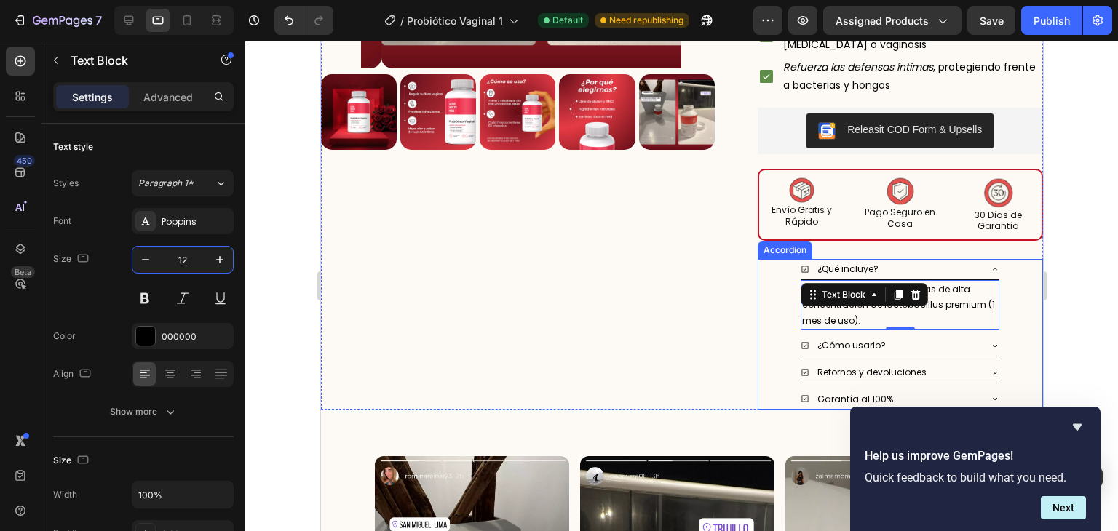
click at [990, 341] on icon at bounding box center [994, 345] width 9 height 9
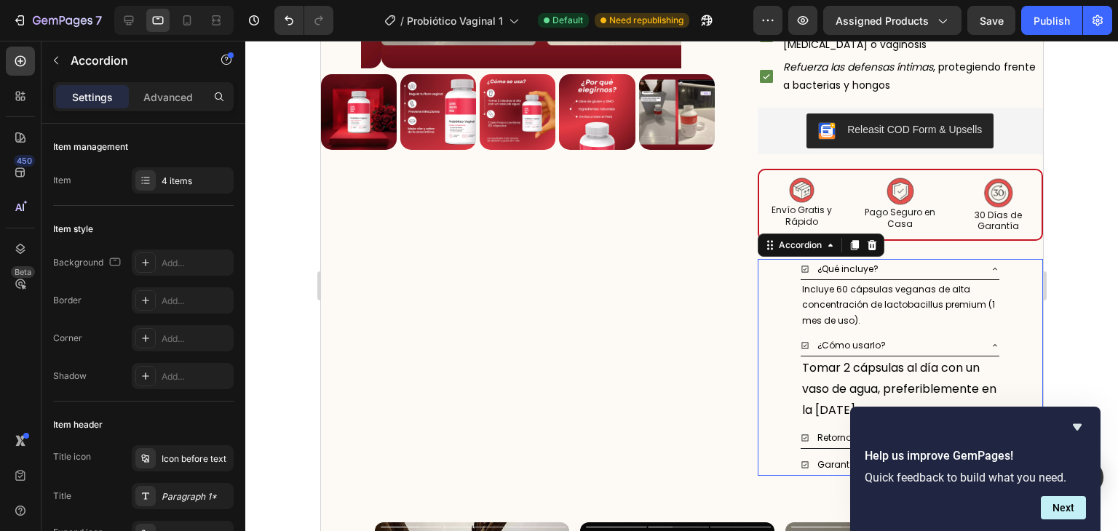
scroll to position [429, 0]
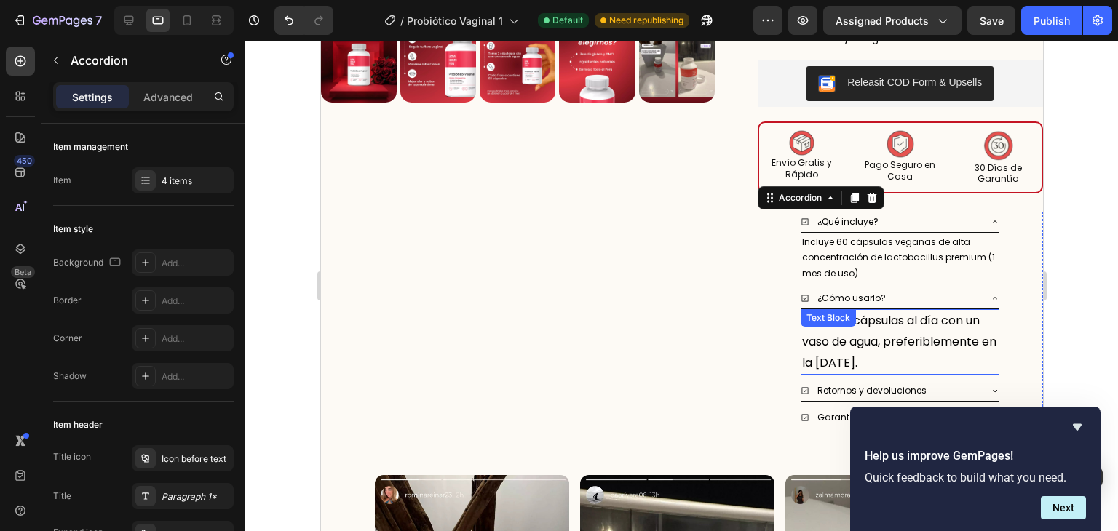
click at [897, 328] on div "Tomar 2 cápsulas al día con un vaso de agua, preferiblemente en la mañana. Text…" at bounding box center [899, 342] width 199 height 66
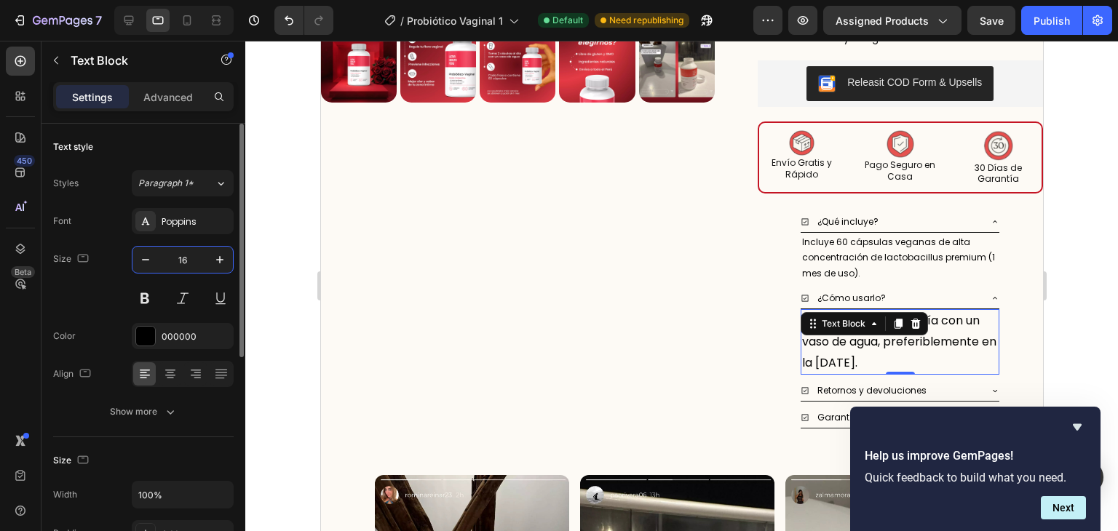
click at [170, 251] on input "16" at bounding box center [183, 260] width 48 height 26
type input "12"
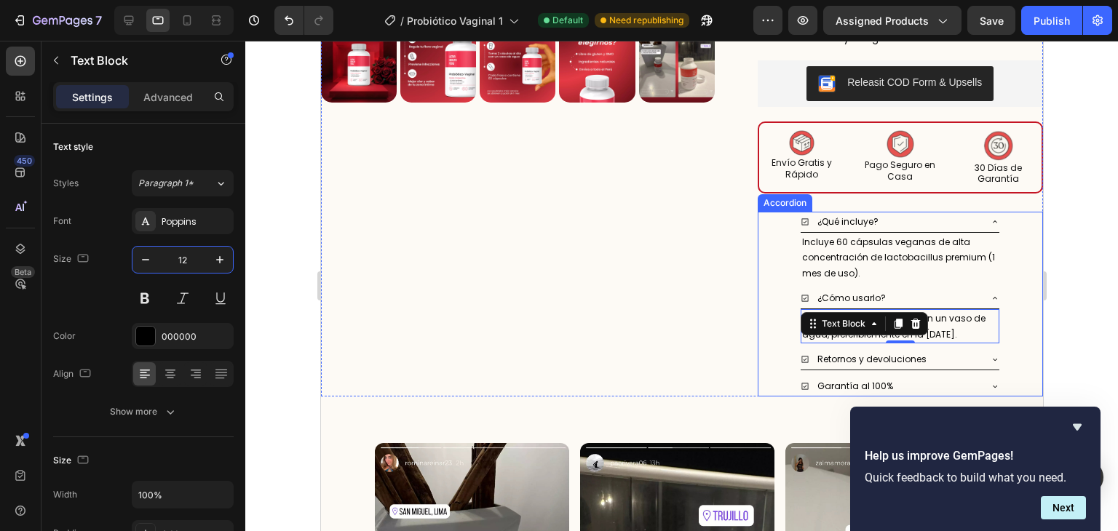
click at [990, 357] on icon at bounding box center [994, 359] width 9 height 9
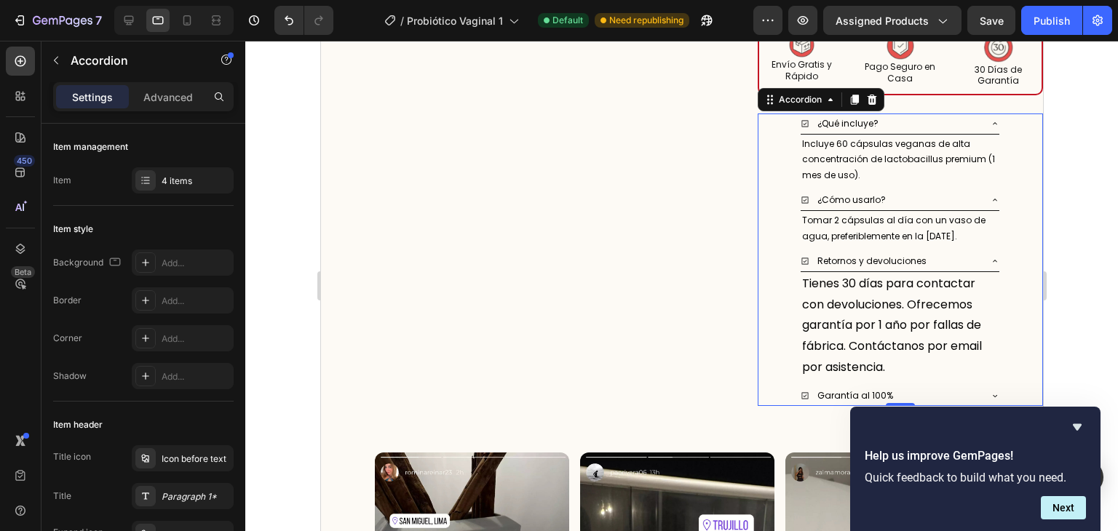
scroll to position [528, 0]
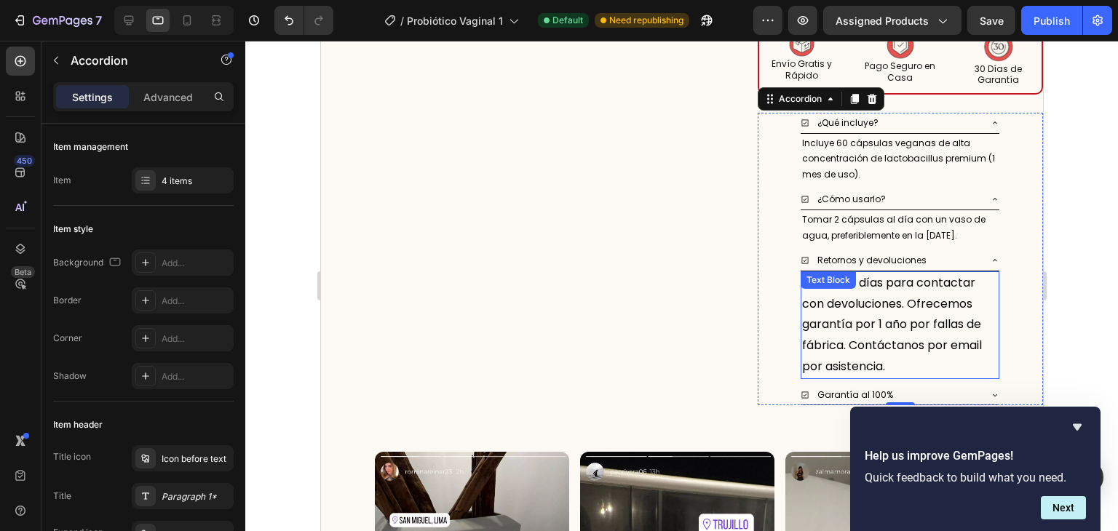
click at [880, 319] on p "Tienes 30 días para contactar con devoluciones. Ofrecemos garantía por 1 año po…" at bounding box center [899, 325] width 196 height 105
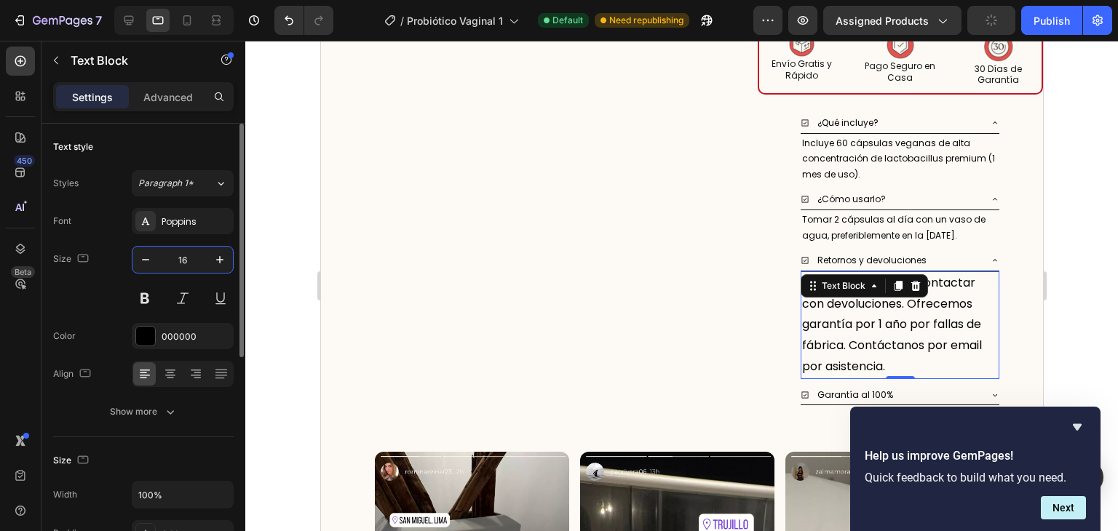
click at [179, 262] on input "16" at bounding box center [183, 260] width 48 height 26
type input "12"
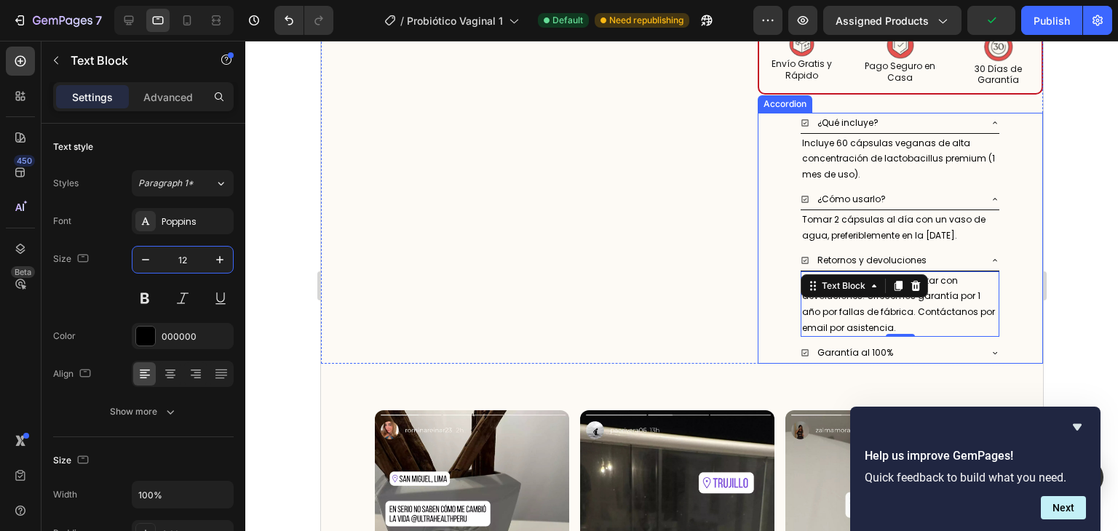
click at [975, 348] on div "Garantía al 100%" at bounding box center [899, 353] width 199 height 21
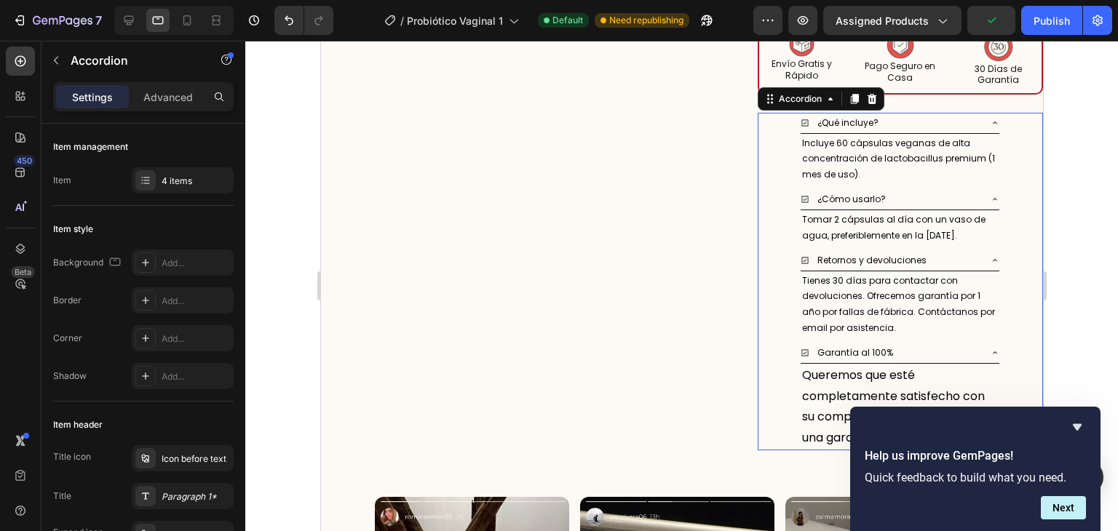
scroll to position [585, 0]
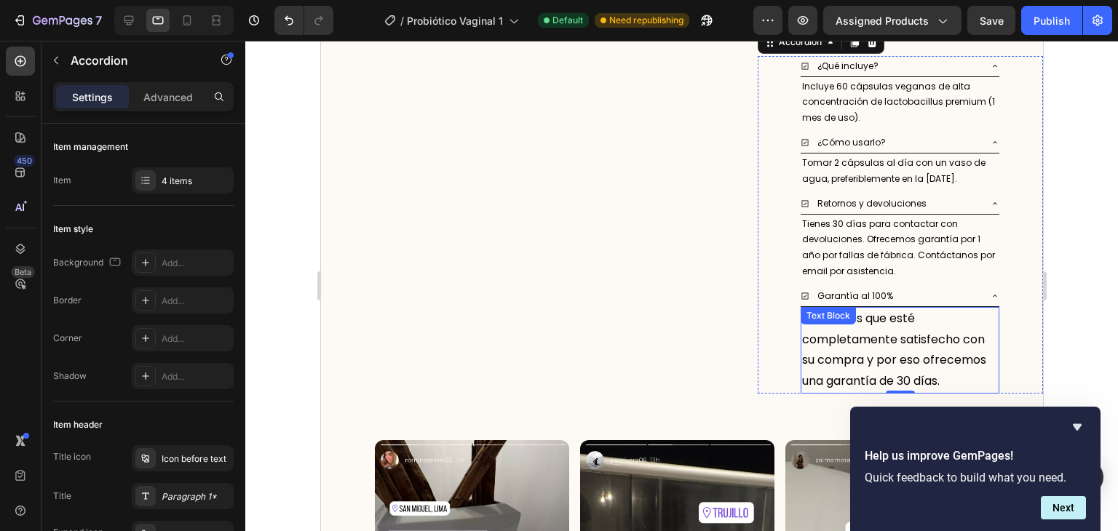
click at [887, 333] on p "Queremos que esté completamente satisfecho con su compra y por eso ofrecemos un…" at bounding box center [899, 351] width 196 height 84
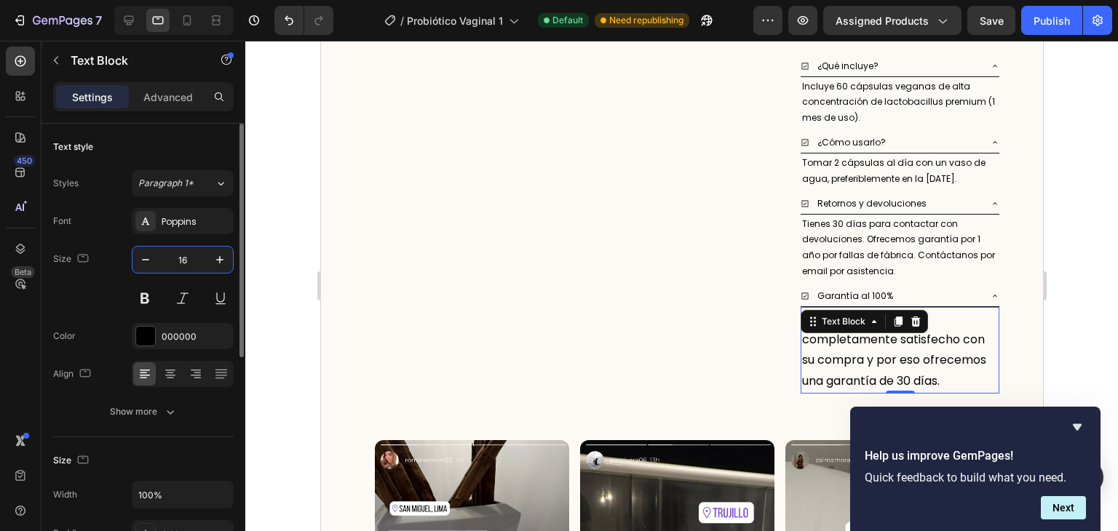
click at [195, 257] on input "16" at bounding box center [183, 260] width 48 height 26
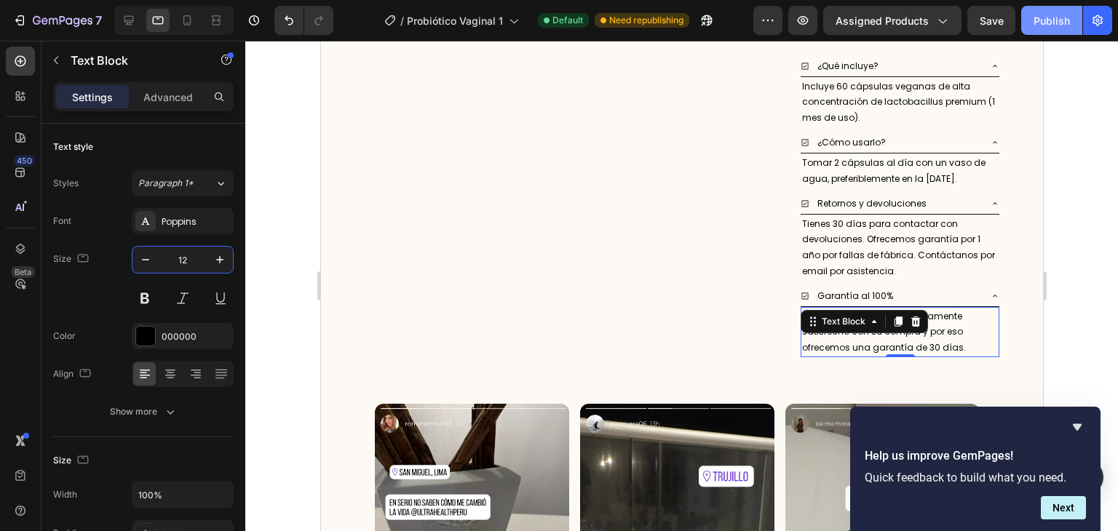
type input "12"
click at [1045, 21] on div "Publish" at bounding box center [1052, 20] width 36 height 15
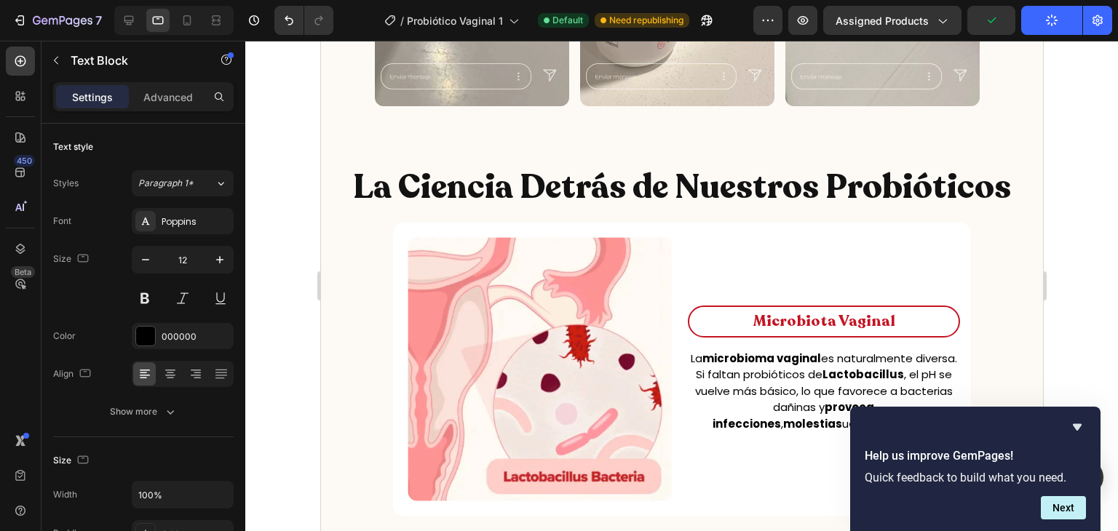
scroll to position [1221, 0]
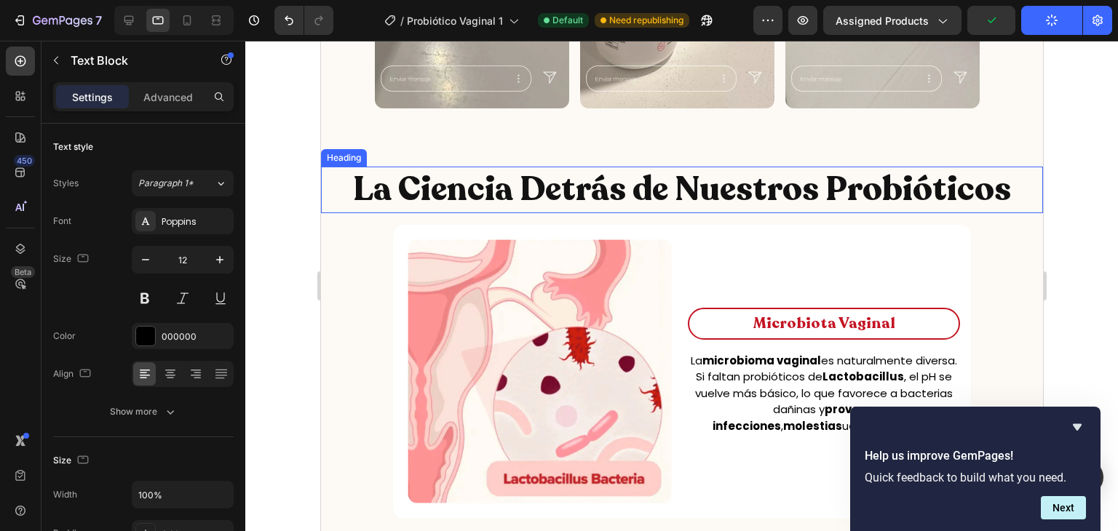
click at [741, 183] on h2 "La Ciencia Detrás de Nuestros Probióticos" at bounding box center [681, 190] width 722 height 47
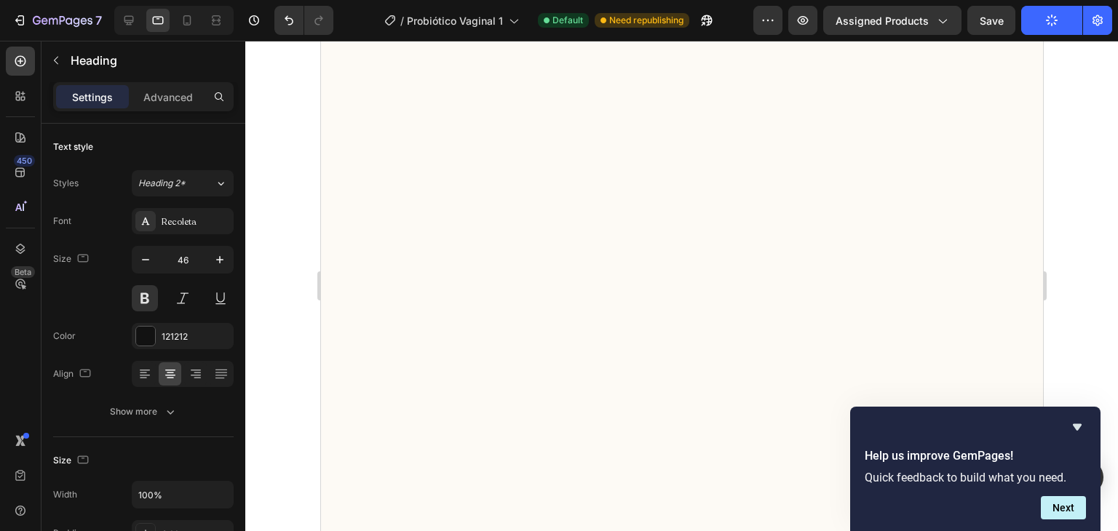
scroll to position [0, 0]
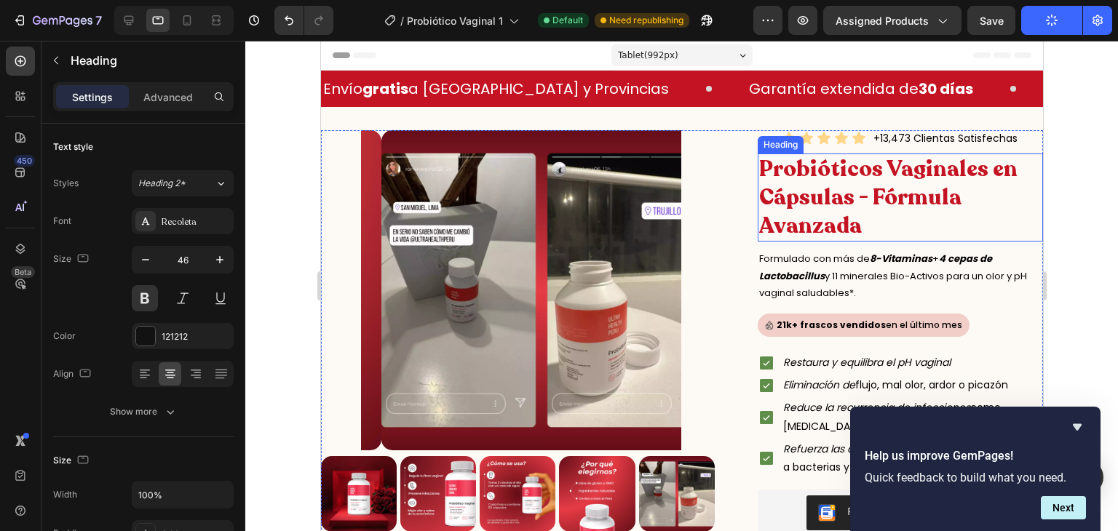
click at [788, 196] on h2 "Probióticos Vaginales en Cápsulas - Fórmula Avanzada" at bounding box center [900, 198] width 286 height 88
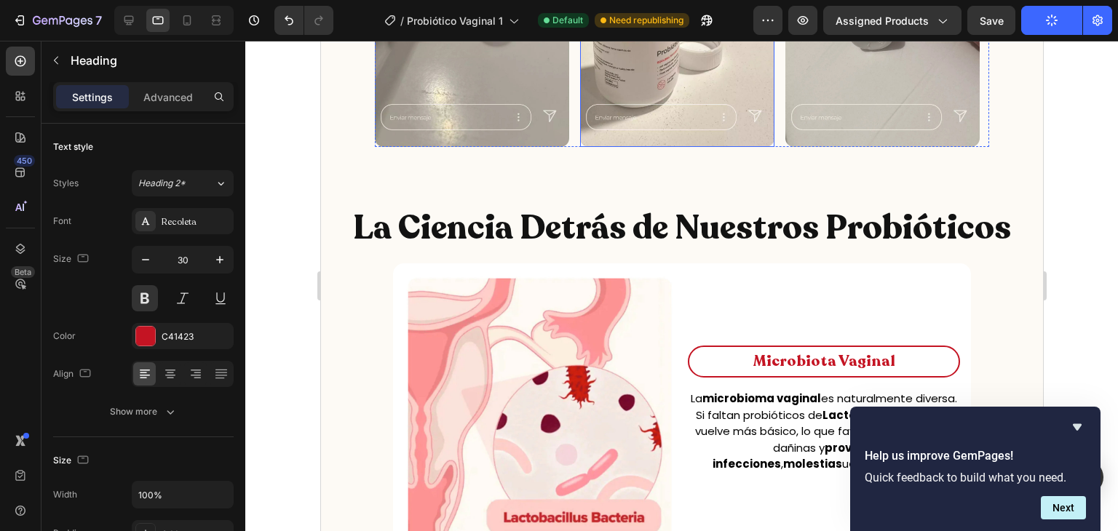
scroll to position [983, 0]
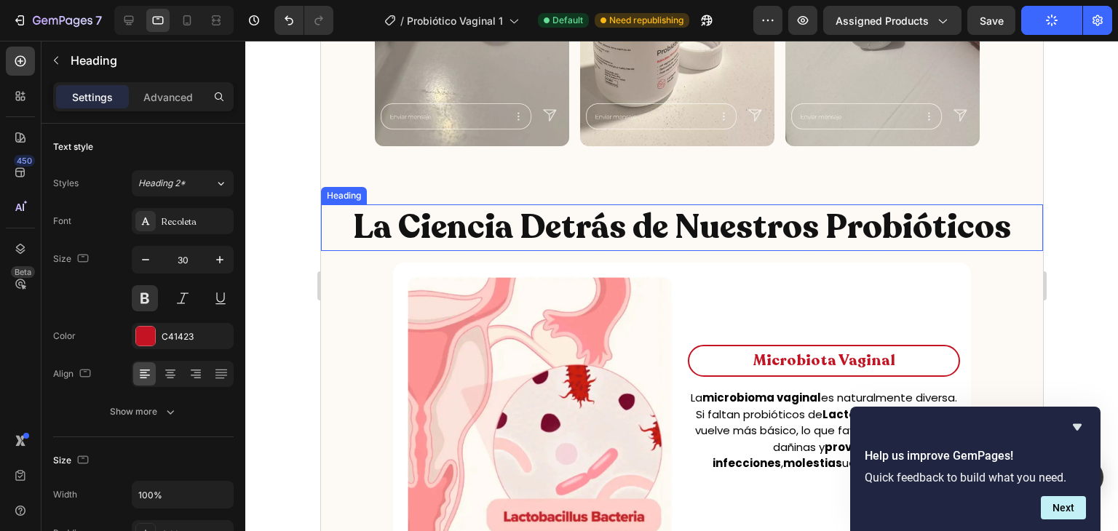
click at [620, 210] on h2 "La Ciencia Detrás de Nuestros Probióticos" at bounding box center [681, 228] width 722 height 47
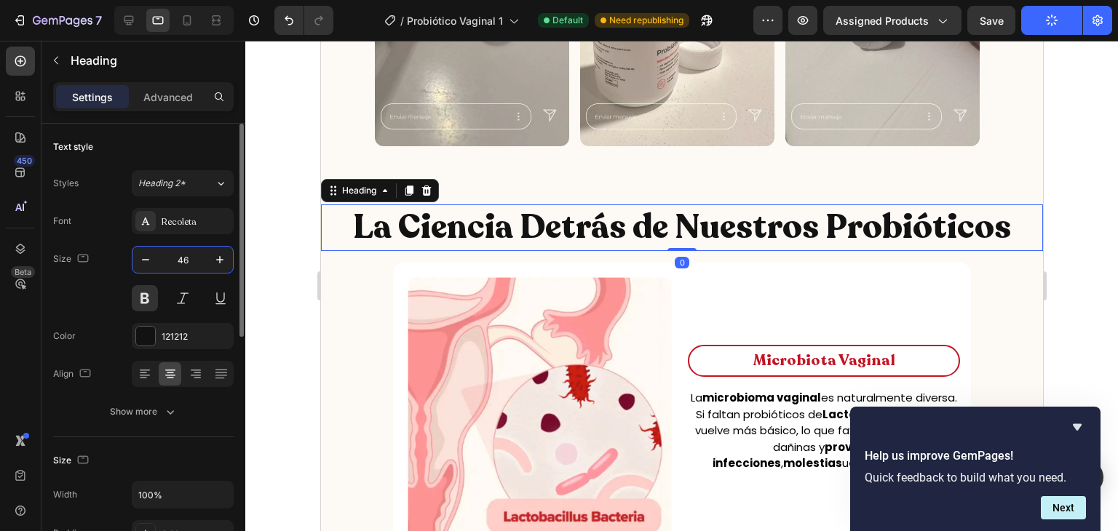
click at [189, 250] on input "46" at bounding box center [183, 260] width 48 height 26
type input "30"
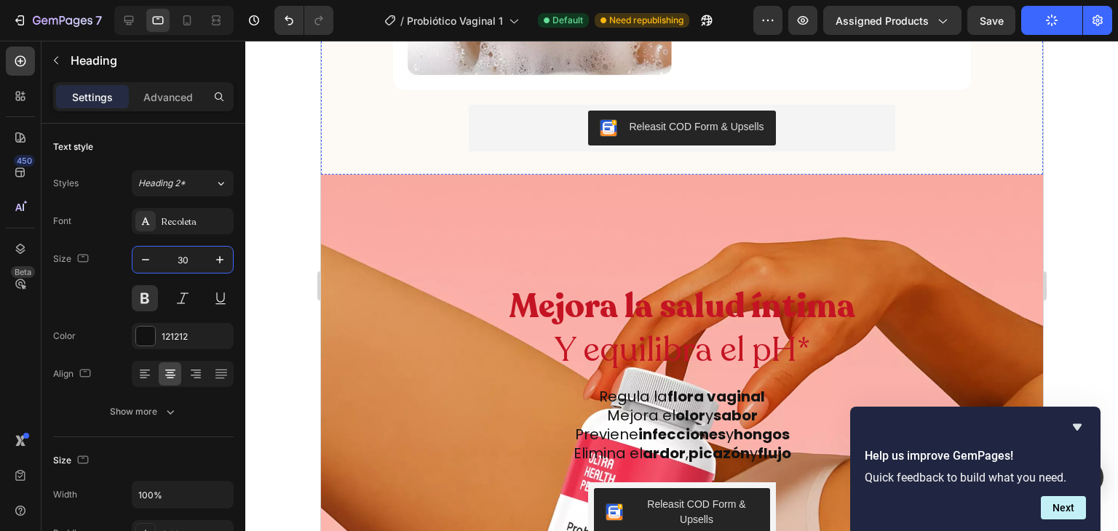
scroll to position [2125, 0]
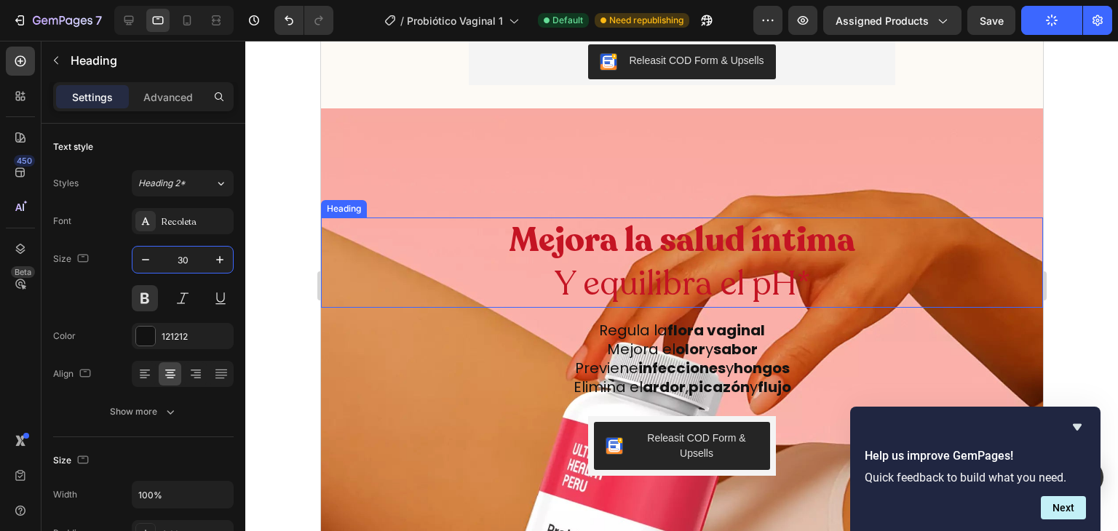
click at [699, 223] on strong "Mejora la salud íntima" at bounding box center [681, 241] width 346 height 46
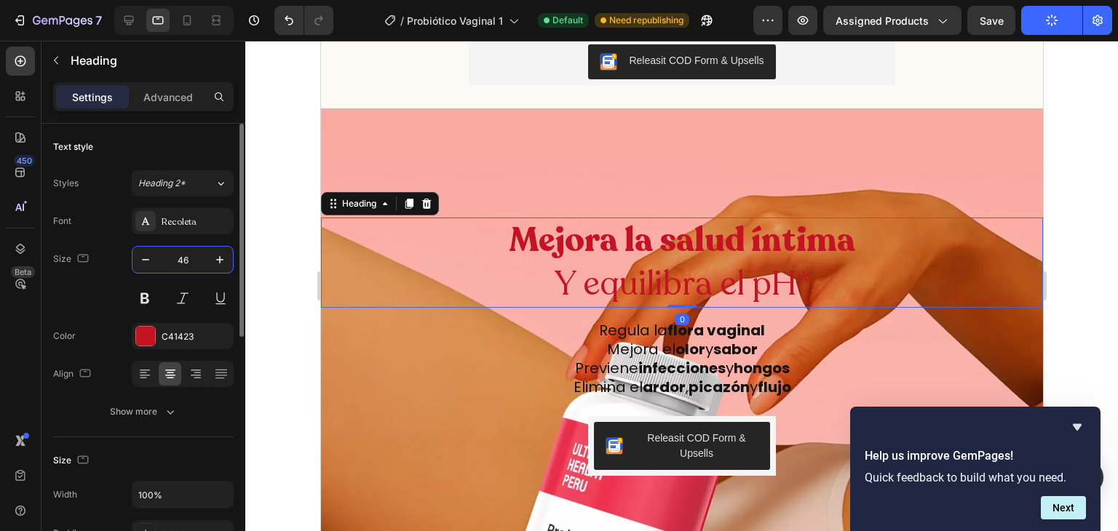
click at [189, 261] on input "46" at bounding box center [183, 260] width 48 height 26
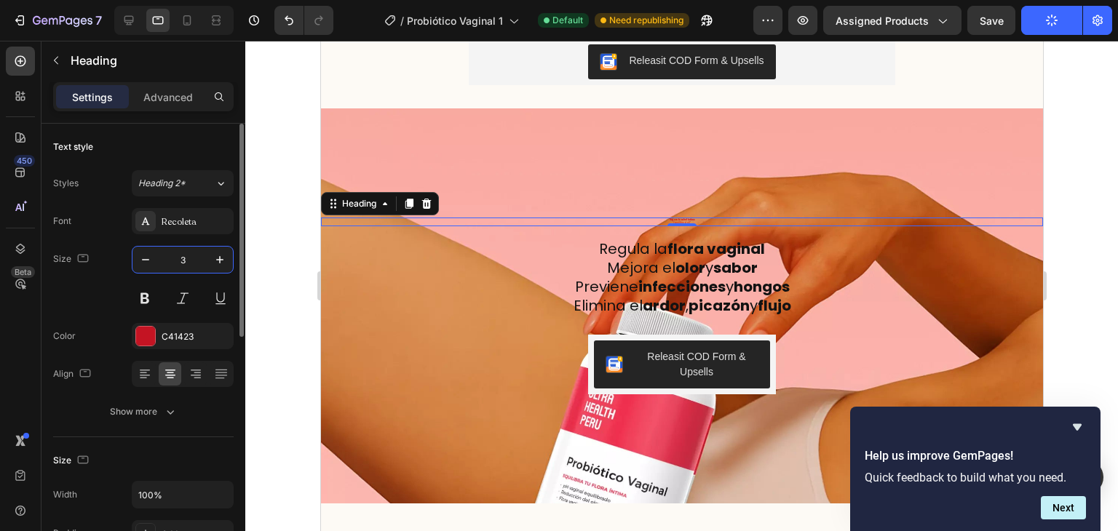
type input "30"
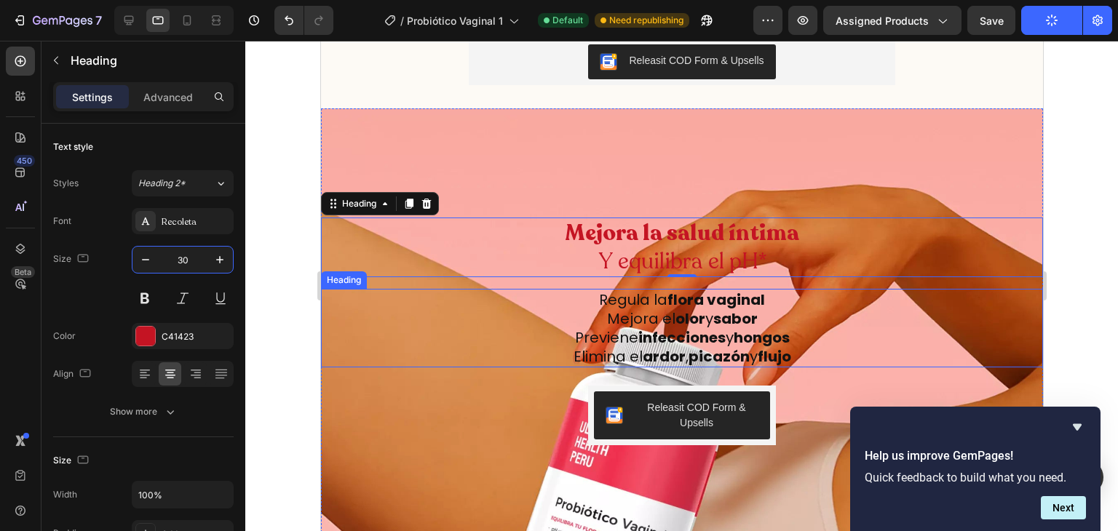
click at [702, 296] on h2 "Regula la flora vaginal Mejora el olor y sabor Previene infecciones y hongos El…" at bounding box center [681, 328] width 722 height 79
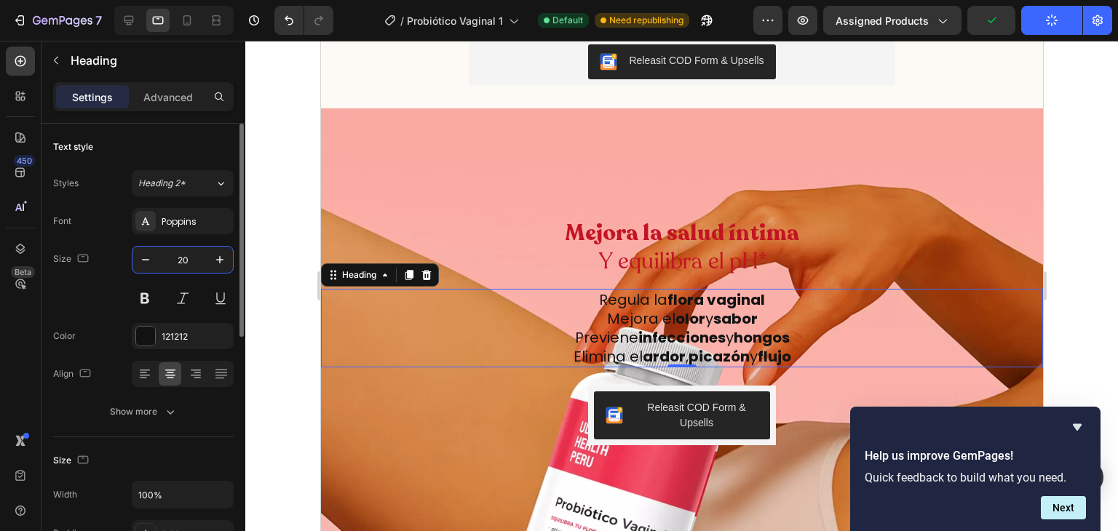
click at [190, 266] on input "20" at bounding box center [183, 260] width 48 height 26
type input "16"
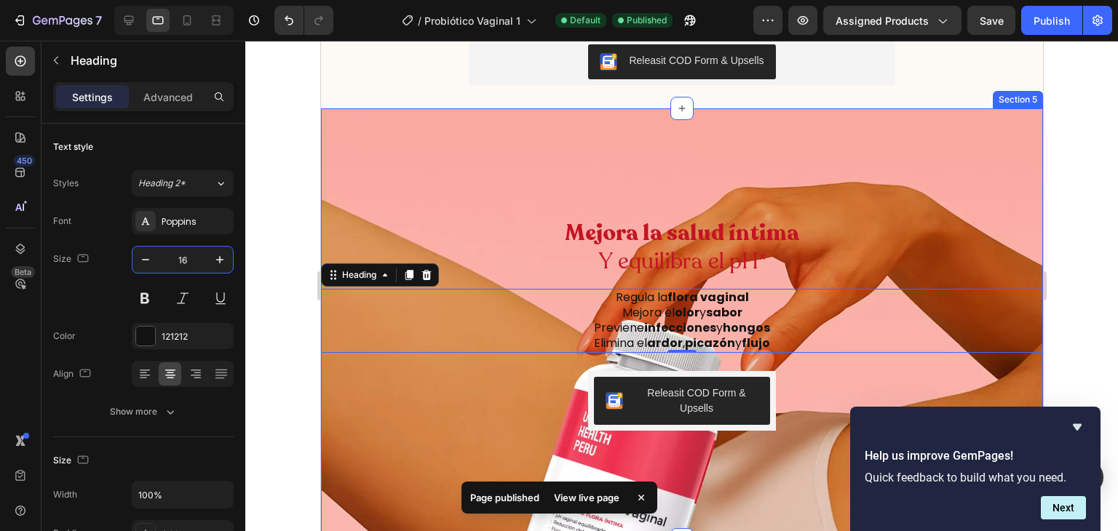
click at [897, 108] on div "Mejora la salud íntima Y equilibra el pH* Heading Row Regula la flora vaginal M…" at bounding box center [681, 323] width 722 height 431
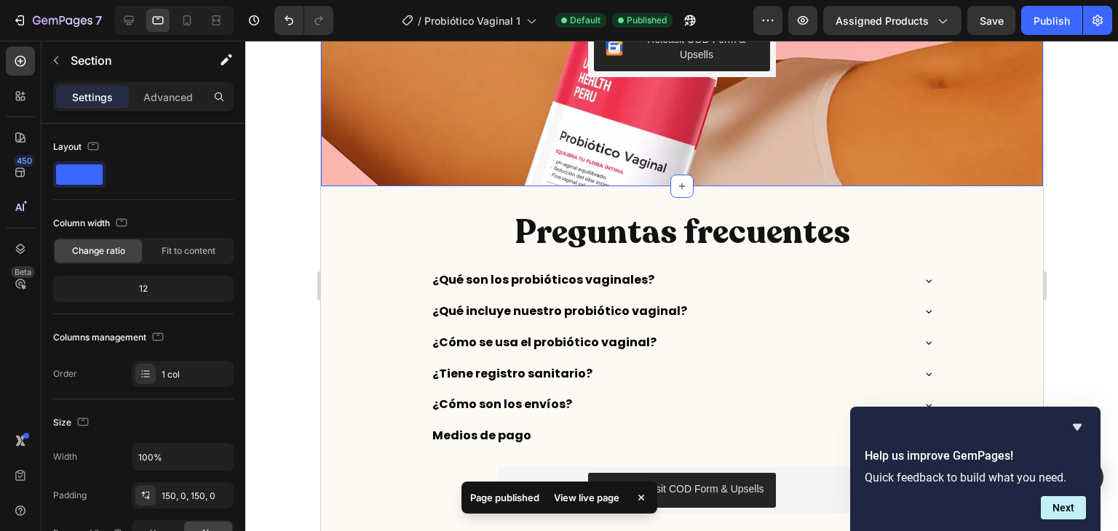
scroll to position [2465, 0]
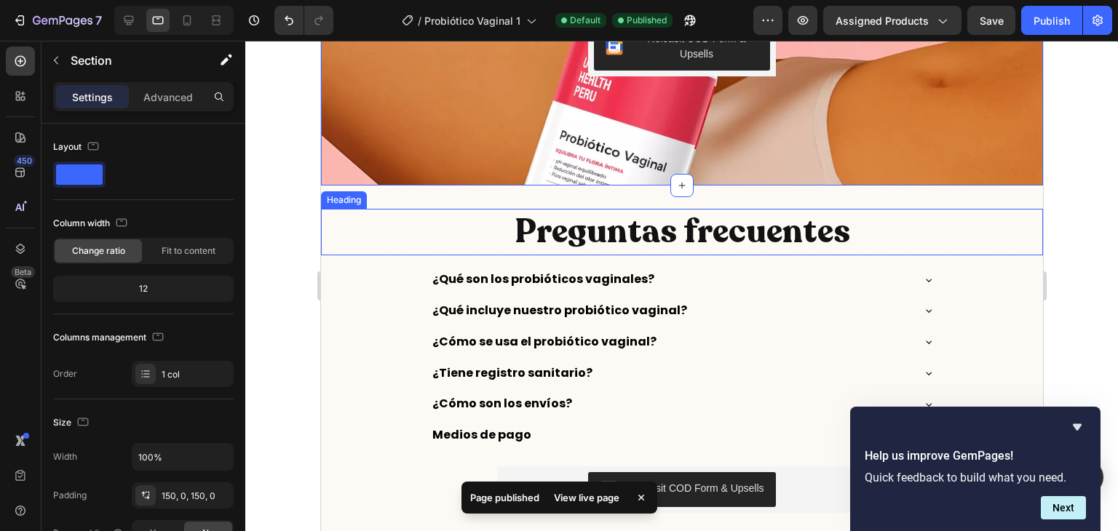
click at [701, 221] on h2 "Preguntas frecuentes" at bounding box center [681, 232] width 722 height 47
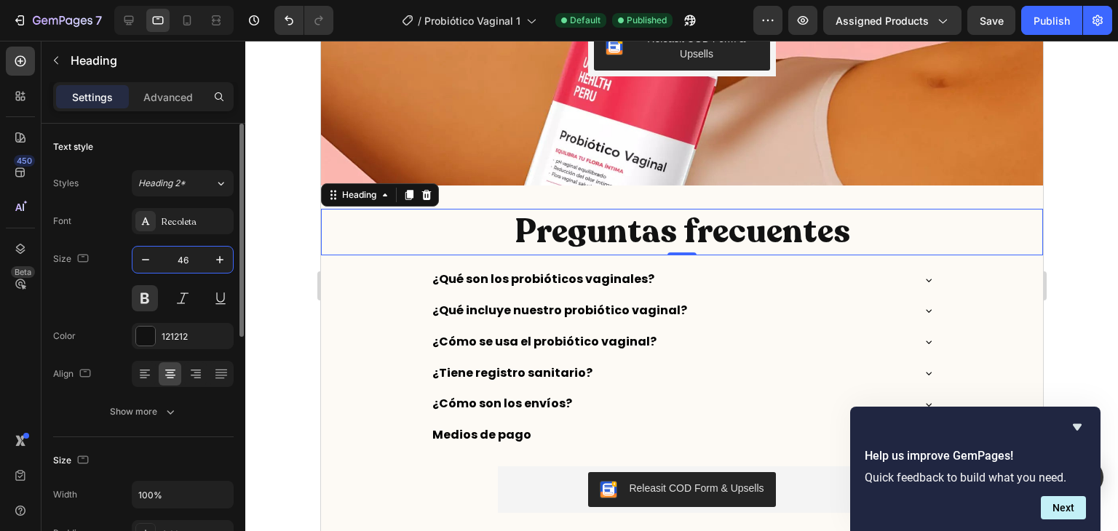
click at [181, 268] on input "46" at bounding box center [183, 260] width 48 height 26
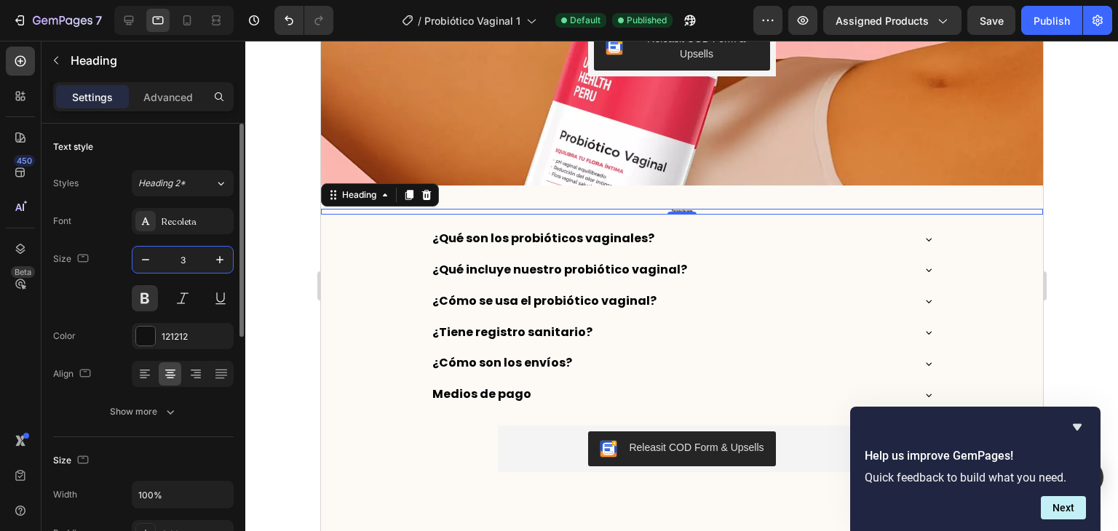
type input "30"
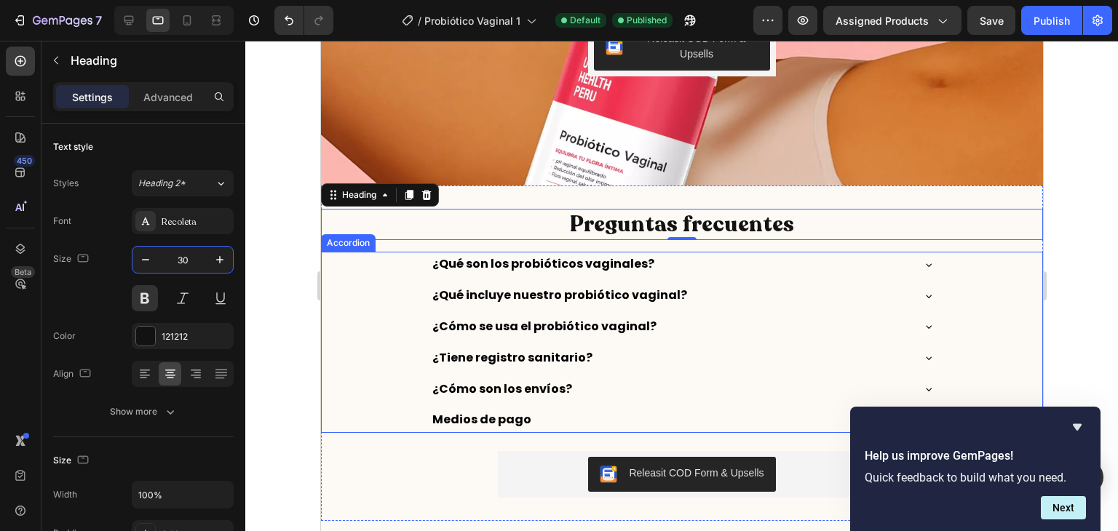
click at [570, 269] on p "¿Qué son los probióticos vaginales?" at bounding box center [543, 264] width 222 height 21
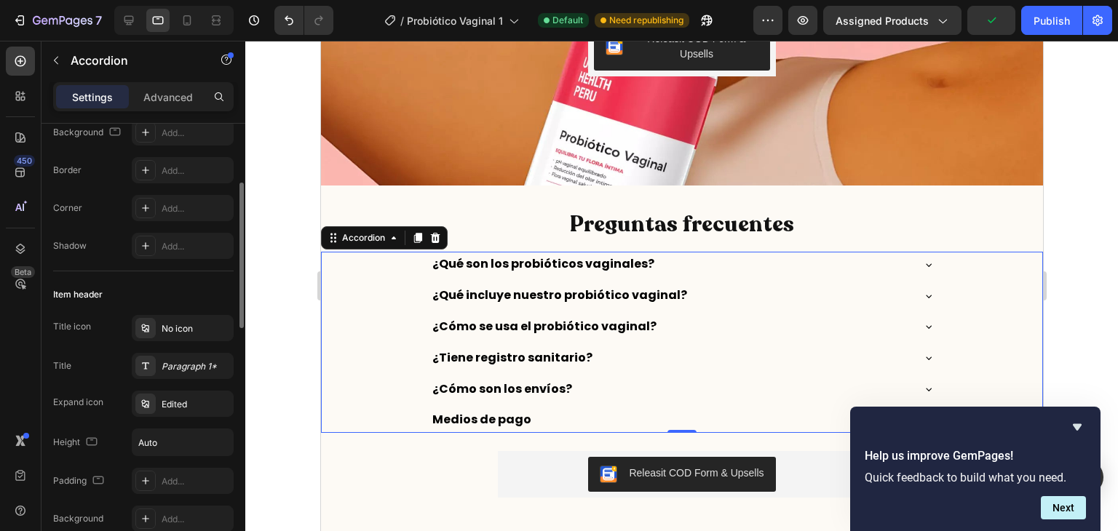
scroll to position [143, 0]
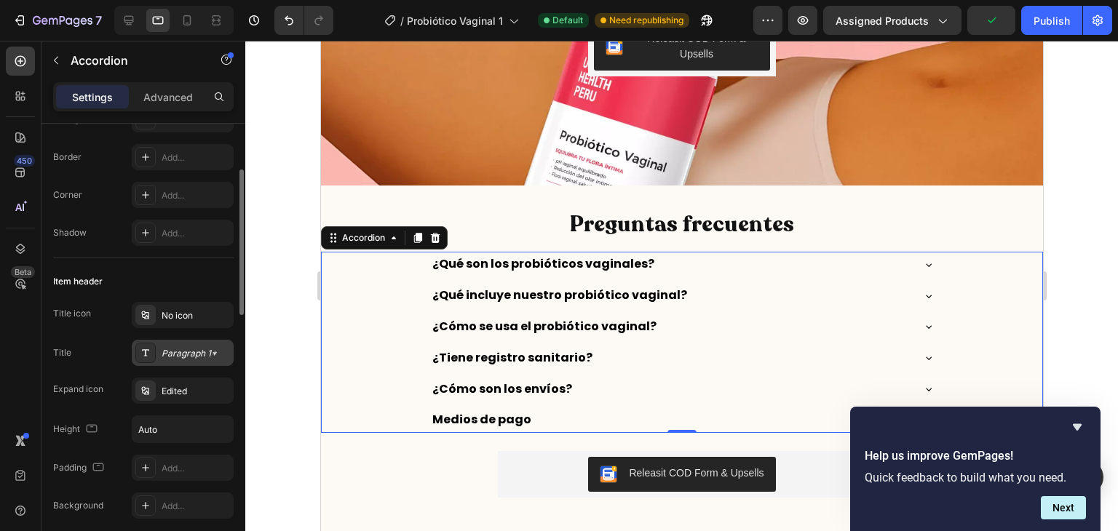
click at [181, 352] on div "Paragraph 1*" at bounding box center [196, 353] width 68 height 13
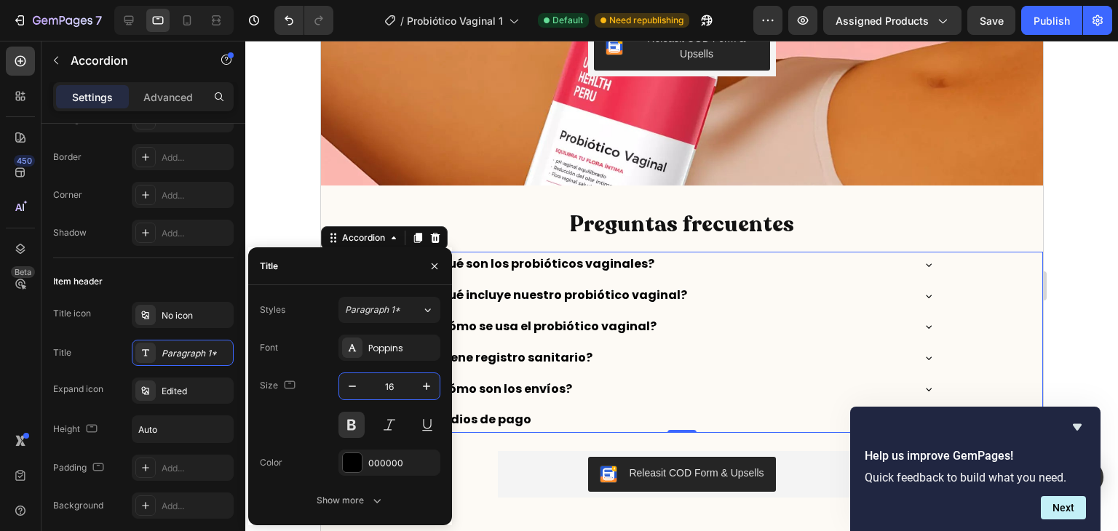
click at [399, 384] on input "16" at bounding box center [389, 386] width 48 height 26
type input "14"
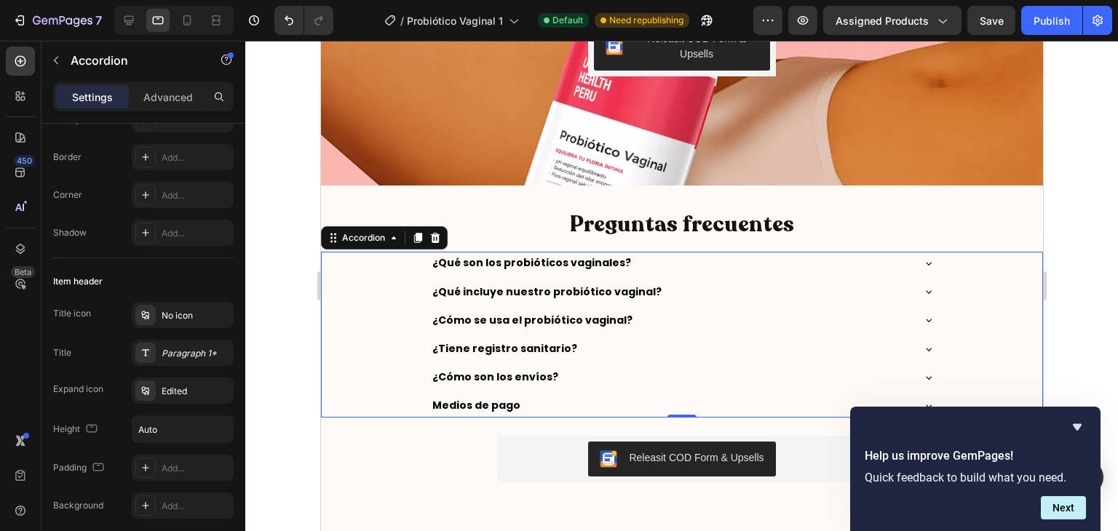
click at [919, 269] on div "¿Qué son los probióticos vaginales?" at bounding box center [681, 263] width 504 height 23
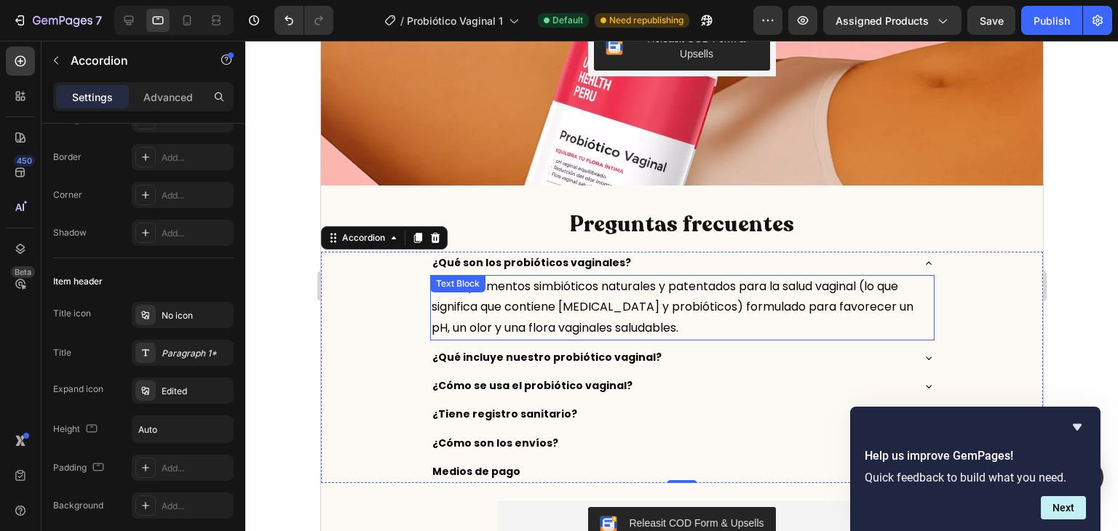
click at [707, 306] on p "Son suplementos simbióticos naturales y patentados para la salud vaginal (lo qu…" at bounding box center [681, 308] width 501 height 63
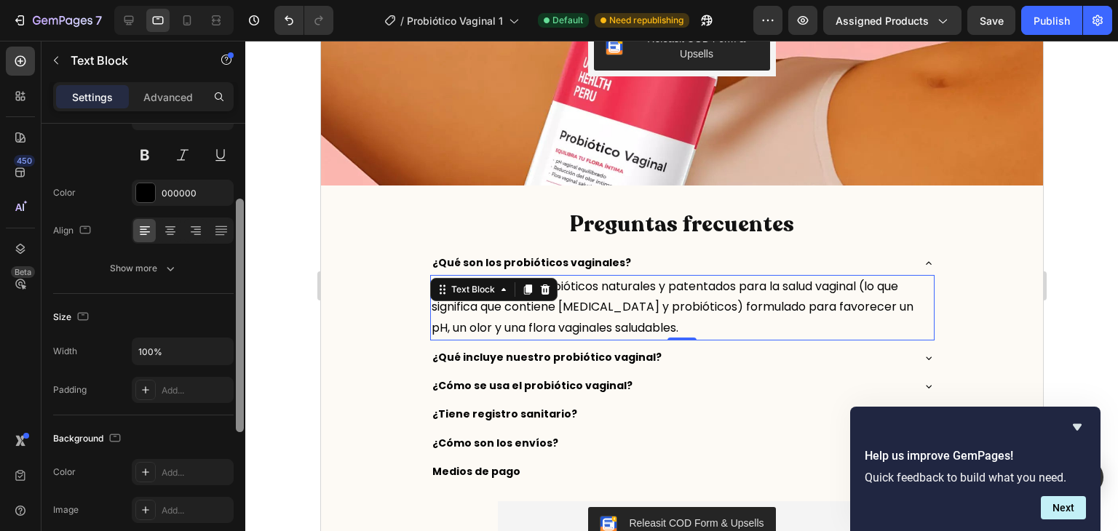
scroll to position [0, 0]
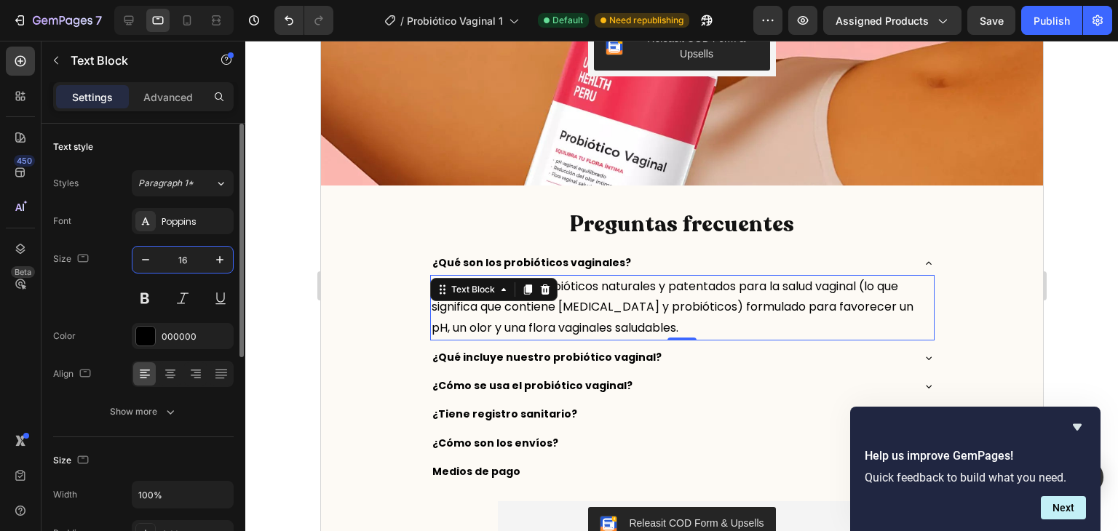
click at [181, 247] on input "16" at bounding box center [183, 260] width 48 height 26
type input "14"
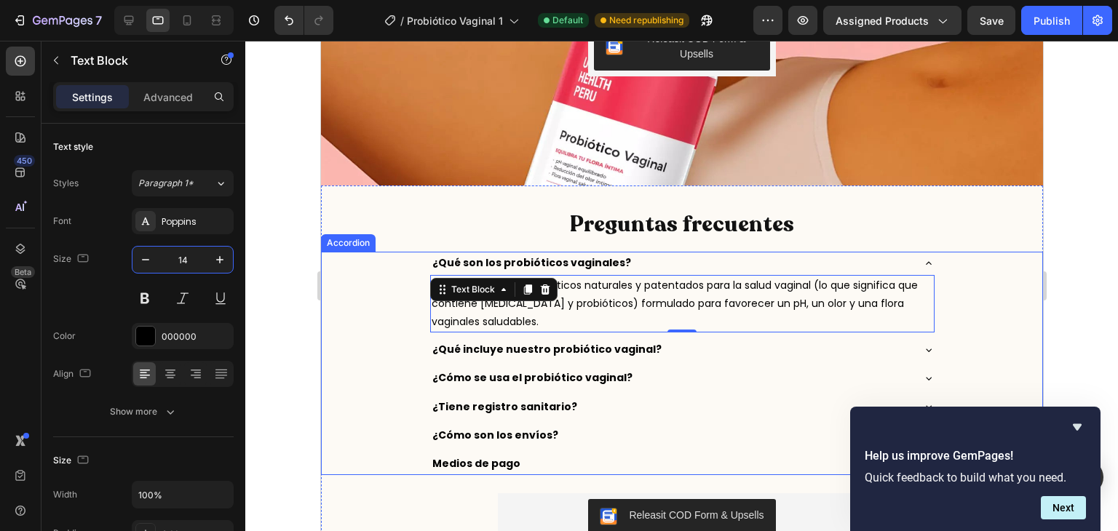
click at [922, 345] on icon at bounding box center [928, 350] width 12 height 12
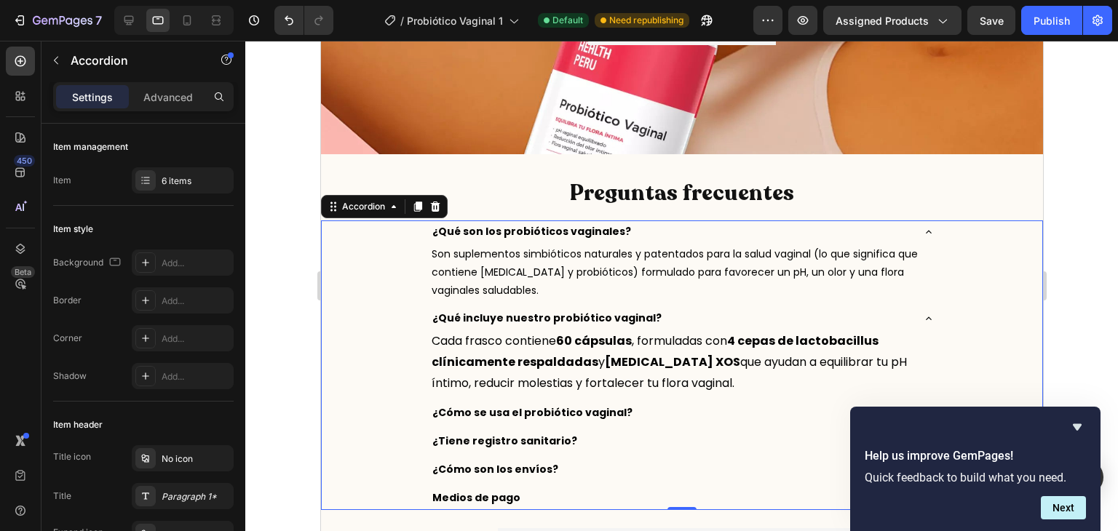
scroll to position [2497, 0]
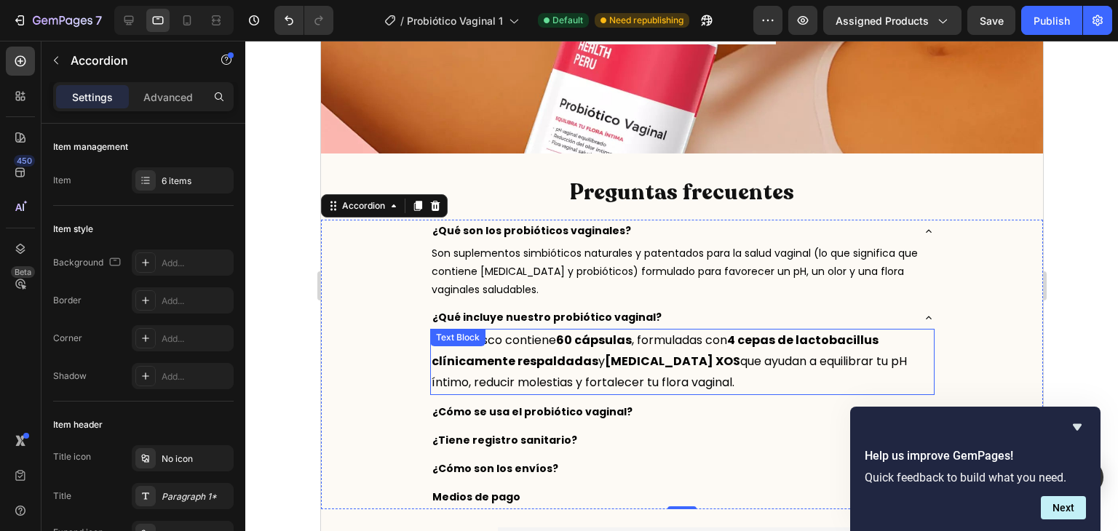
click at [686, 373] on p "Cada frasco contiene 60 cápsulas , formuladas con 4 cepas de lactobacillus clín…" at bounding box center [681, 361] width 501 height 63
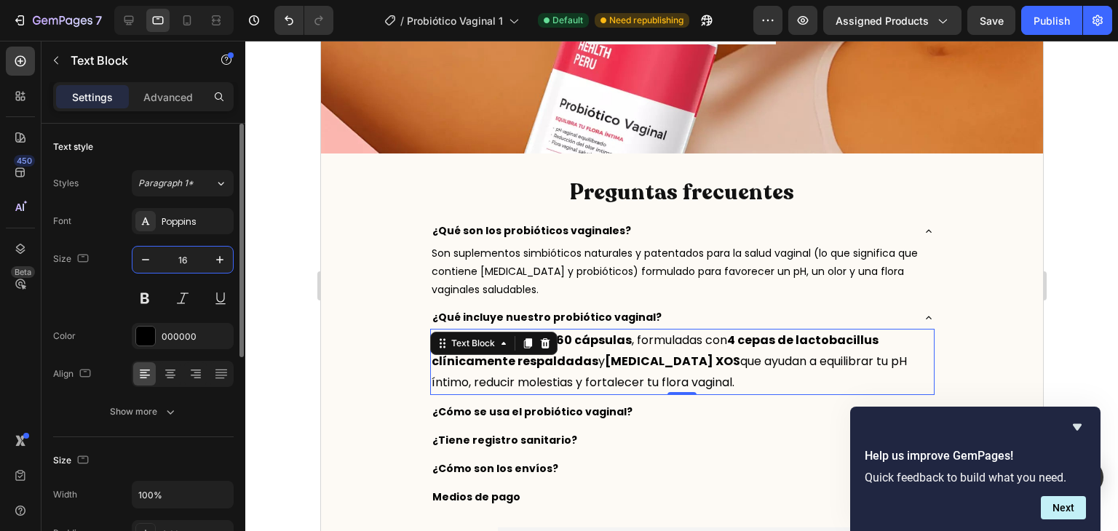
click at [194, 269] on input "16" at bounding box center [183, 260] width 48 height 26
type input "14"
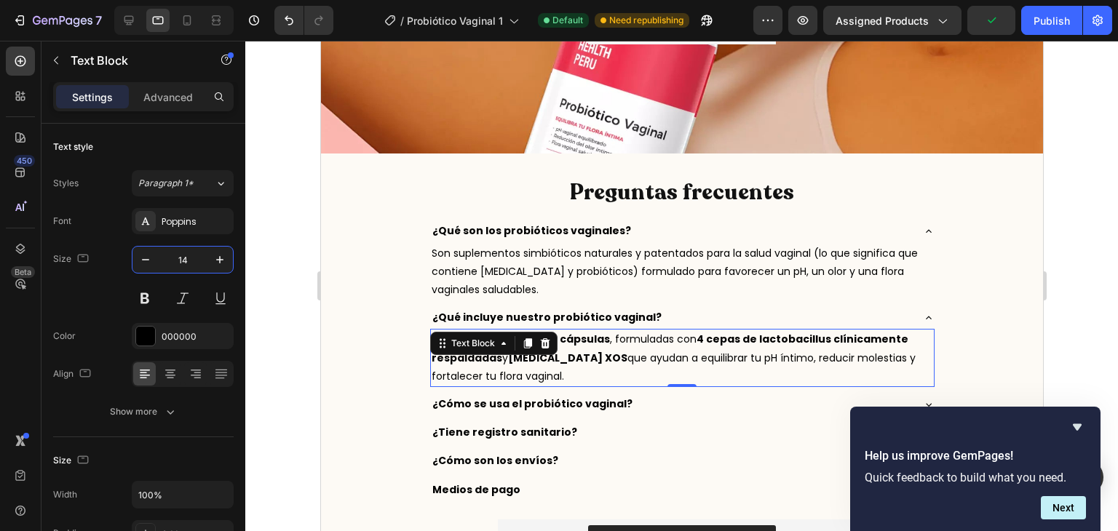
scroll to position [2642, 0]
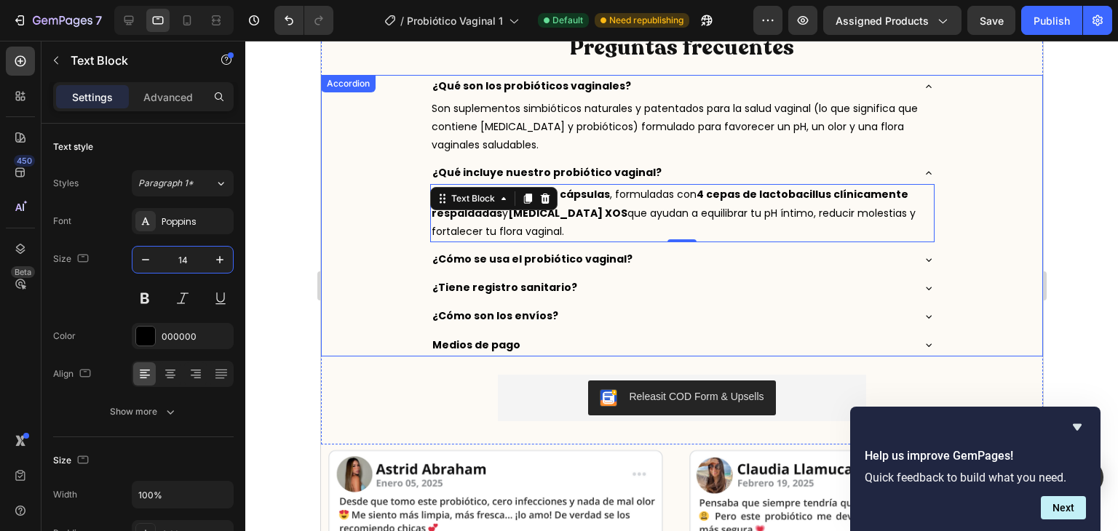
click at [922, 263] on icon at bounding box center [928, 260] width 12 height 12
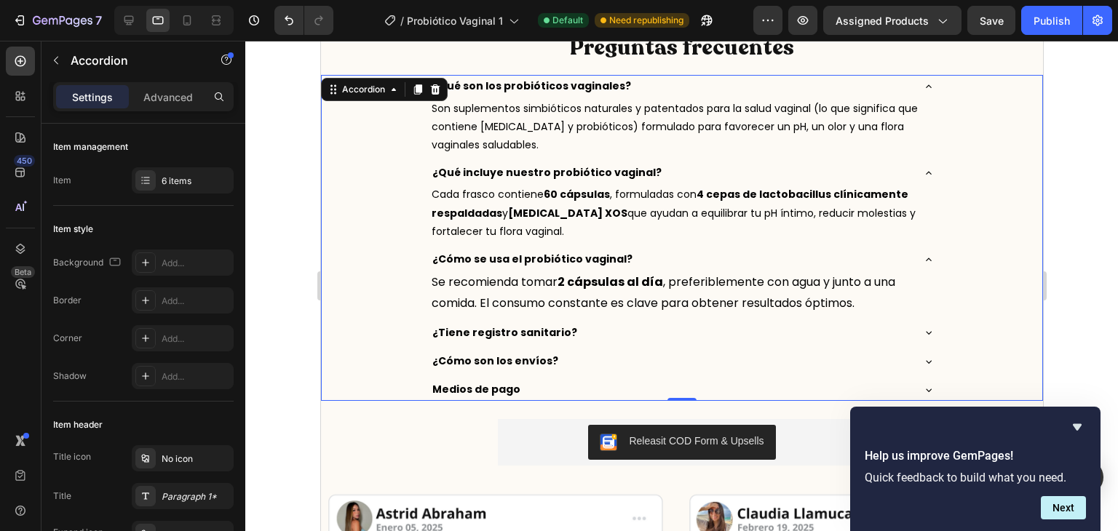
click at [922, 335] on icon at bounding box center [928, 333] width 12 height 12
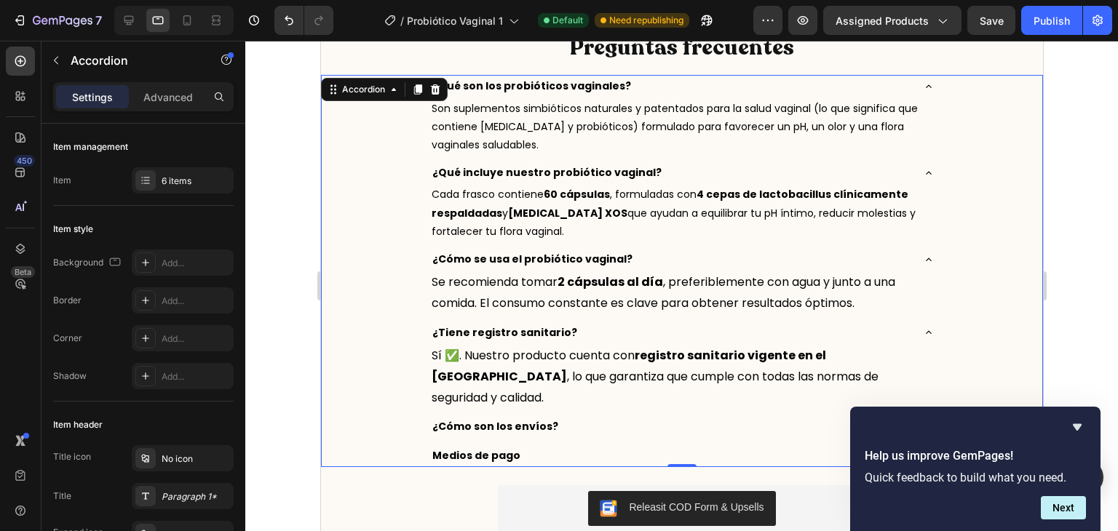
scroll to position [2658, 0]
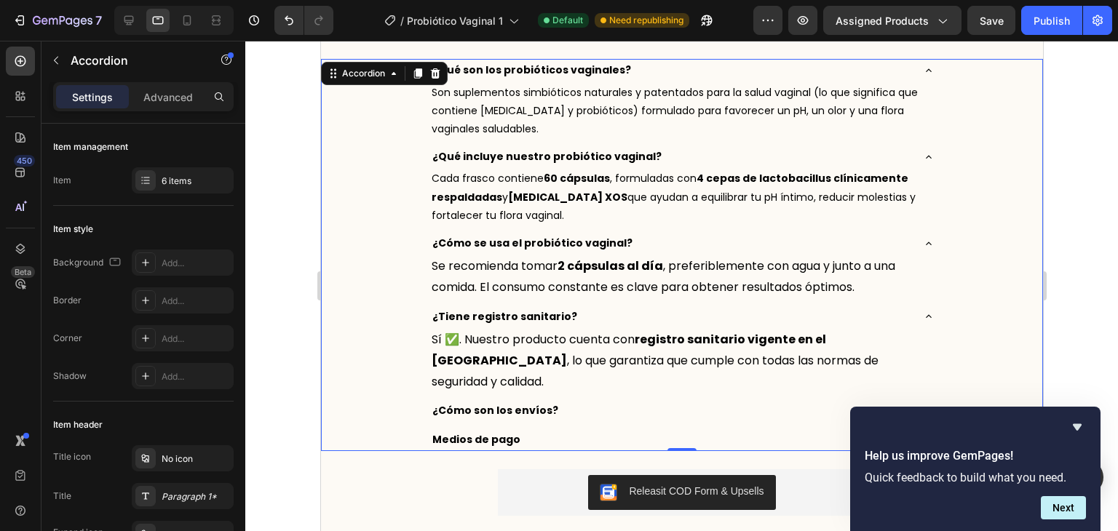
click at [922, 405] on icon at bounding box center [928, 411] width 12 height 12
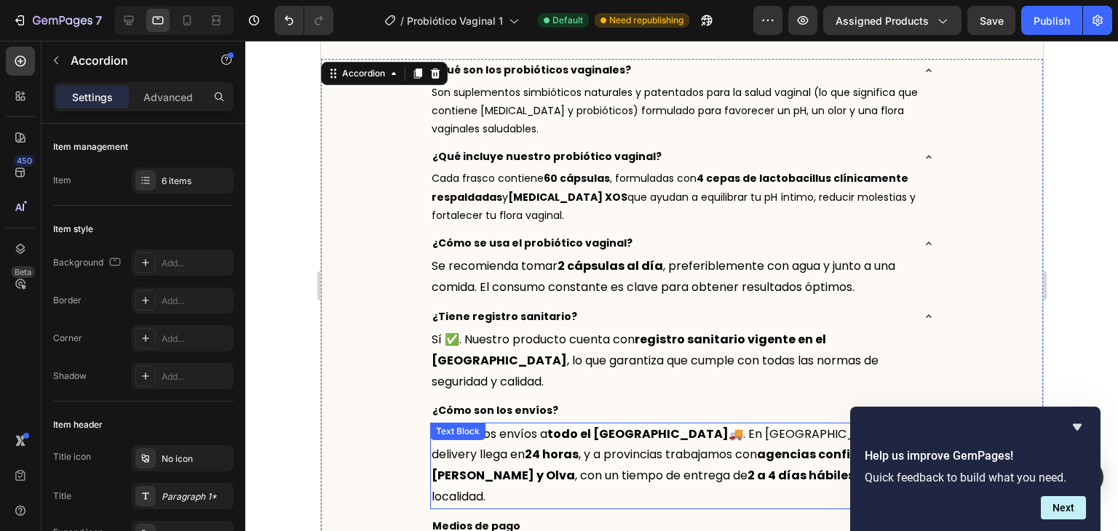
scroll to position [2719, 0]
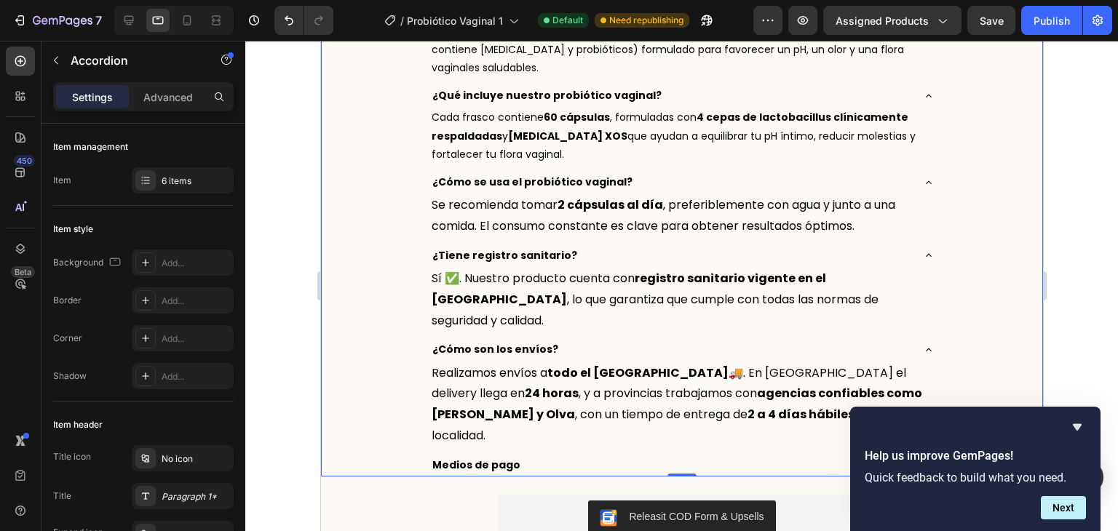
click at [806, 454] on div "Medios de pago" at bounding box center [669, 465] width 481 height 23
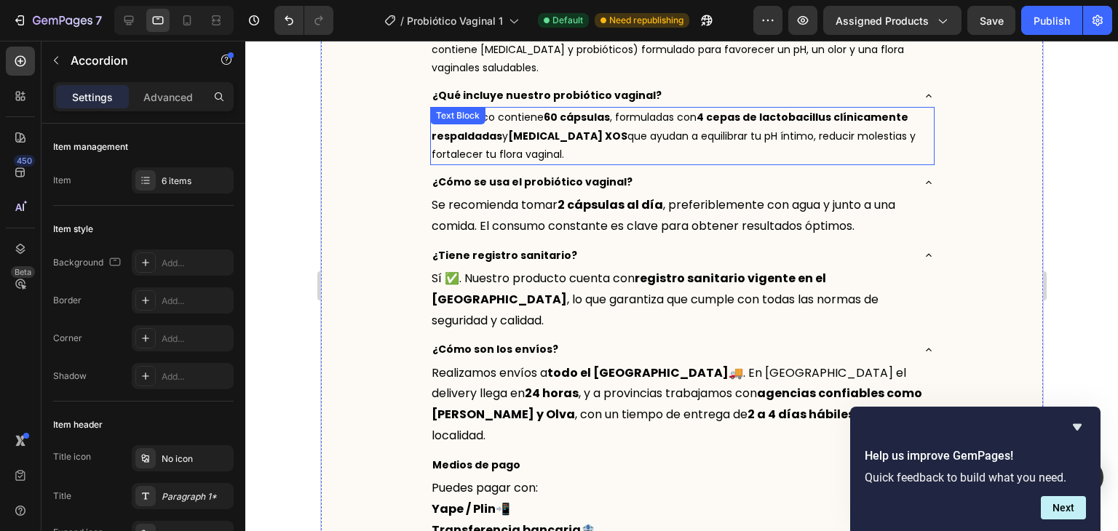
click at [558, 129] on strong "prebióticos XOS" at bounding box center [566, 136] width 119 height 15
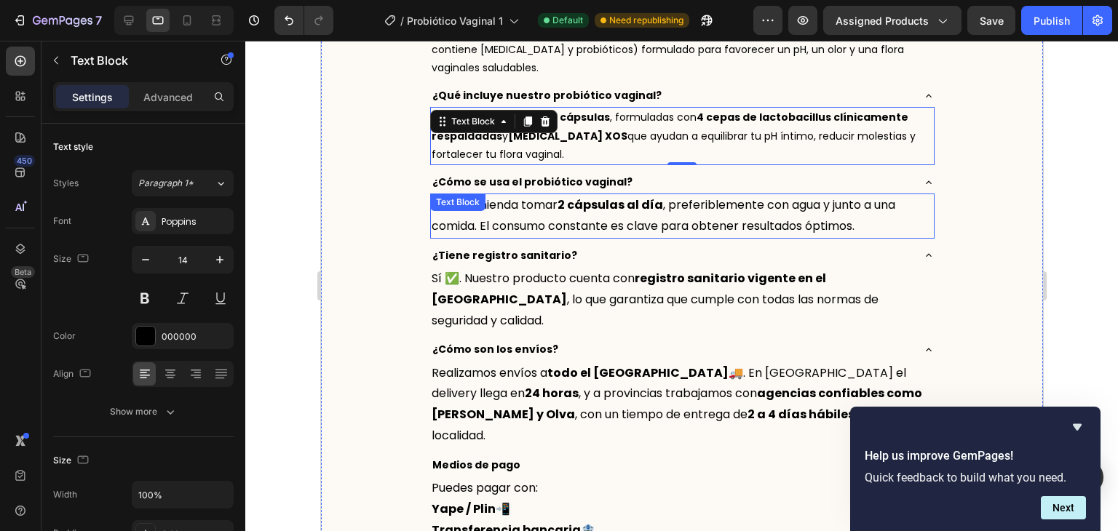
click at [509, 202] on p "Se recomienda tomar 2 cápsulas al día , preferiblemente con agua y junto a una …" at bounding box center [681, 216] width 501 height 42
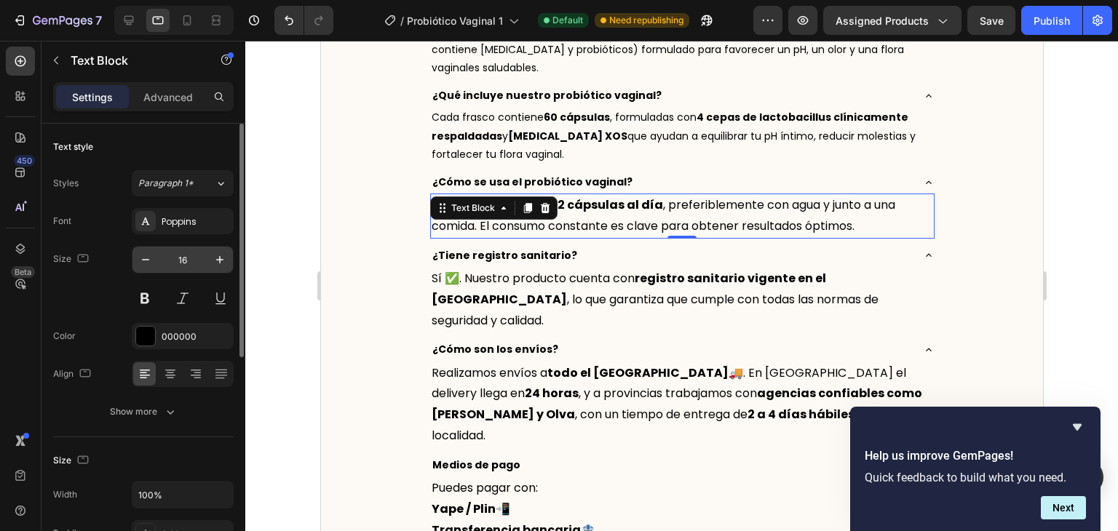
click at [201, 263] on input "16" at bounding box center [183, 260] width 48 height 26
type input "14"
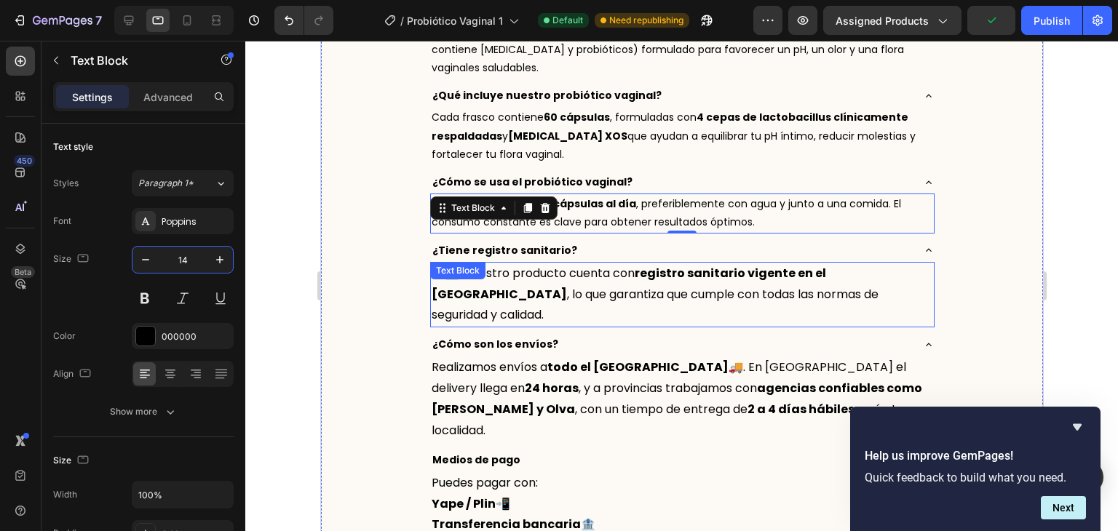
click at [533, 285] on p "Sí ✅. Nuestro producto cuenta con registro sanitario vigente en el Perú , lo qu…" at bounding box center [681, 294] width 501 height 63
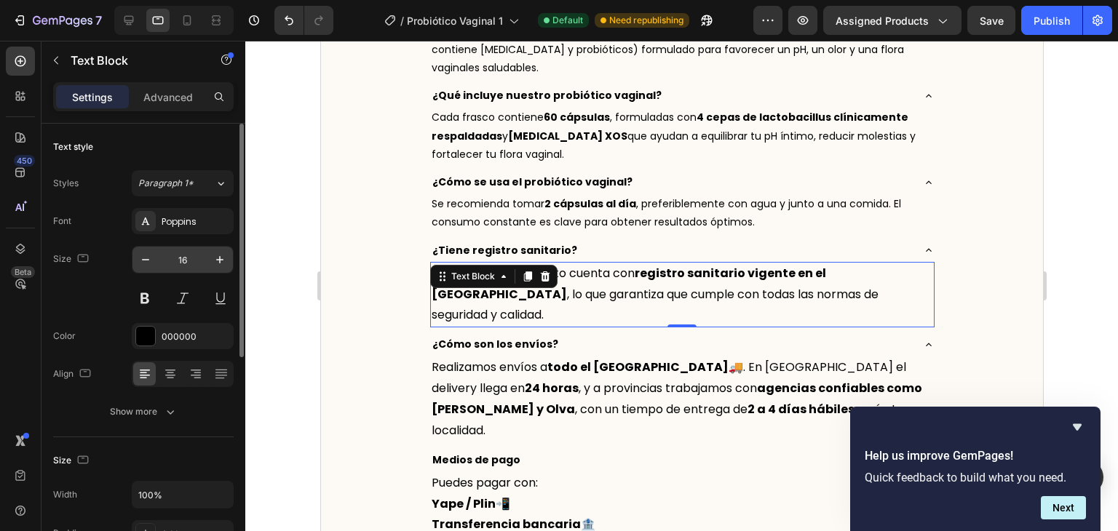
click at [189, 266] on input "16" at bounding box center [183, 260] width 48 height 26
type input "14"
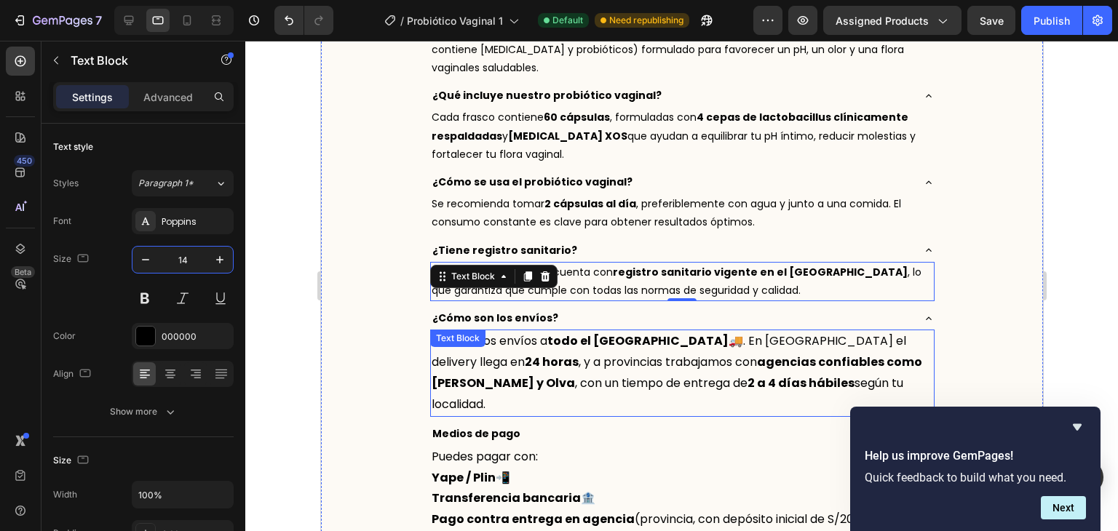
click at [483, 362] on p "Realizamos envíos a todo el Perú 🚚. En Lima el delivery llega en 24 horas , y a…" at bounding box center [681, 373] width 501 height 84
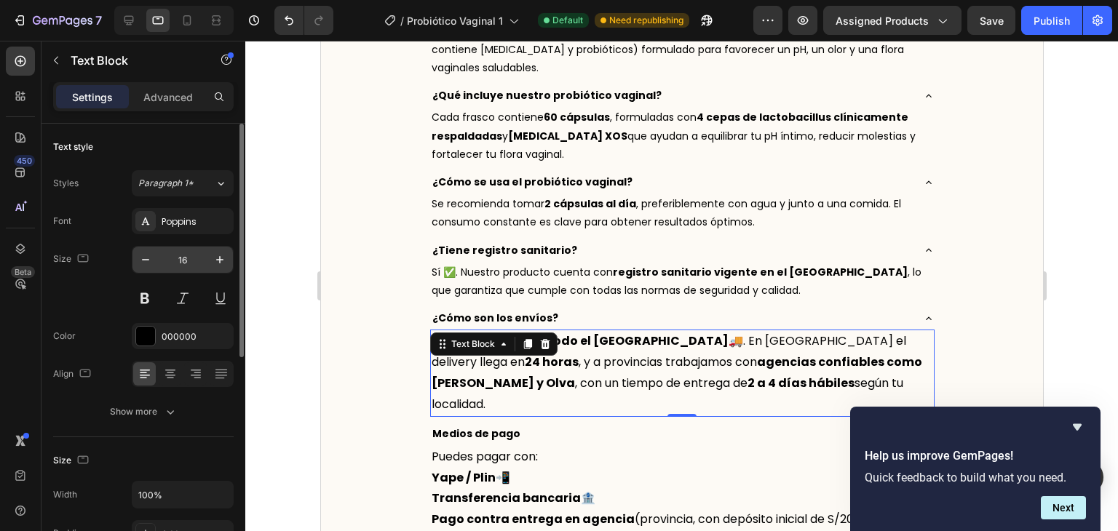
click at [187, 258] on input "16" at bounding box center [183, 260] width 48 height 26
type input "14"
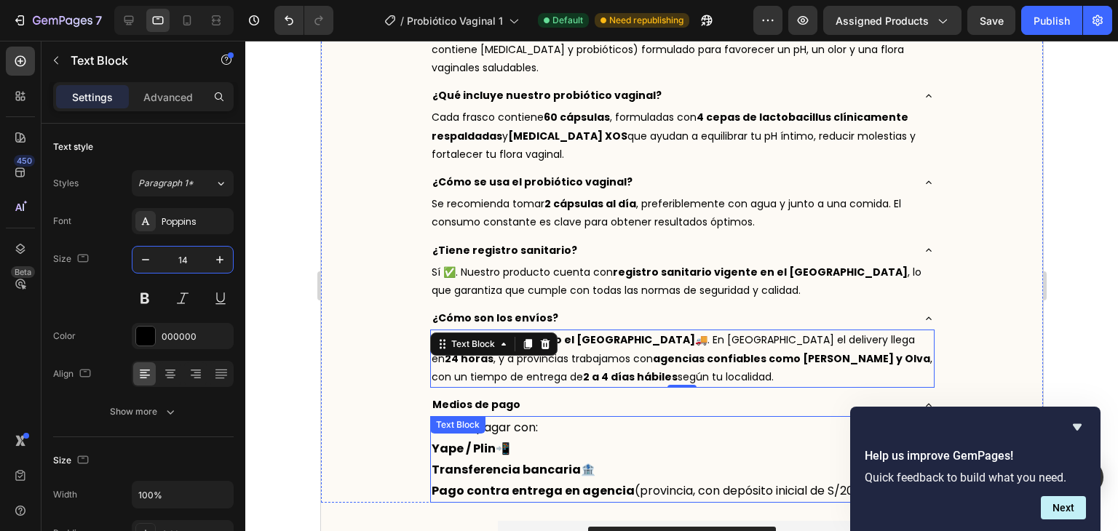
click at [570, 432] on p "Puedes pagar con:" at bounding box center [681, 428] width 501 height 21
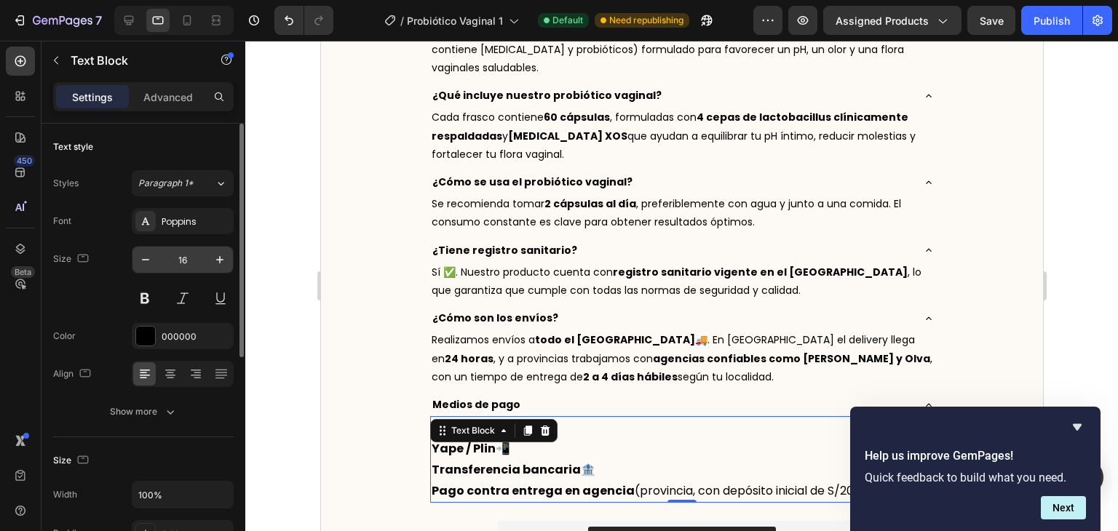
click at [197, 266] on input "16" at bounding box center [183, 260] width 48 height 26
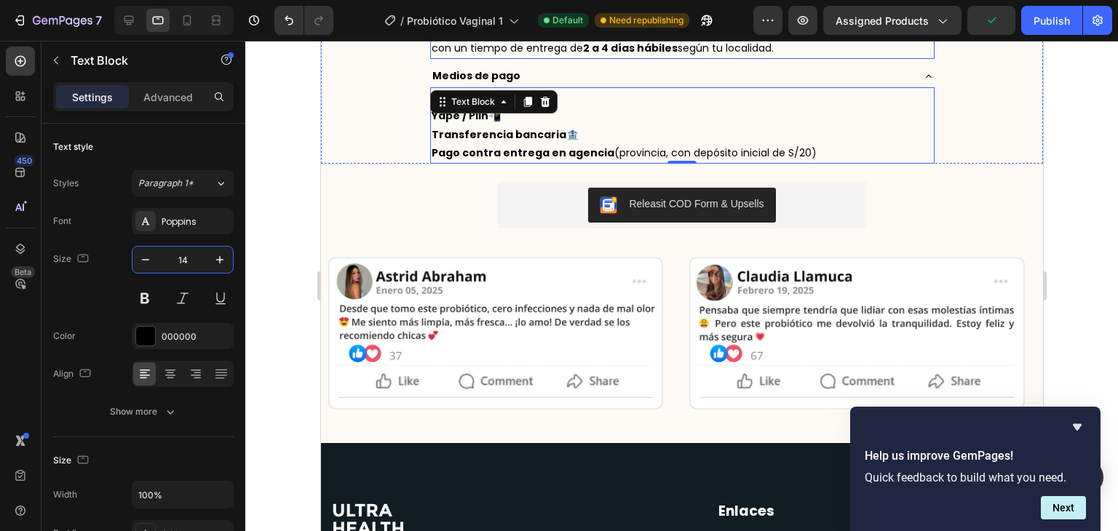
scroll to position [3050, 0]
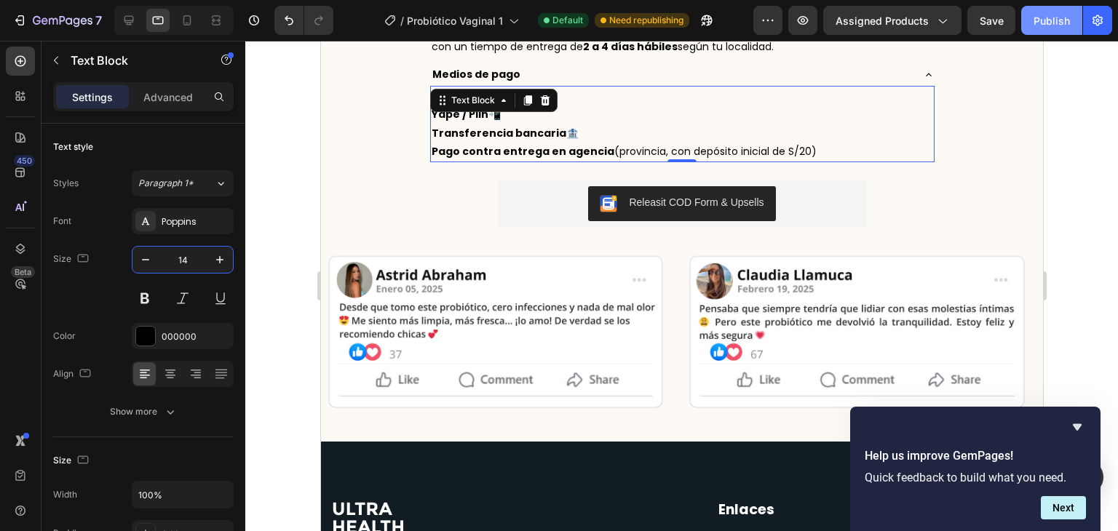
type input "14"
click at [1039, 15] on div "Publish" at bounding box center [1052, 20] width 36 height 15
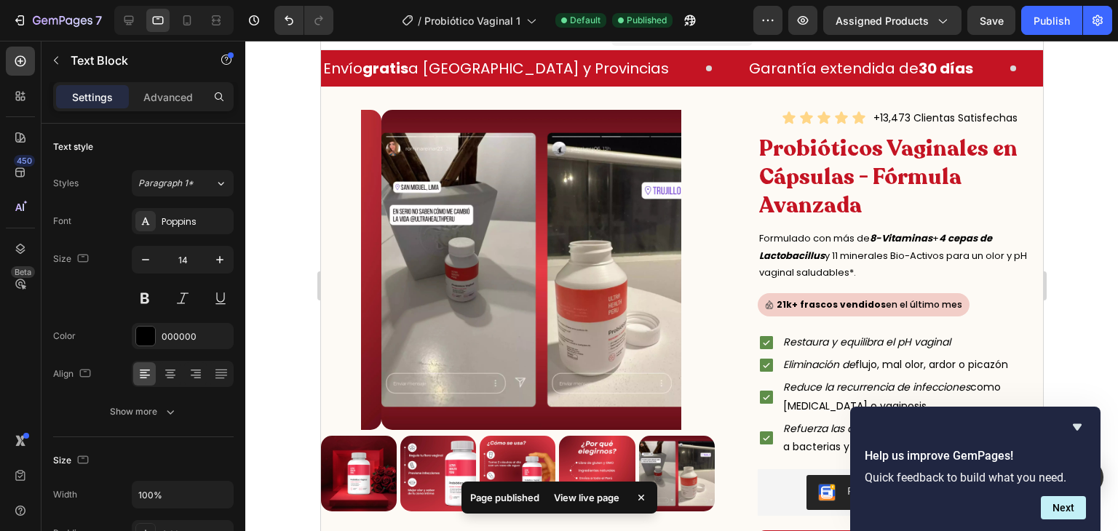
scroll to position [13, 0]
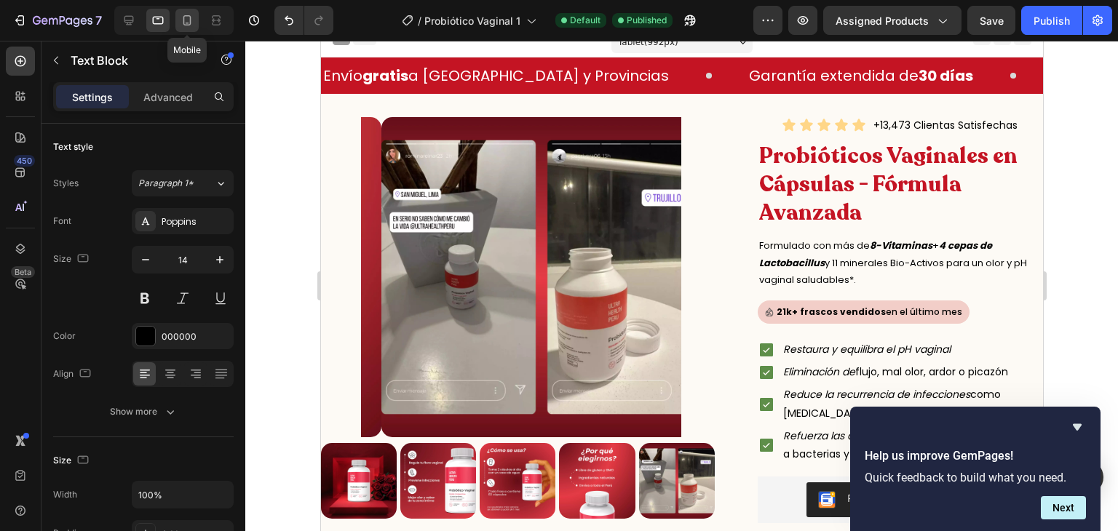
click at [196, 22] on div at bounding box center [186, 20] width 23 height 23
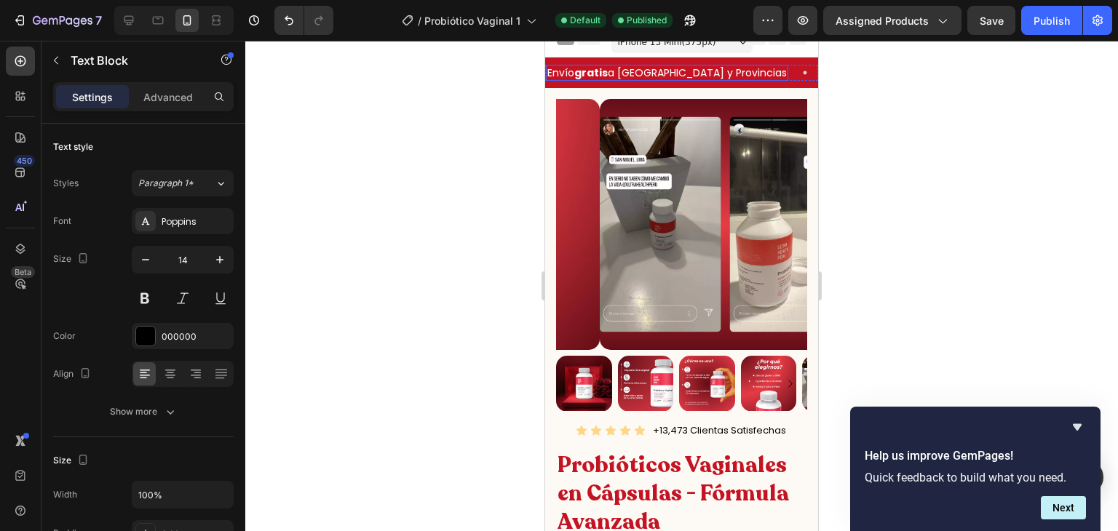
click at [591, 71] on strong "gratis" at bounding box center [590, 73] width 33 height 15
click at [163, 31] on div at bounding box center [157, 20] width 23 height 23
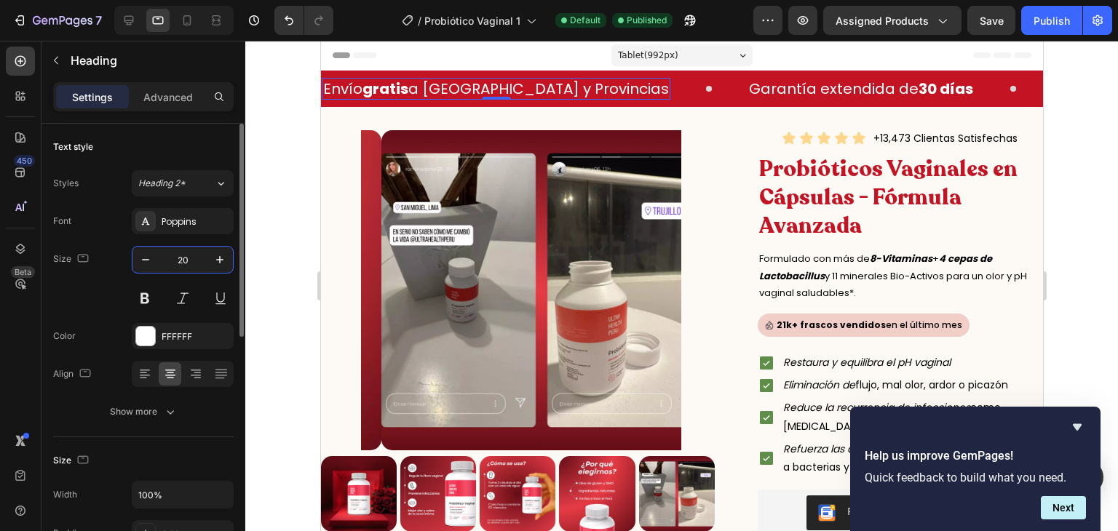
click at [183, 257] on input "20" at bounding box center [183, 260] width 48 height 26
type input "14"
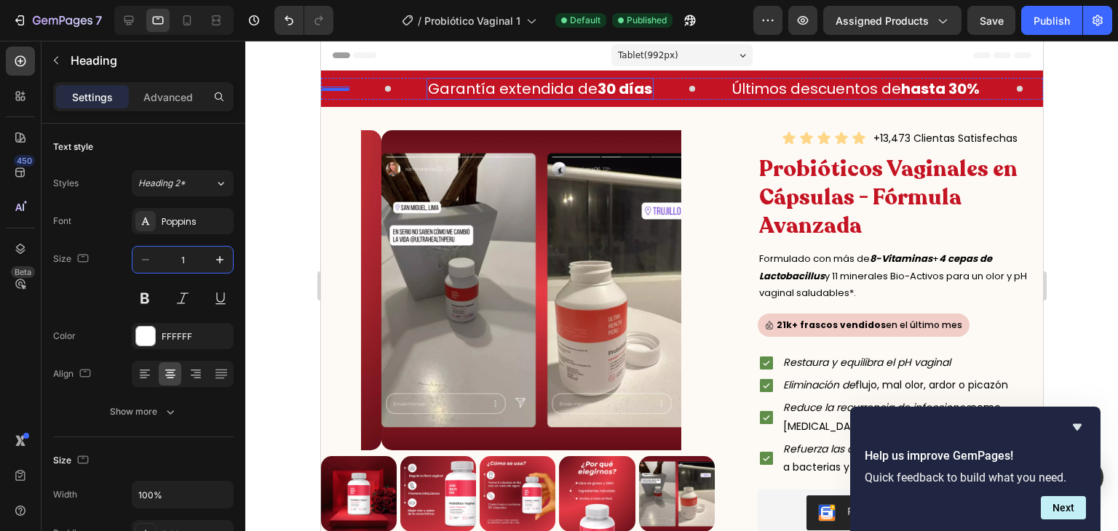
type input "15"
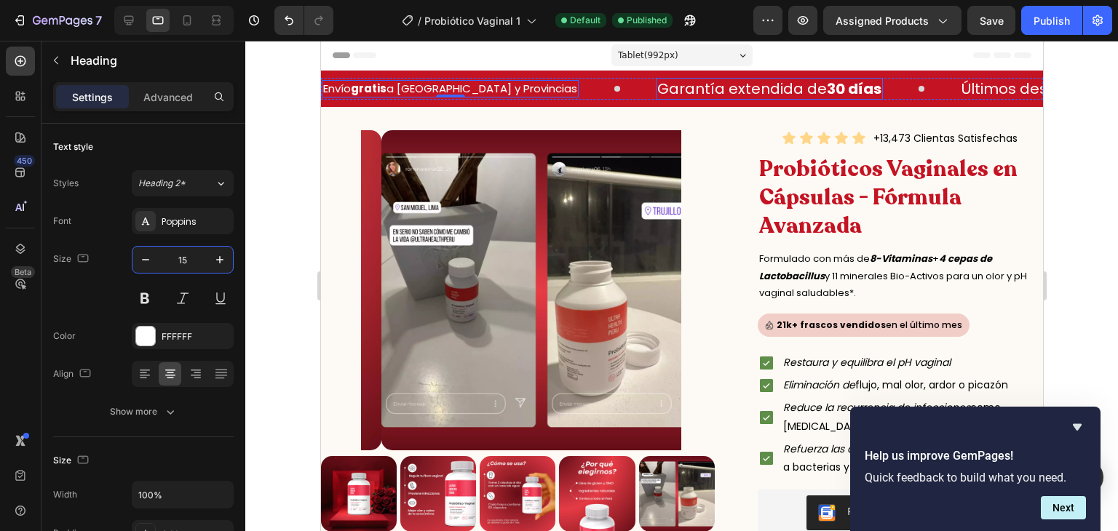
click at [655, 87] on h2 "Garantía extendida de 30 días" at bounding box center [768, 89] width 227 height 22
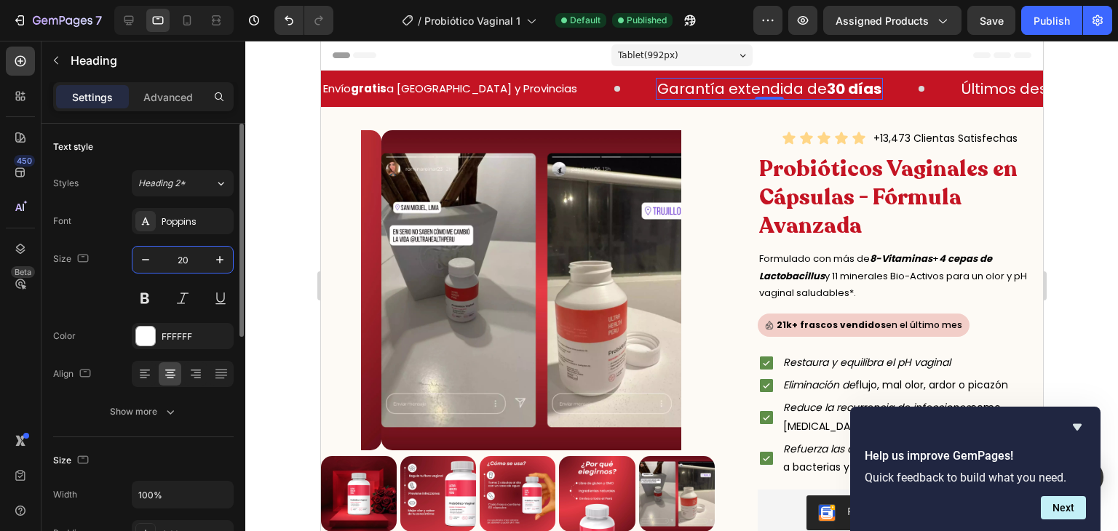
click at [183, 255] on input "20" at bounding box center [183, 260] width 48 height 26
type input "15"
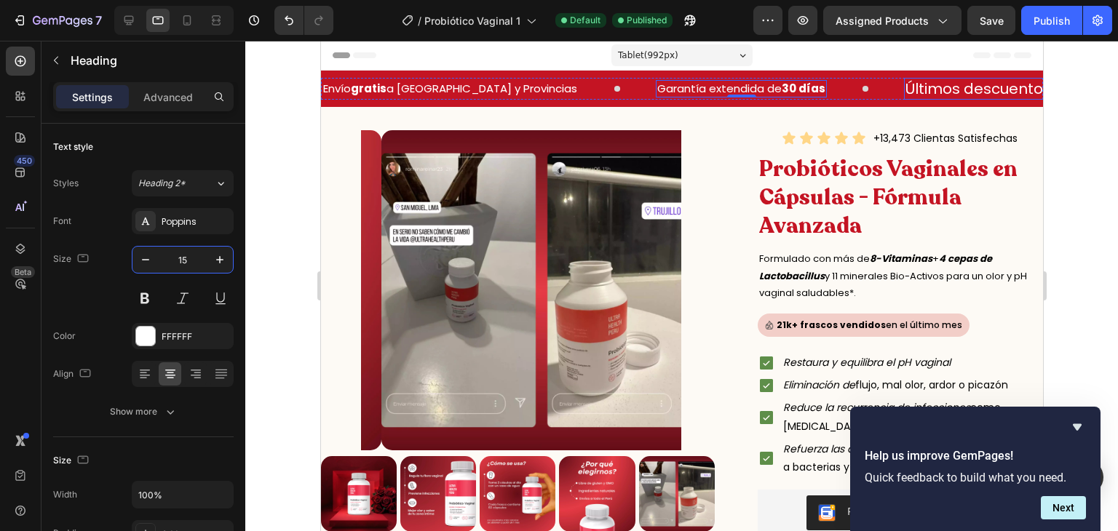
click at [907, 82] on h2 "Últimos descuentos de hasta 30%" at bounding box center [1028, 89] width 250 height 22
click at [181, 260] on input "20" at bounding box center [183, 260] width 48 height 26
type input "15"
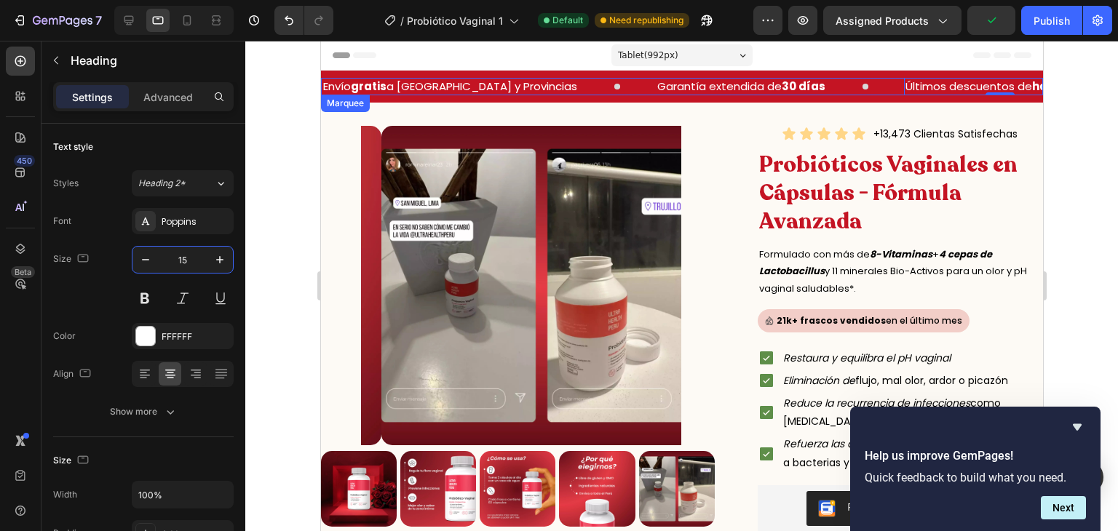
click at [613, 88] on icon at bounding box center [616, 86] width 7 height 7
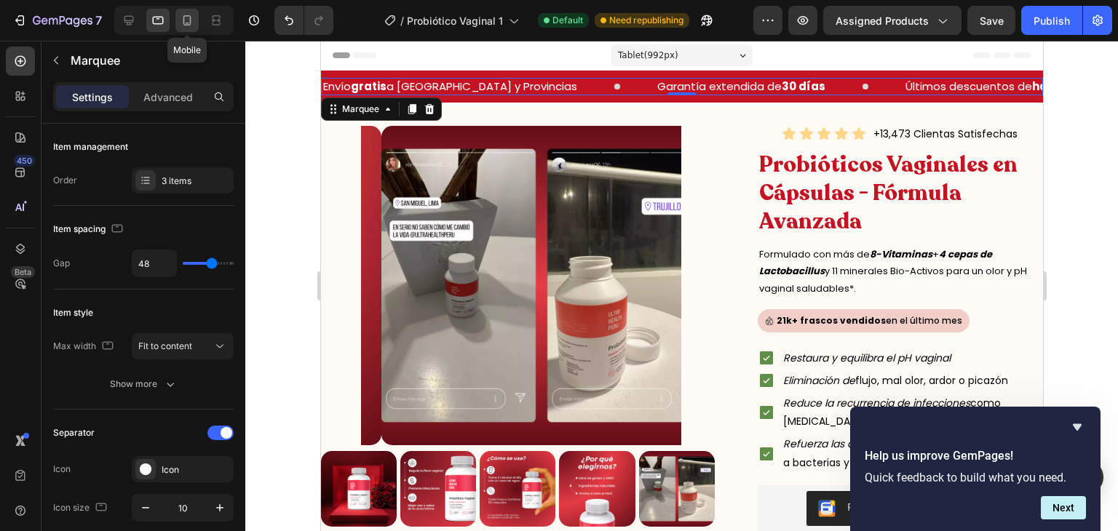
click at [195, 28] on div at bounding box center [186, 20] width 23 height 23
type input "20"
type input "6"
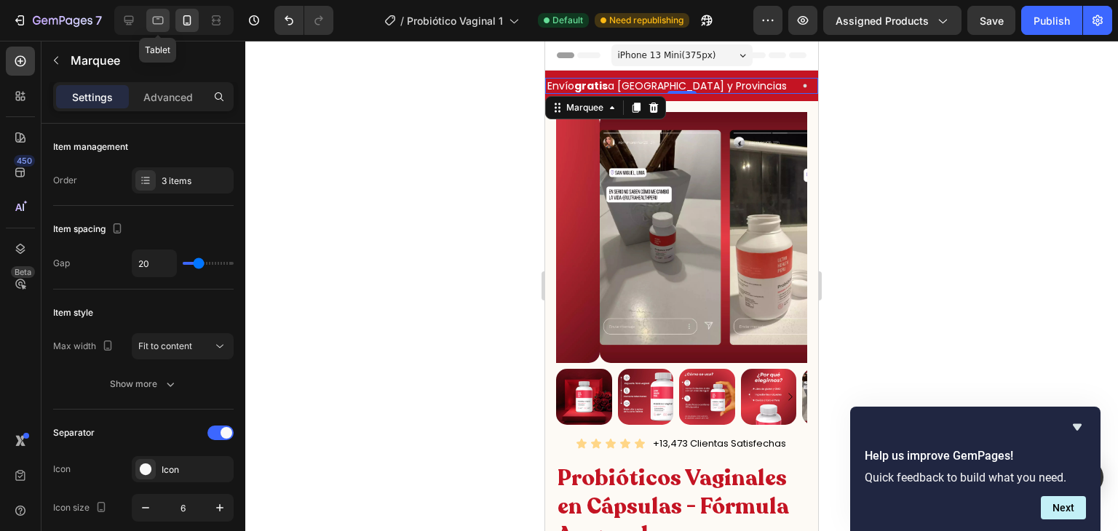
click at [157, 29] on div at bounding box center [157, 20] width 23 height 23
type input "48"
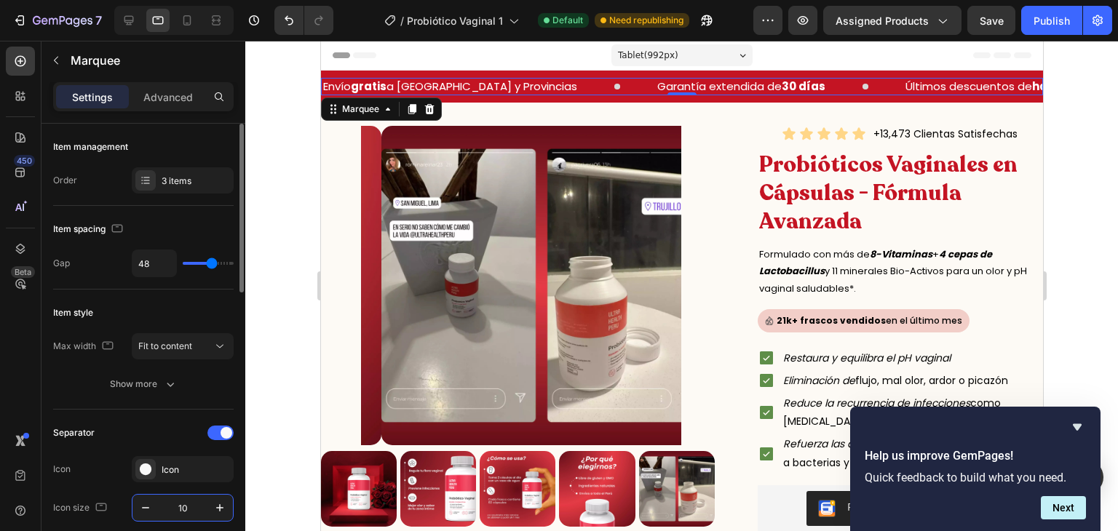
click at [175, 508] on input "10" at bounding box center [183, 508] width 48 height 26
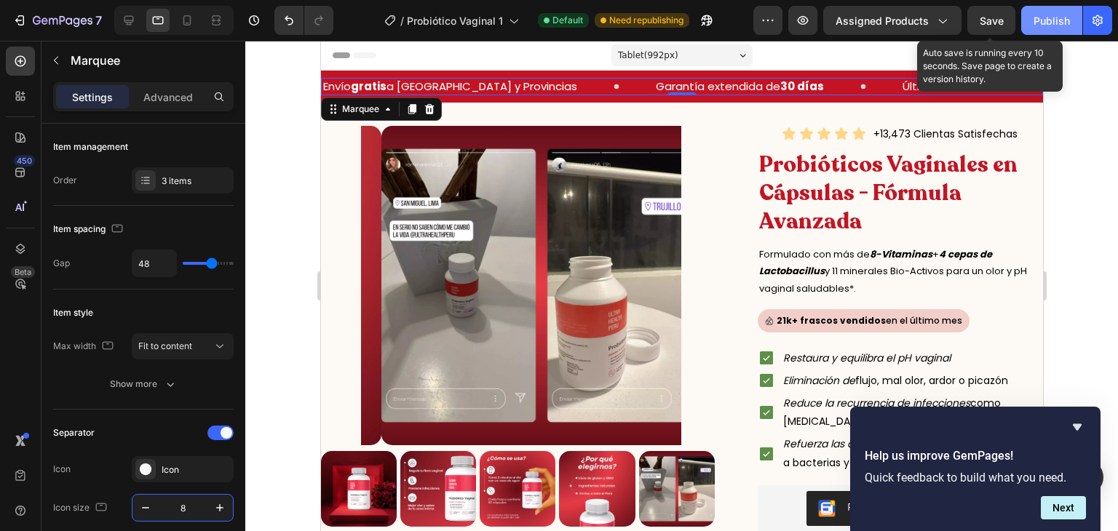
type input "8"
click at [1071, 18] on button "Publish" at bounding box center [1051, 20] width 61 height 29
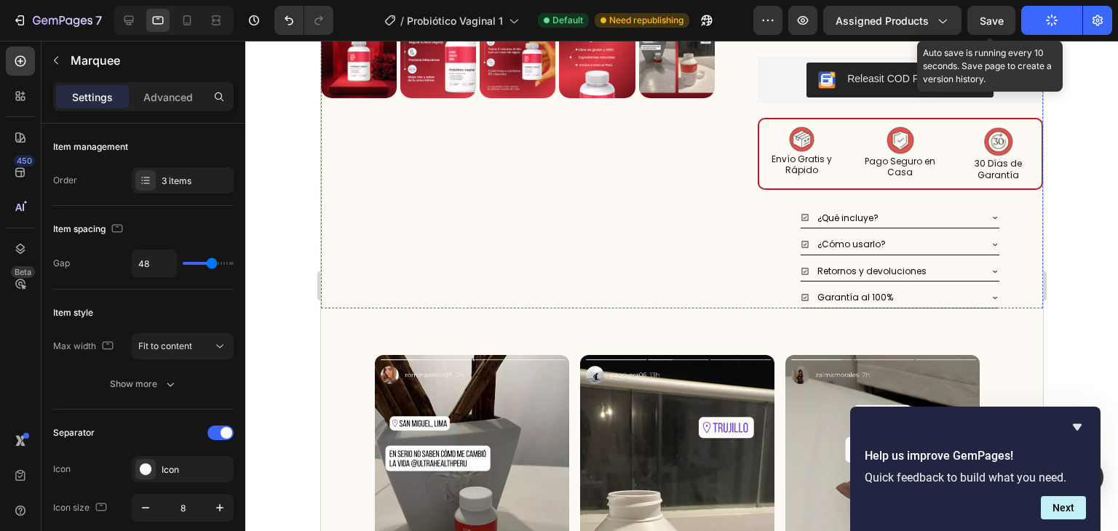
scroll to position [318, 0]
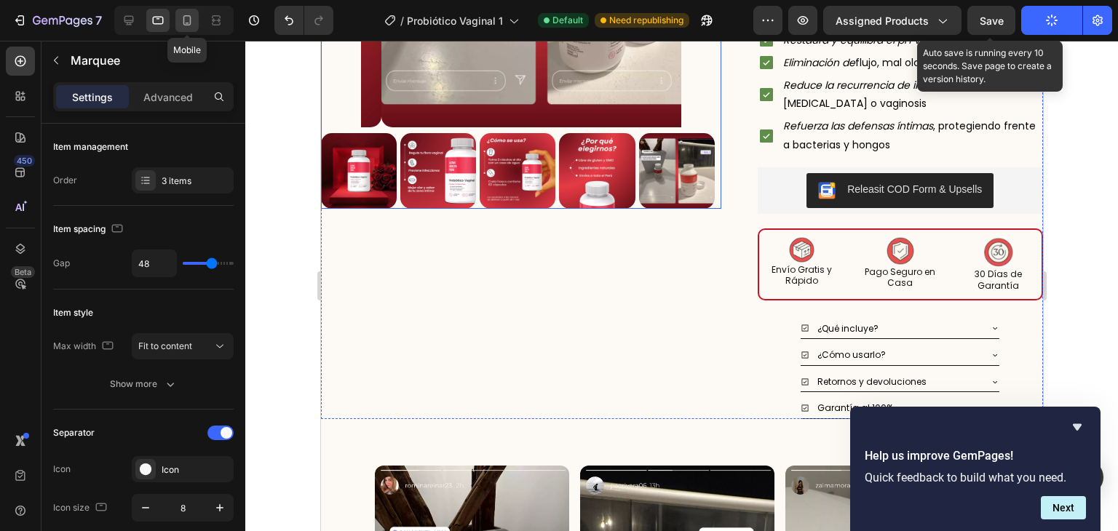
click at [188, 31] on div at bounding box center [186, 20] width 23 height 23
type input "20"
type input "6"
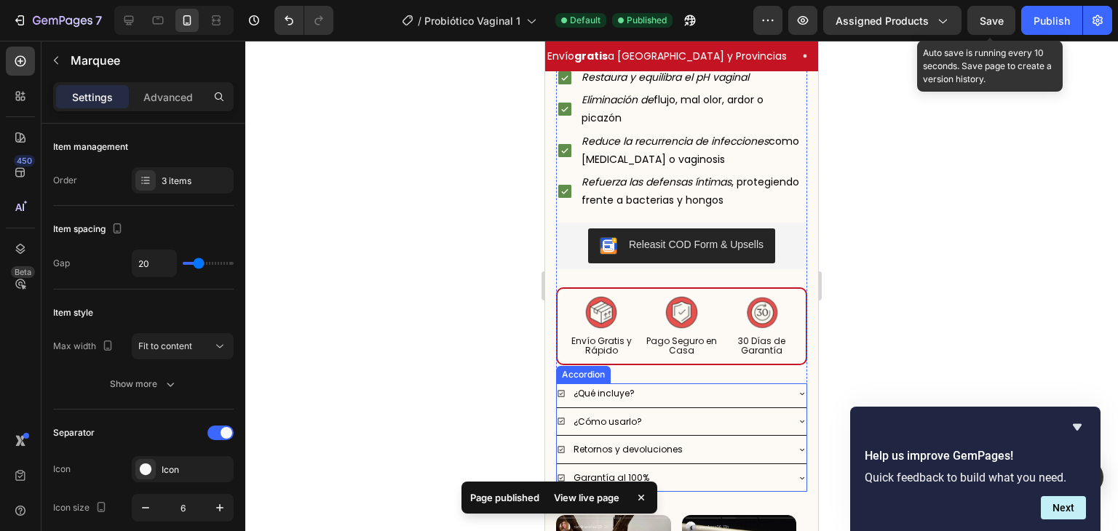
scroll to position [576, 0]
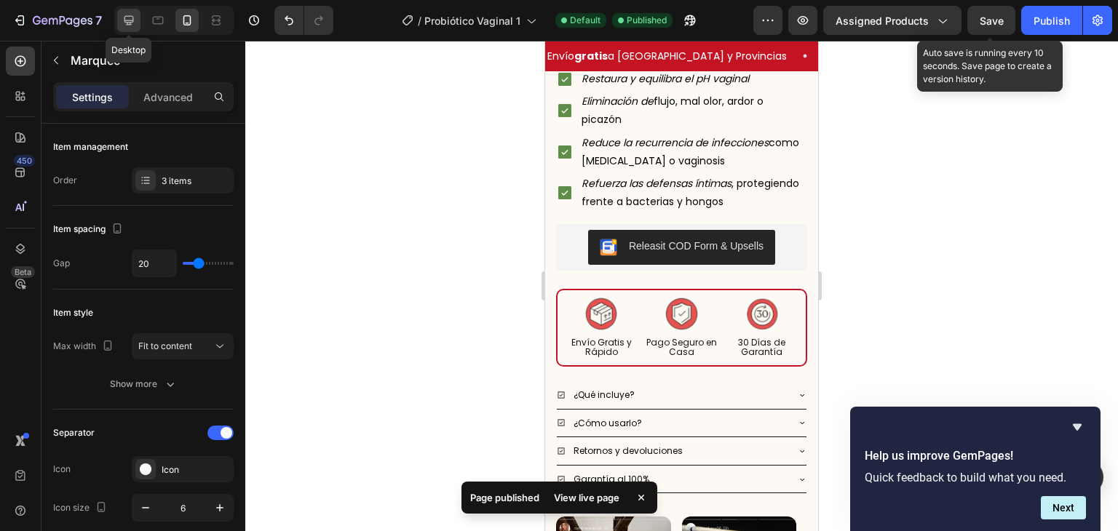
click at [140, 22] on div at bounding box center [128, 20] width 23 height 23
type input "83"
type input "80"
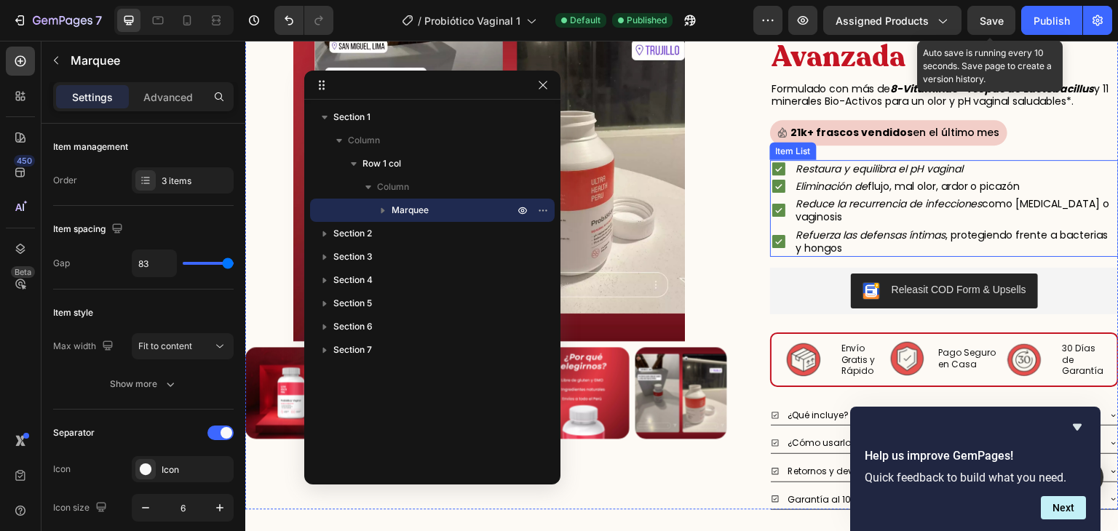
scroll to position [270, 0]
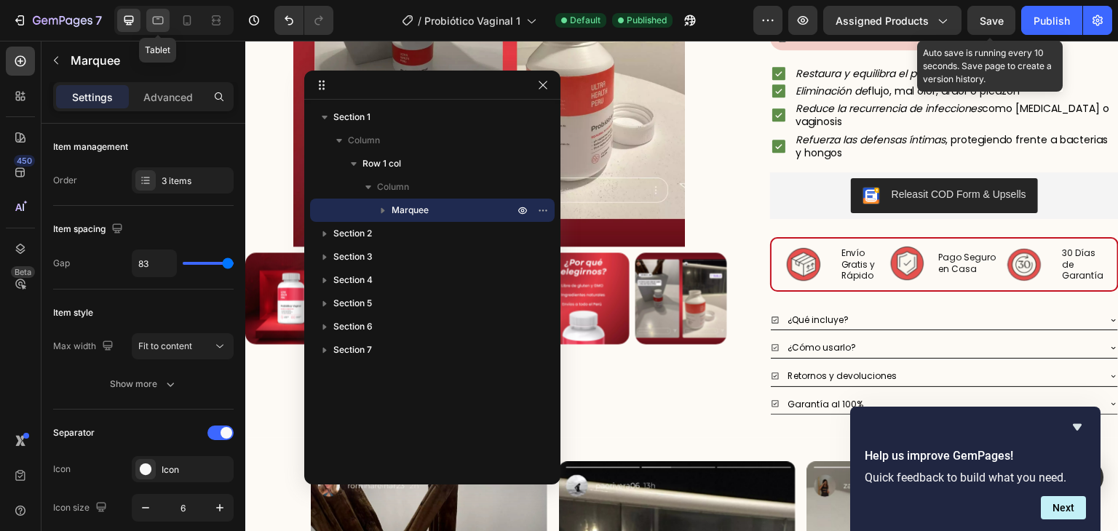
click at [159, 27] on icon at bounding box center [158, 20] width 15 height 15
type input "48"
type input "8"
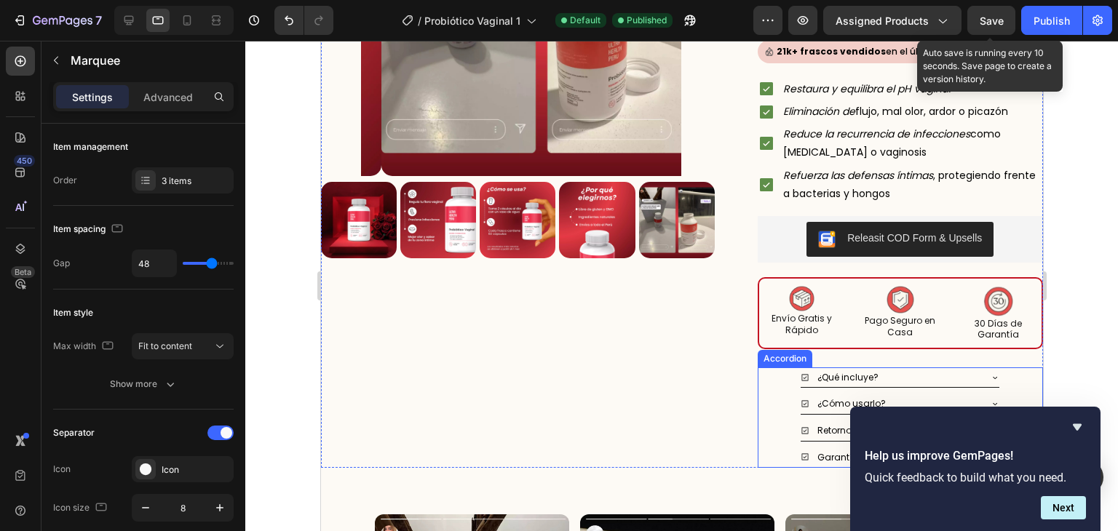
click at [770, 381] on div "¿Qué incluye?" at bounding box center [900, 378] width 285 height 21
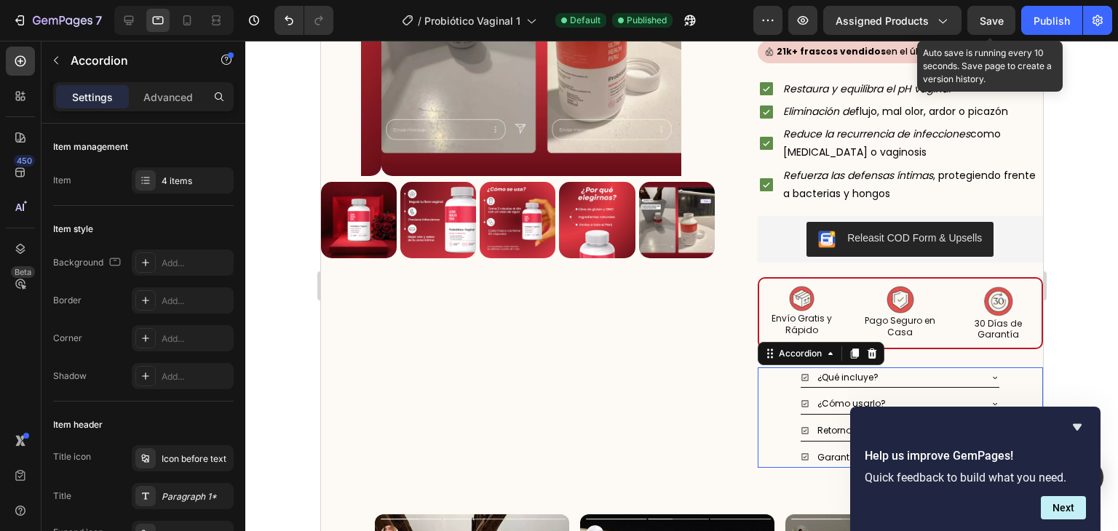
click at [185, 111] on div "Settings Advanced" at bounding box center [143, 102] width 204 height 41
click at [179, 97] on p "Advanced" at bounding box center [167, 97] width 49 height 15
type input "100%"
type input "100"
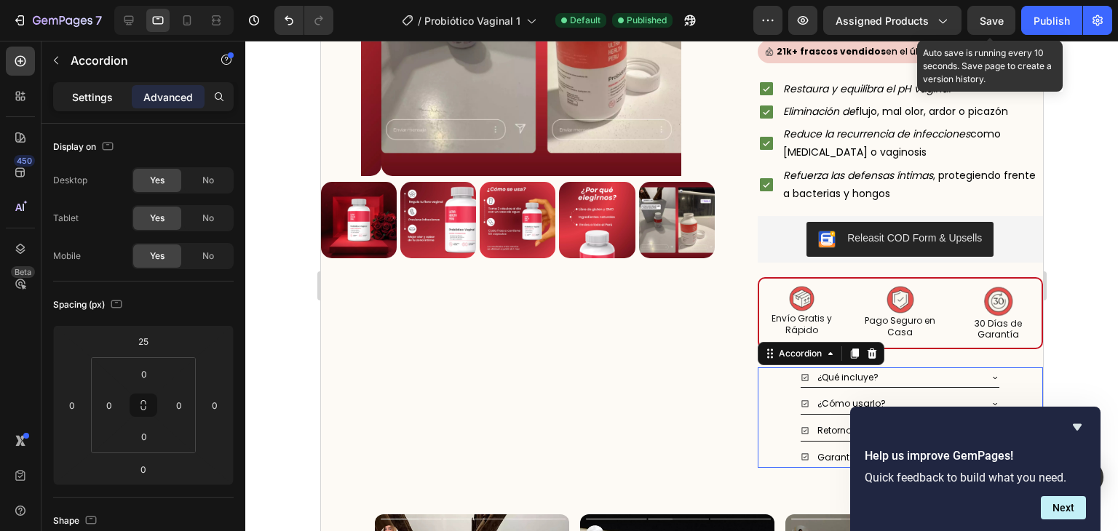
click at [78, 95] on p "Settings" at bounding box center [92, 97] width 41 height 15
type input "8"
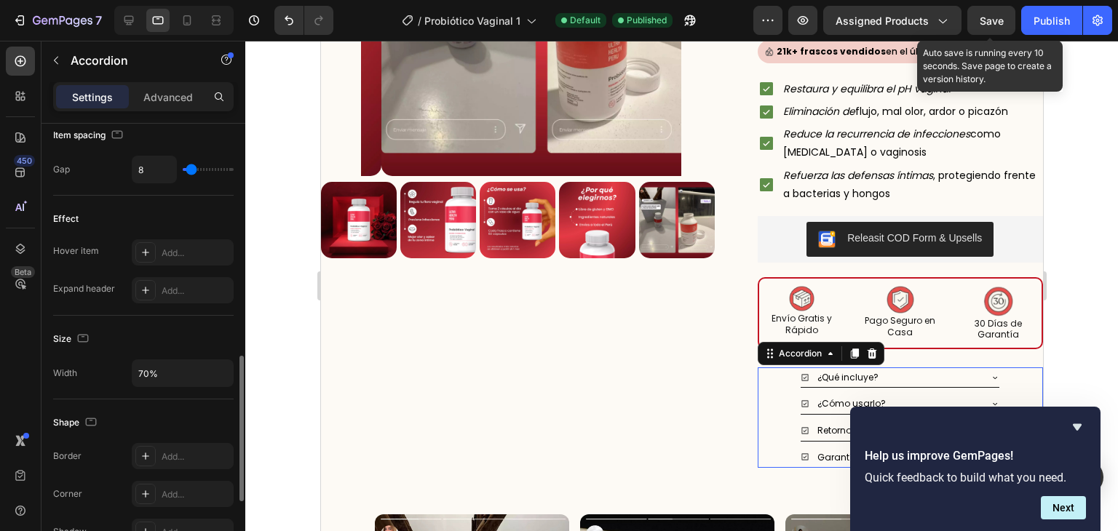
scroll to position [699, 0]
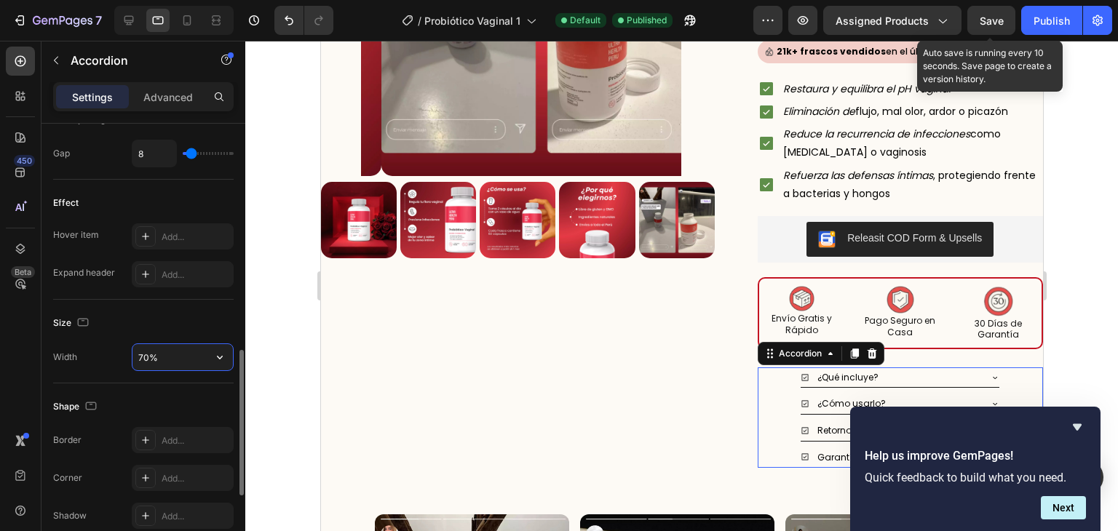
click at [159, 351] on input "70%" at bounding box center [182, 357] width 100 height 26
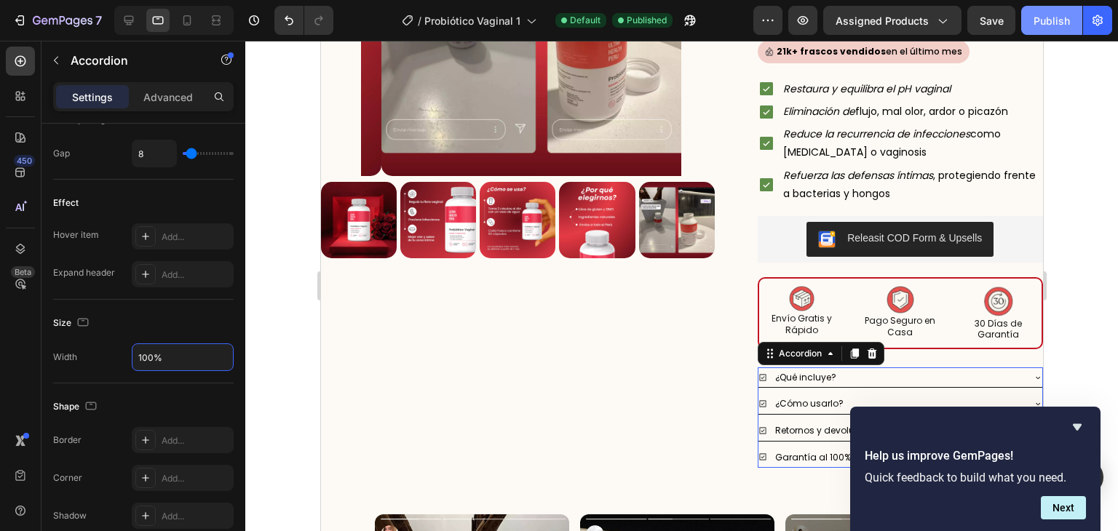
type input "100%"
click at [1056, 24] on div "Publish" at bounding box center [1052, 20] width 36 height 15
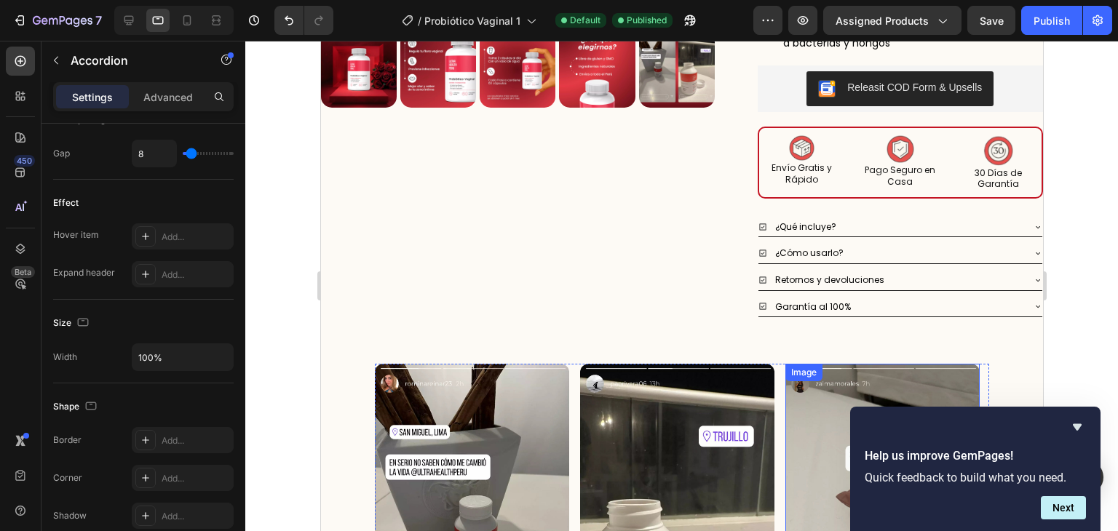
scroll to position [357, 0]
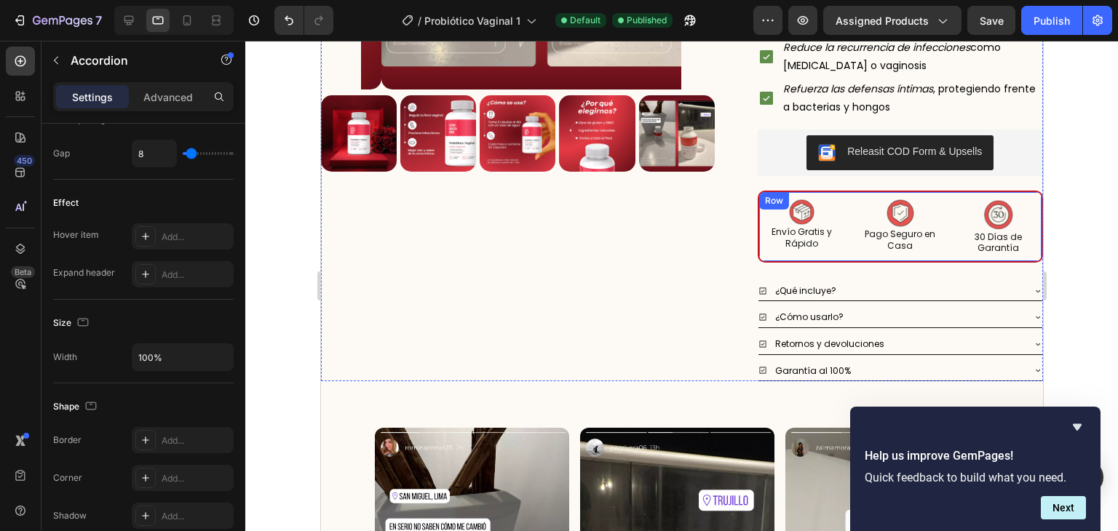
click at [794, 192] on div "Image Envío Gratis y Rápido Heading Image Pago Seguro en Casa Heading Image 30 …" at bounding box center [900, 227] width 286 height 72
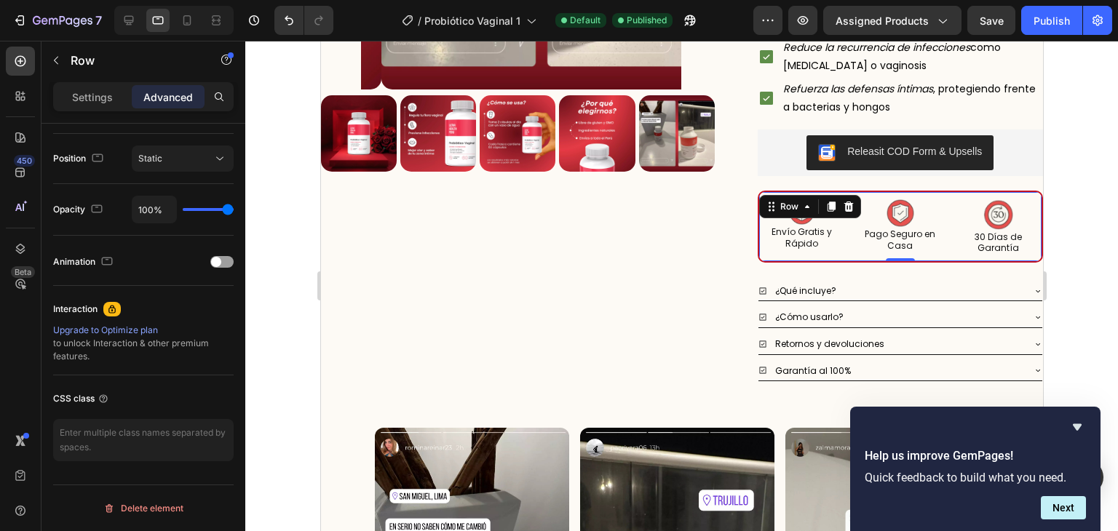
scroll to position [0, 0]
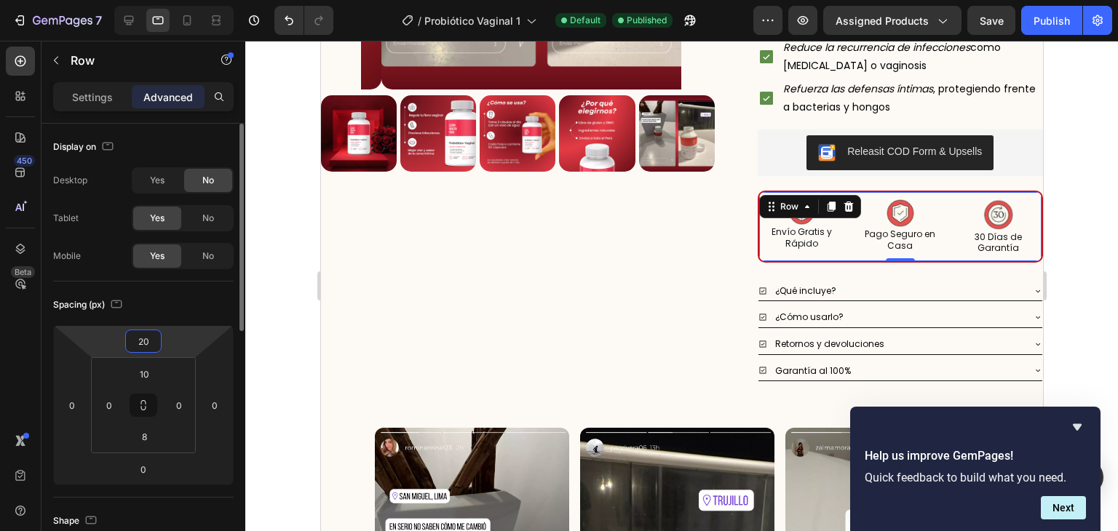
click at [142, 344] on input "20" at bounding box center [143, 341] width 29 height 22
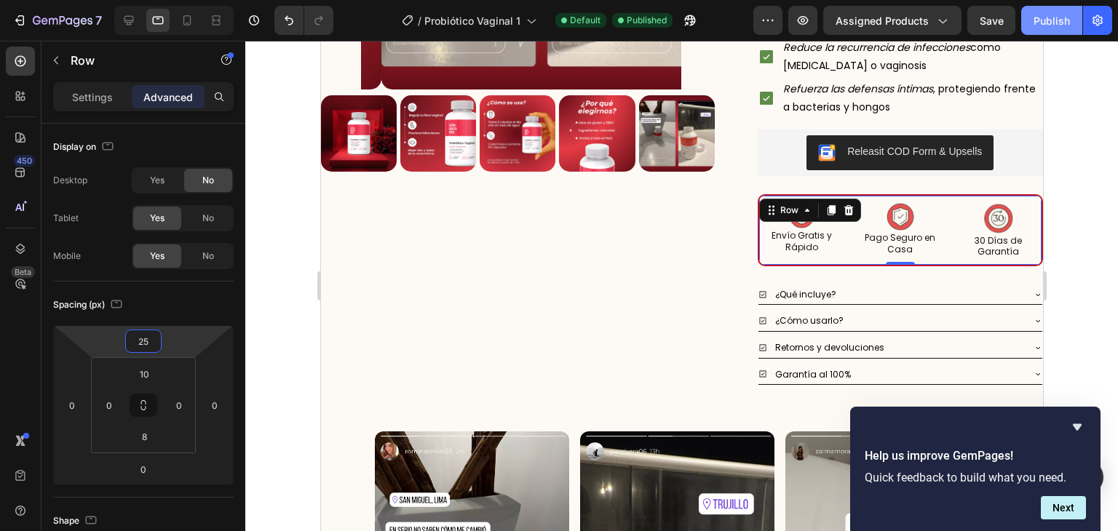
type input "25"
click at [1047, 22] on div "Publish" at bounding box center [1052, 20] width 36 height 15
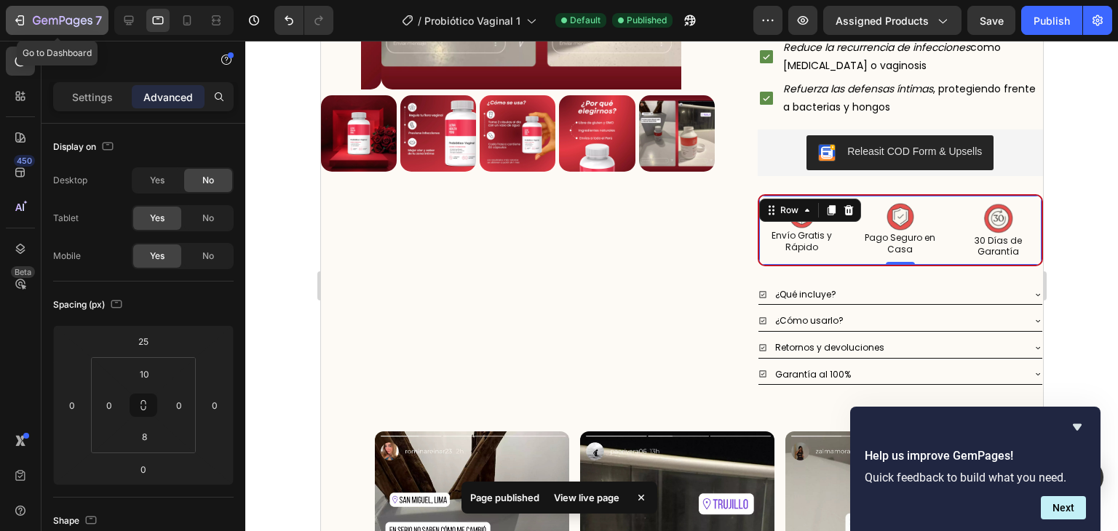
click at [23, 23] on icon "button" at bounding box center [21, 20] width 7 height 10
